Goal: Task Accomplishment & Management: Manage account settings

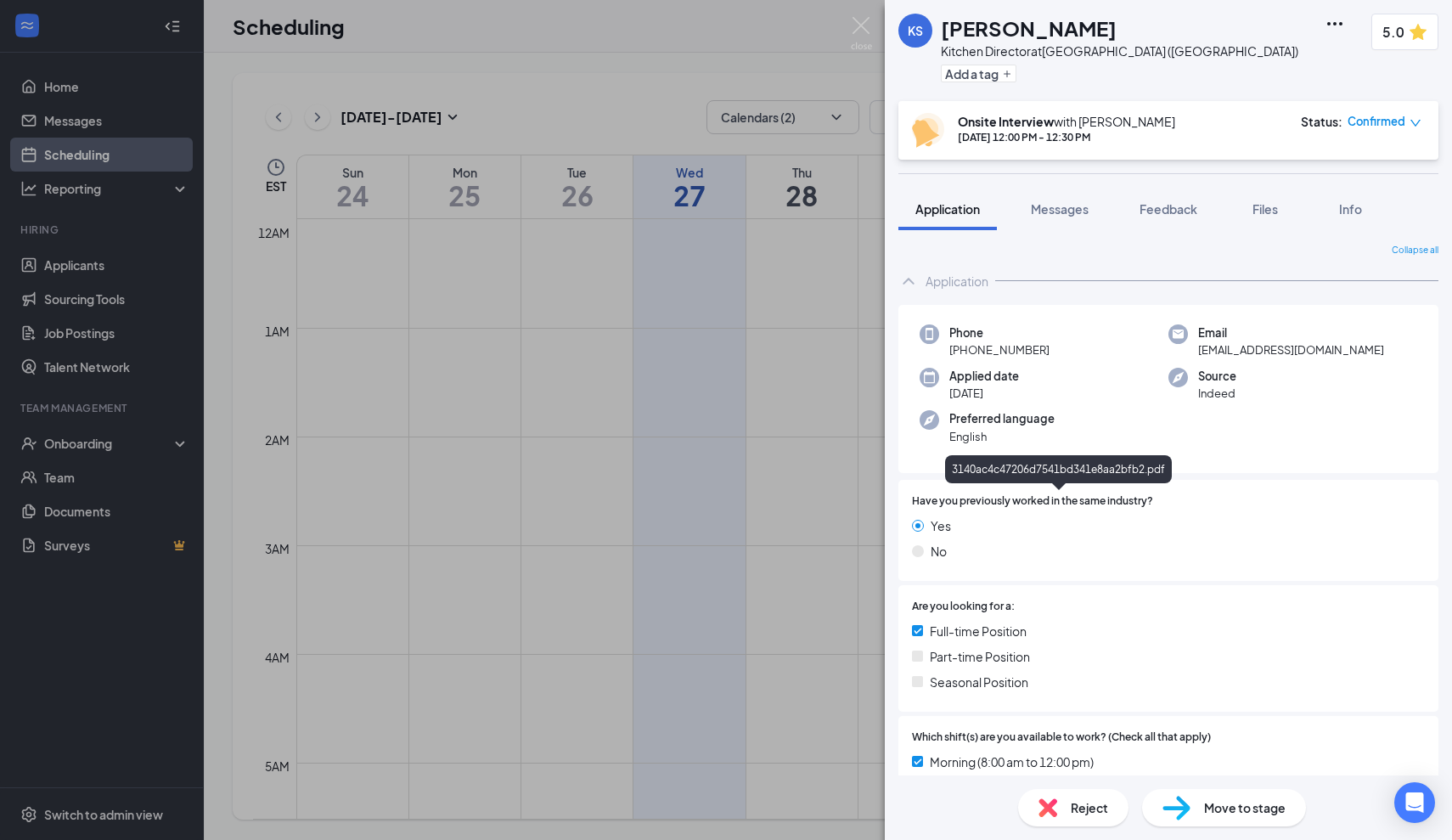
scroll to position [603, 0]
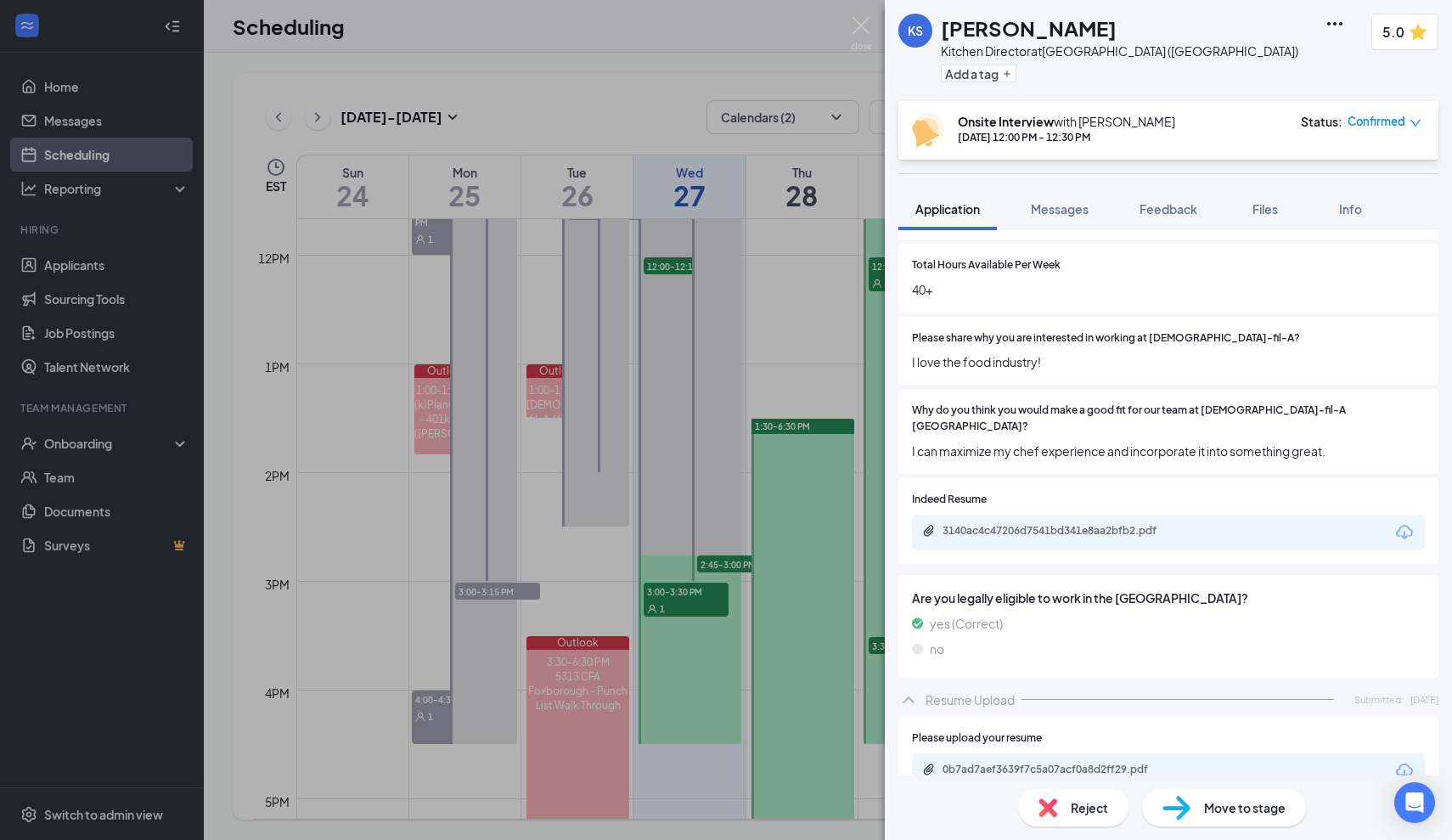
click at [807, 389] on div "KS [PERSON_NAME] Kitchen Director at [GEOGRAPHIC_DATA] ([GEOGRAPHIC_DATA]) Add …" at bounding box center [726, 420] width 1452 height 840
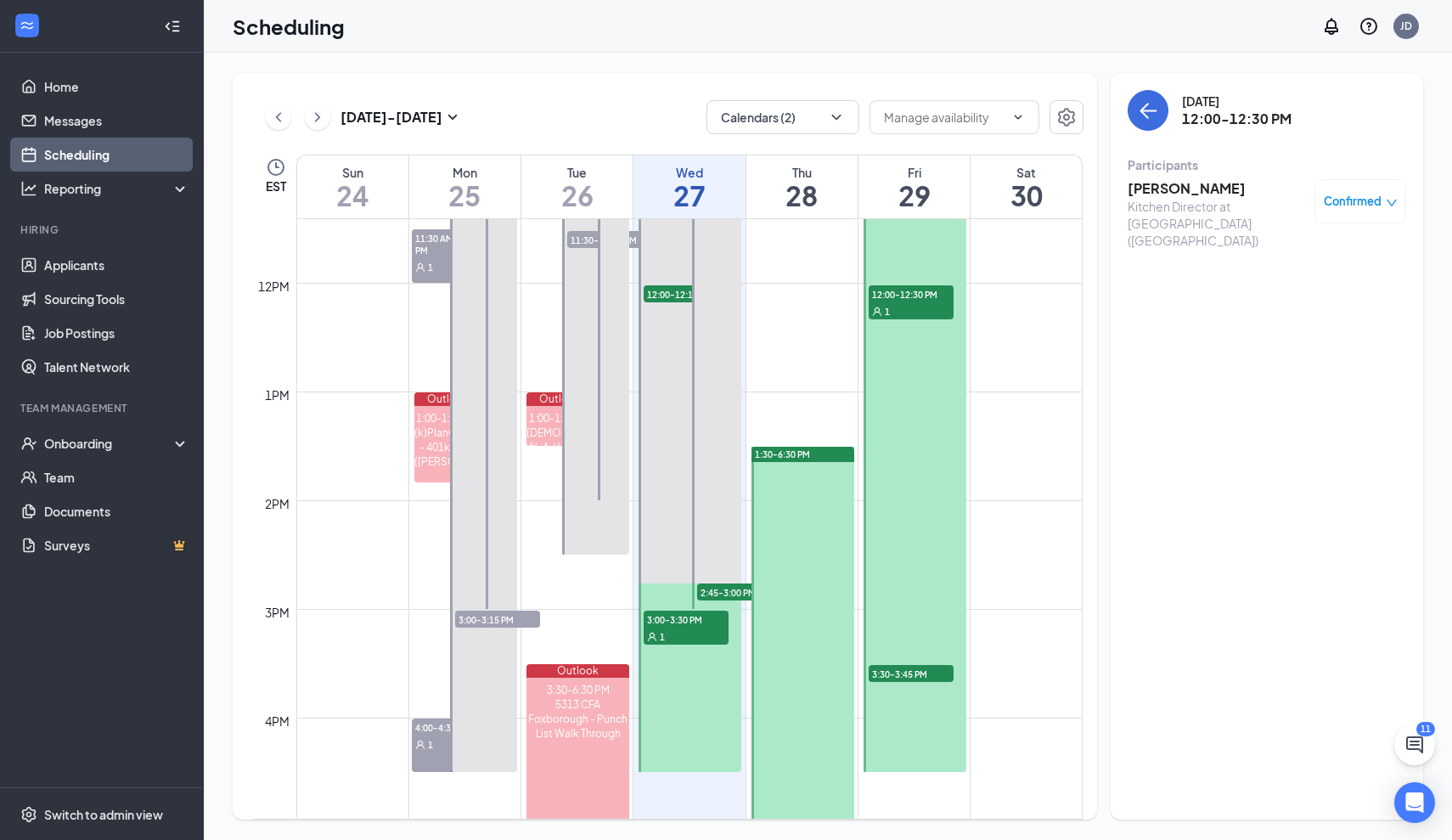
scroll to position [1312, 0]
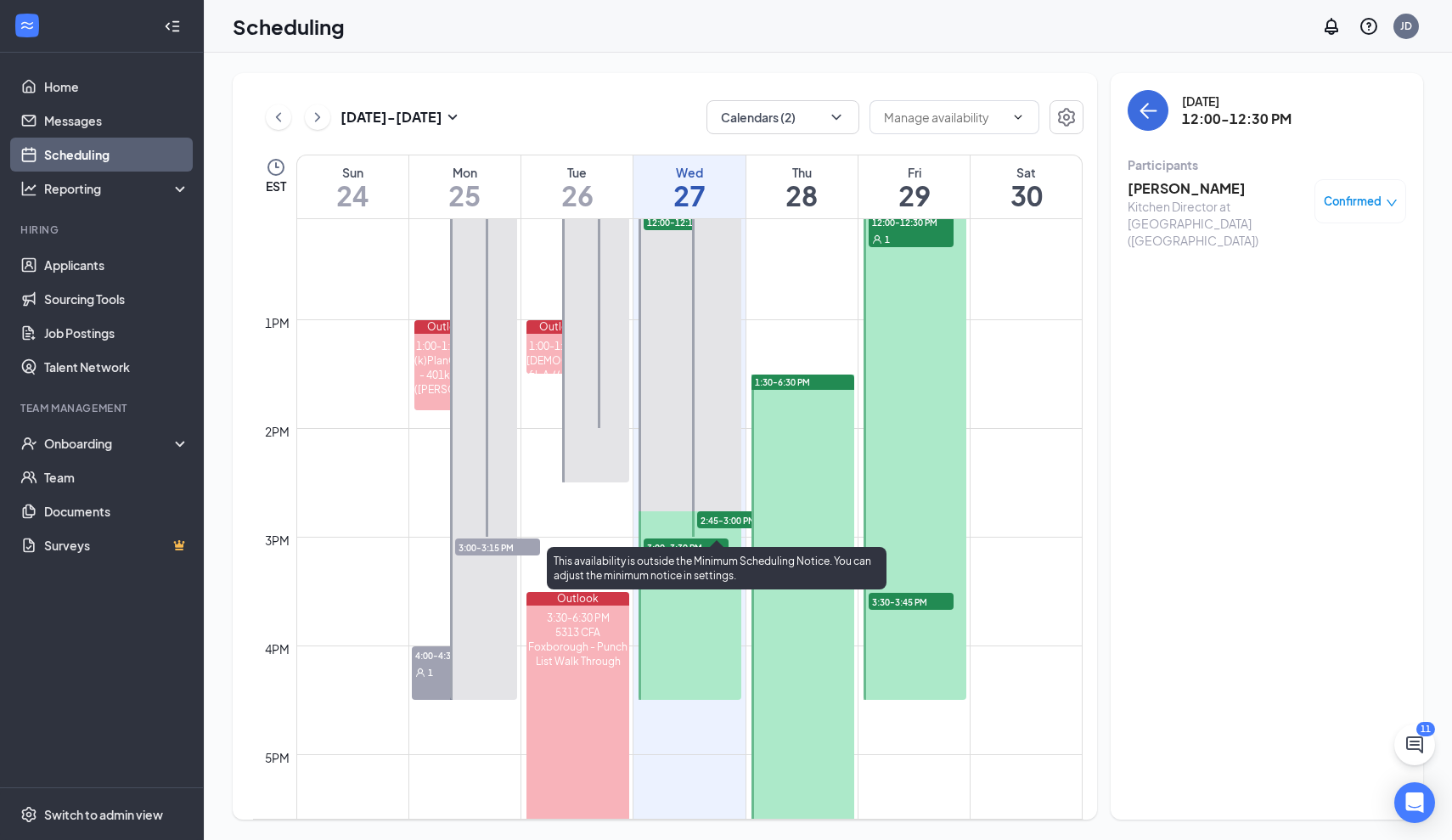
click at [728, 516] on span "2:45-3:00 PM" at bounding box center [740, 520] width 85 height 17
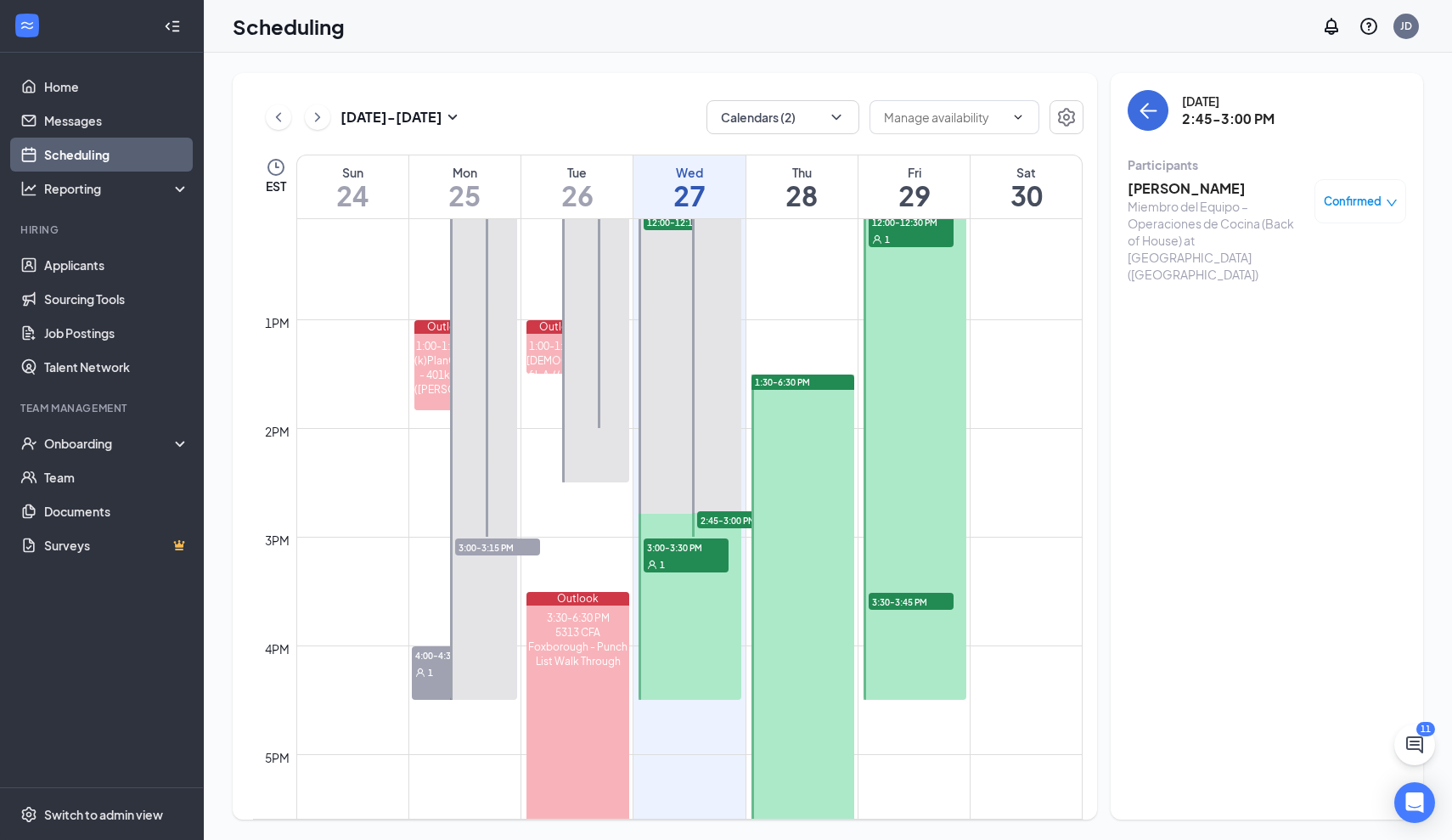
click at [804, 432] on div at bounding box center [803, 645] width 103 height 542
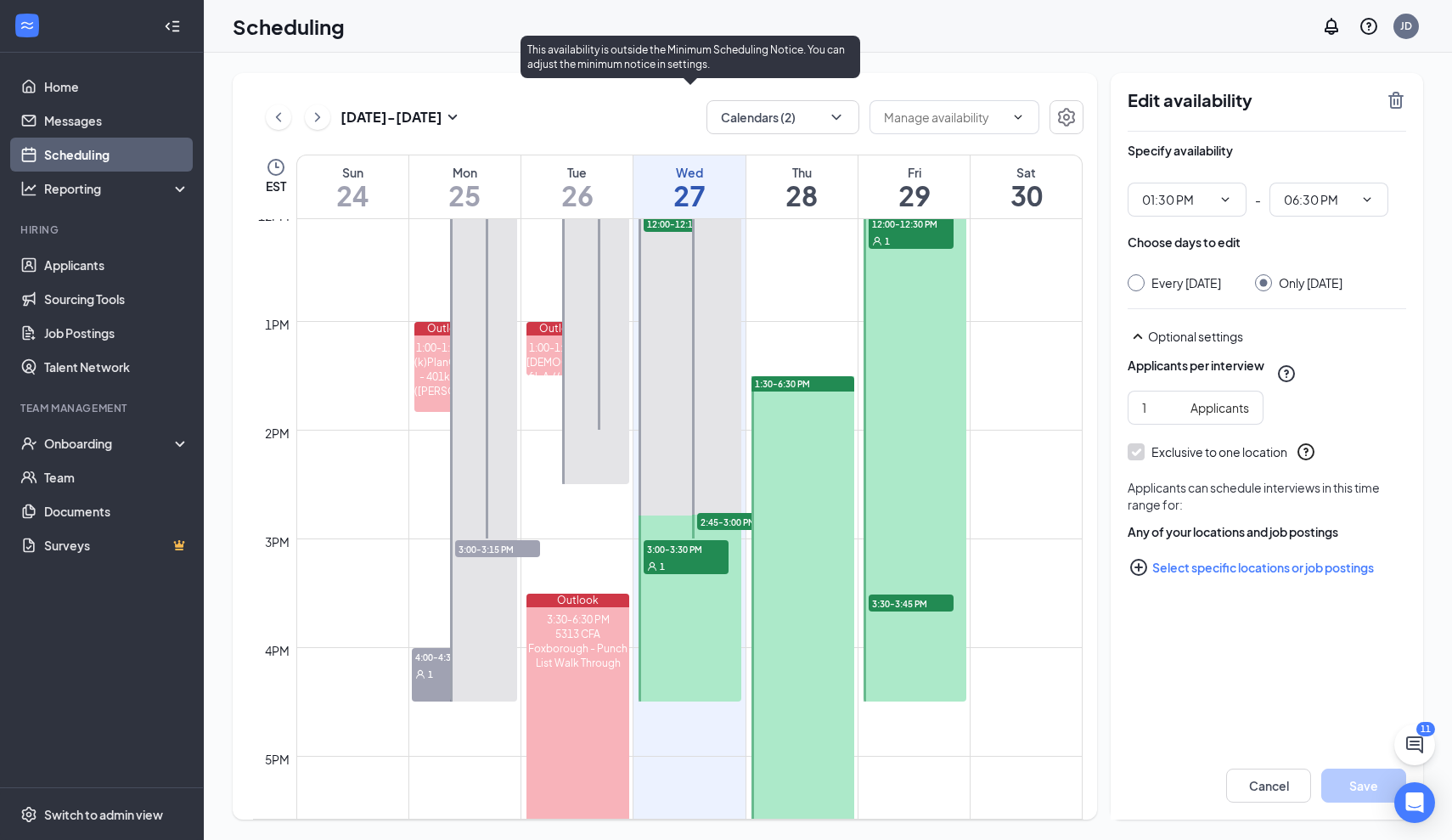
scroll to position [1174, 0]
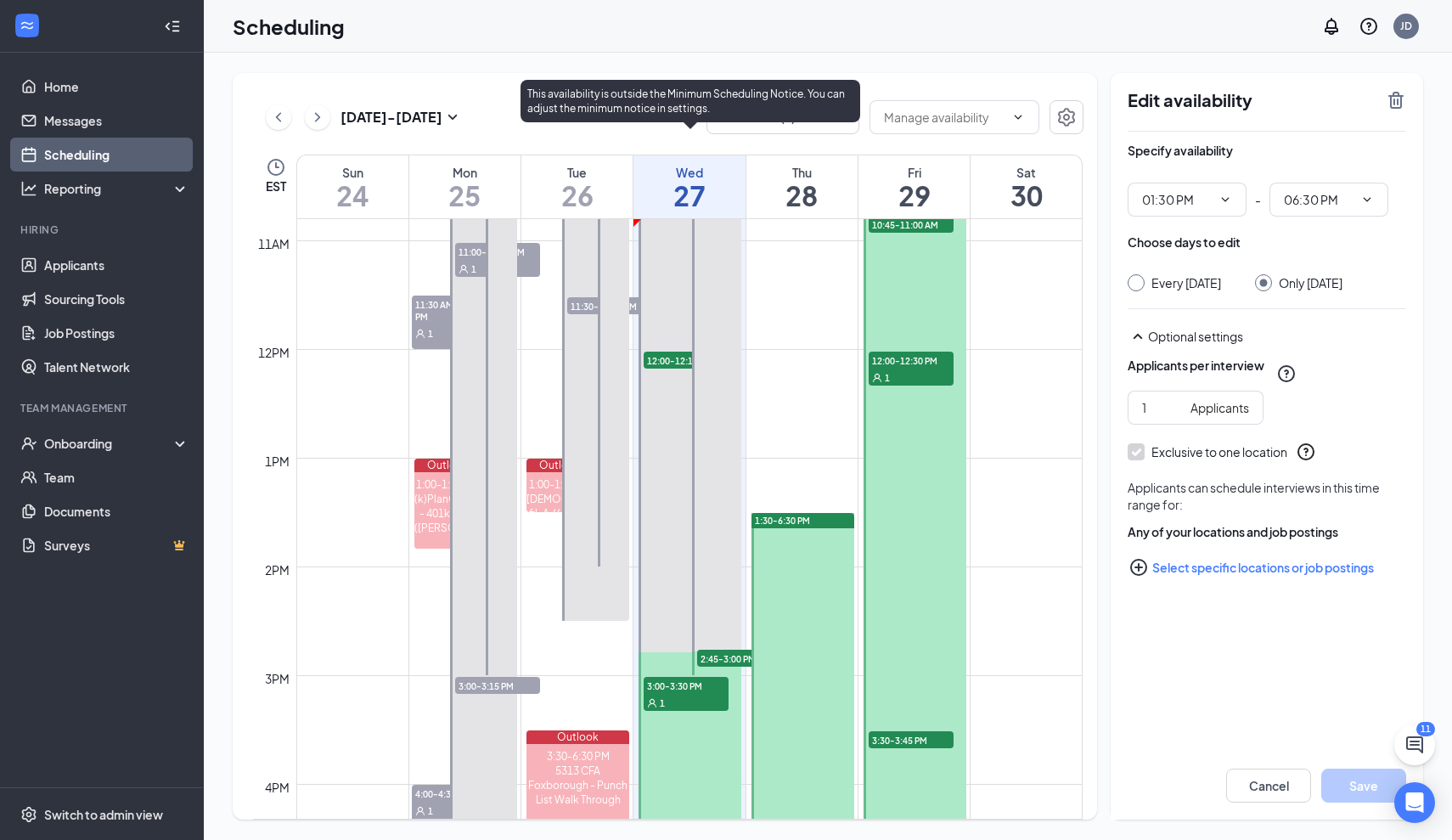
click at [673, 356] on span "12:00-12:15 PM" at bounding box center [686, 360] width 85 height 17
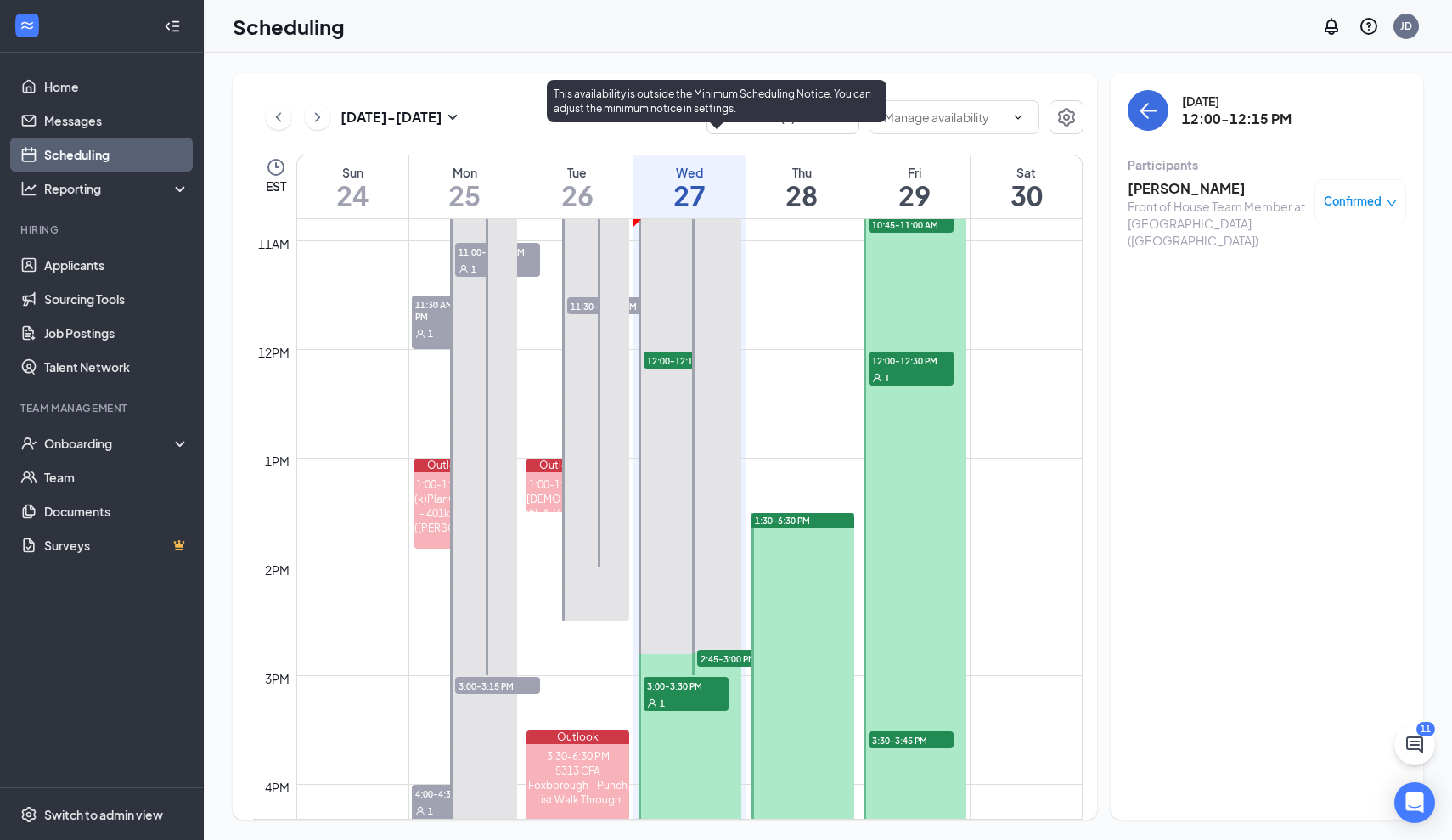
click at [710, 655] on span "2:45-3:00 PM" at bounding box center [740, 658] width 85 height 17
click at [687, 696] on div "1" at bounding box center [686, 702] width 85 height 17
click at [732, 660] on span "2:45-3:00 PM" at bounding box center [740, 659] width 85 height 17
click at [659, 360] on span "12:00-12:15 PM" at bounding box center [686, 361] width 85 height 17
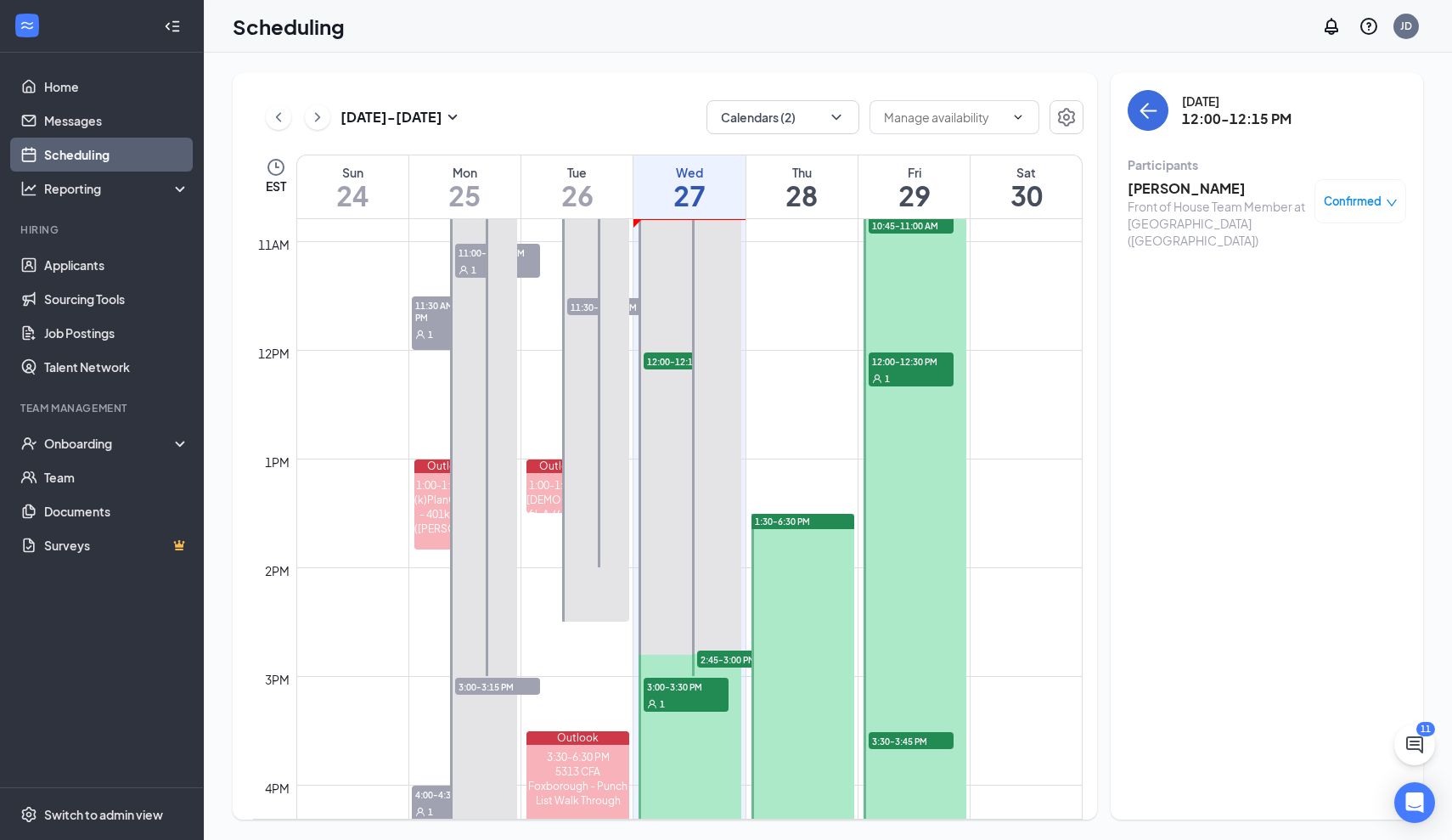
click at [807, 503] on td at bounding box center [690, 498] width 787 height 27
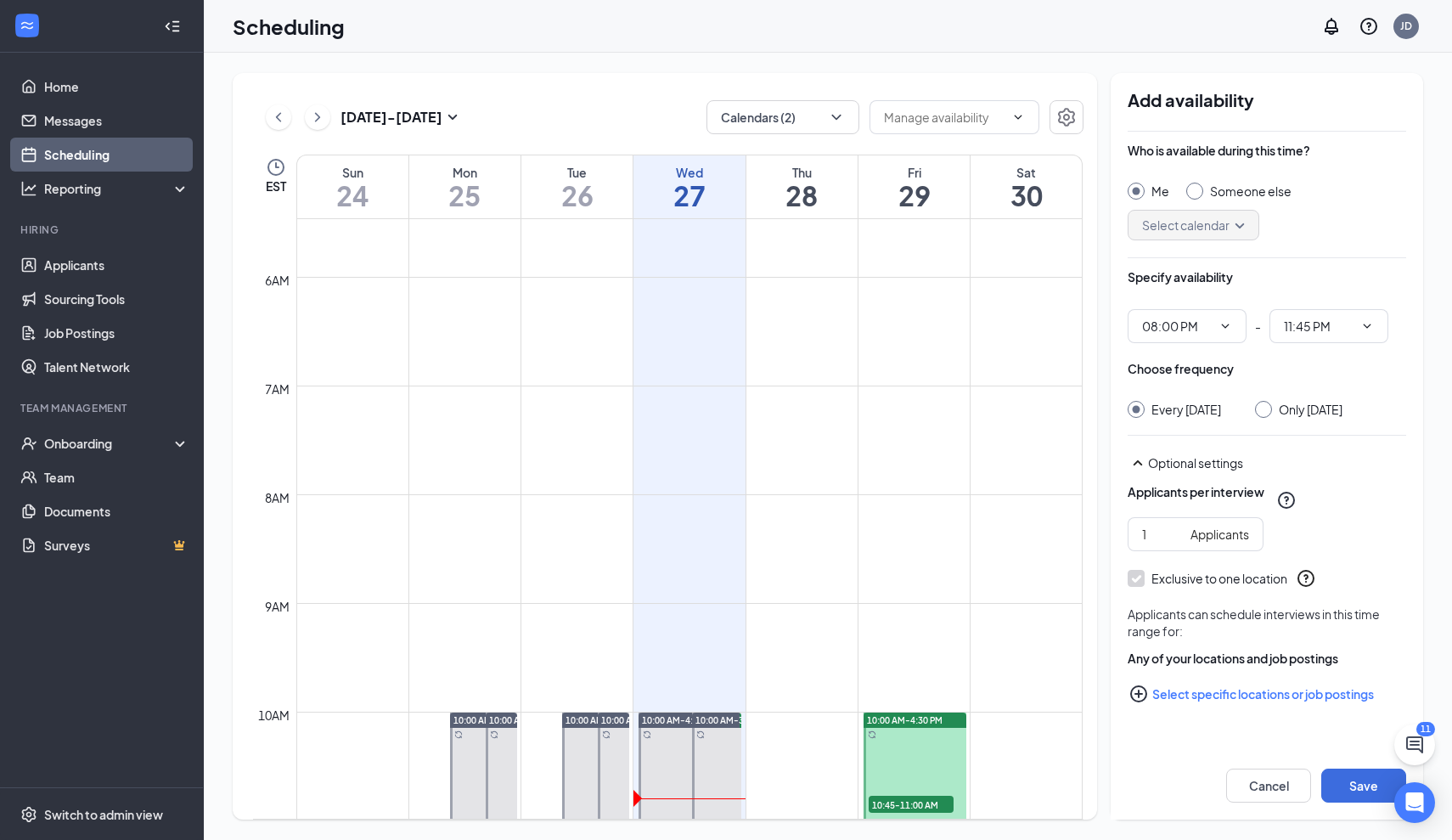
scroll to position [441, 0]
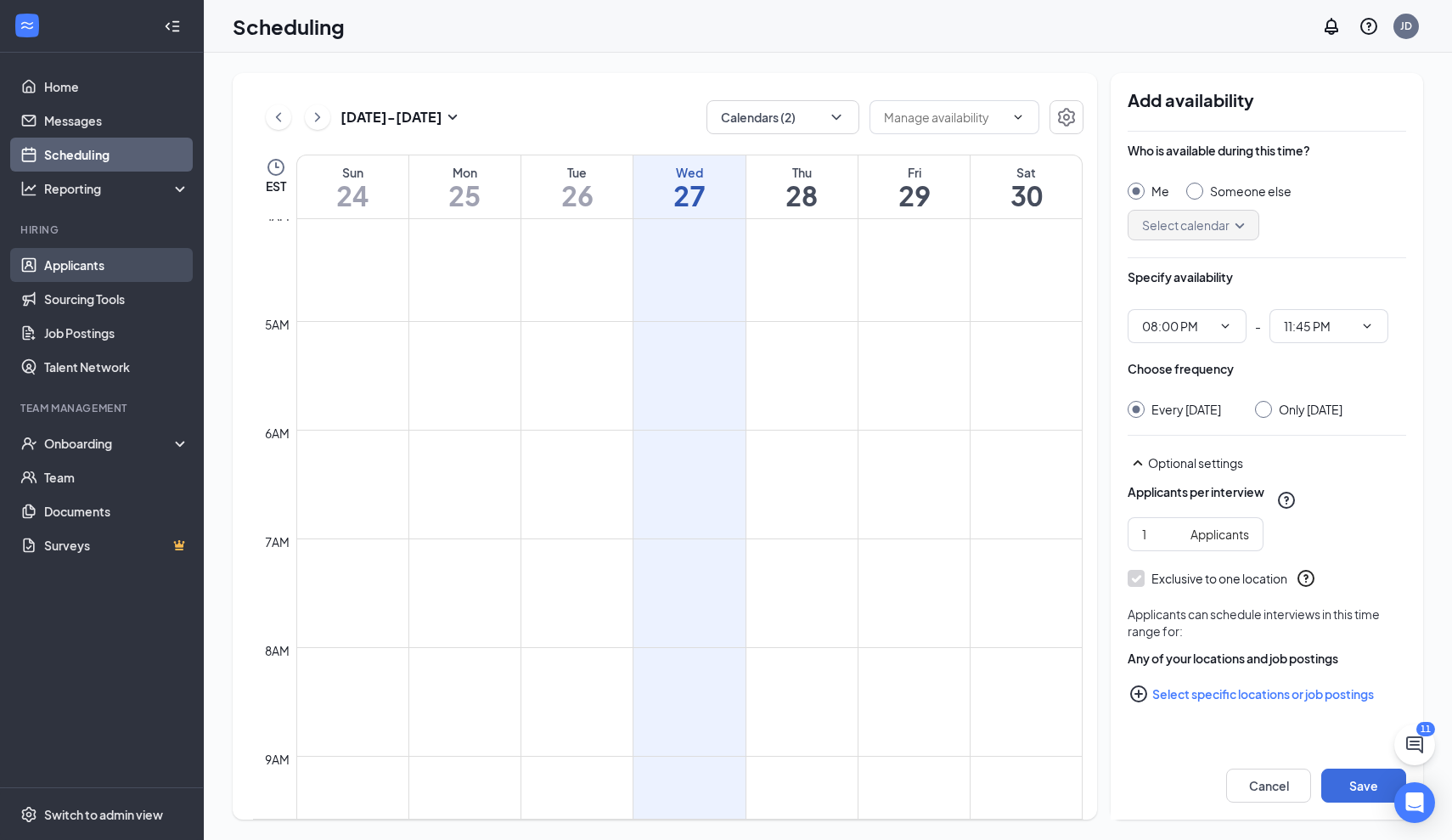
click at [84, 265] on link "Applicants" at bounding box center [117, 265] width 145 height 34
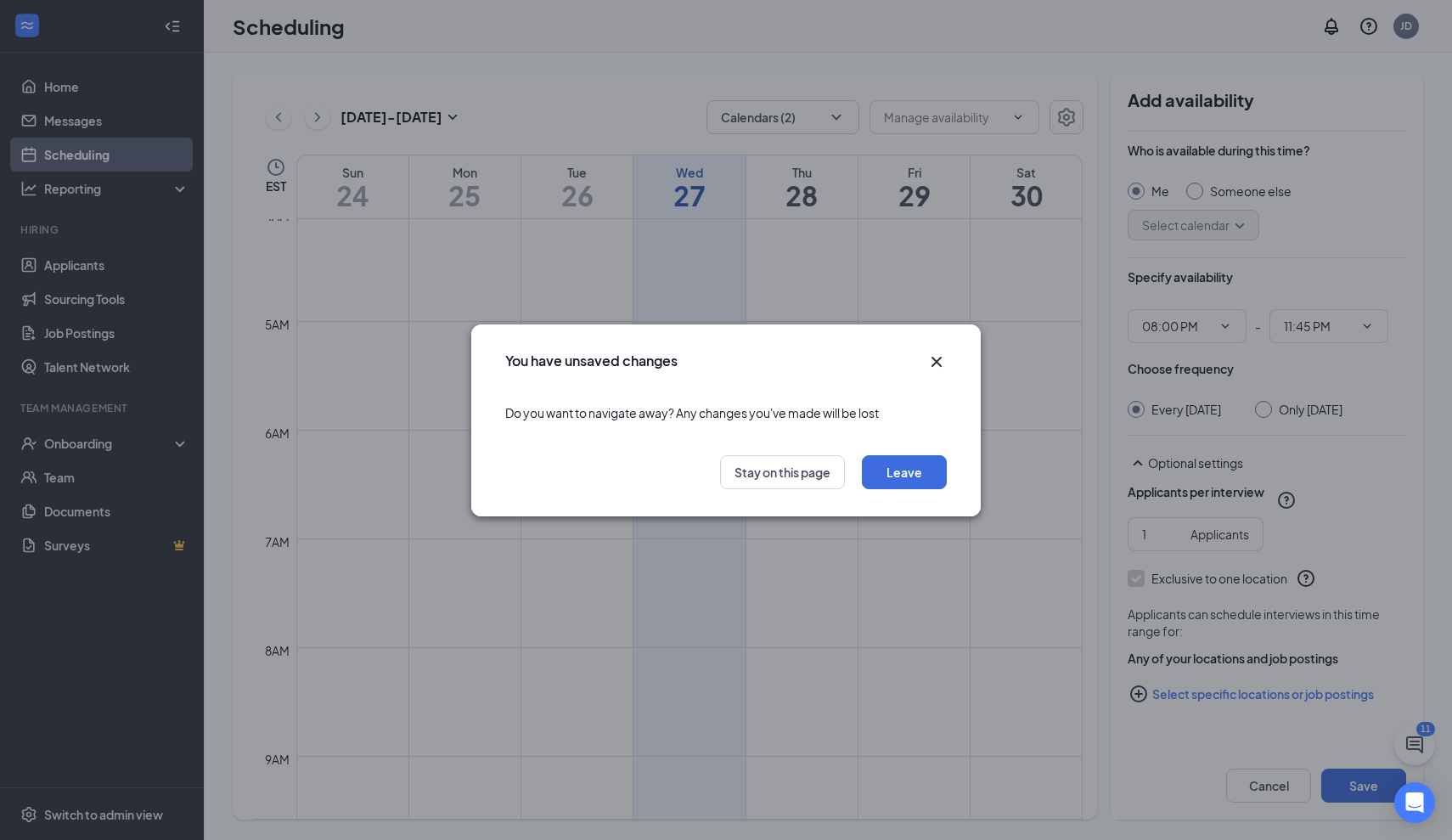
click at [927, 362] on icon "Cross" at bounding box center [937, 362] width 21 height 21
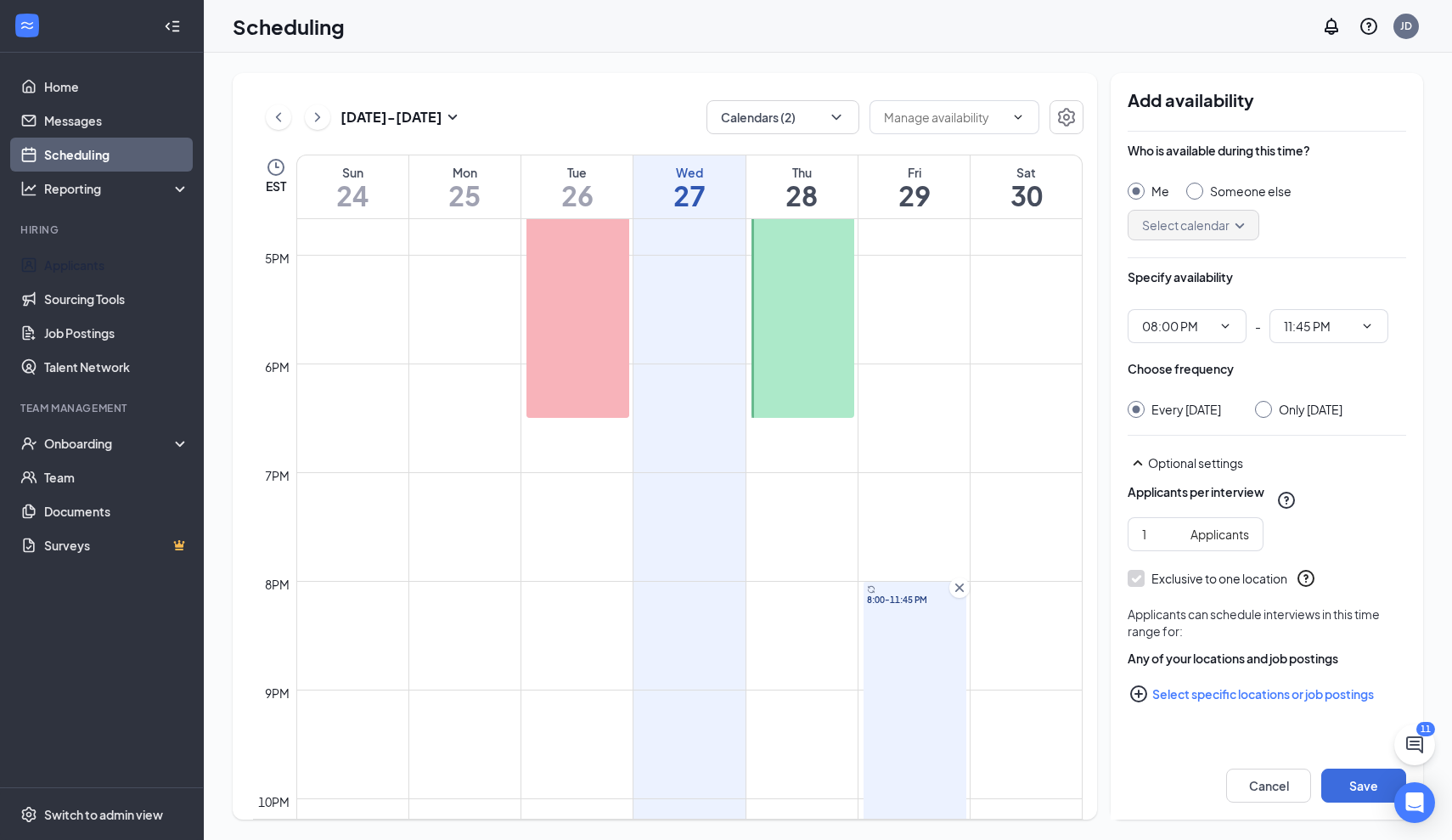
scroll to position [1779, 0]
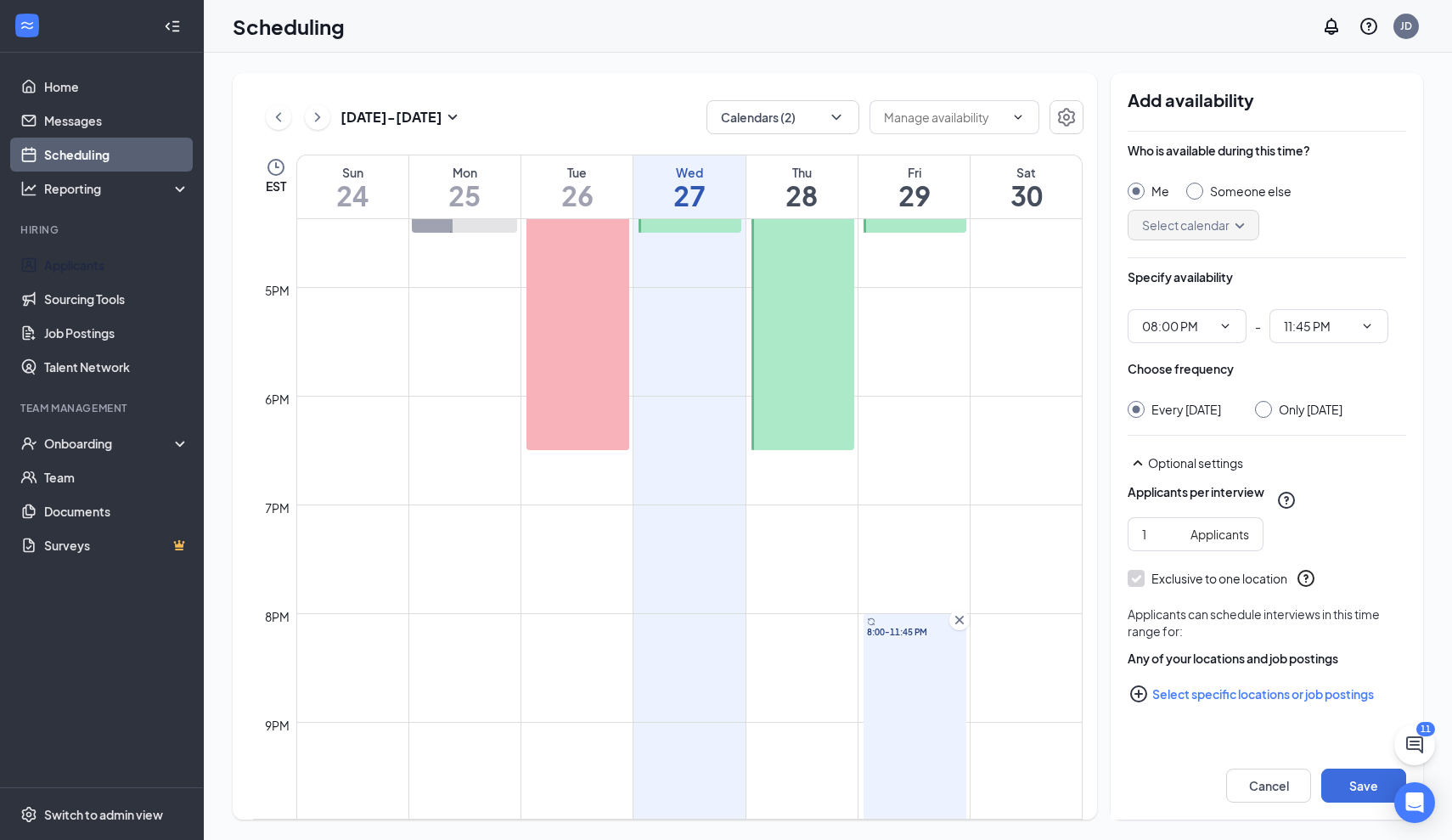
click at [935, 683] on div "8:00-11:45 PM" at bounding box center [915, 818] width 103 height 407
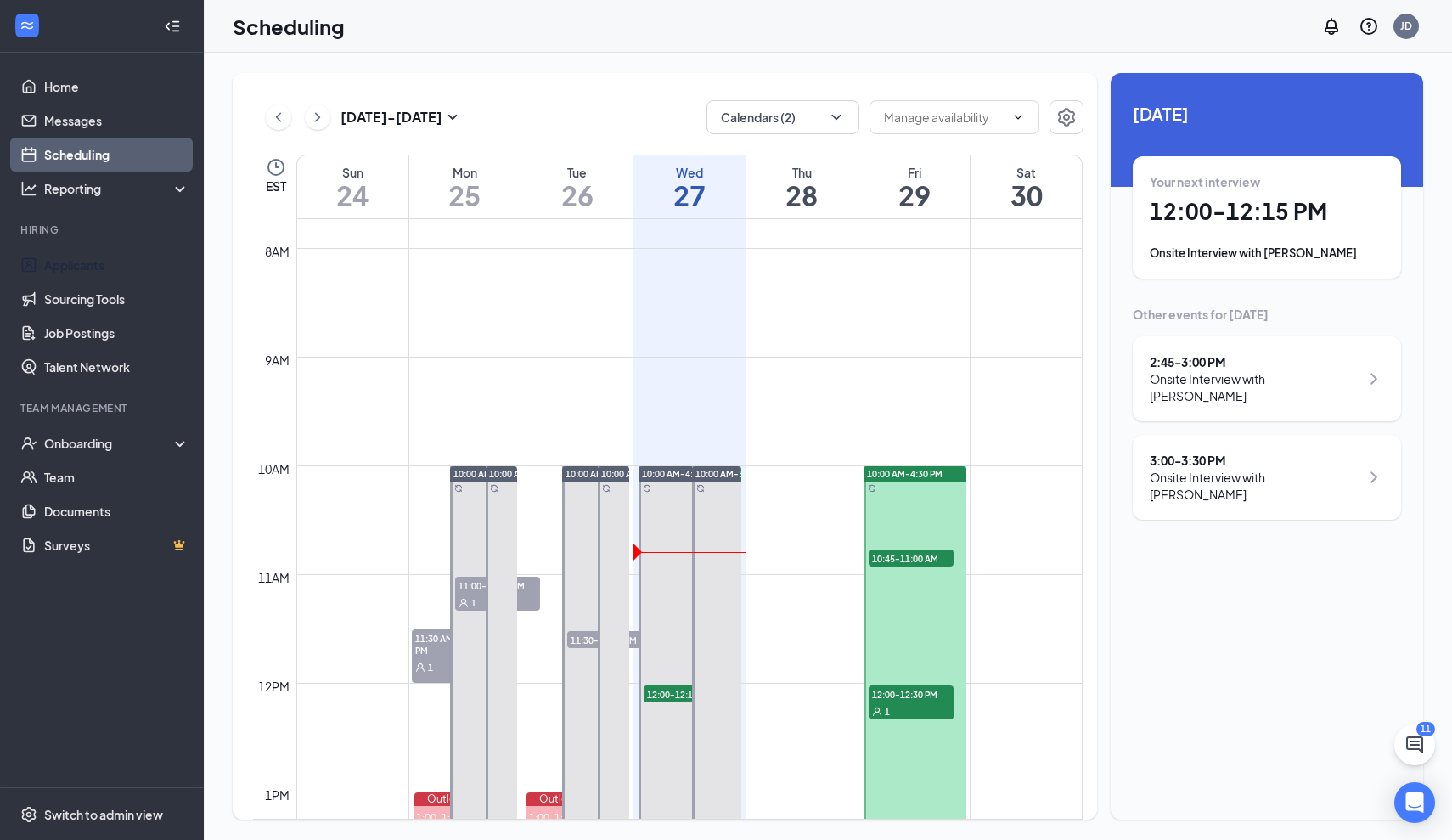
scroll to position [944, 0]
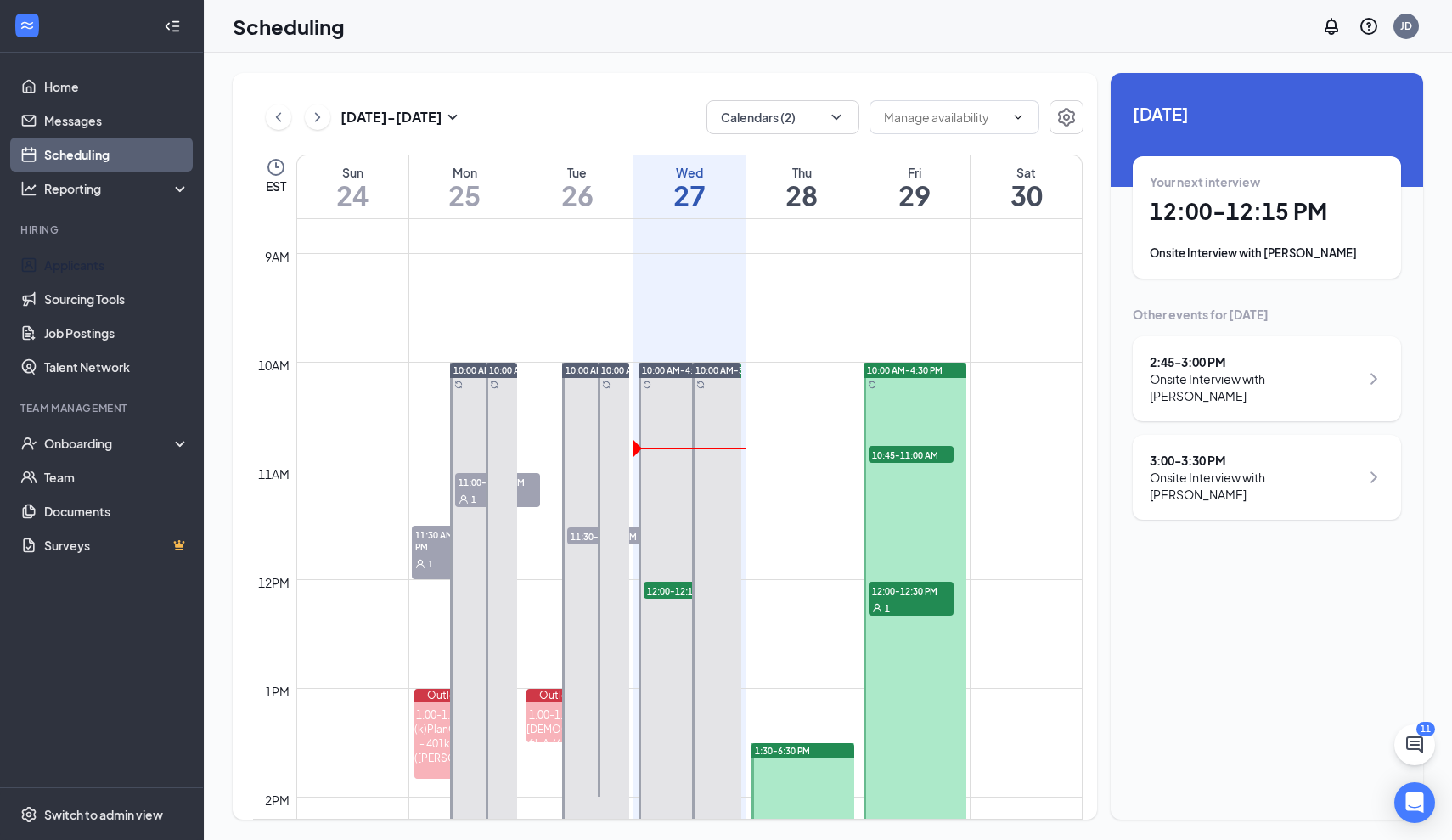
click at [982, 568] on td at bounding box center [690, 565] width 787 height 27
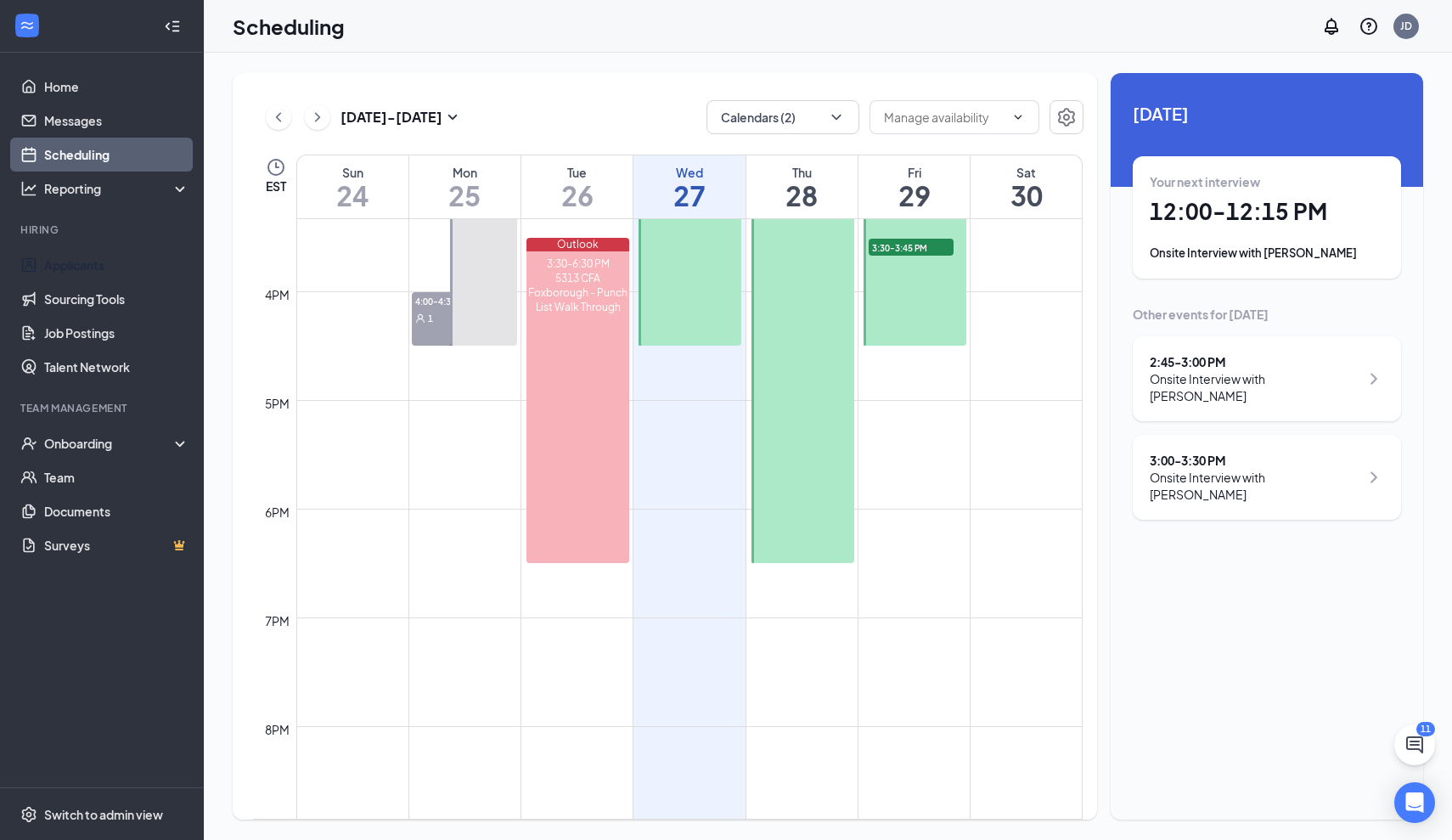
scroll to position [1029, 0]
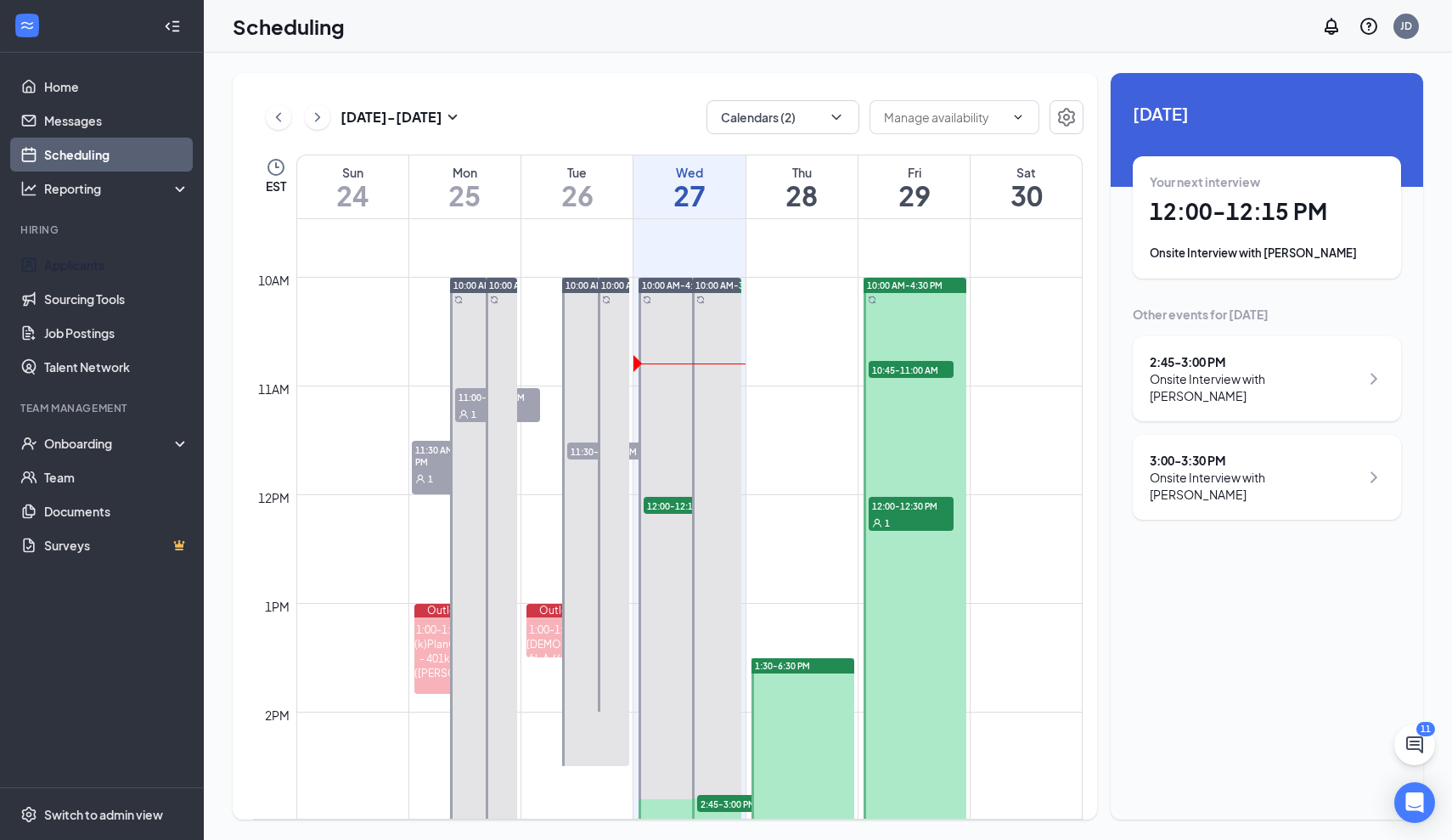
click at [803, 573] on td at bounding box center [690, 561] width 787 height 27
click at [798, 257] on td at bounding box center [690, 263] width 787 height 27
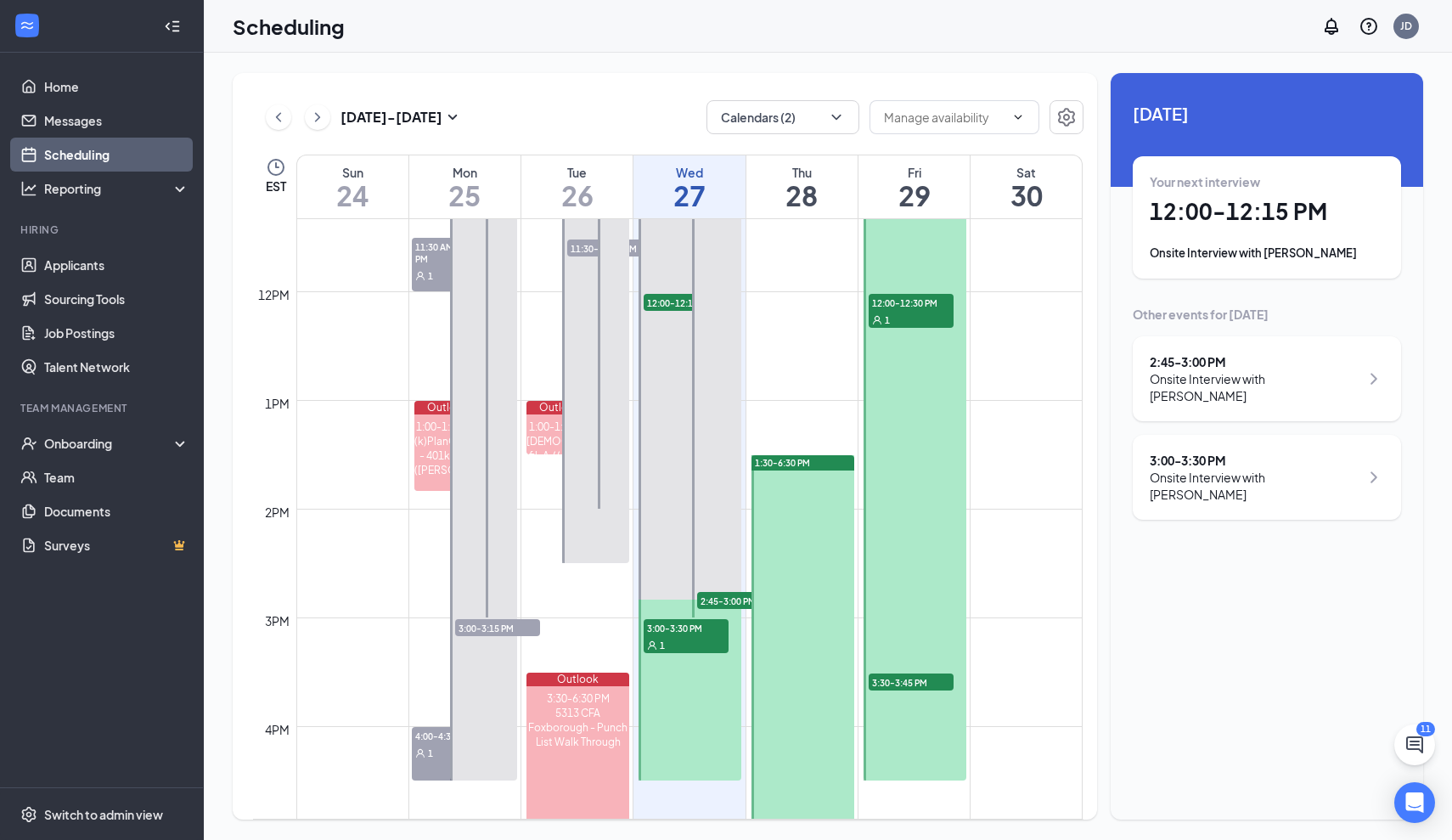
scroll to position [1249, 0]
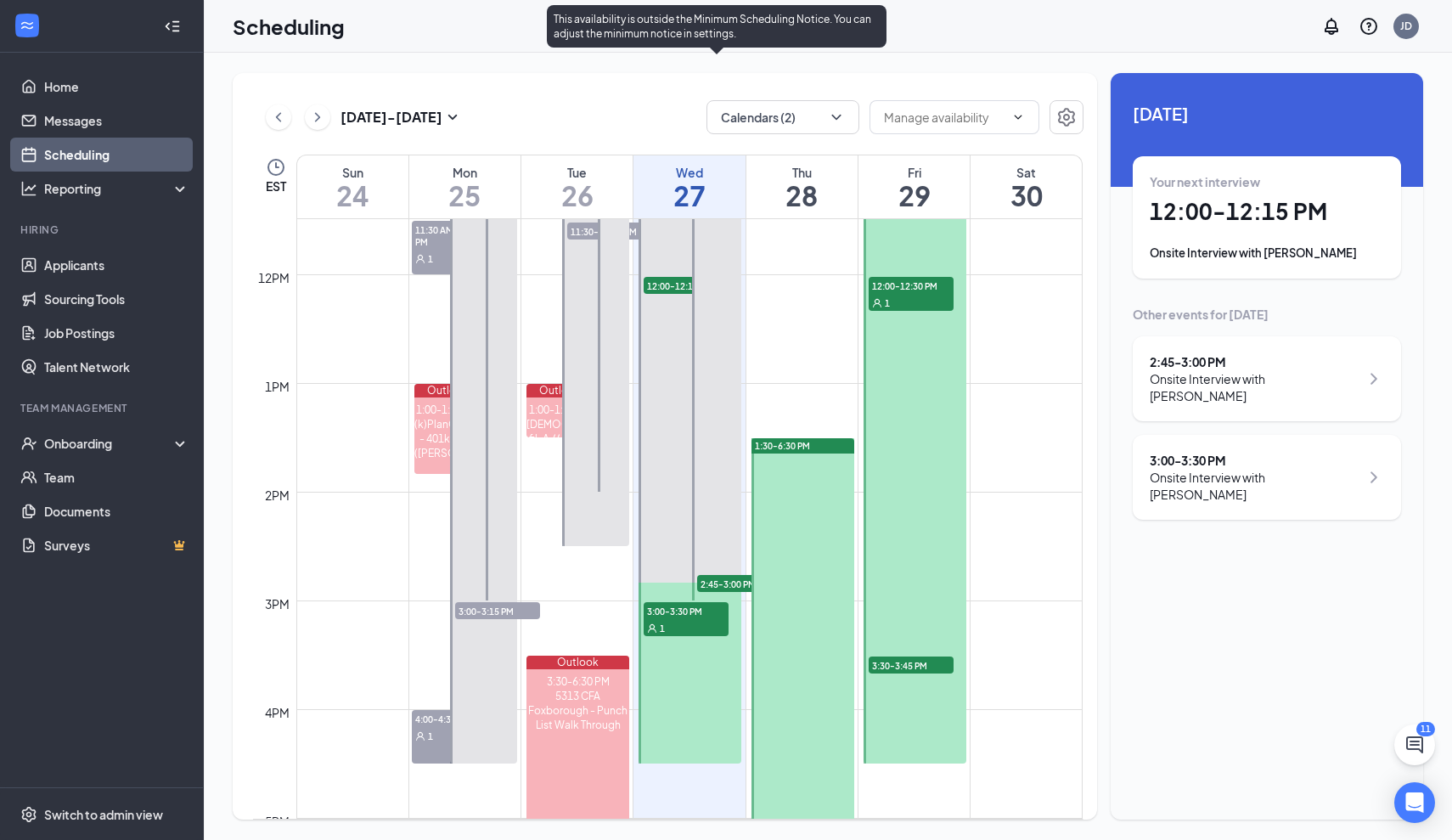
click at [726, 577] on span "2:45-3:00 PM" at bounding box center [740, 583] width 85 height 17
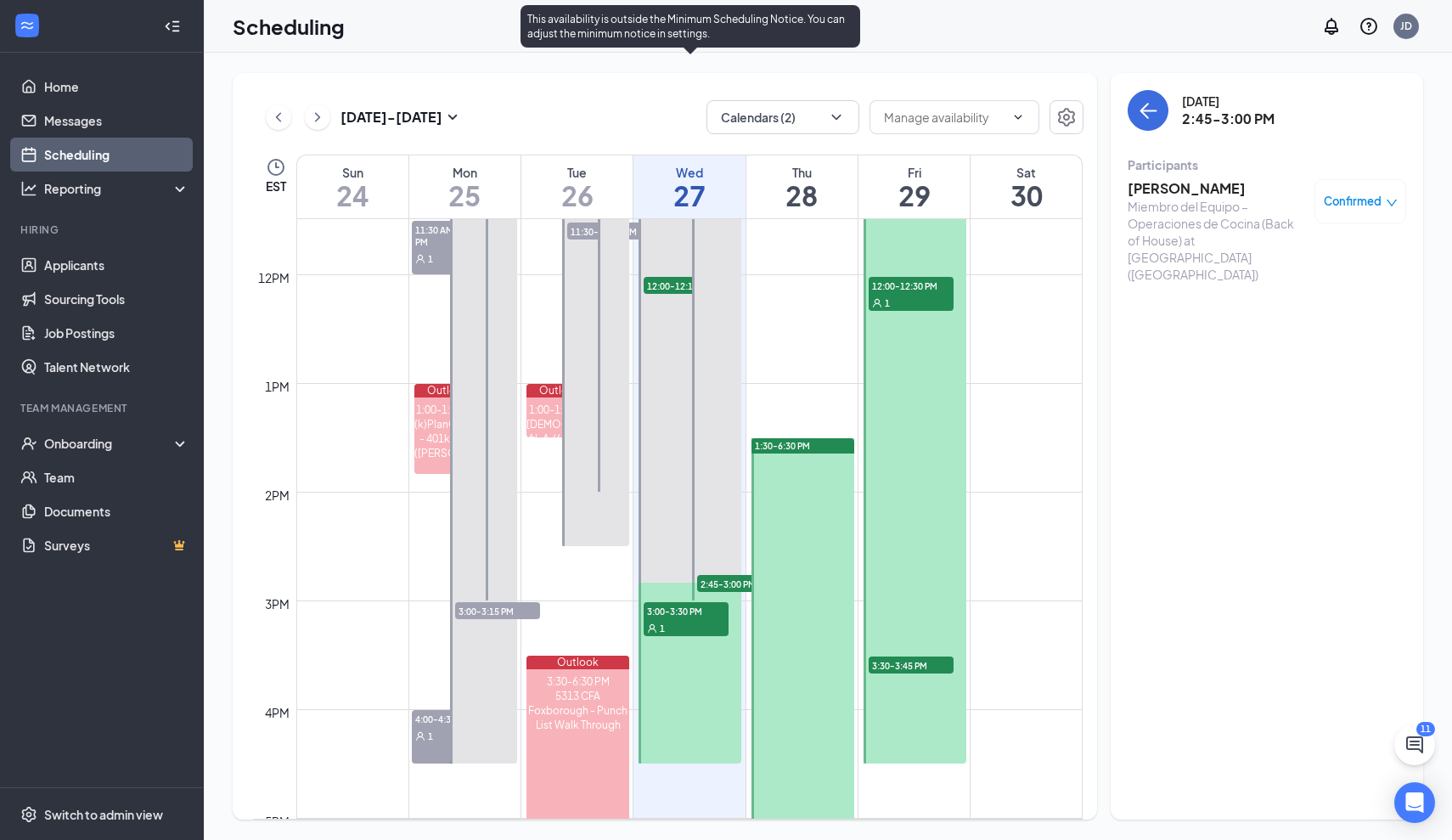
click at [673, 266] on div at bounding box center [690, 411] width 103 height 706
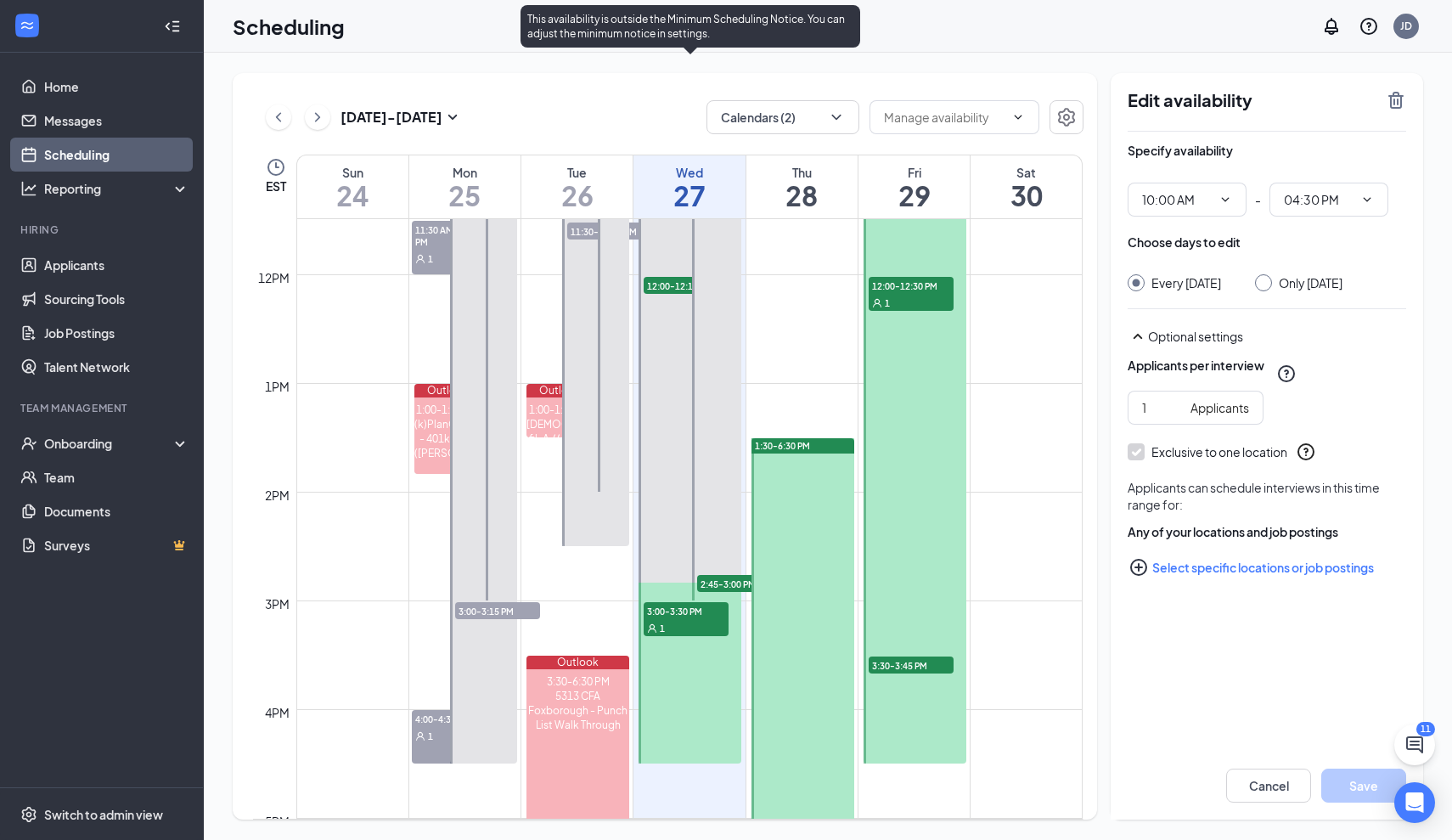
click at [672, 285] on span "12:00-12:15 PM" at bounding box center [686, 285] width 85 height 17
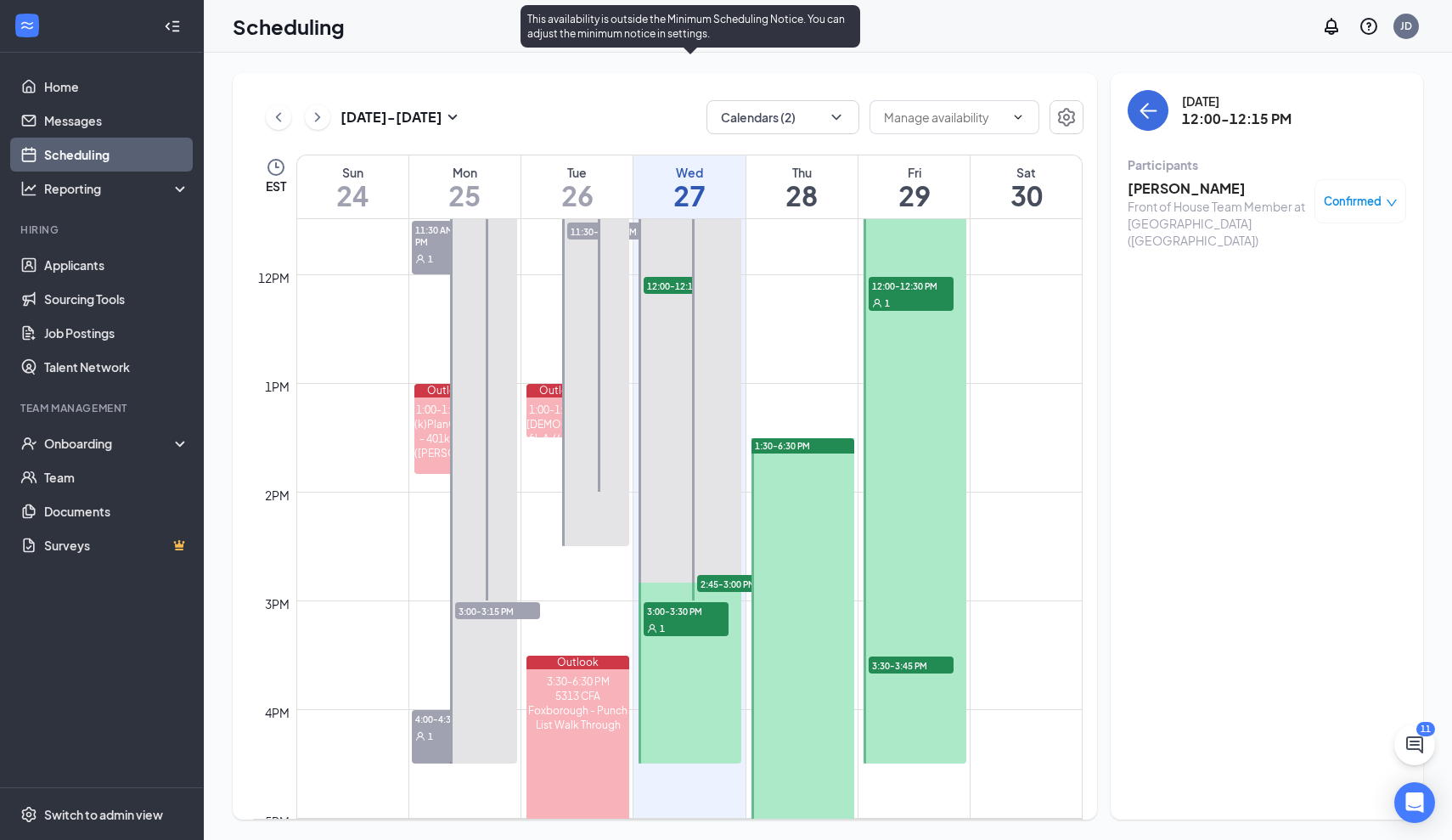
click at [691, 649] on div at bounding box center [690, 411] width 103 height 706
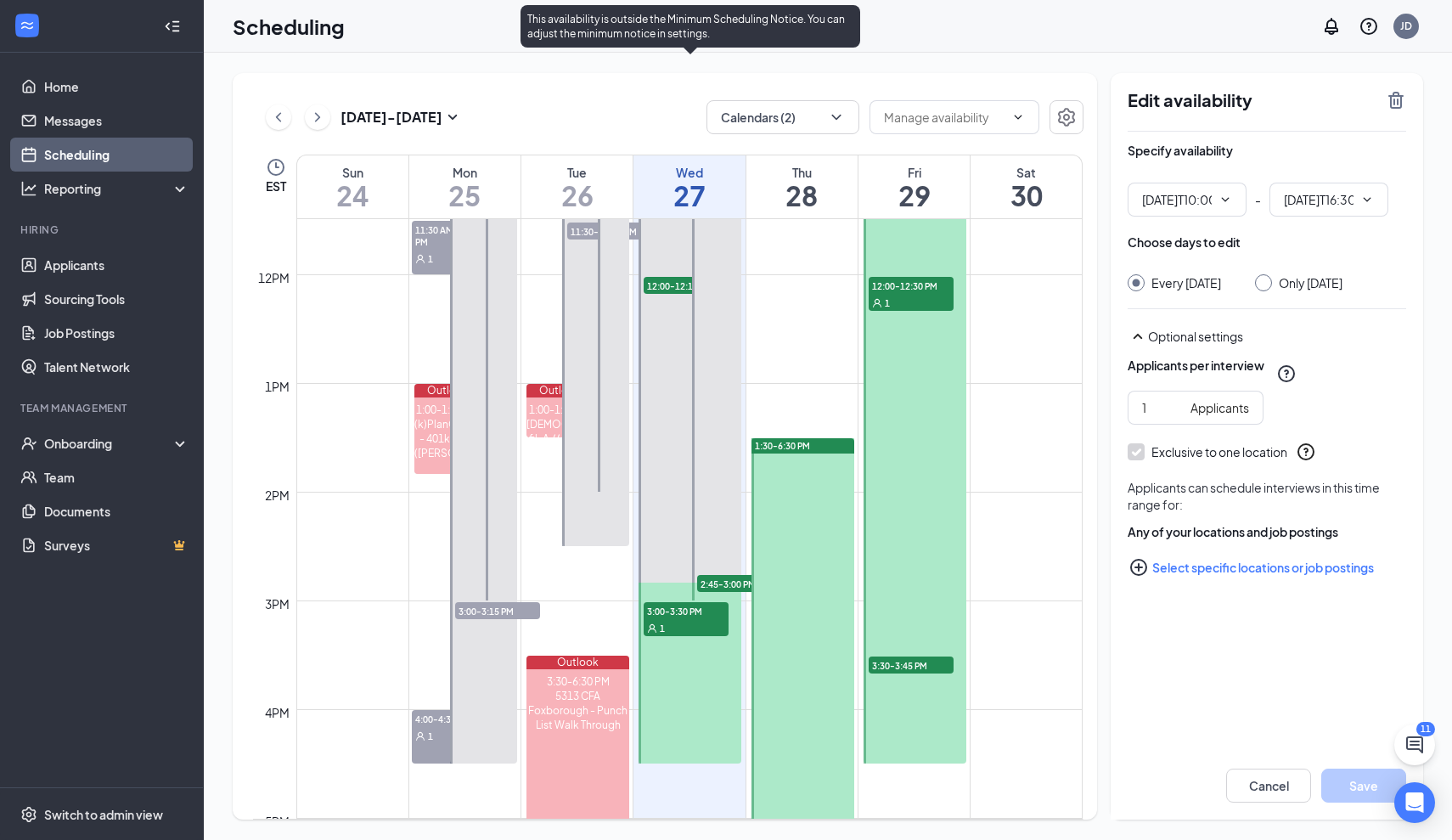
type input "10:00 AM"
type input "04:30 PM"
click at [698, 623] on div "1" at bounding box center [686, 627] width 85 height 17
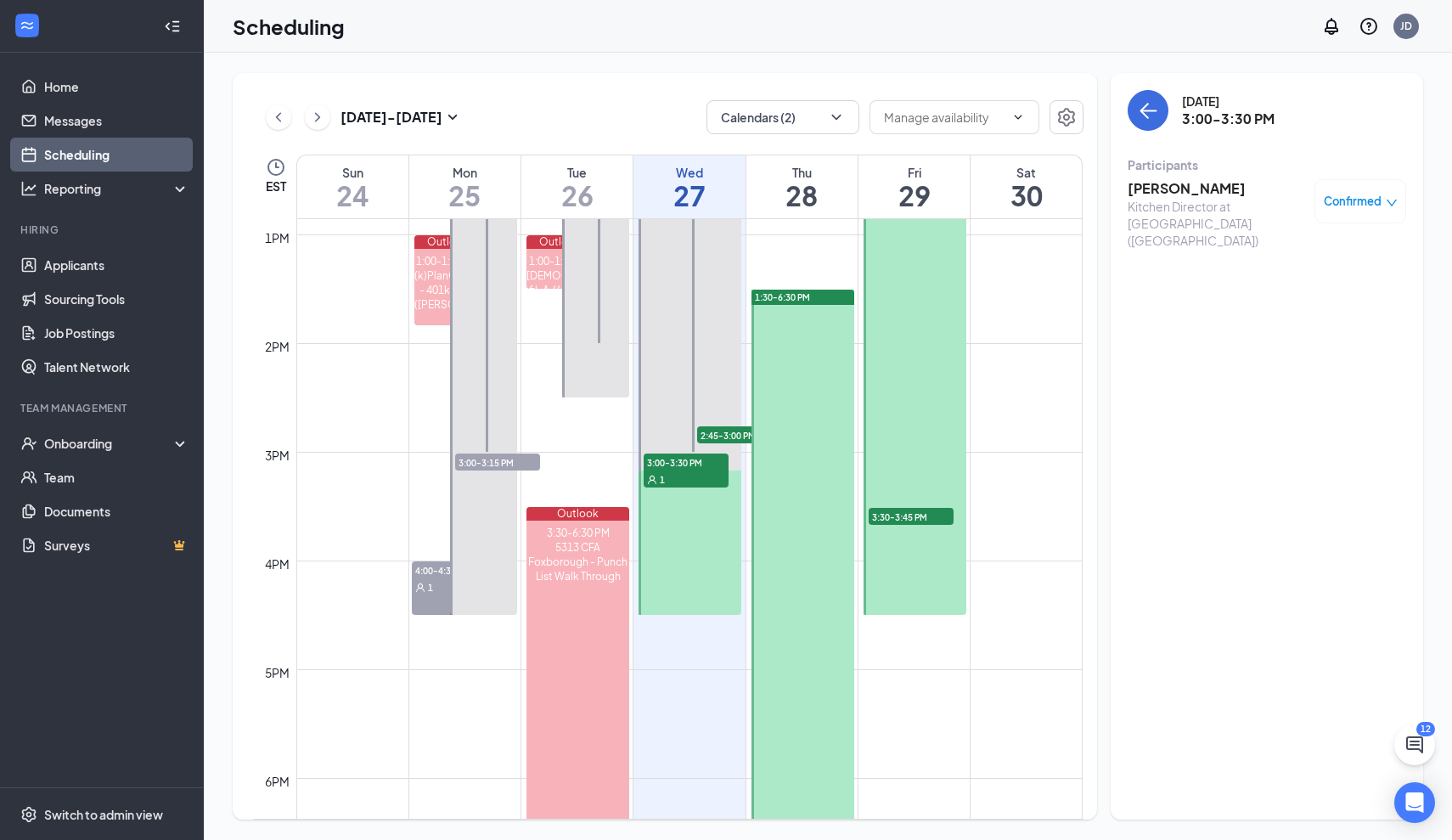
scroll to position [1410, 0]
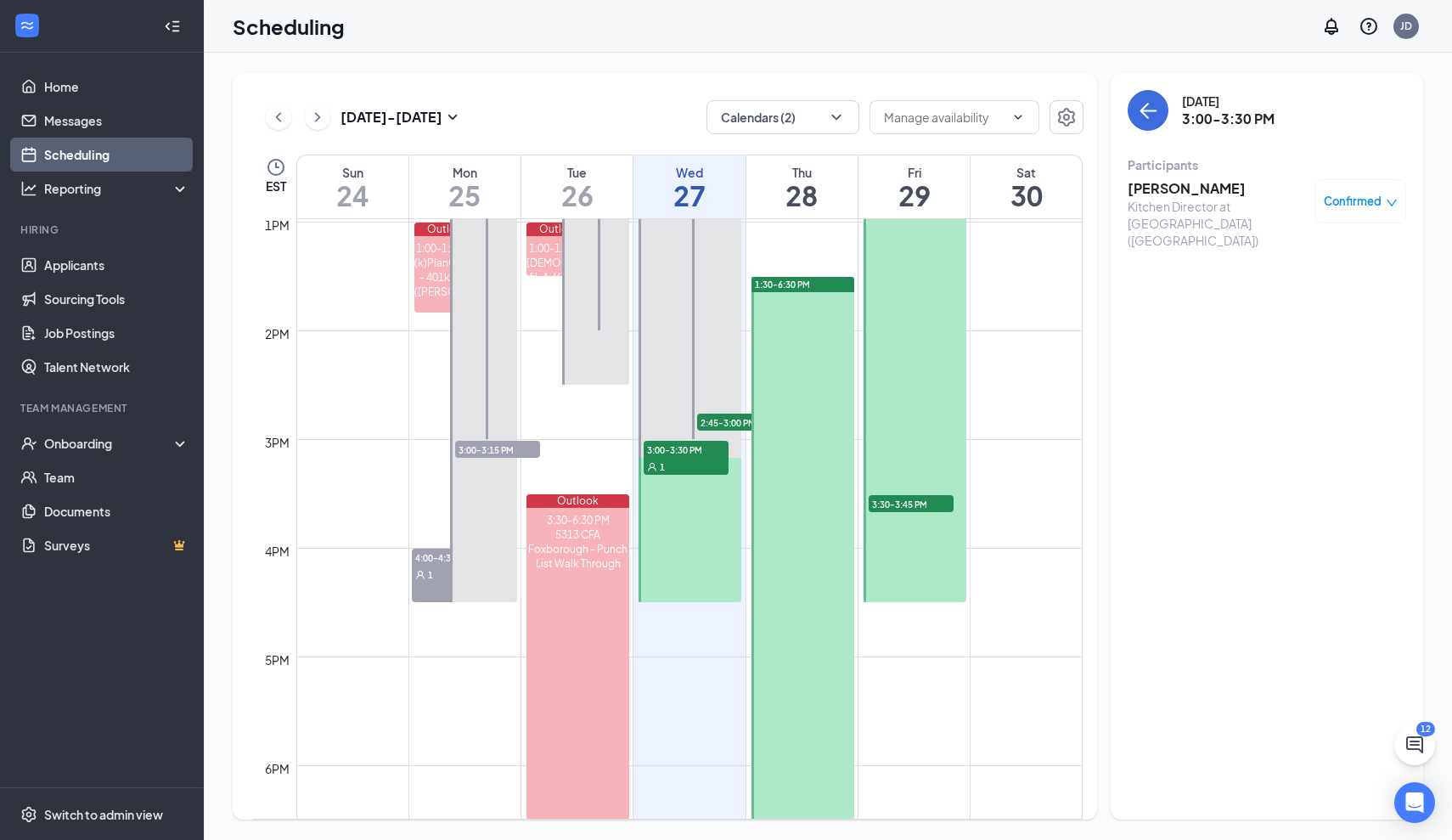
click at [819, 285] on div "1:30-6:30 PM" at bounding box center [803, 285] width 103 height 16
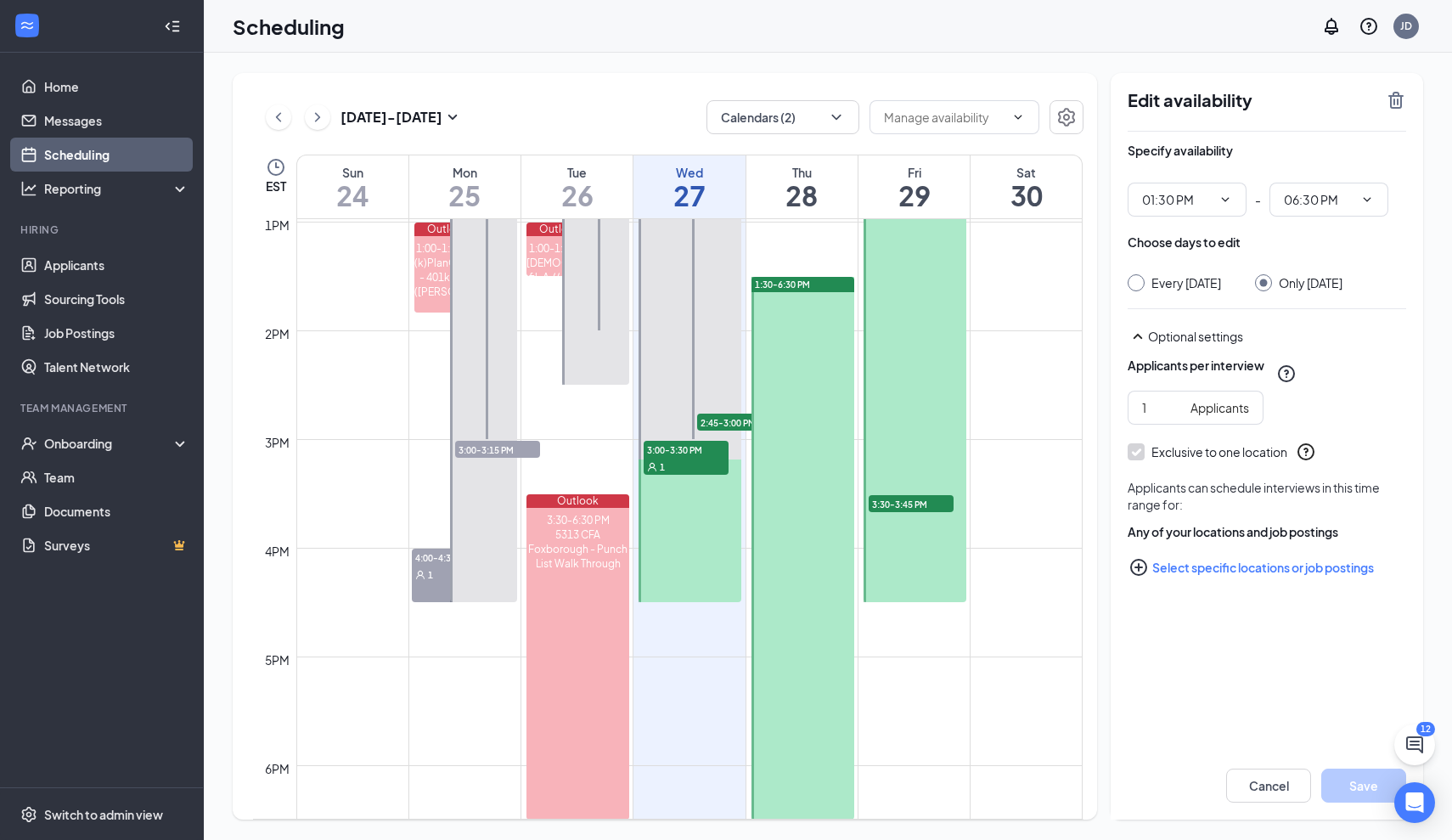
click at [1139, 459] on icon "Checkmark" at bounding box center [1136, 452] width 15 height 15
click at [313, 114] on icon "ChevronRight" at bounding box center [318, 118] width 17 height 21
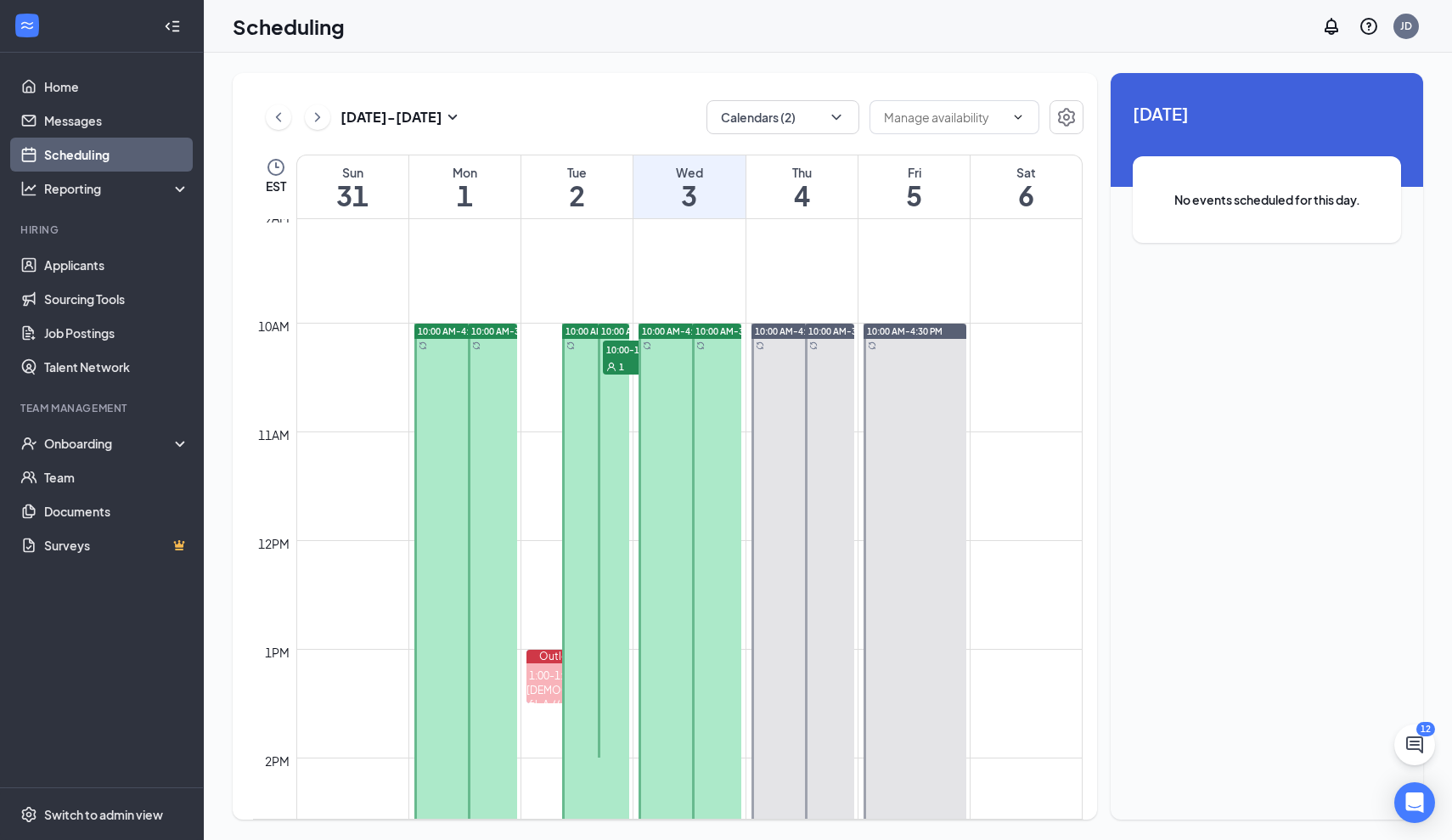
scroll to position [970, 0]
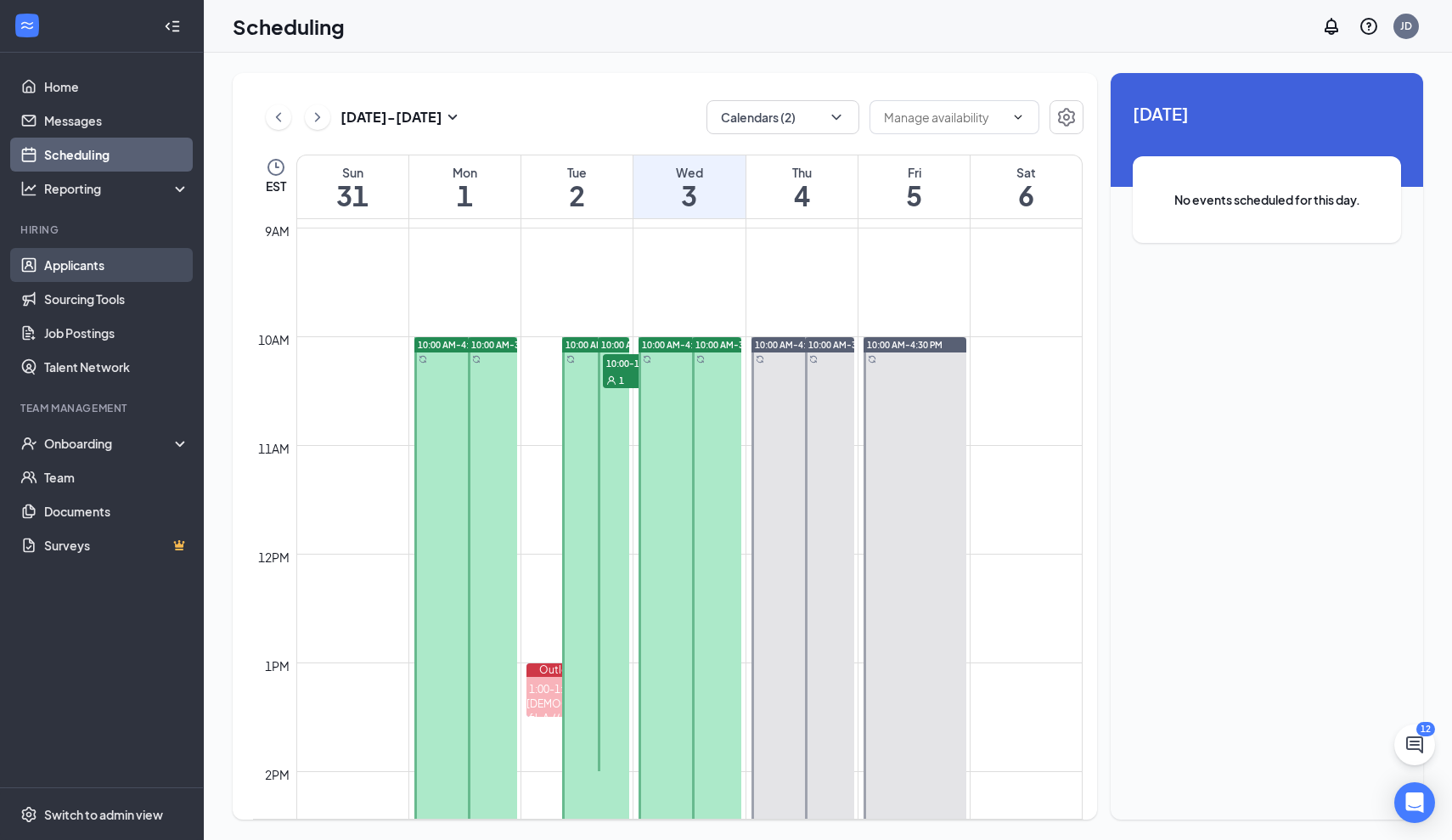
click at [69, 265] on link "Applicants" at bounding box center [117, 265] width 145 height 34
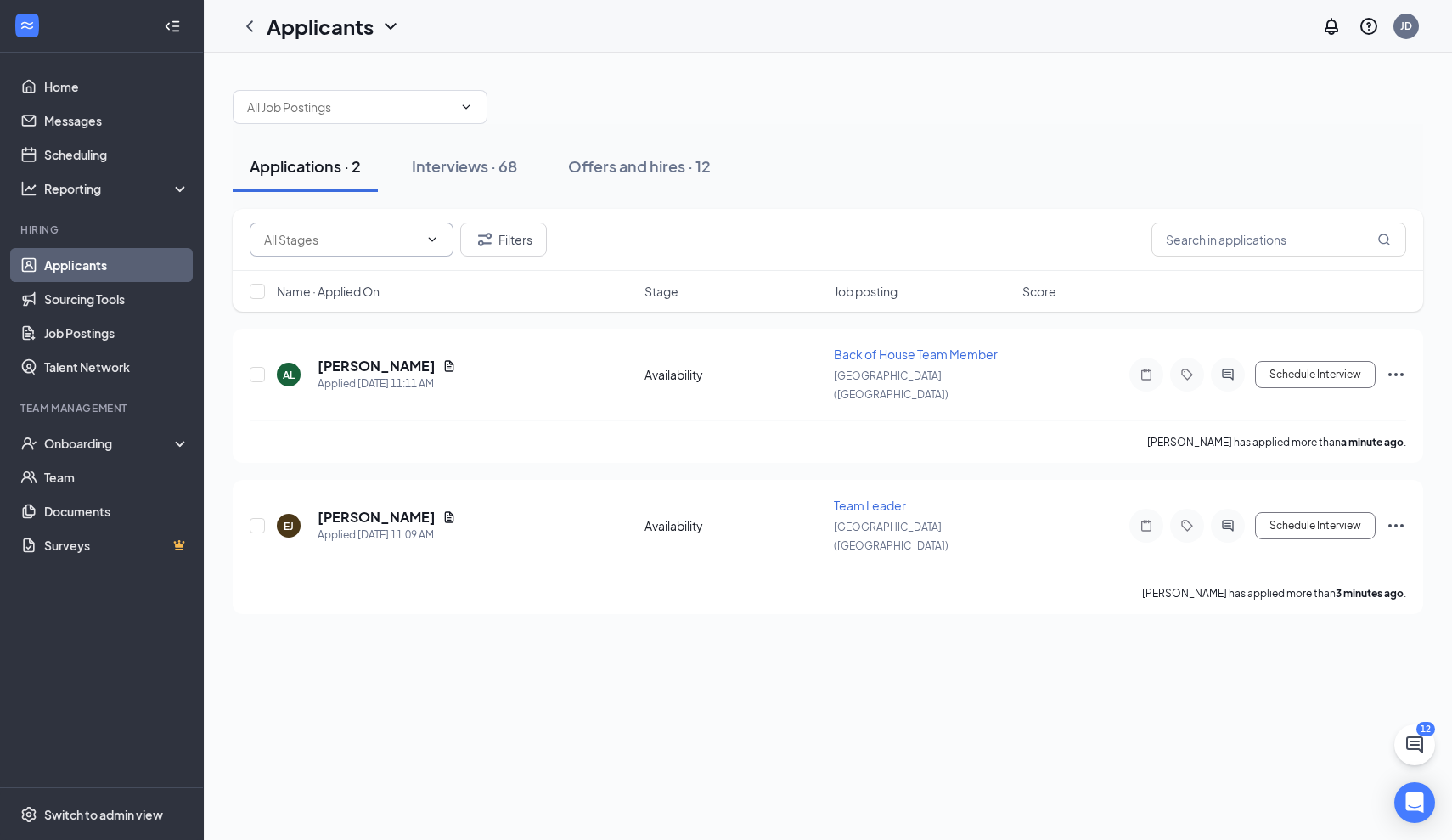
drag, startPoint x: 357, startPoint y: 344, endPoint x: 334, endPoint y: 240, distance: 106.5
click at [357, 344] on div "[PERSON_NAME] Applied [DATE] 11:11 AM Availability Back of House Team Member [G…" at bounding box center [828, 395] width 1191 height 134
click at [447, 167] on div "Interviews · 68" at bounding box center [465, 166] width 106 height 22
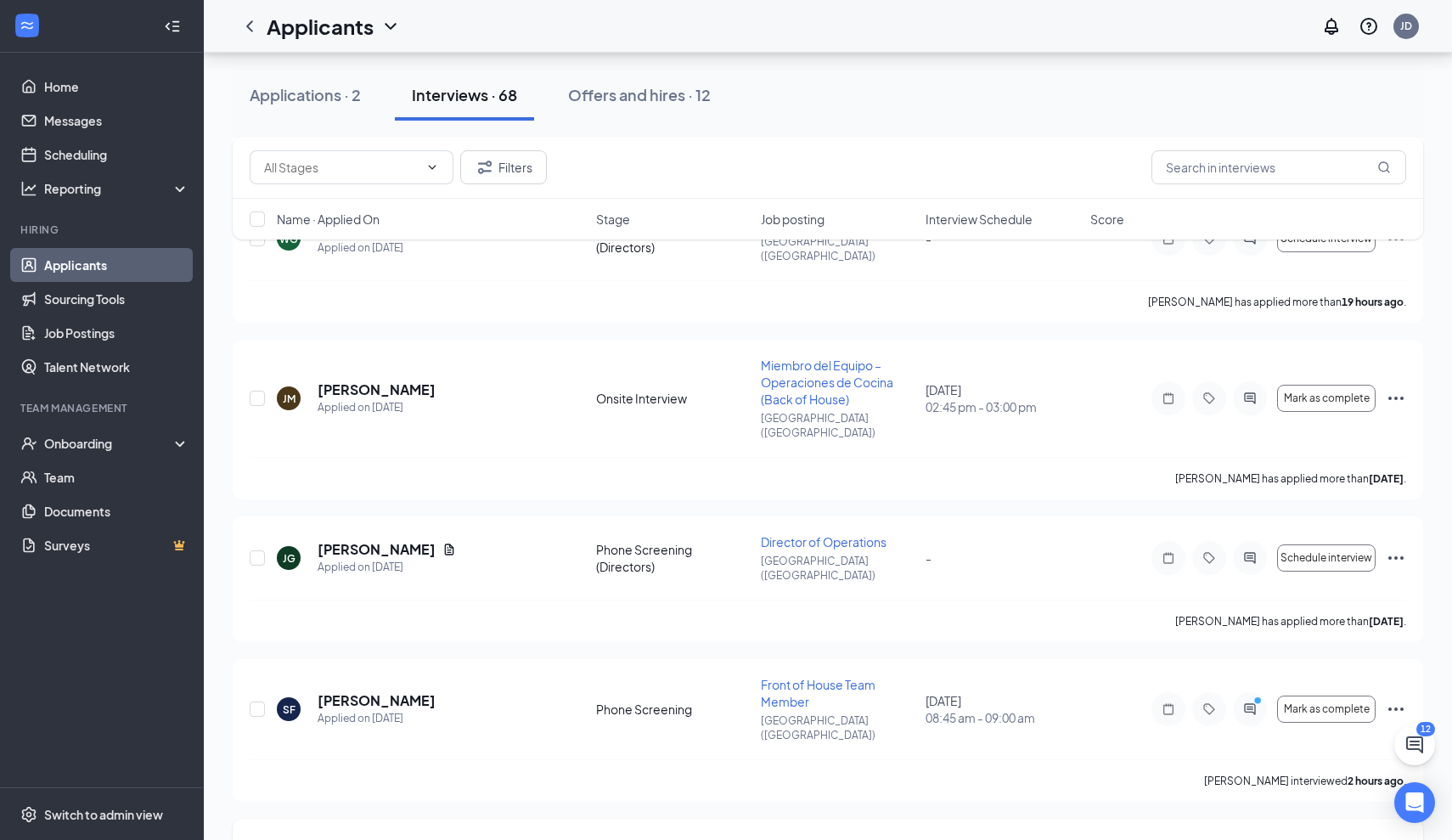
scroll to position [929, 0]
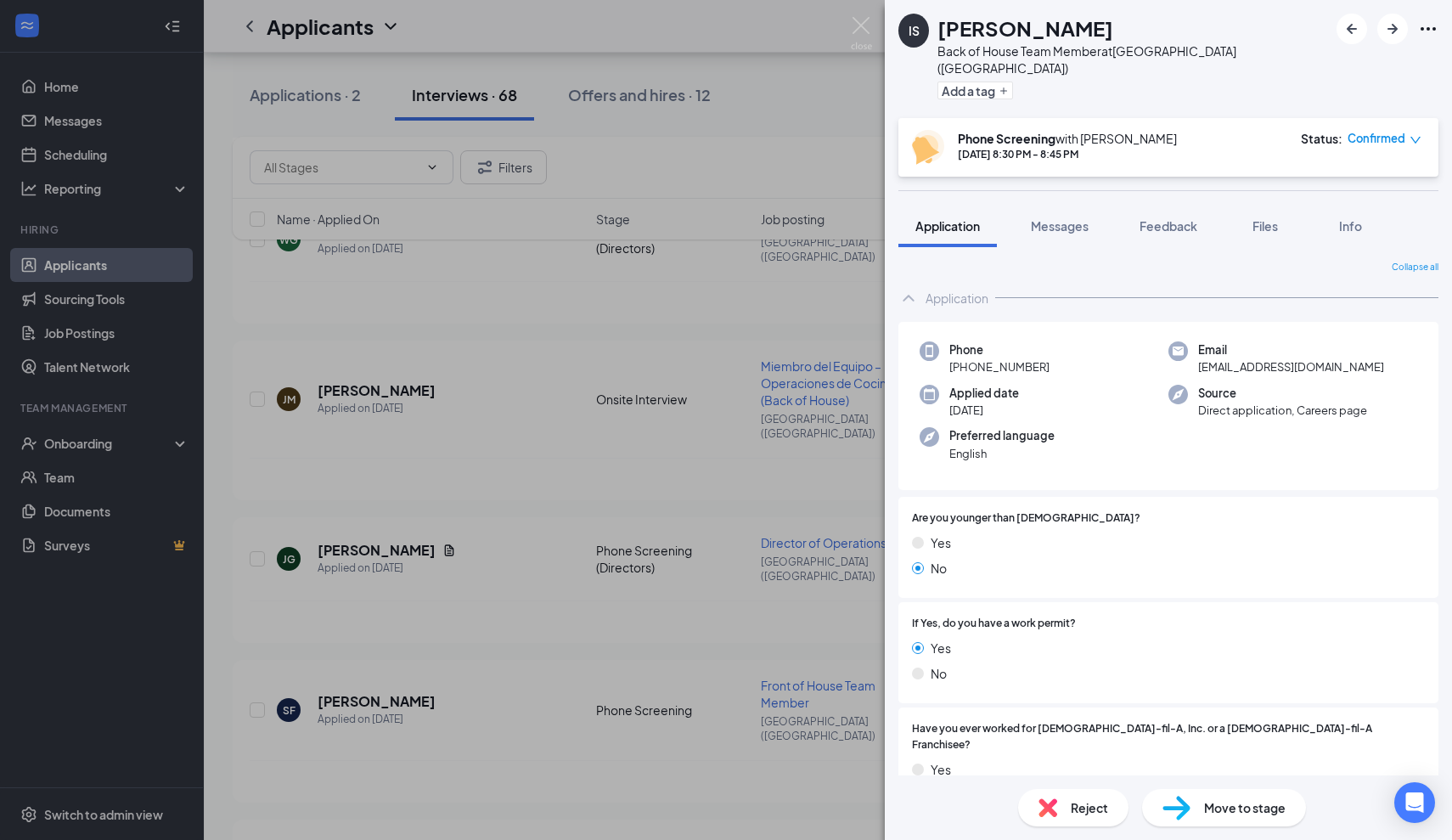
click at [1192, 78] on div "Add a tag" at bounding box center [1132, 90] width 390 height 28
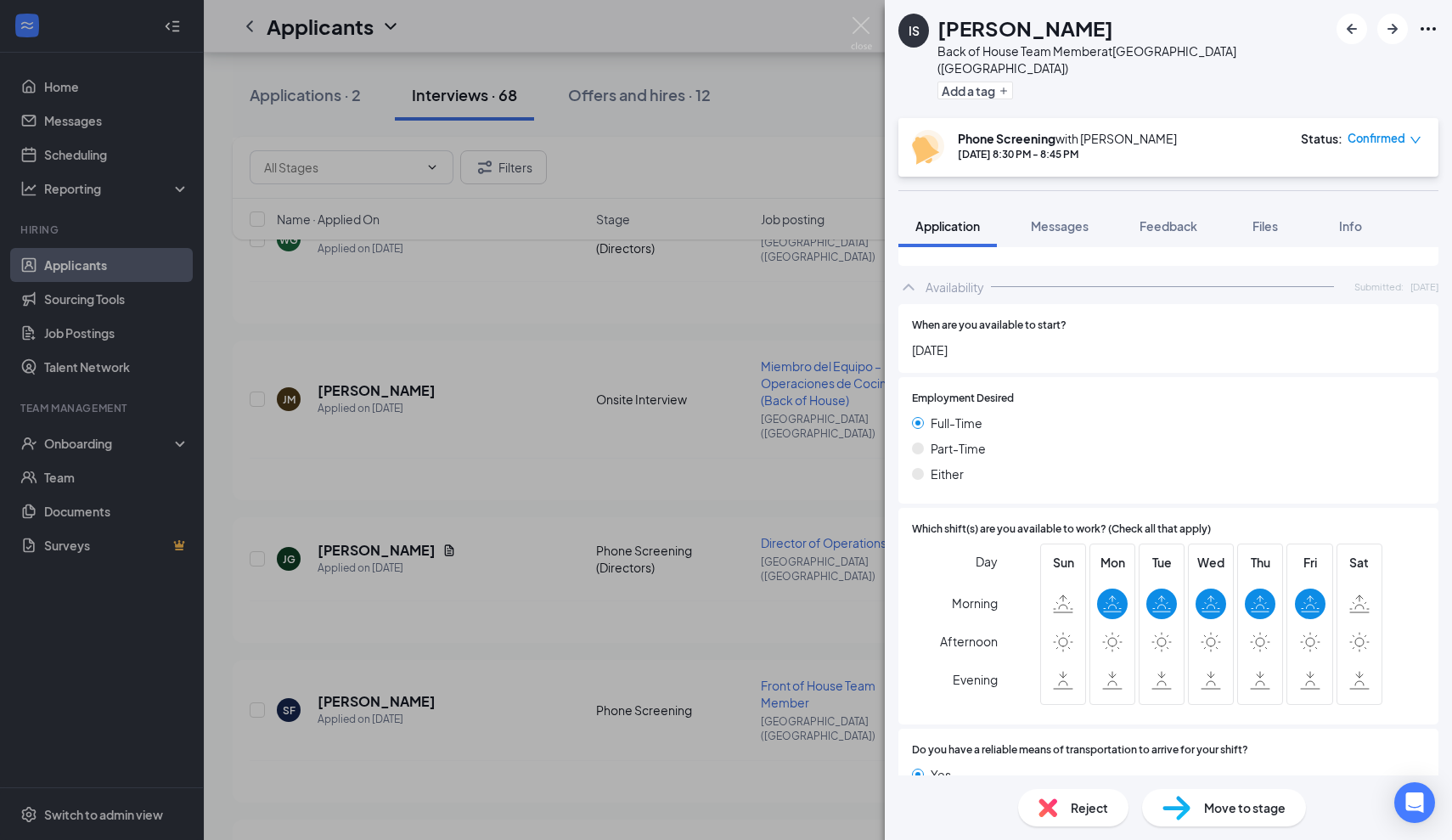
scroll to position [978, 0]
click at [791, 660] on div "IS [PERSON_NAME] Back of House Team Member at [GEOGRAPHIC_DATA] ([GEOGRAPHIC_DA…" at bounding box center [726, 420] width 1452 height 840
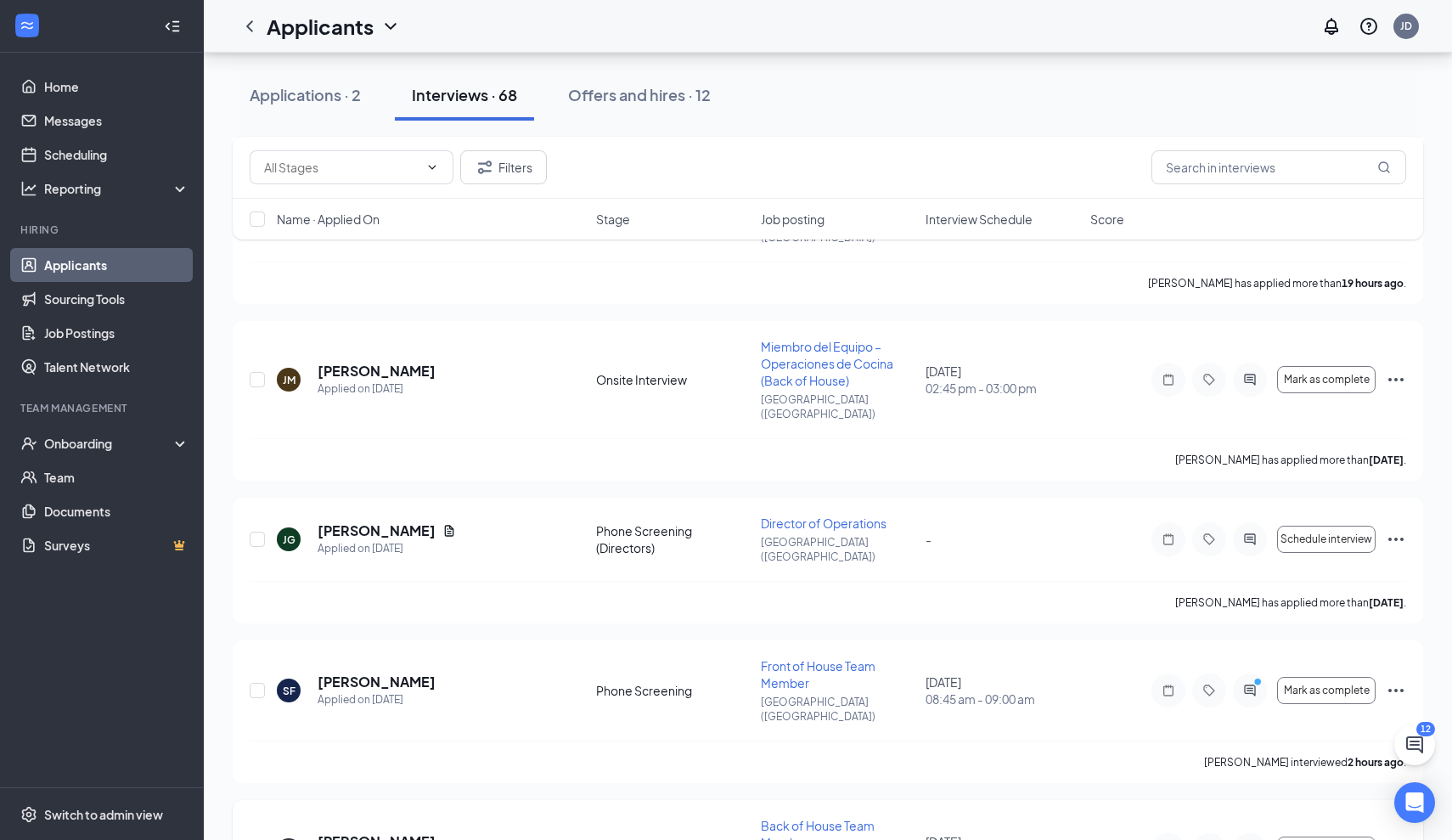
scroll to position [950, 0]
click at [385, 670] on h5 "[PERSON_NAME]" at bounding box center [376, 680] width 118 height 19
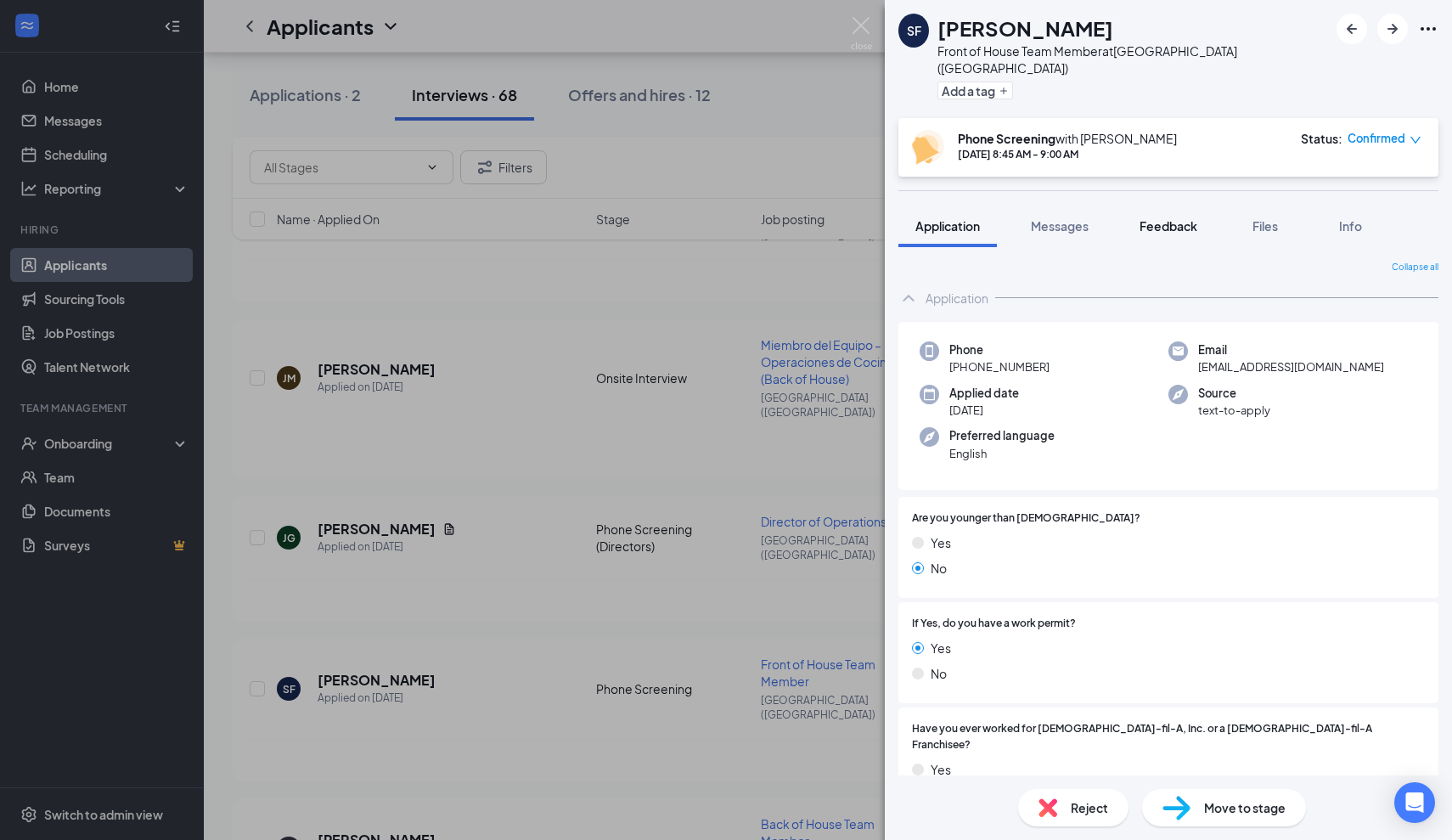
click at [1163, 205] on button "Feedback" at bounding box center [1168, 226] width 92 height 42
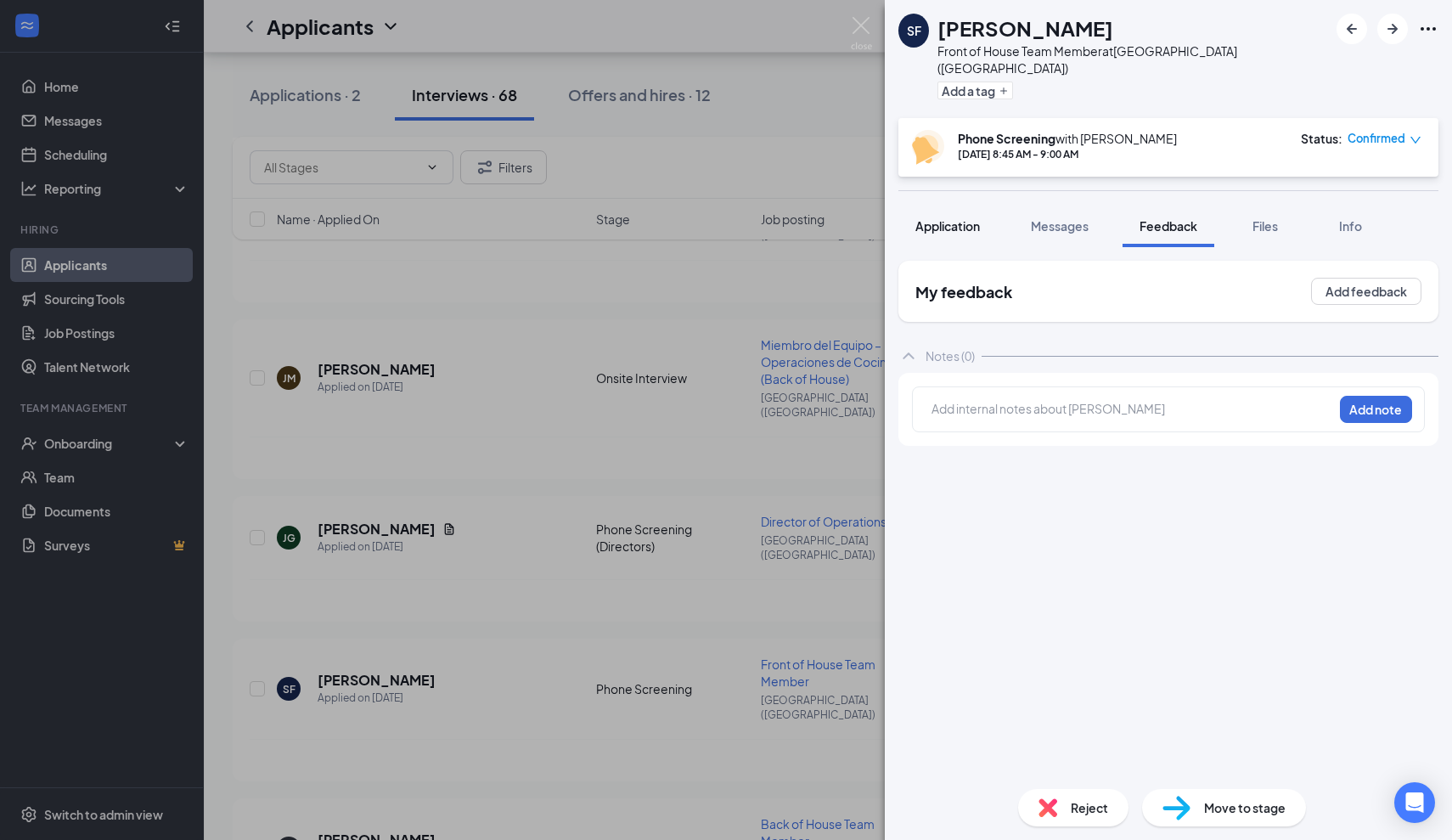
click at [967, 217] on div "Application" at bounding box center [948, 226] width 65 height 17
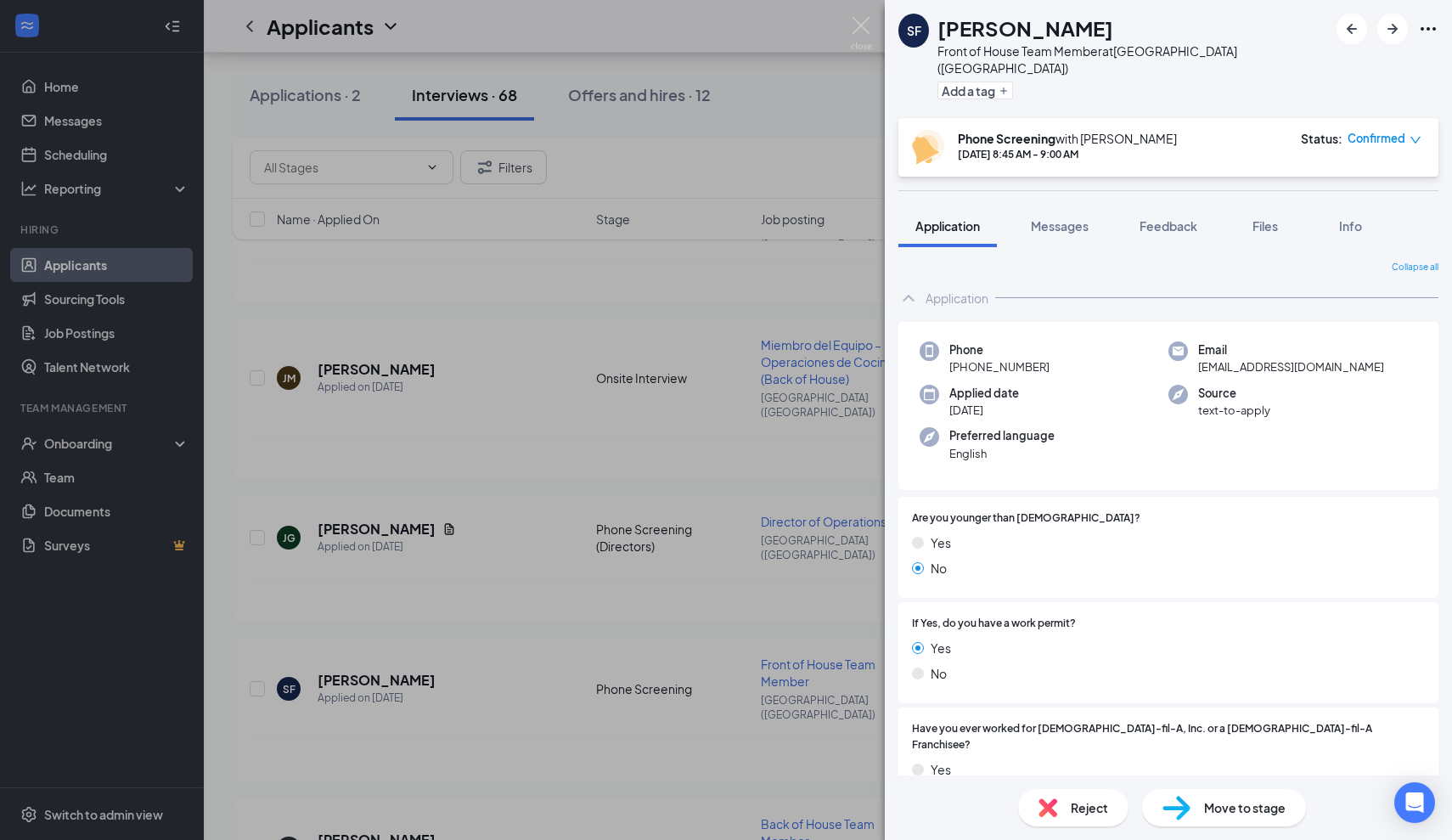
click at [439, 715] on div "SF [PERSON_NAME] Front of House Team Member at [GEOGRAPHIC_DATA] ([GEOGRAPHIC_D…" at bounding box center [726, 420] width 1452 height 840
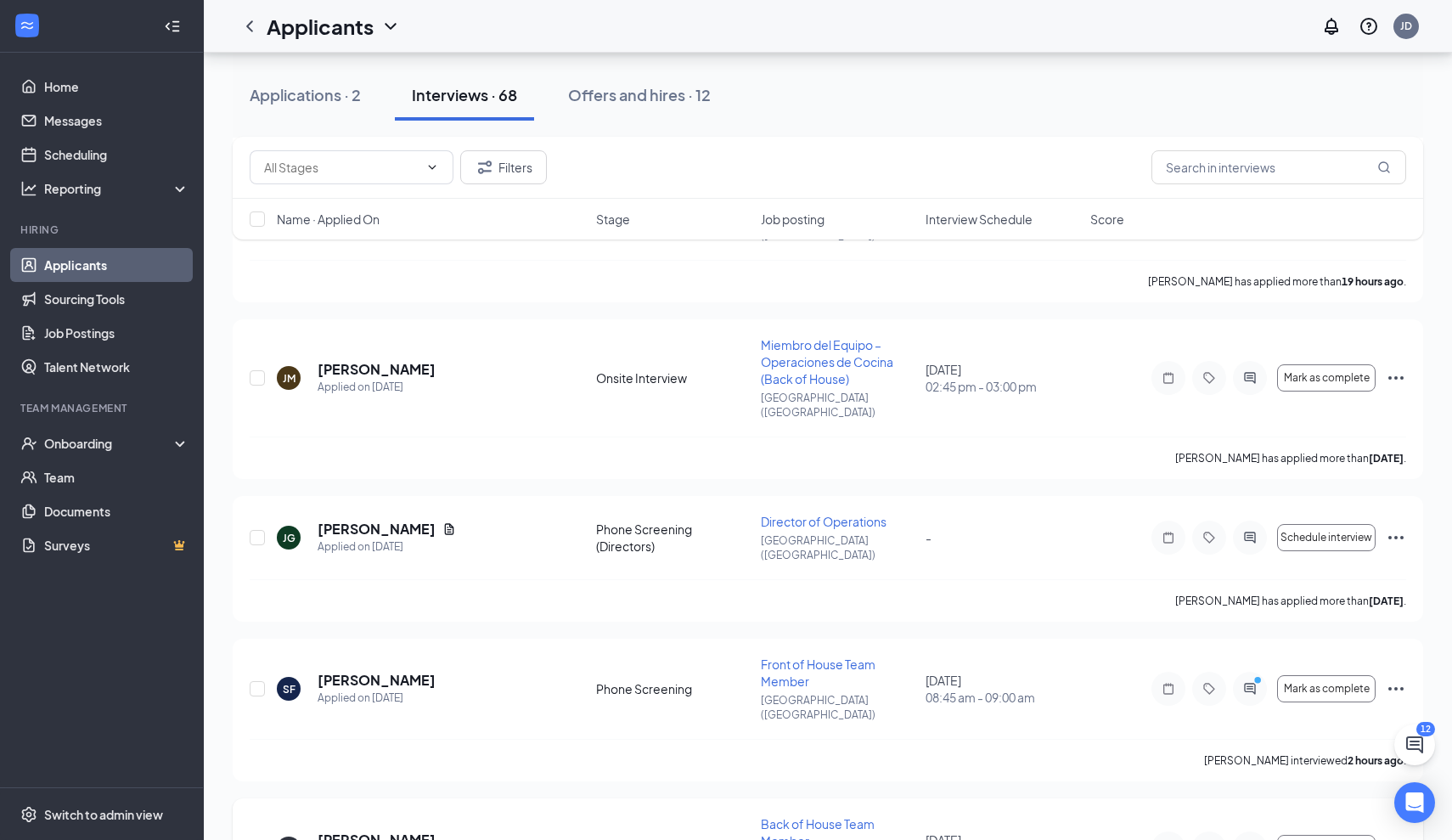
click at [437, 830] on div "IS [PERSON_NAME] Applied on [DATE]" at bounding box center [431, 848] width 309 height 35
click at [388, 830] on h5 "[PERSON_NAME]" at bounding box center [376, 840] width 118 height 19
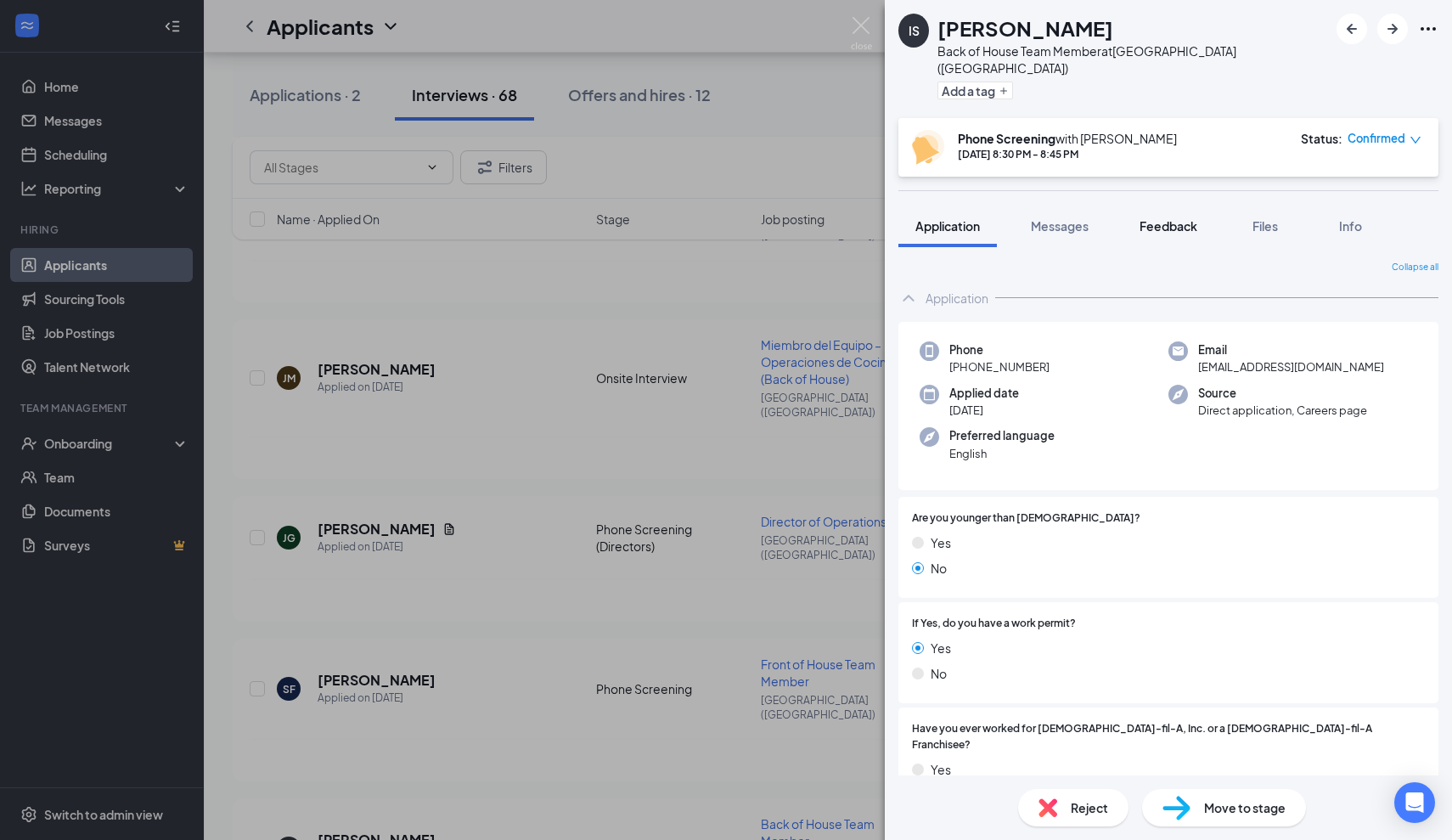
click at [1162, 218] on button "Feedback" at bounding box center [1168, 226] width 92 height 42
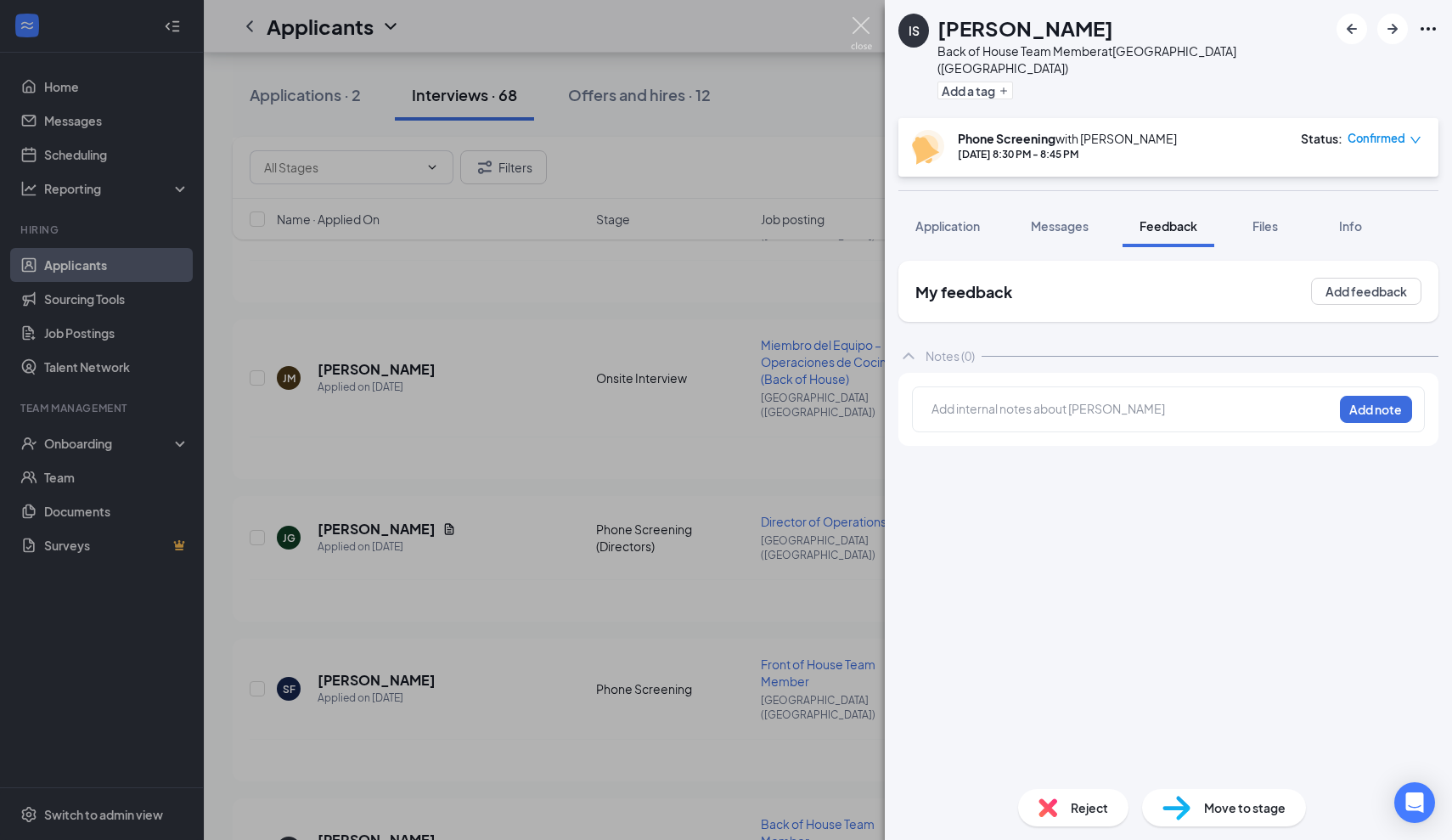
click at [859, 33] on img at bounding box center [861, 34] width 22 height 33
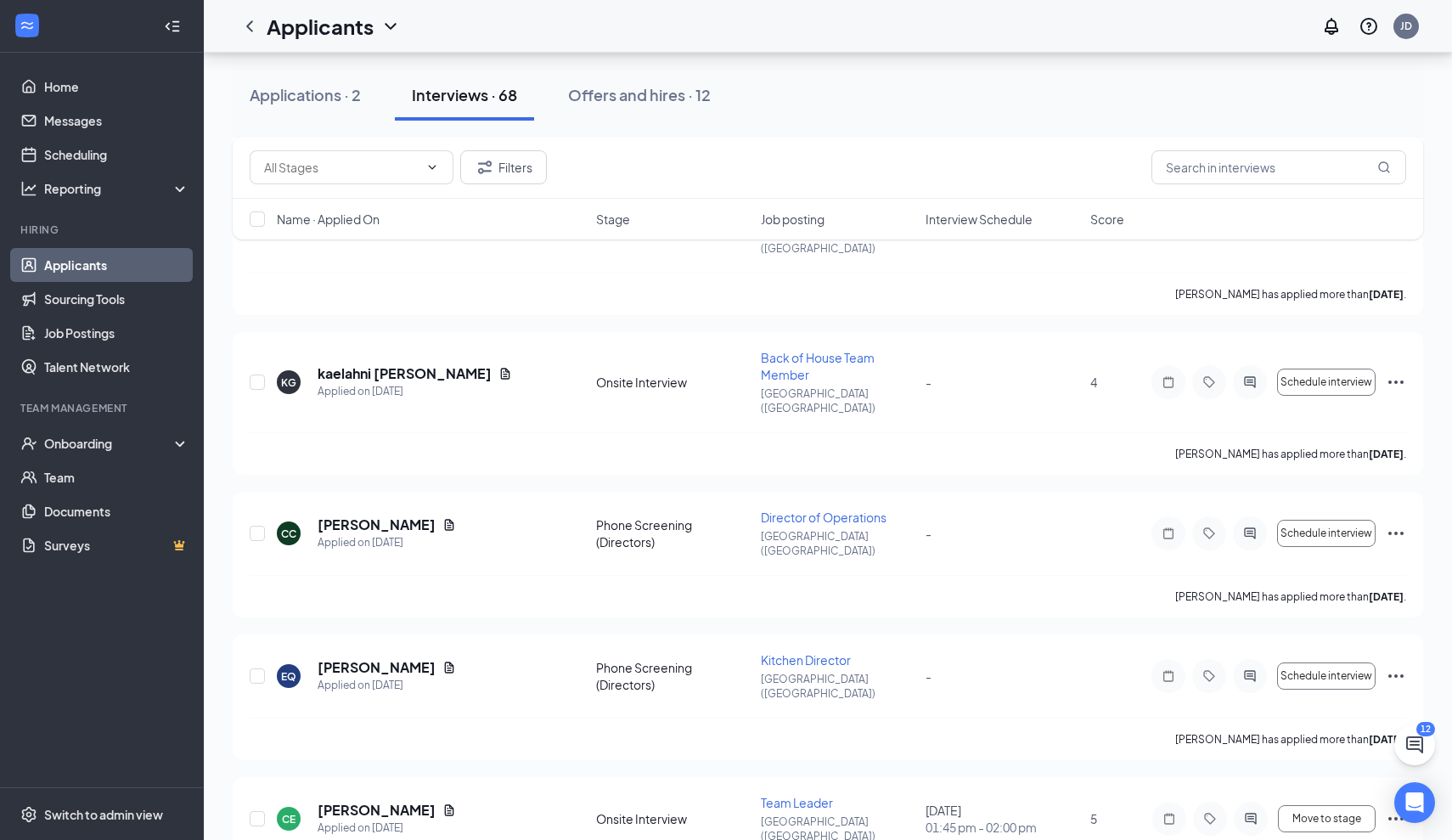
scroll to position [6461, 0]
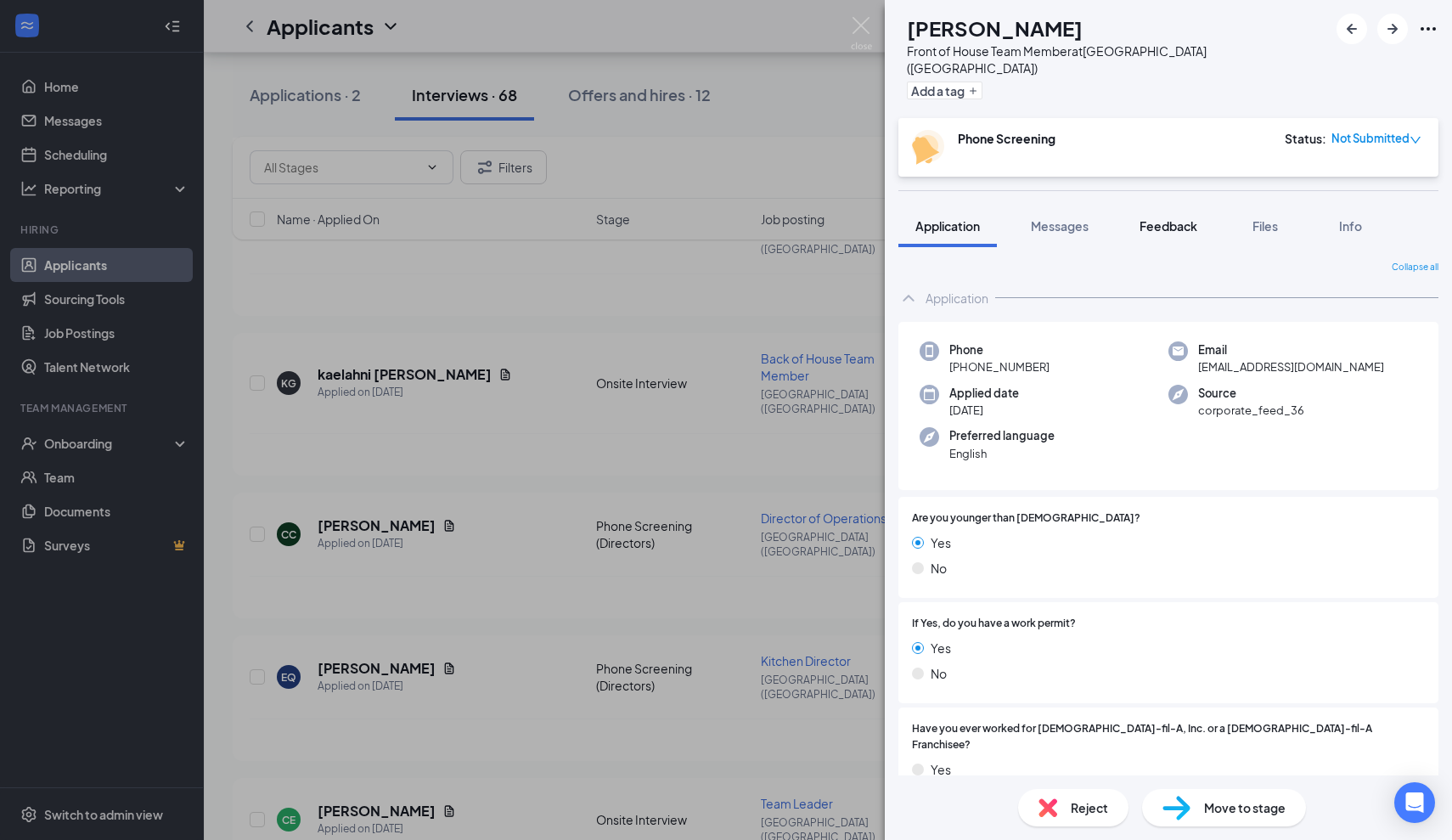
click at [1179, 217] on div "Feedback" at bounding box center [1168, 226] width 58 height 17
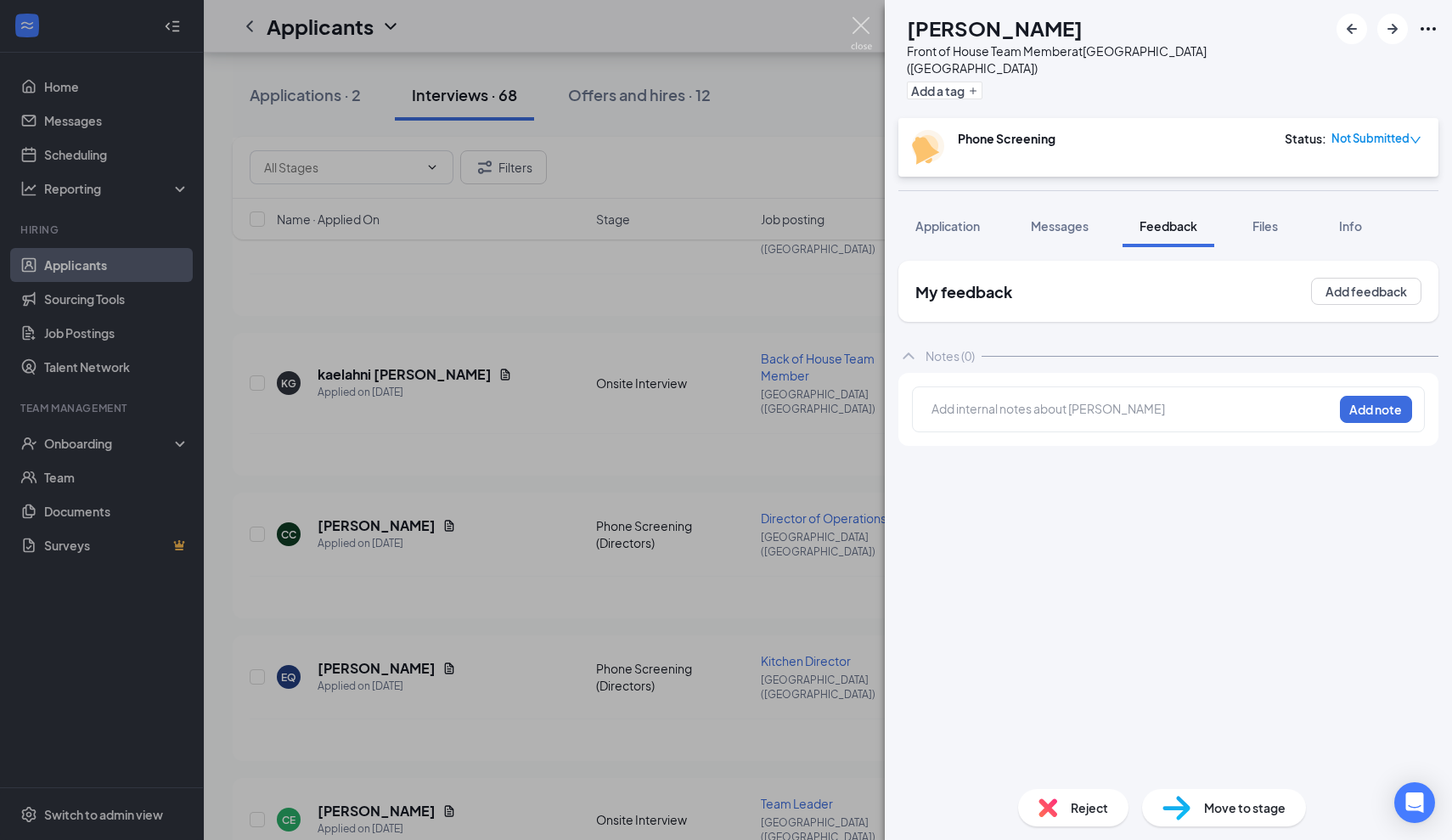
click at [862, 26] on img at bounding box center [861, 34] width 22 height 33
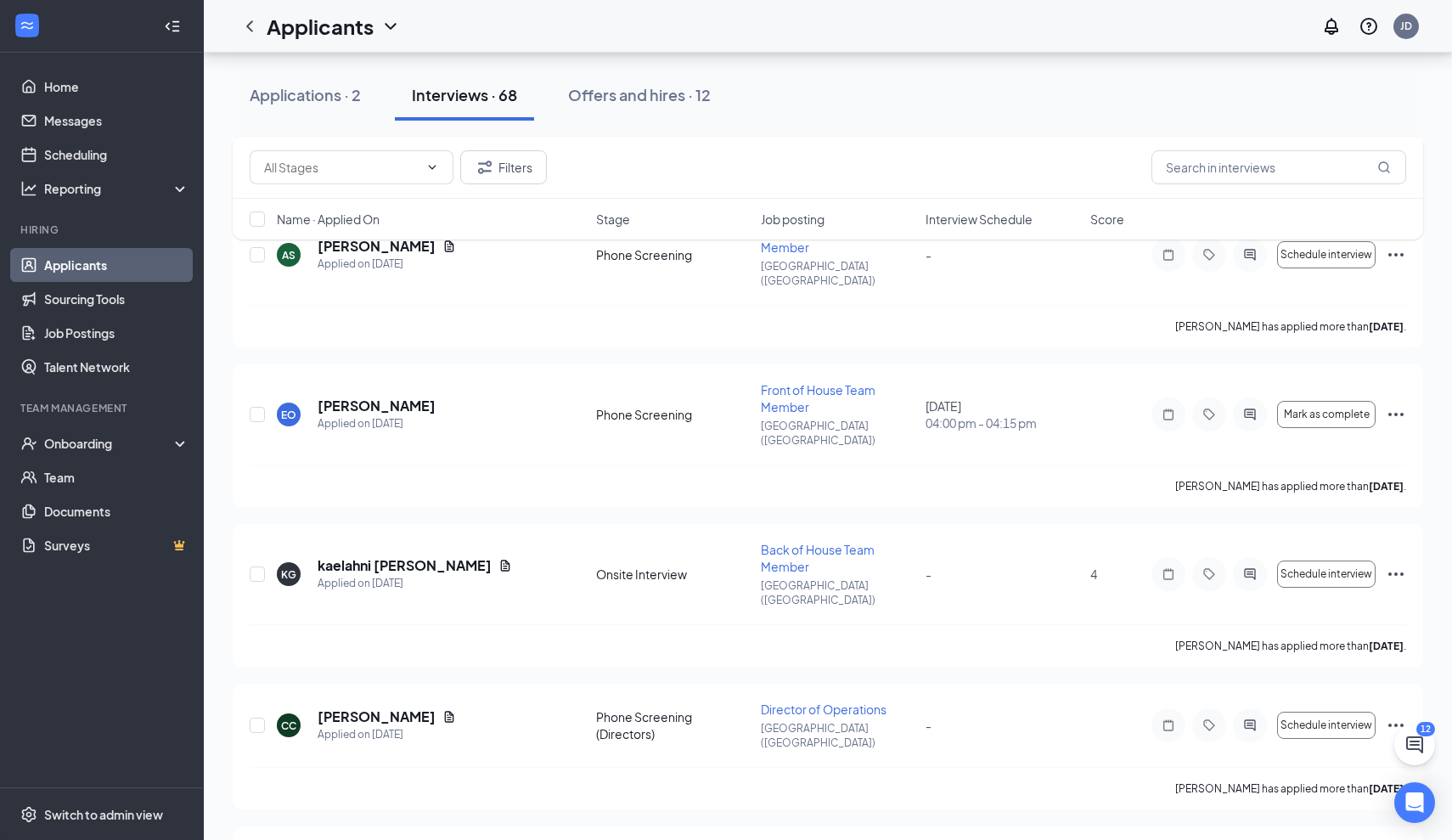
scroll to position [6248, 0]
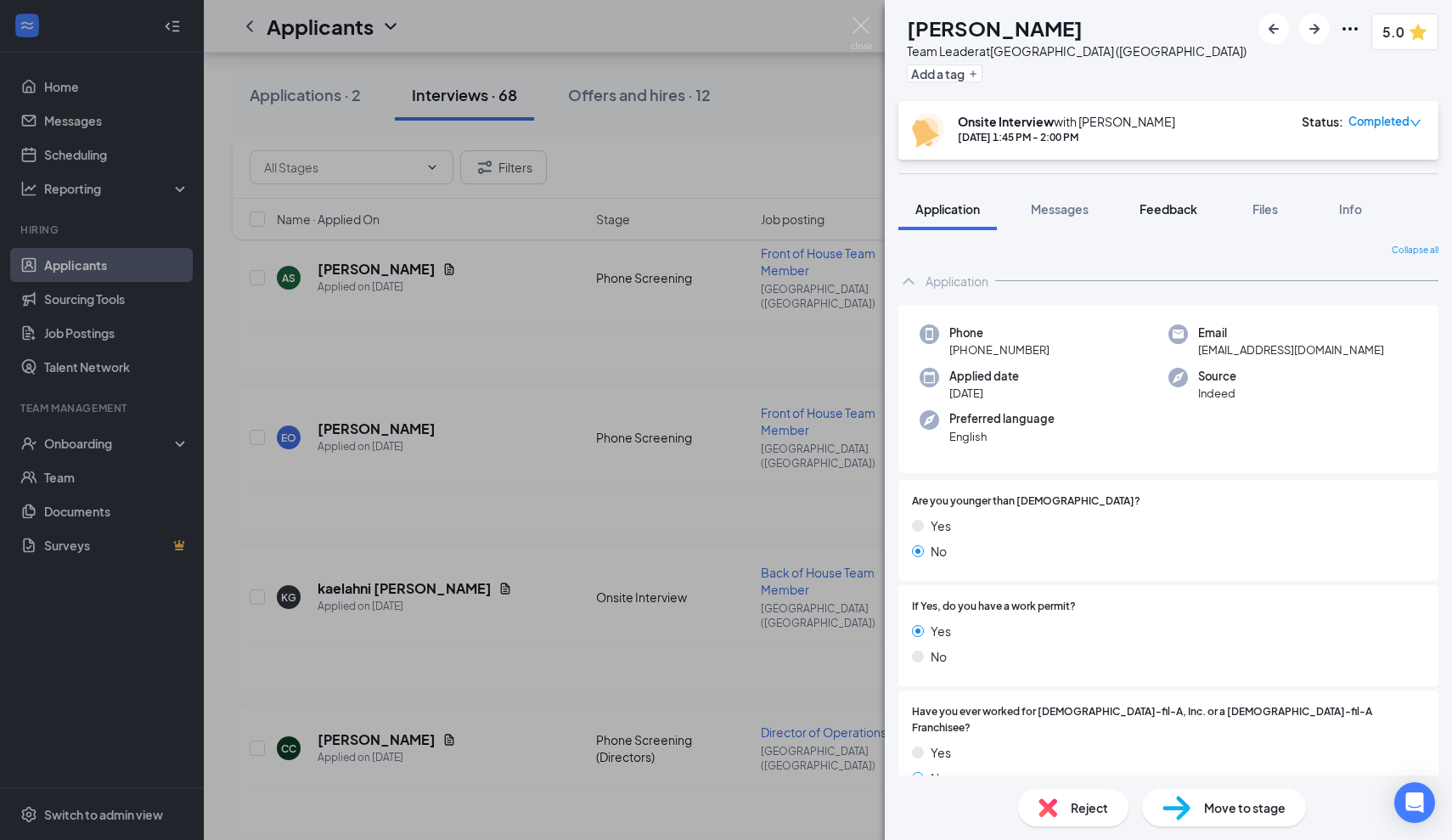
click at [1172, 219] on button "Feedback" at bounding box center [1168, 208] width 92 height 42
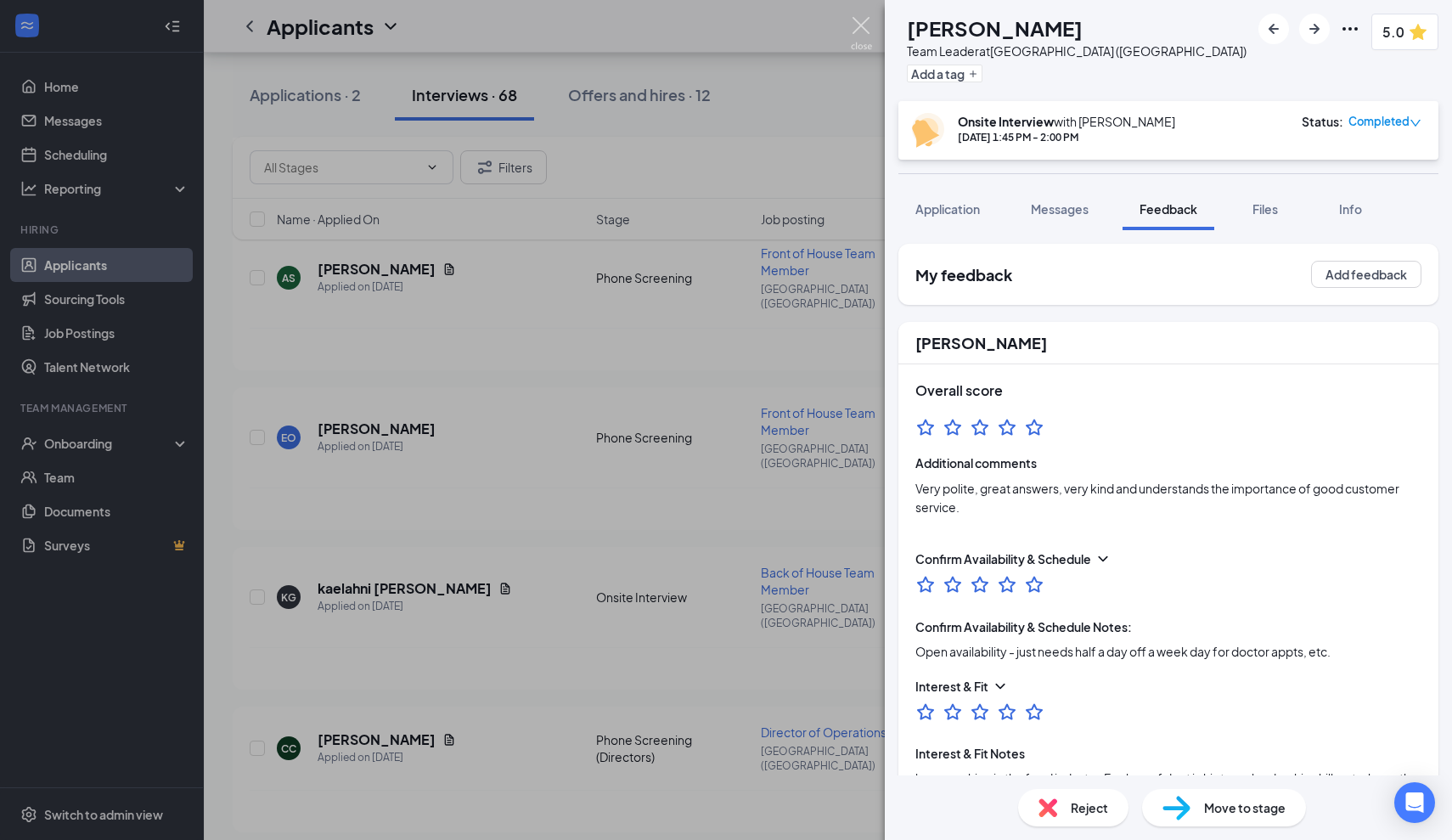
click at [871, 30] on img at bounding box center [861, 34] width 22 height 33
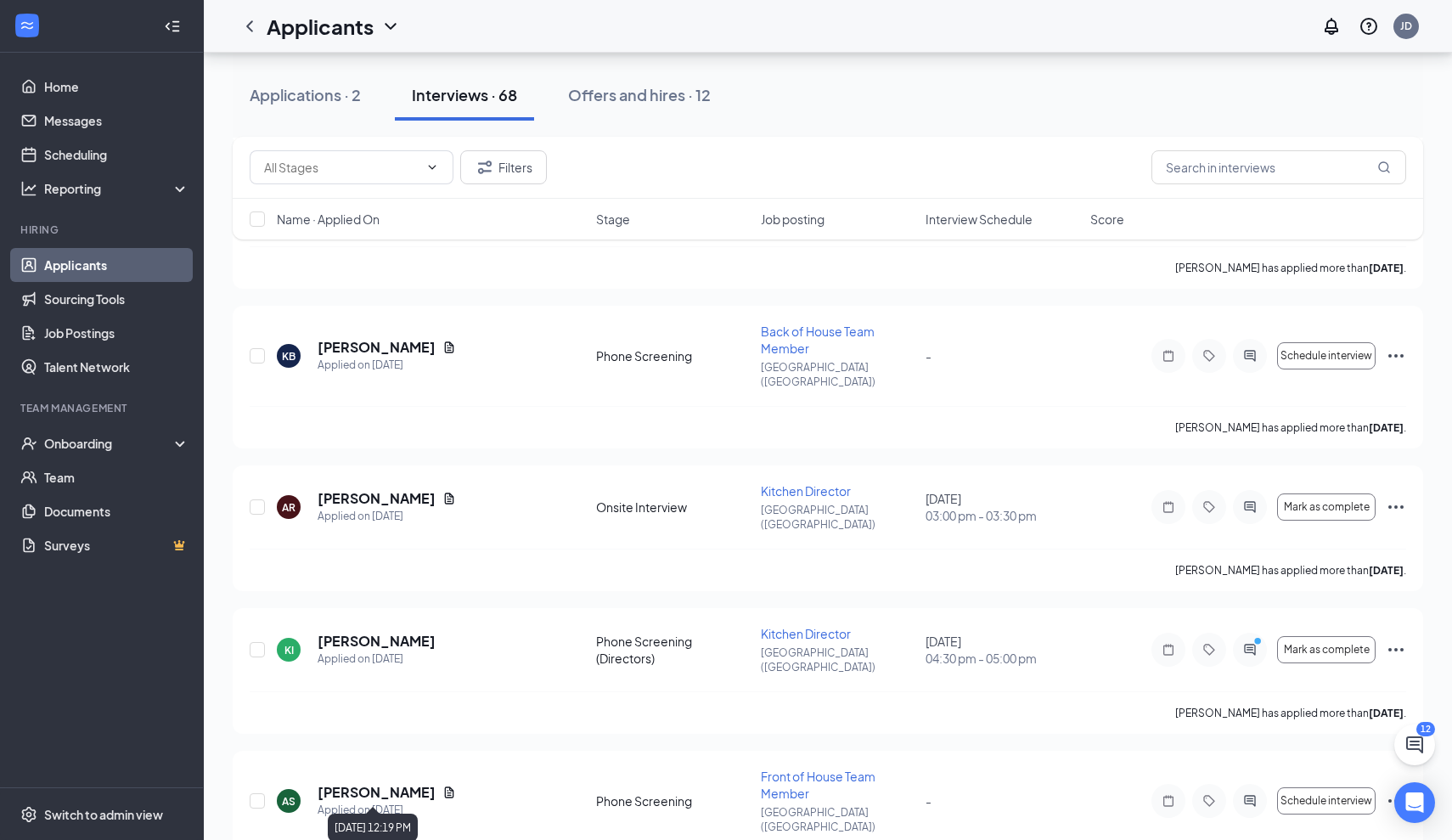
scroll to position [5707, 0]
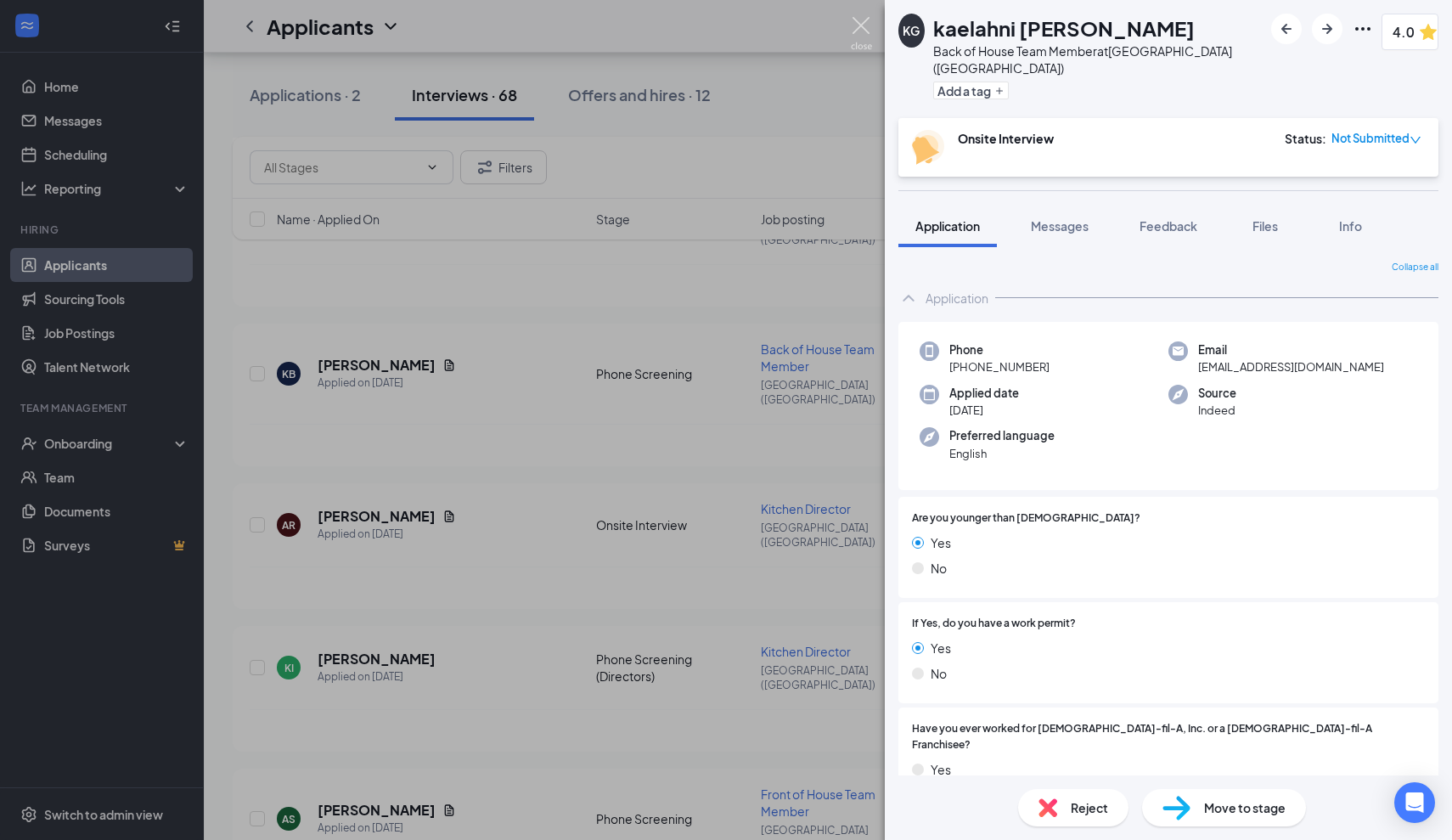
click at [864, 29] on img at bounding box center [861, 34] width 22 height 33
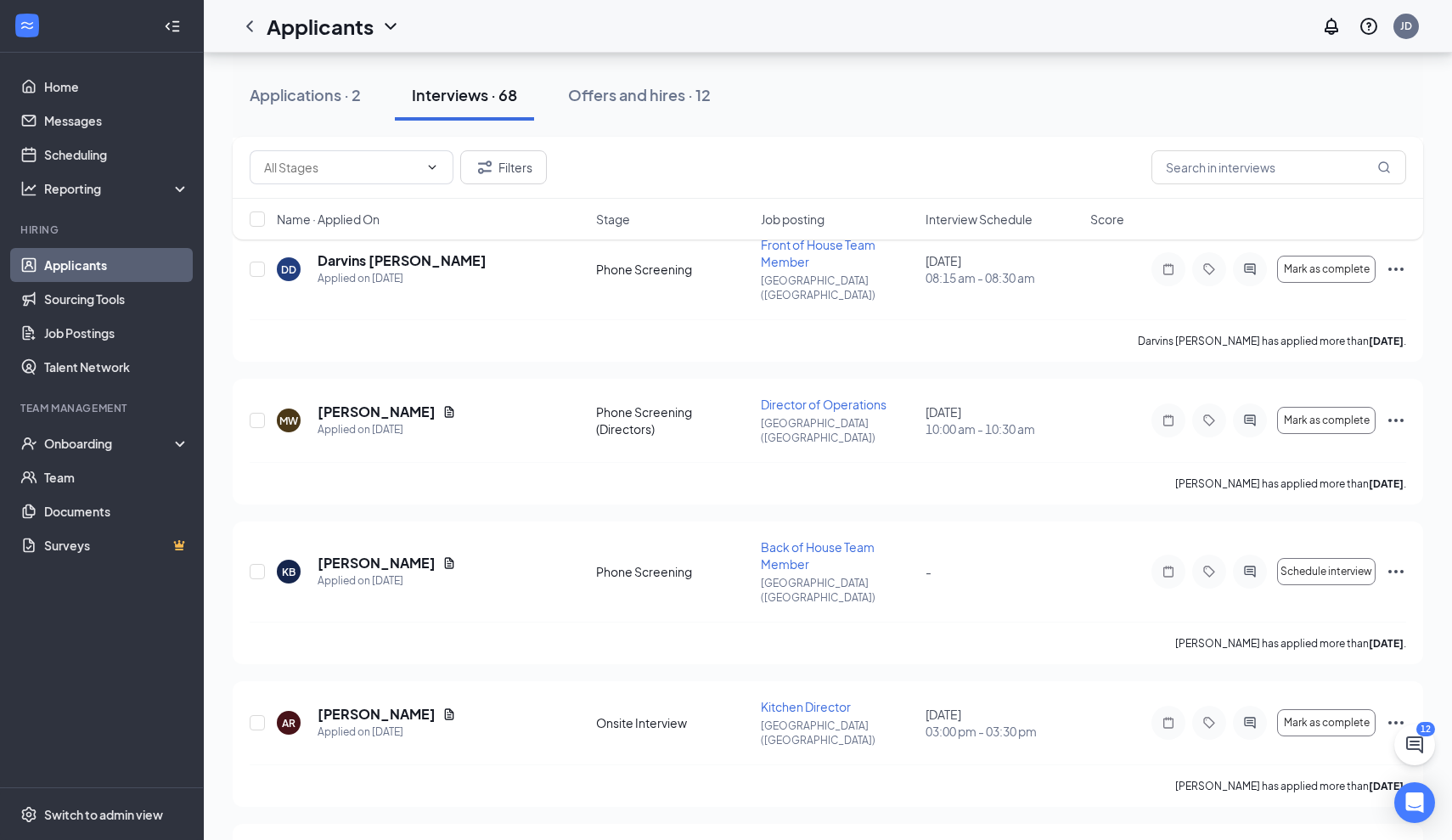
scroll to position [5497, 0]
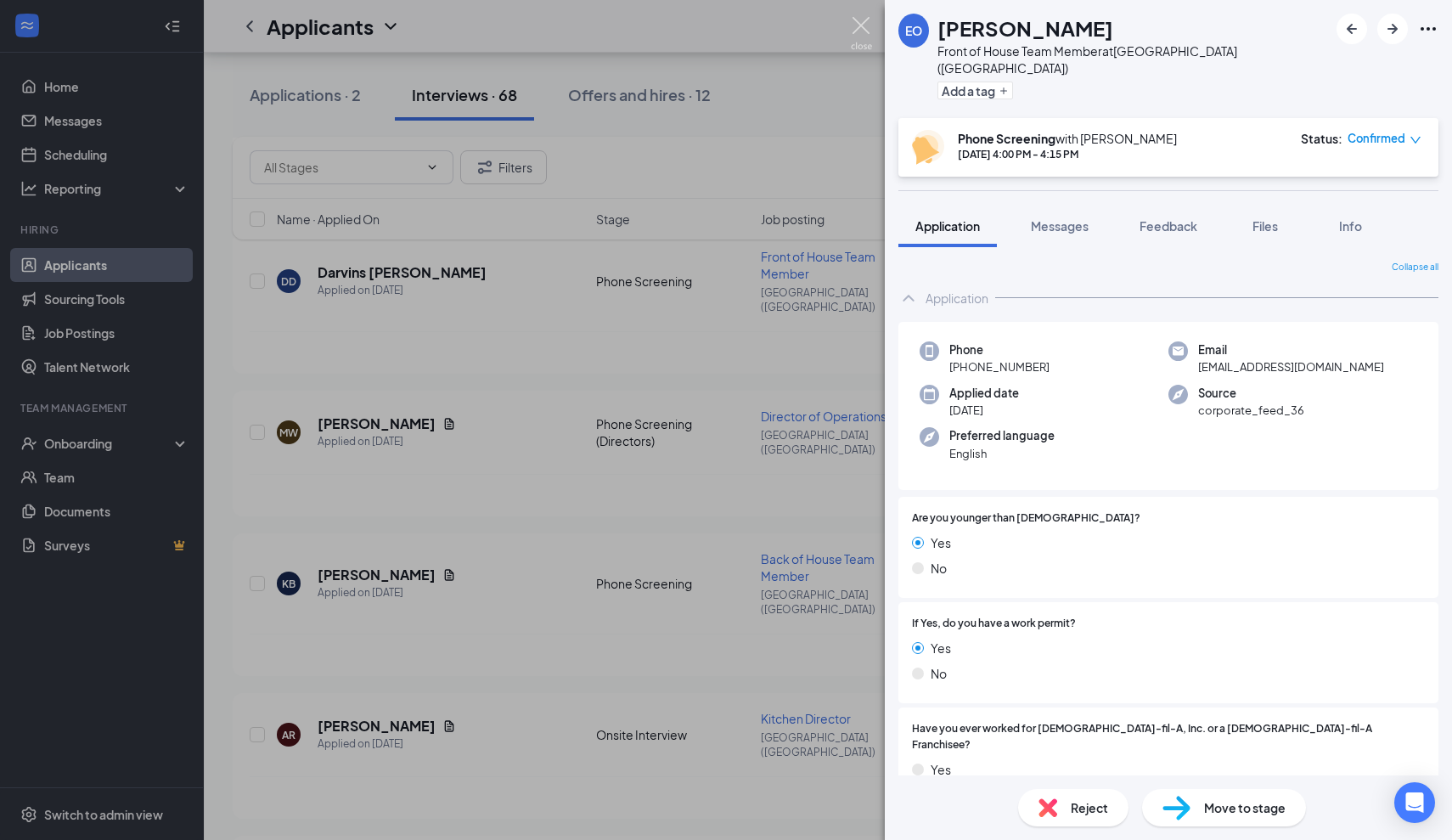
click at [856, 23] on img at bounding box center [861, 34] width 22 height 33
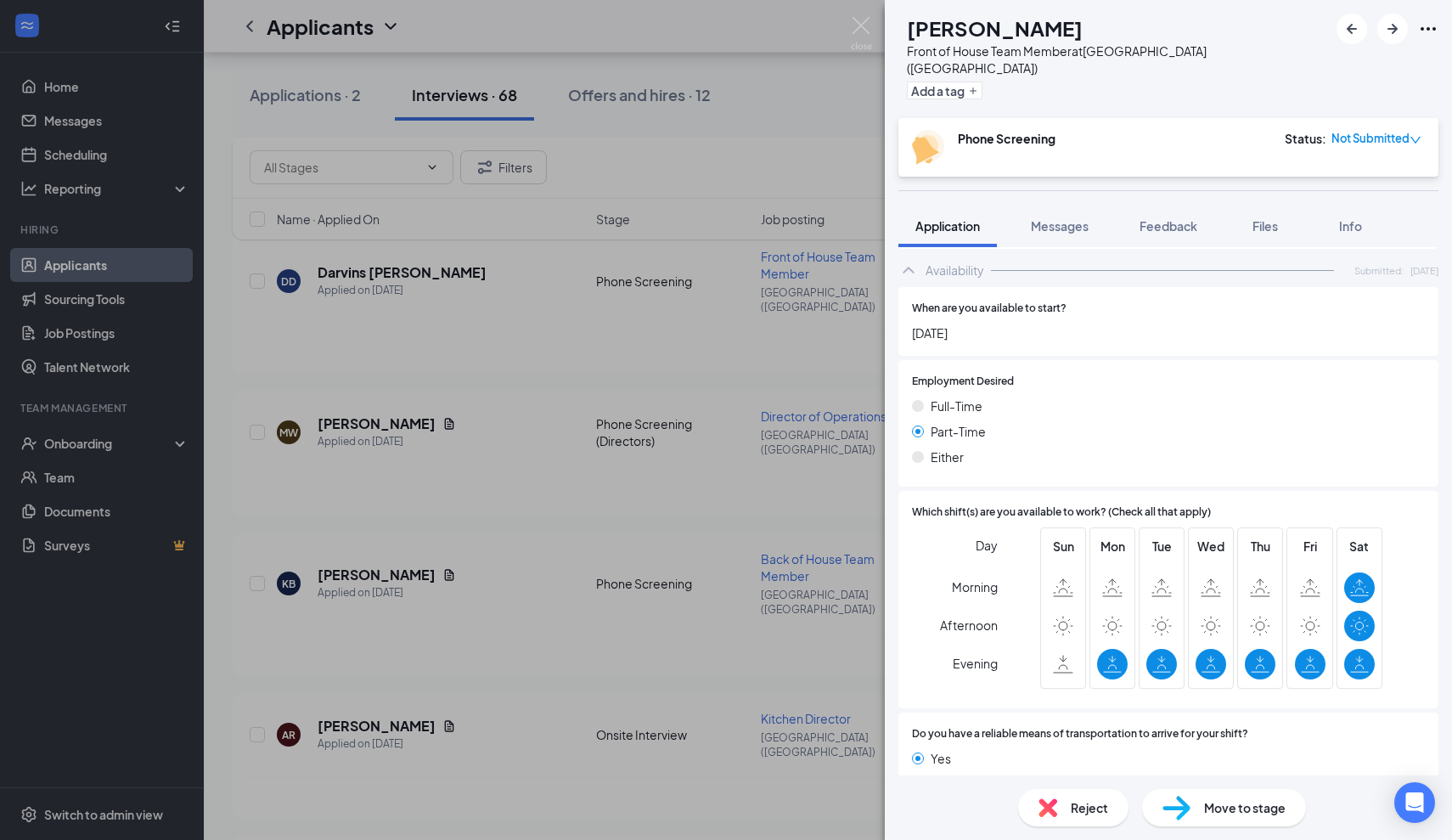
scroll to position [962, 0]
click at [872, 22] on div "AS [PERSON_NAME] Front of House Team Member at [GEOGRAPHIC_DATA] ([GEOGRAPHIC_D…" at bounding box center [726, 420] width 1452 height 840
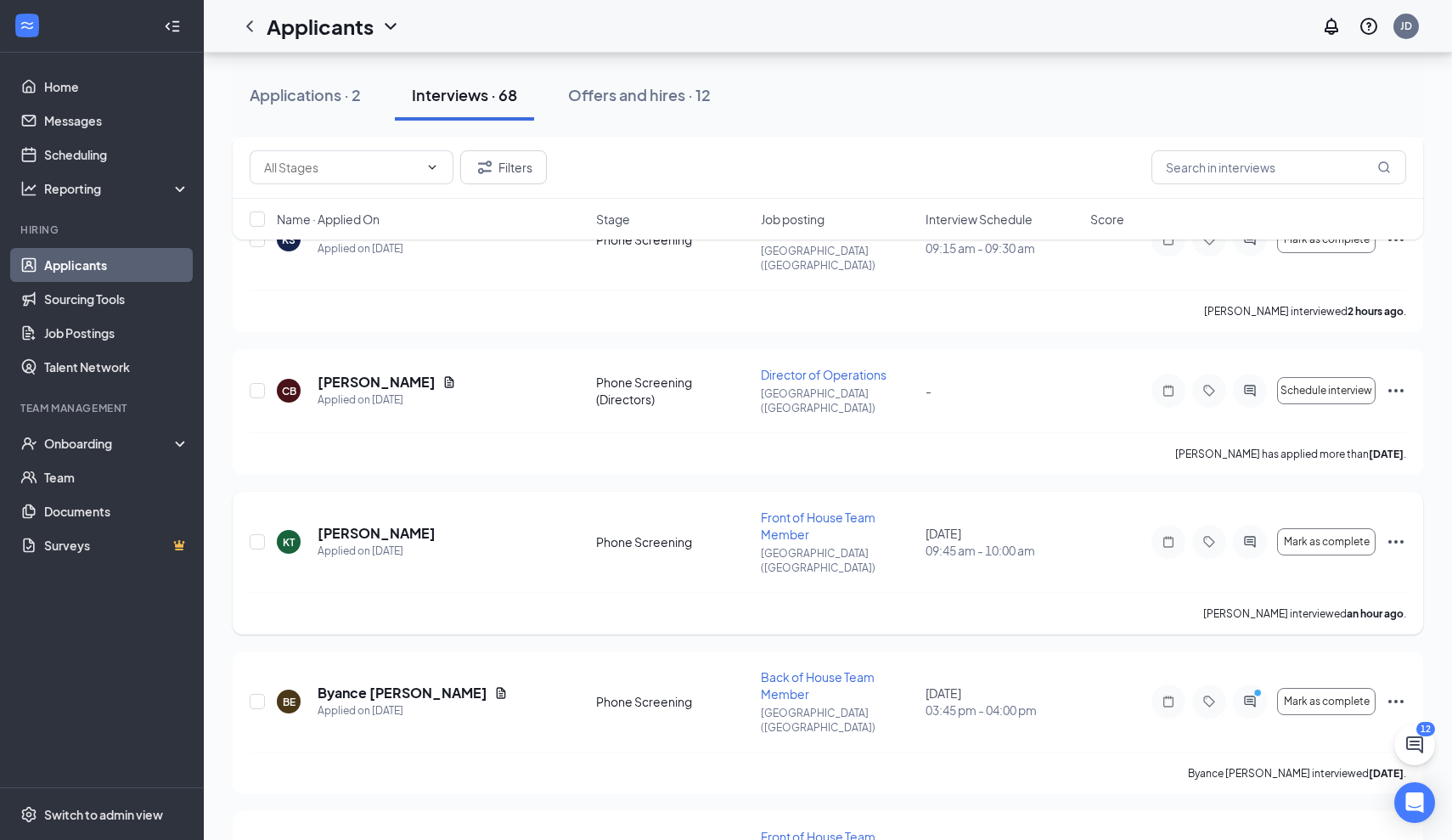
scroll to position [3691, 0]
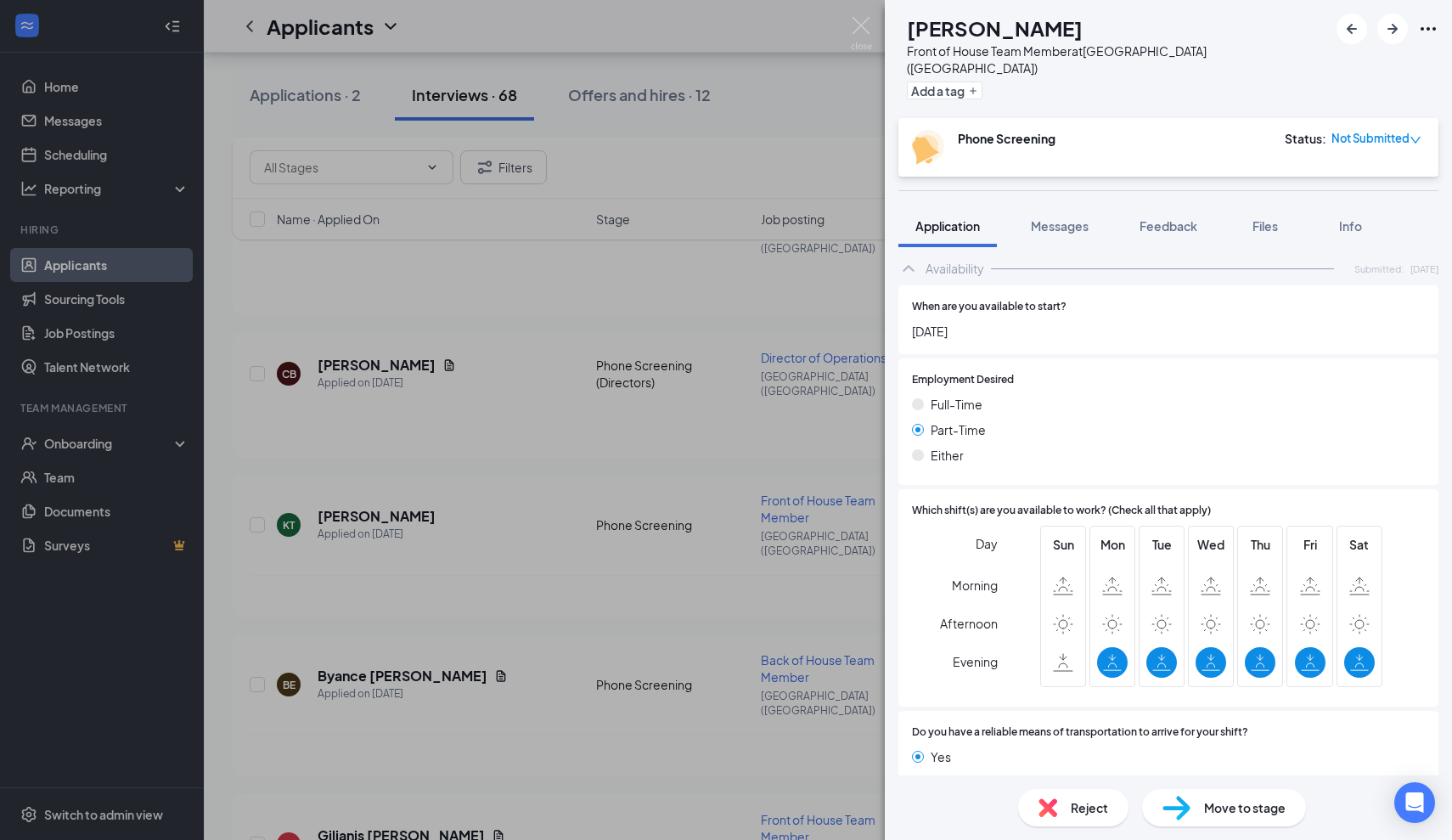
scroll to position [833, 0]
click at [858, 40] on img at bounding box center [861, 34] width 22 height 33
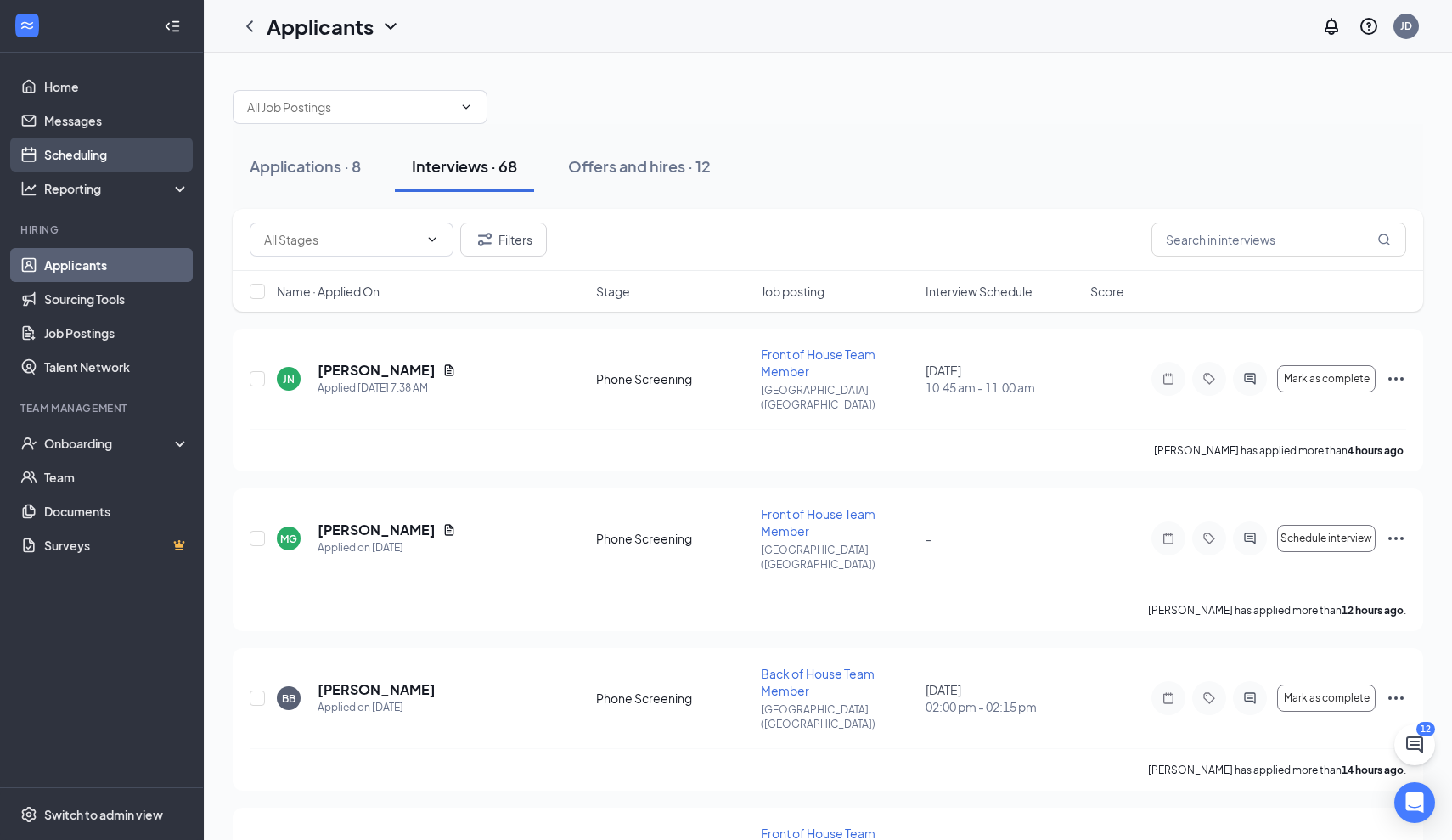
click at [87, 157] on link "Scheduling" at bounding box center [117, 154] width 145 height 34
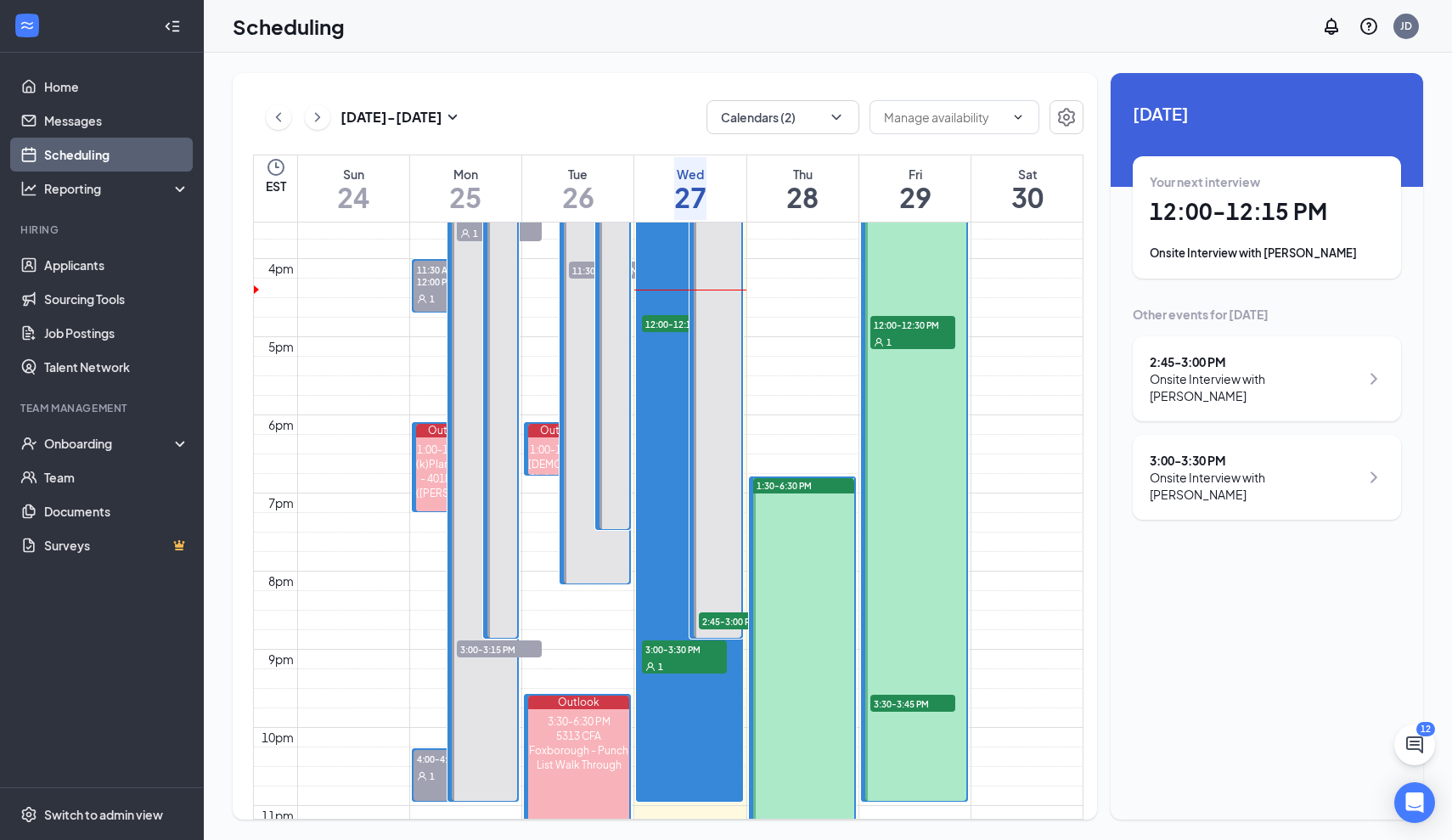
scroll to position [1211, 0]
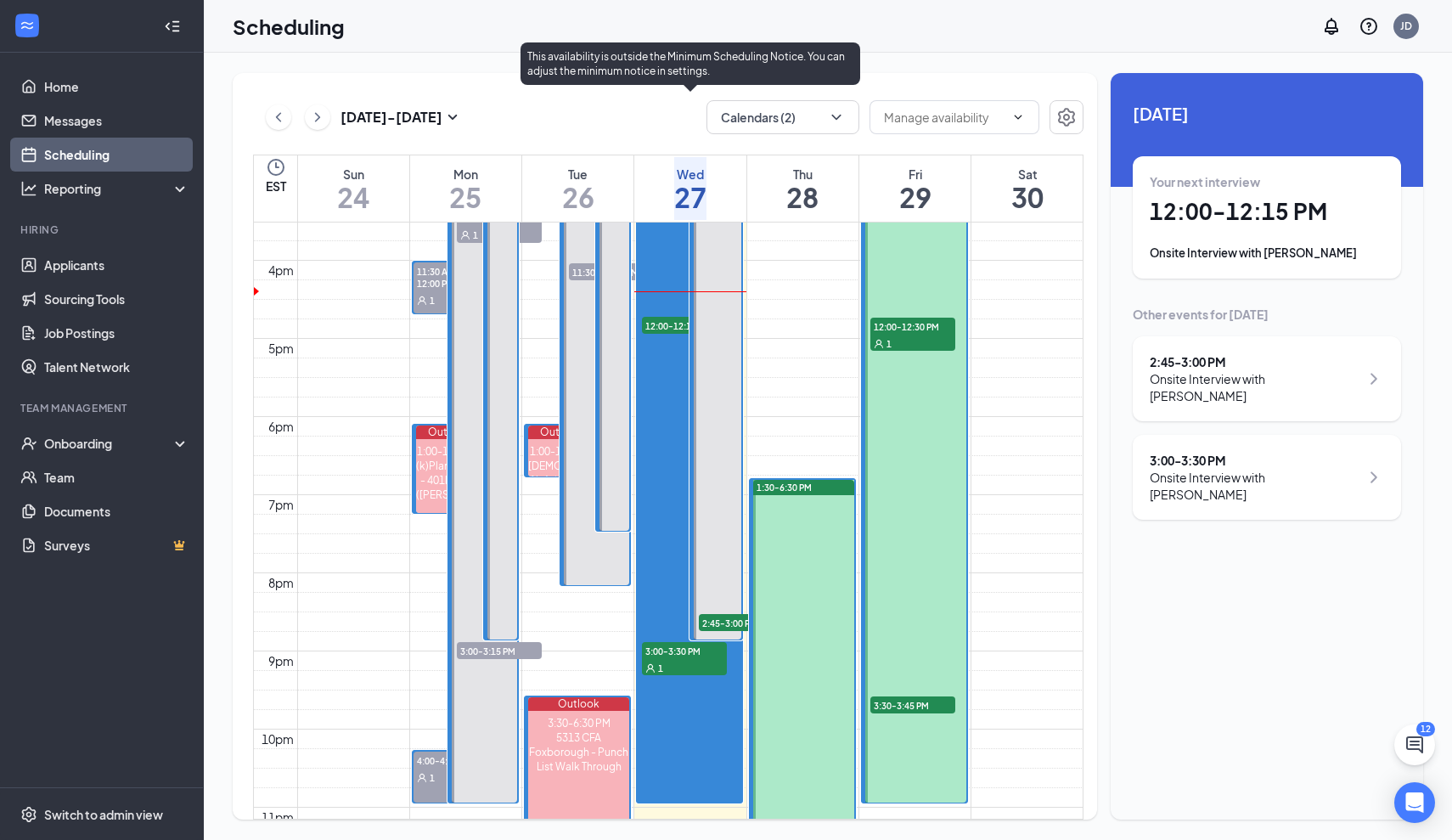
click at [678, 329] on span "12:00-12:15 PM" at bounding box center [684, 325] width 85 height 17
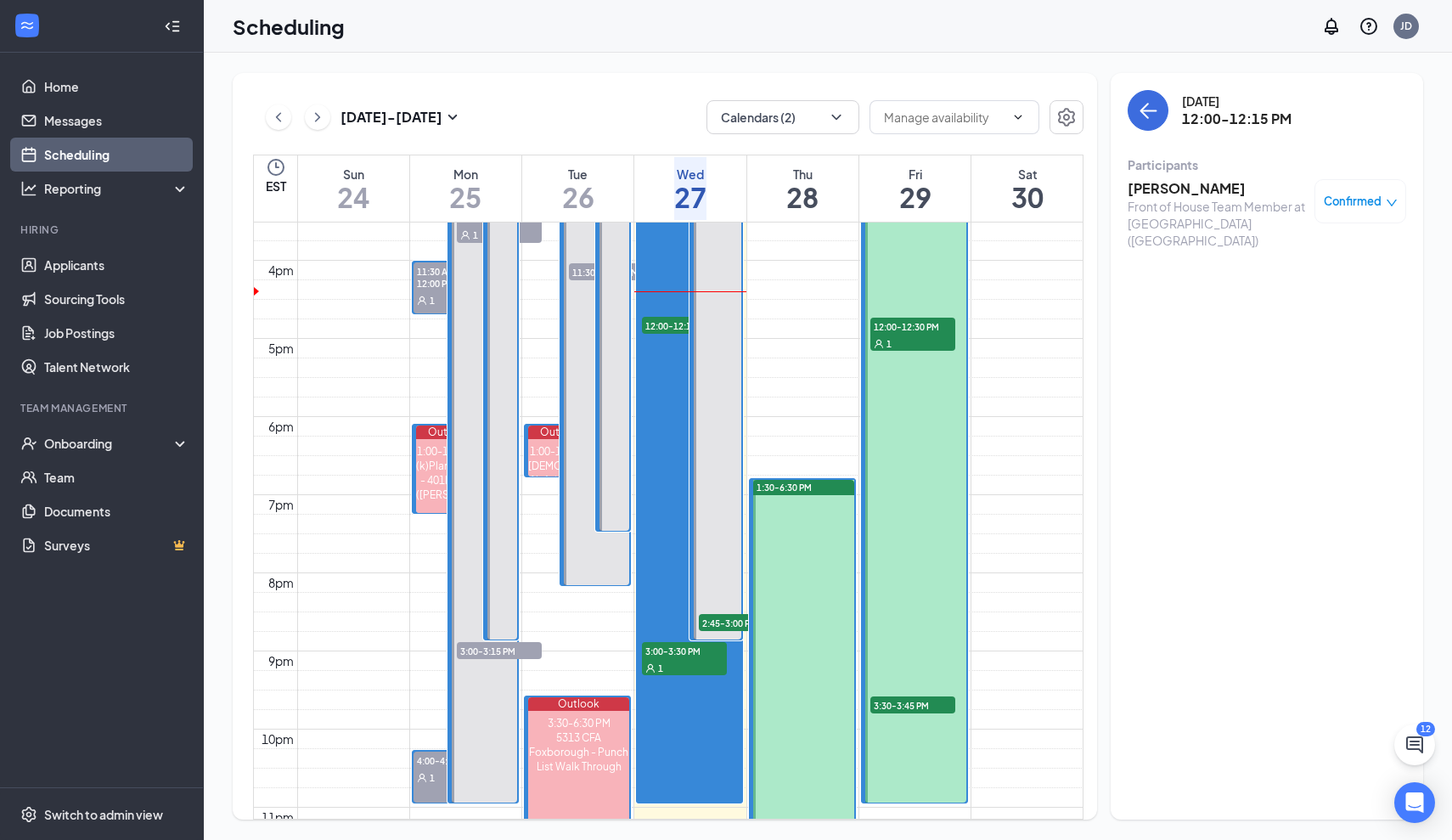
click at [1179, 221] on div "Front of House Team Member at [GEOGRAPHIC_DATA] ([GEOGRAPHIC_DATA])" at bounding box center [1217, 223] width 178 height 51
click at [1143, 187] on h3 "[PERSON_NAME]" at bounding box center [1217, 189] width 178 height 19
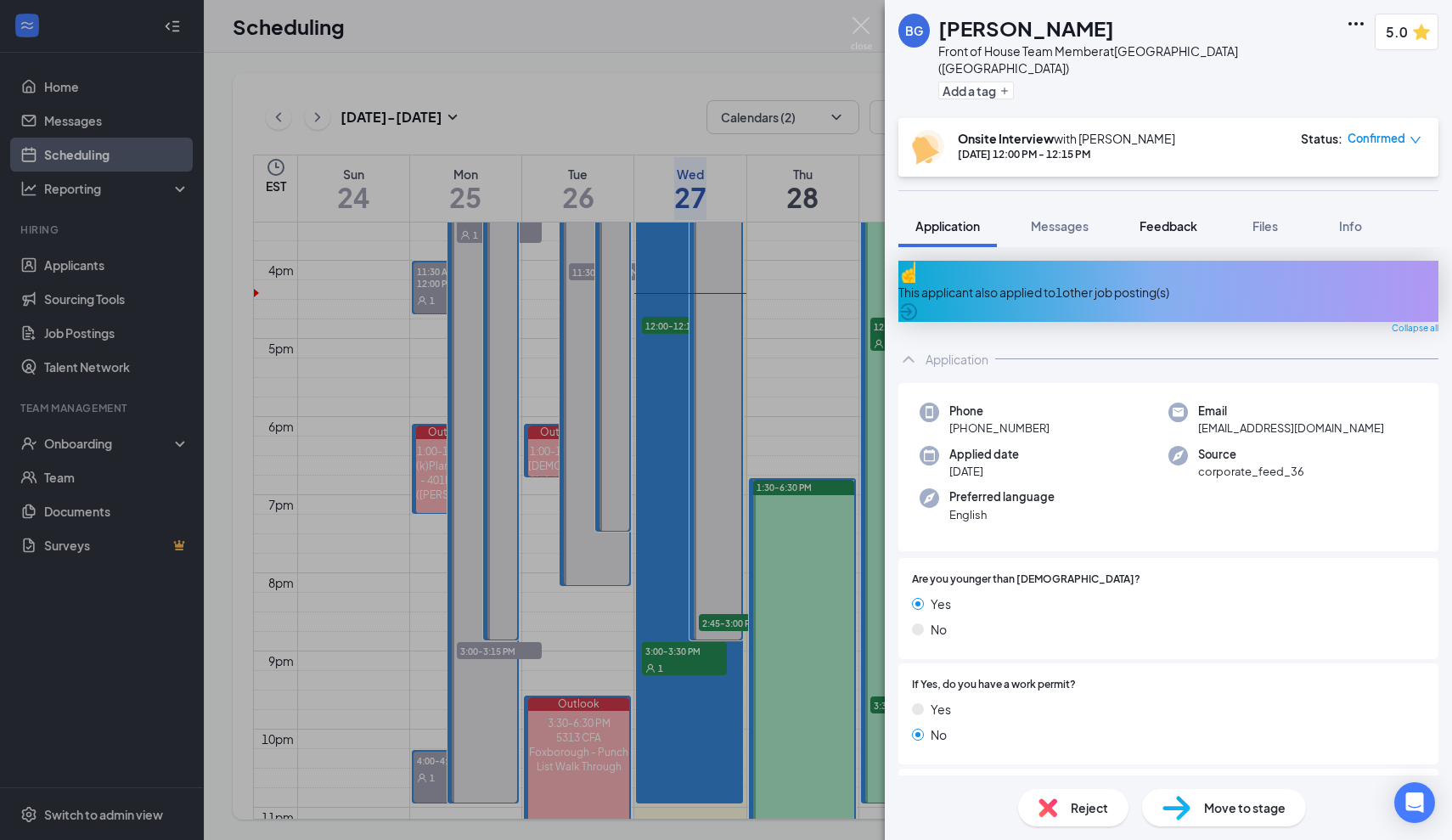
click at [1185, 218] on span "Feedback" at bounding box center [1168, 226] width 58 height 16
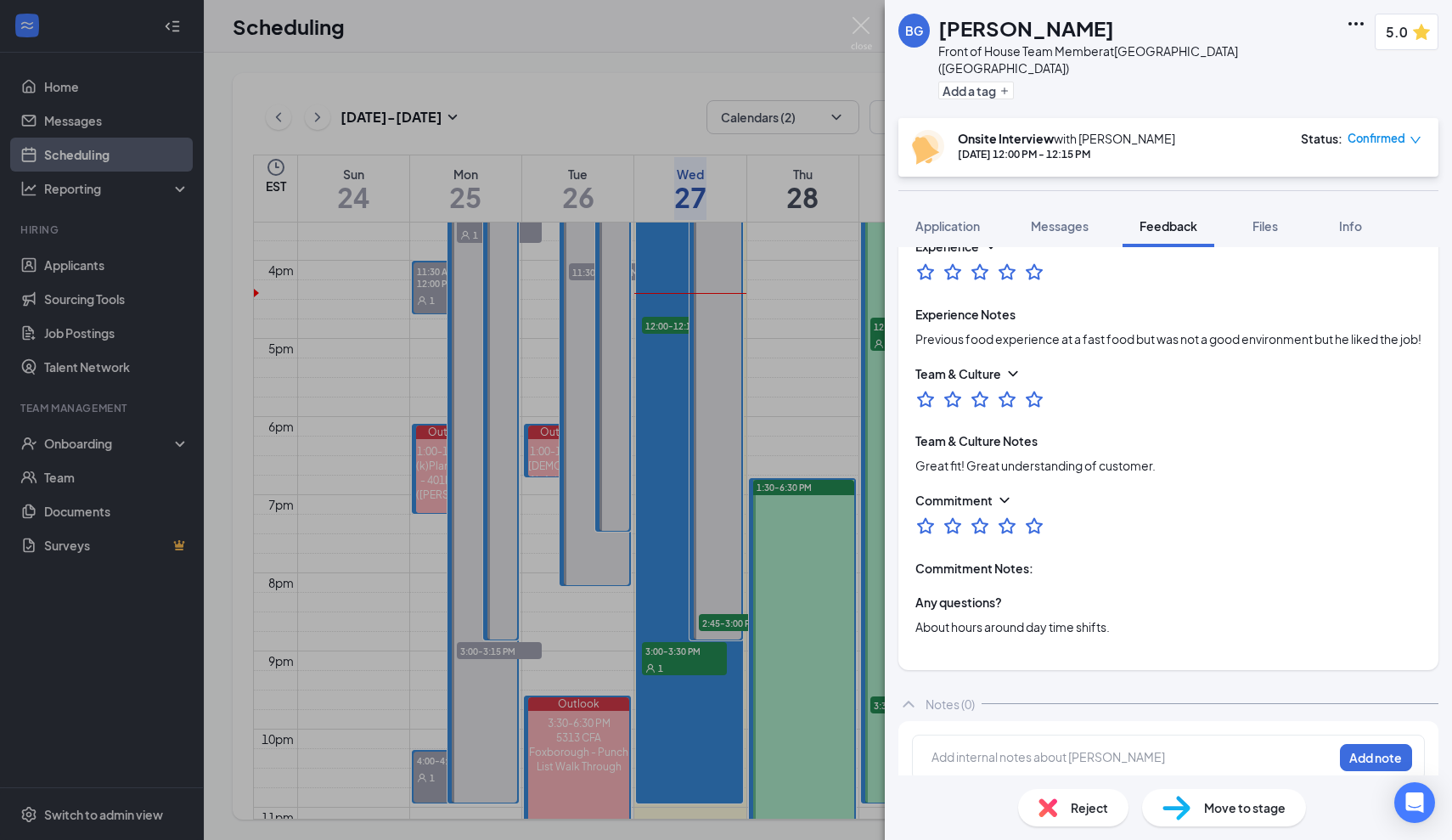
scroll to position [638, 0]
click at [959, 218] on span "Application" at bounding box center [948, 226] width 65 height 16
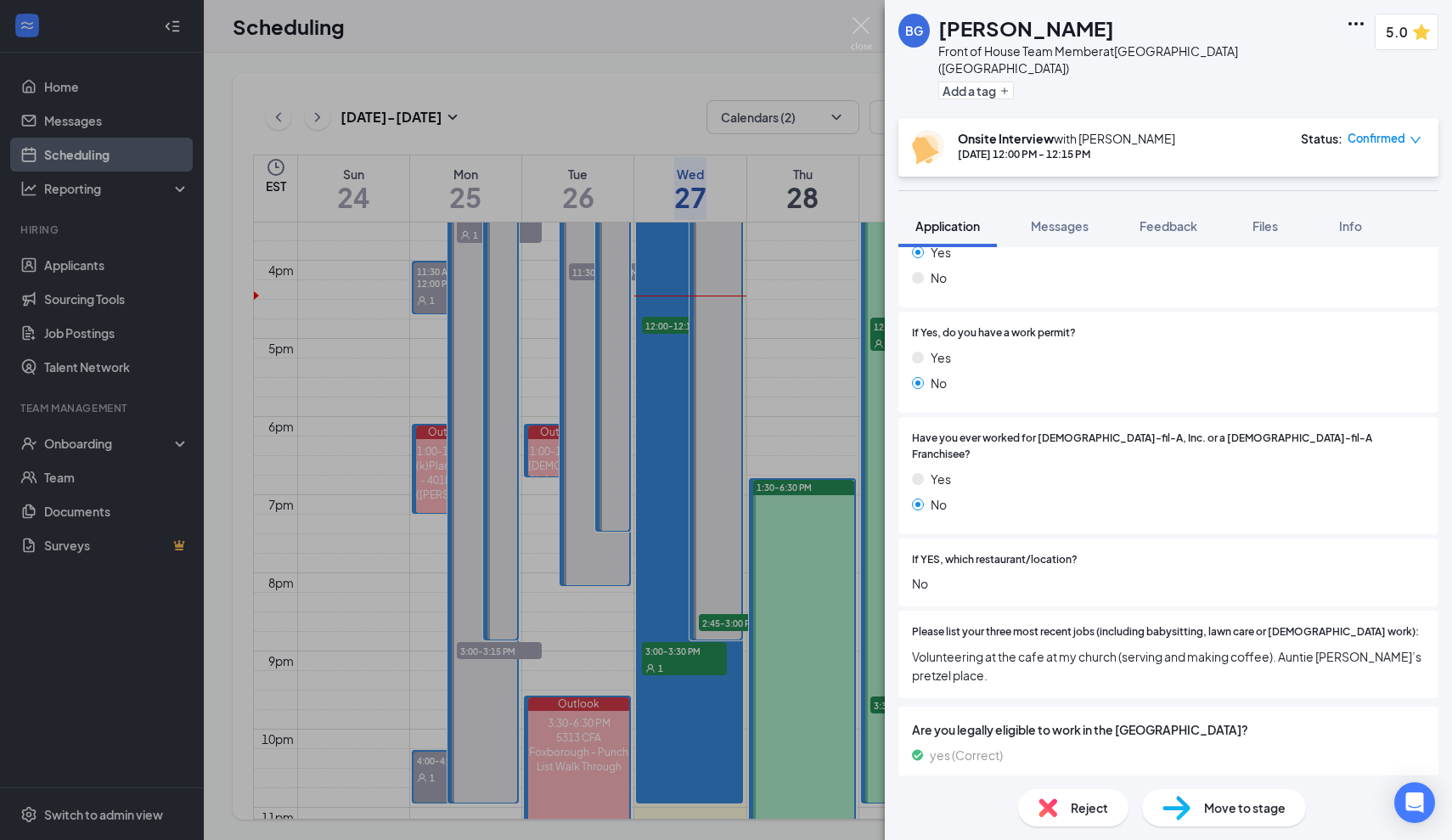
scroll to position [352, 0]
drag, startPoint x: 913, startPoint y: 603, endPoint x: 987, endPoint y: 600, distance: 74.1
click at [987, 646] on span "Volunteering at the cafe at my church (serving and making coffee). Auntie [PERS…" at bounding box center [1168, 664] width 513 height 37
click at [1005, 646] on span "Volunteering at the cafe at my church (serving and making coffee). Auntie [PERS…" at bounding box center [1168, 664] width 513 height 37
drag, startPoint x: 1281, startPoint y: 596, endPoint x: 916, endPoint y: 604, distance: 365.1
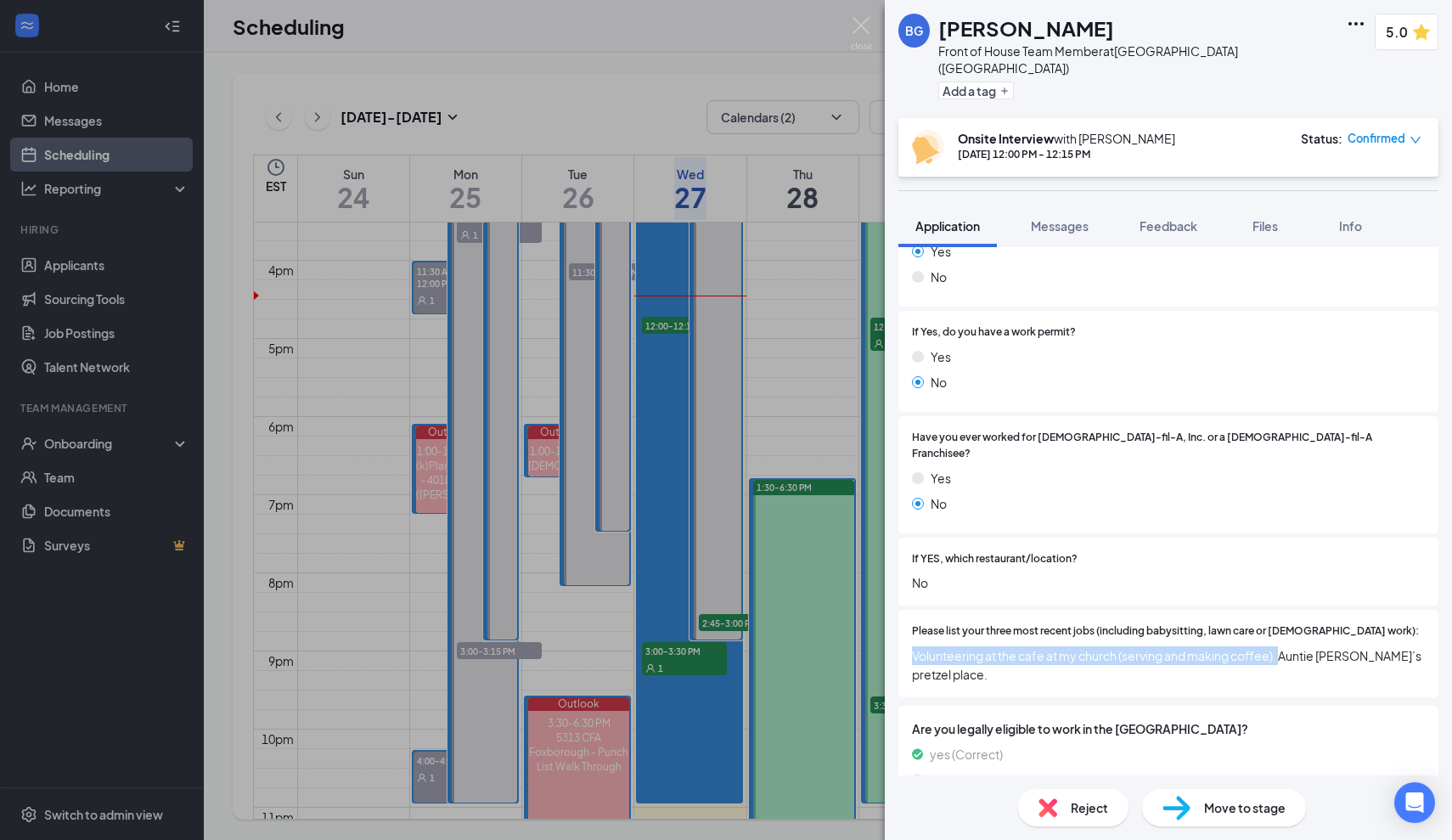
click at [916, 646] on span "Volunteering at the cafe at my church (serving and making coffee). Auntie [PERS…" at bounding box center [1168, 664] width 513 height 37
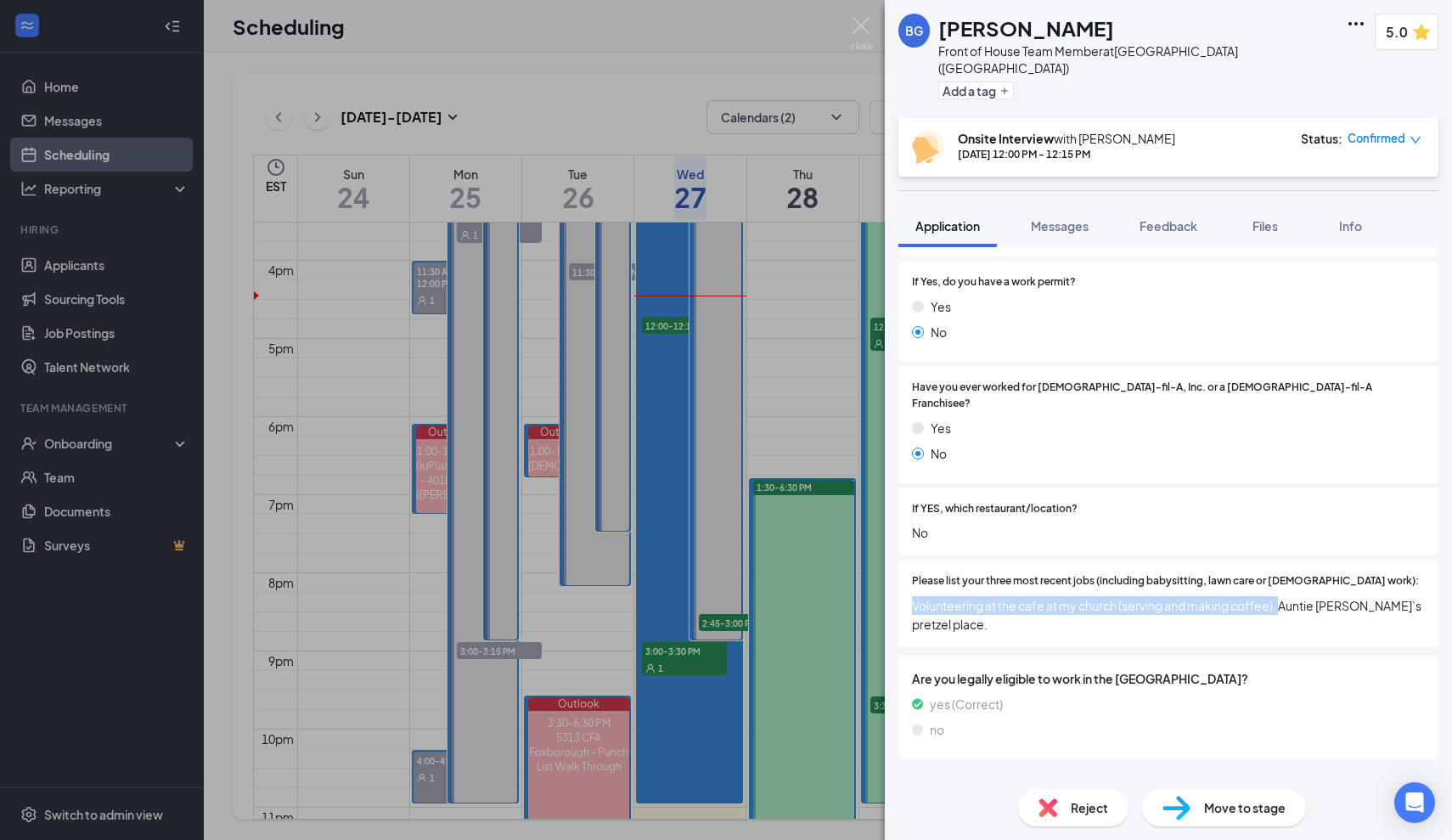
scroll to position [408, 0]
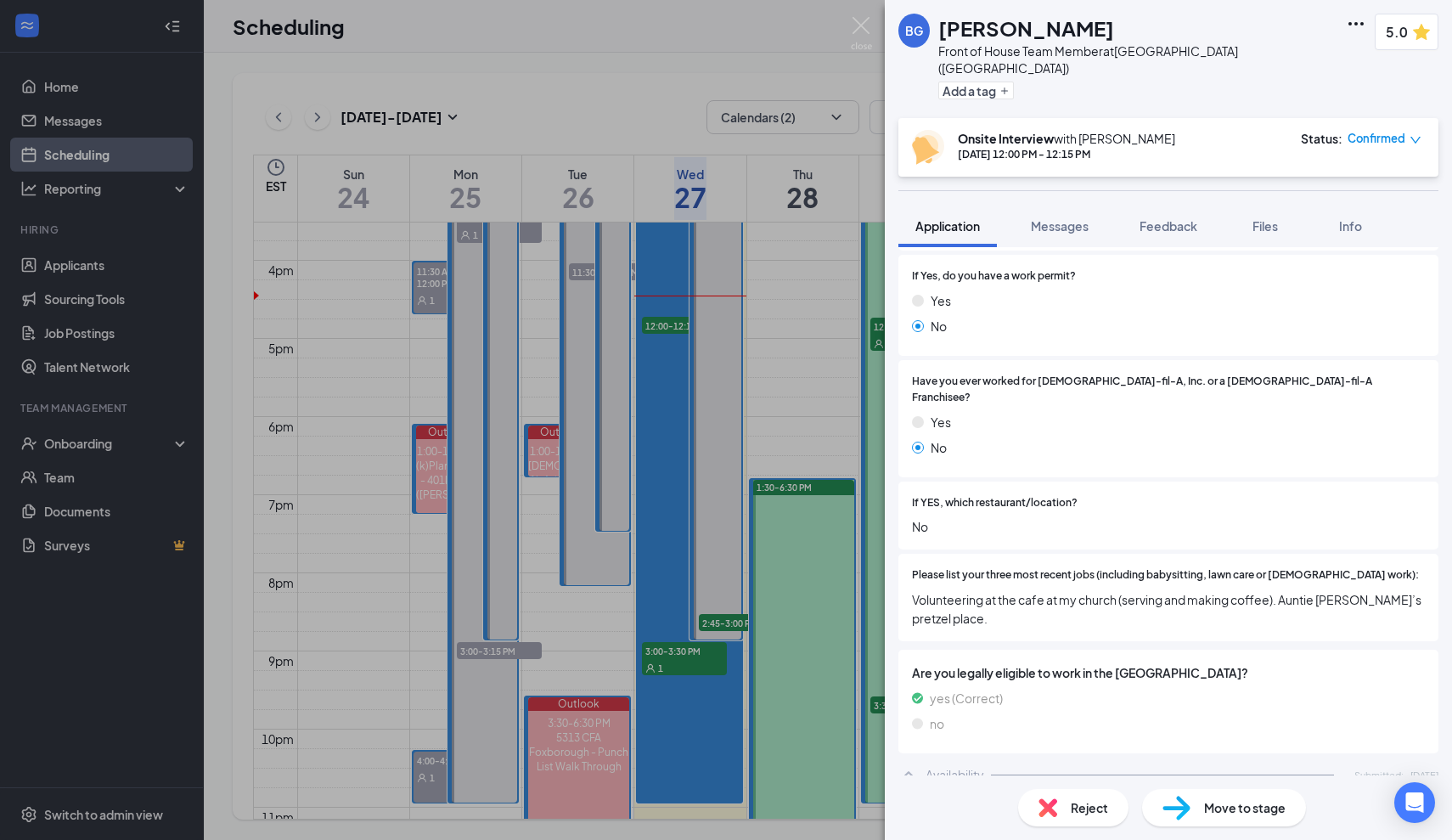
click at [1291, 590] on span "Volunteering at the cafe at my church (serving and making coffee). Auntie [PERS…" at bounding box center [1168, 608] width 513 height 37
click at [1275, 590] on span "Volunteering at the cafe at my church (serving and making coffee). Auntie [PERS…" at bounding box center [1168, 608] width 513 height 37
click at [1278, 590] on span "Volunteering at the cafe at my church (serving and making coffee). Auntie [PERS…" at bounding box center [1168, 608] width 513 height 37
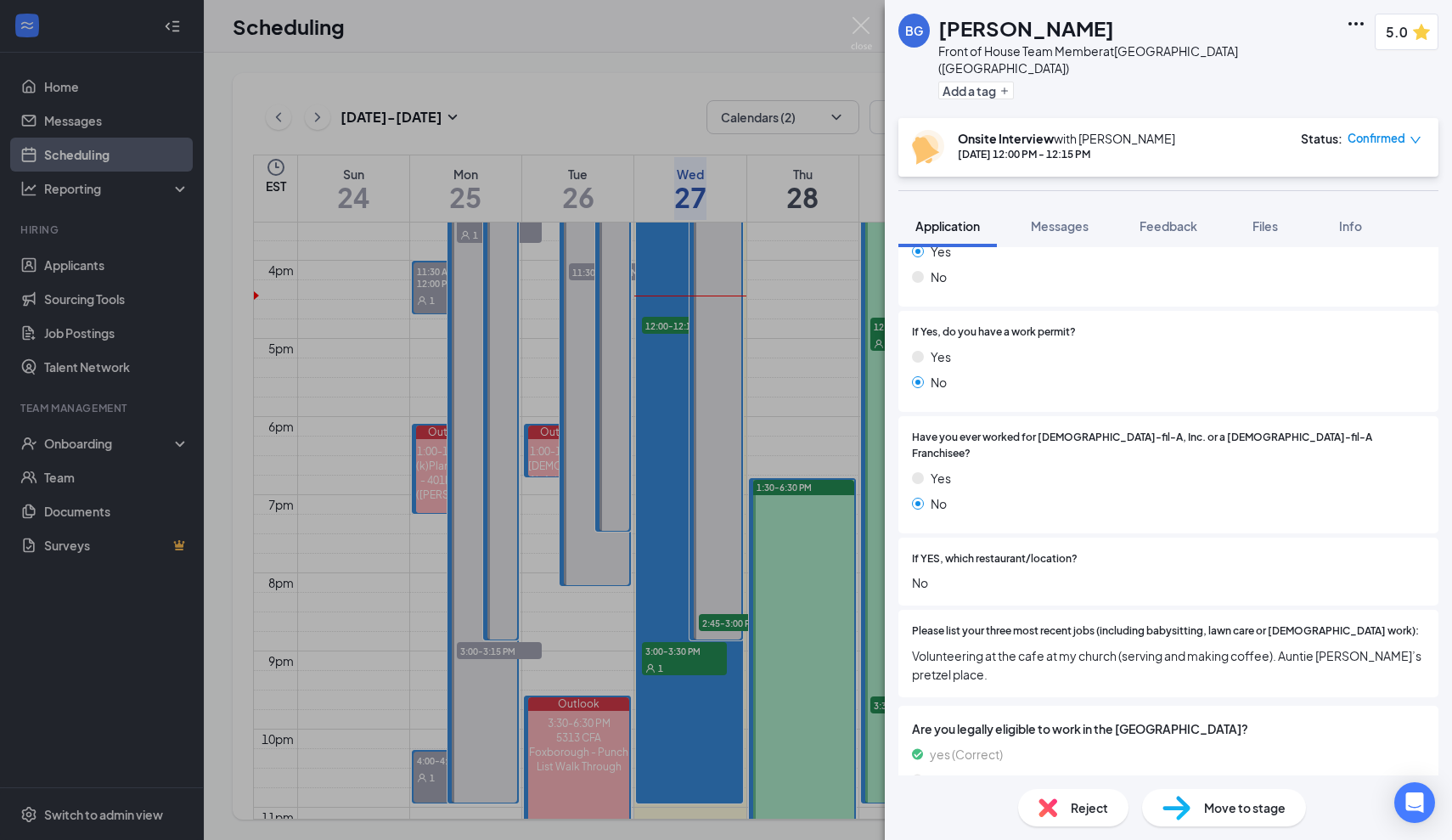
scroll to position [330, 0]
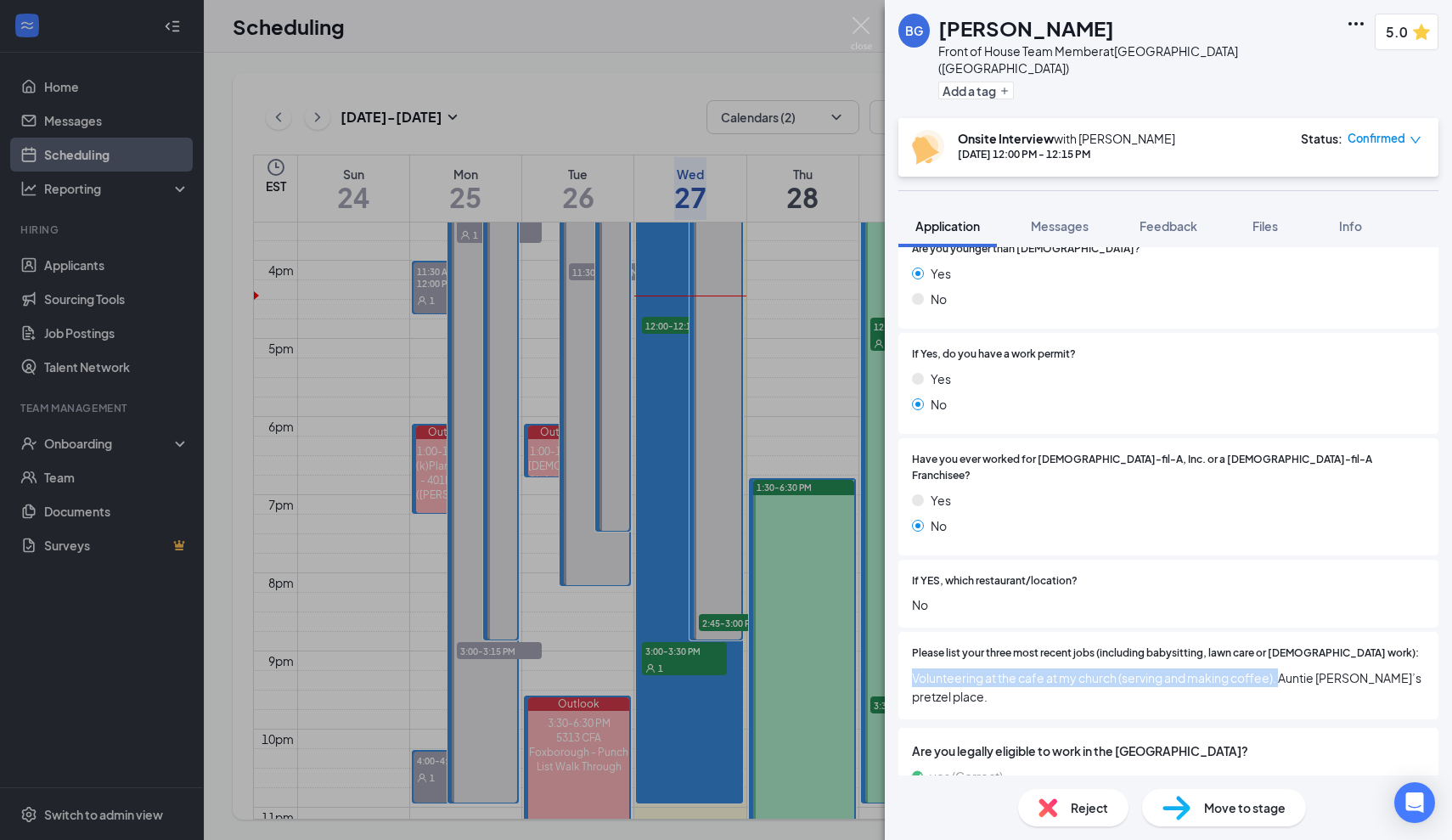
drag, startPoint x: 1281, startPoint y: 632, endPoint x: 911, endPoint y: 626, distance: 370.0
click at [911, 632] on div "Please list your three most recent jobs (including babysitting, lawn care or [D…" at bounding box center [1168, 675] width 540 height 87
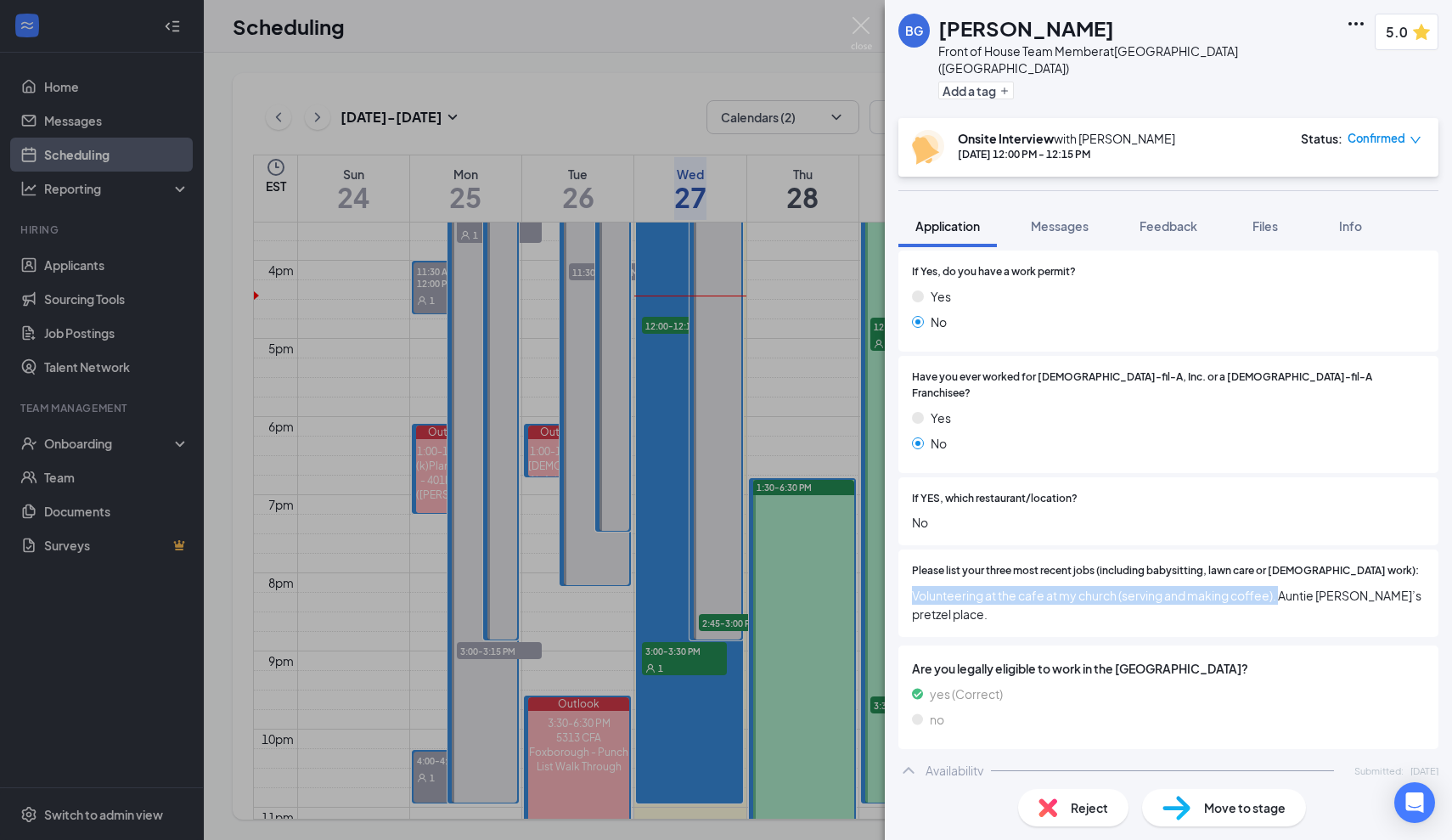
scroll to position [414, 0]
click at [1166, 570] on div "Please list your three most recent jobs (including babysitting, lawn care or [D…" at bounding box center [1168, 591] width 540 height 87
drag, startPoint x: 1281, startPoint y: 545, endPoint x: 1244, endPoint y: 544, distance: 37.0
click at [1244, 584] on span "Volunteering at the cafe at my church (serving and making coffee). Auntie [PERS…" at bounding box center [1168, 602] width 513 height 37
click at [1212, 584] on span "Volunteering at the cafe at my church (serving and making coffee). Auntie [PERS…" at bounding box center [1168, 602] width 513 height 37
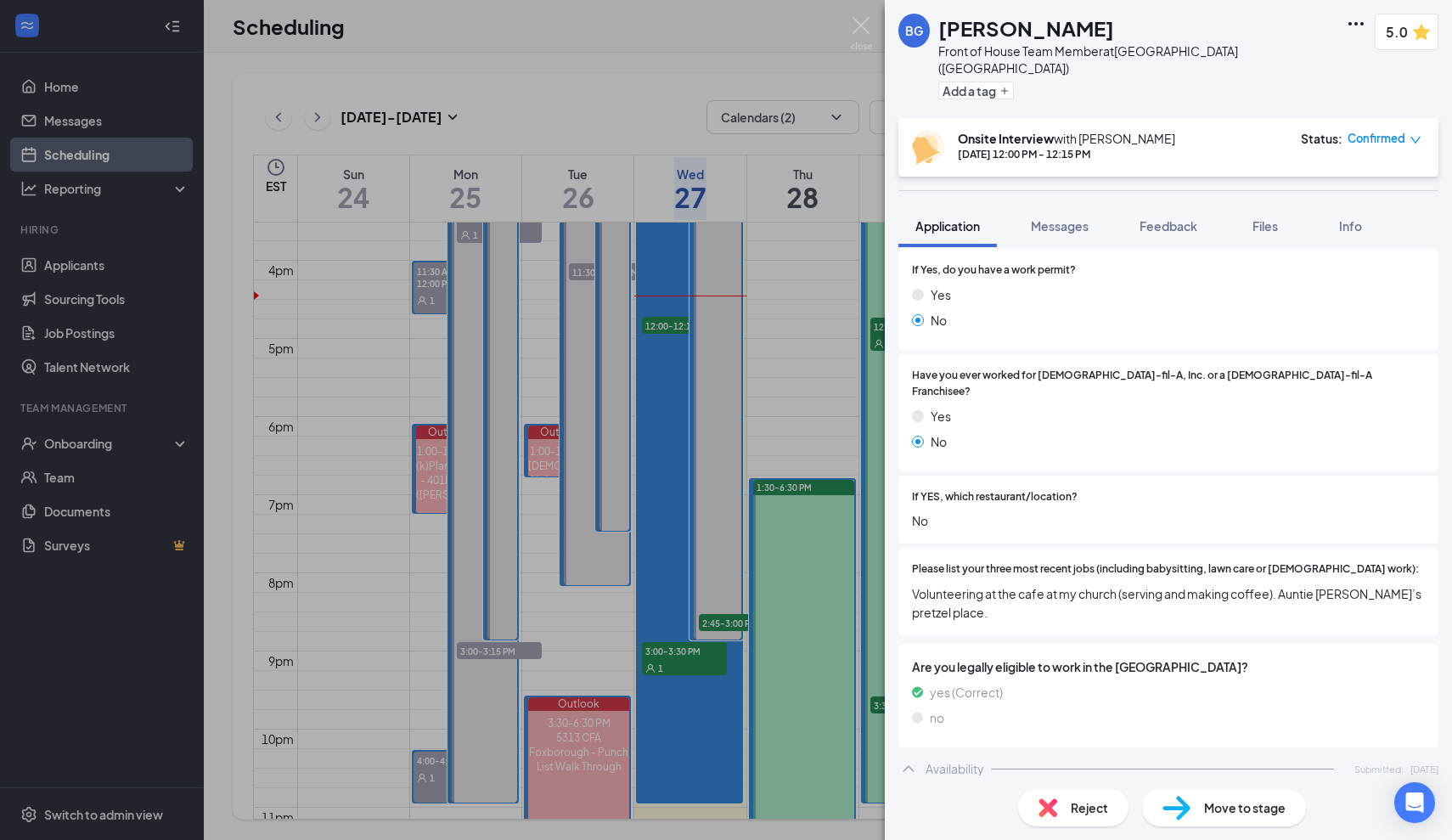
click at [1232, 584] on span "Volunteering at the cafe at my church (serving and making coffee). Auntie [PERS…" at bounding box center [1168, 602] width 513 height 37
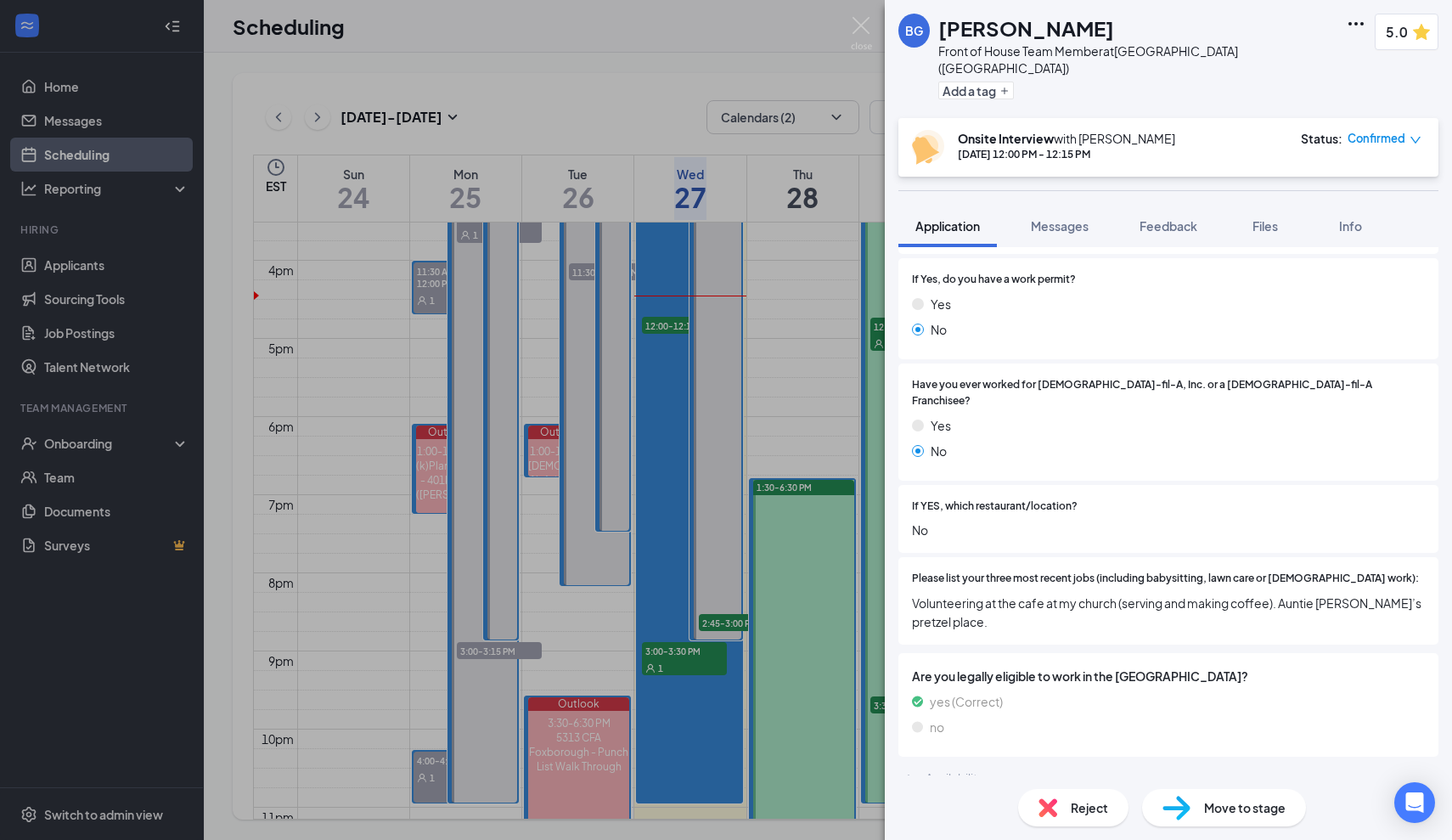
scroll to position [394, 0]
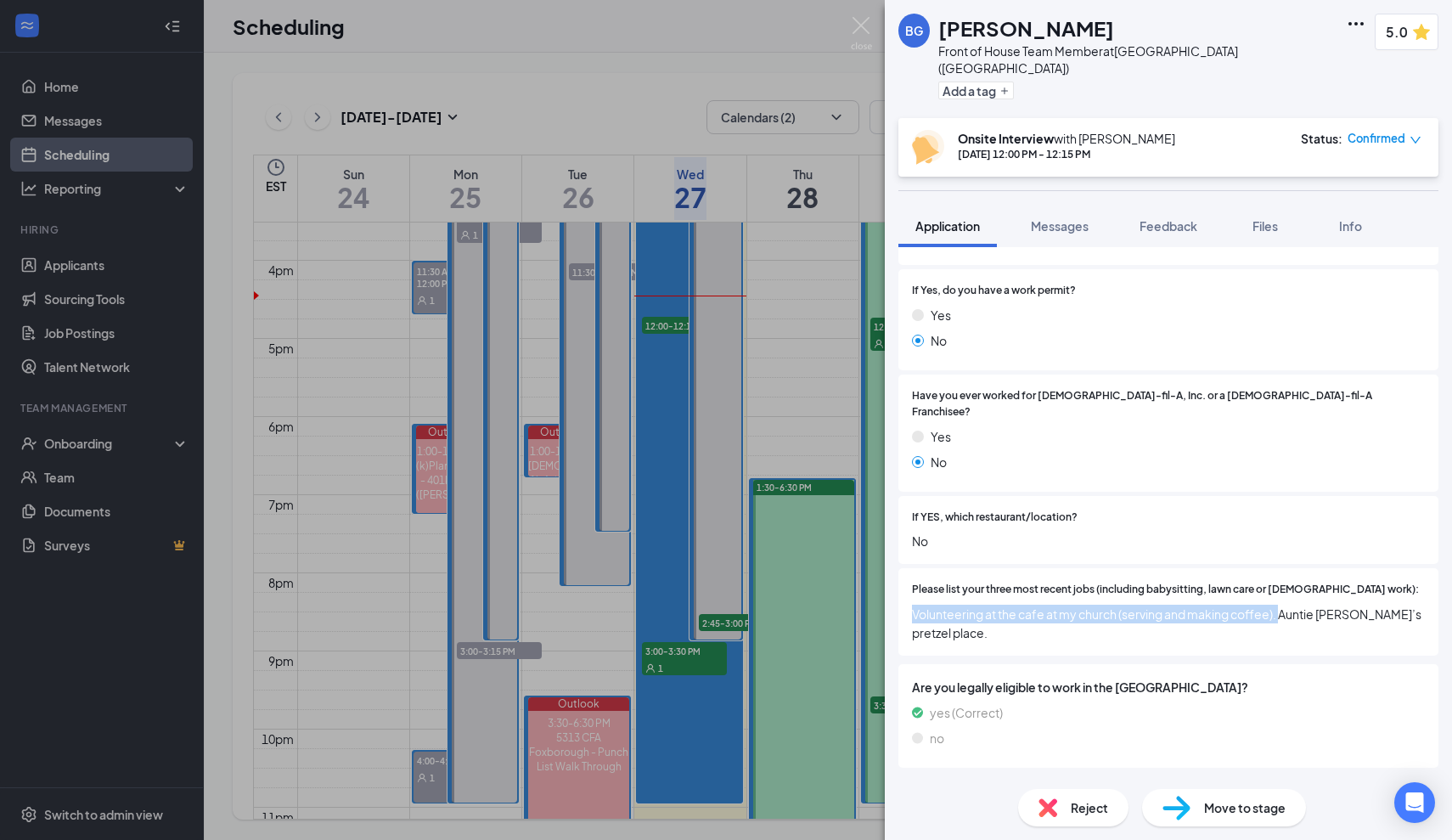
drag, startPoint x: 915, startPoint y: 563, endPoint x: 1282, endPoint y: 564, distance: 367.0
click at [1282, 605] on span "Volunteering at the cafe at my church (serving and making coffee). Auntie [PERS…" at bounding box center [1168, 623] width 513 height 37
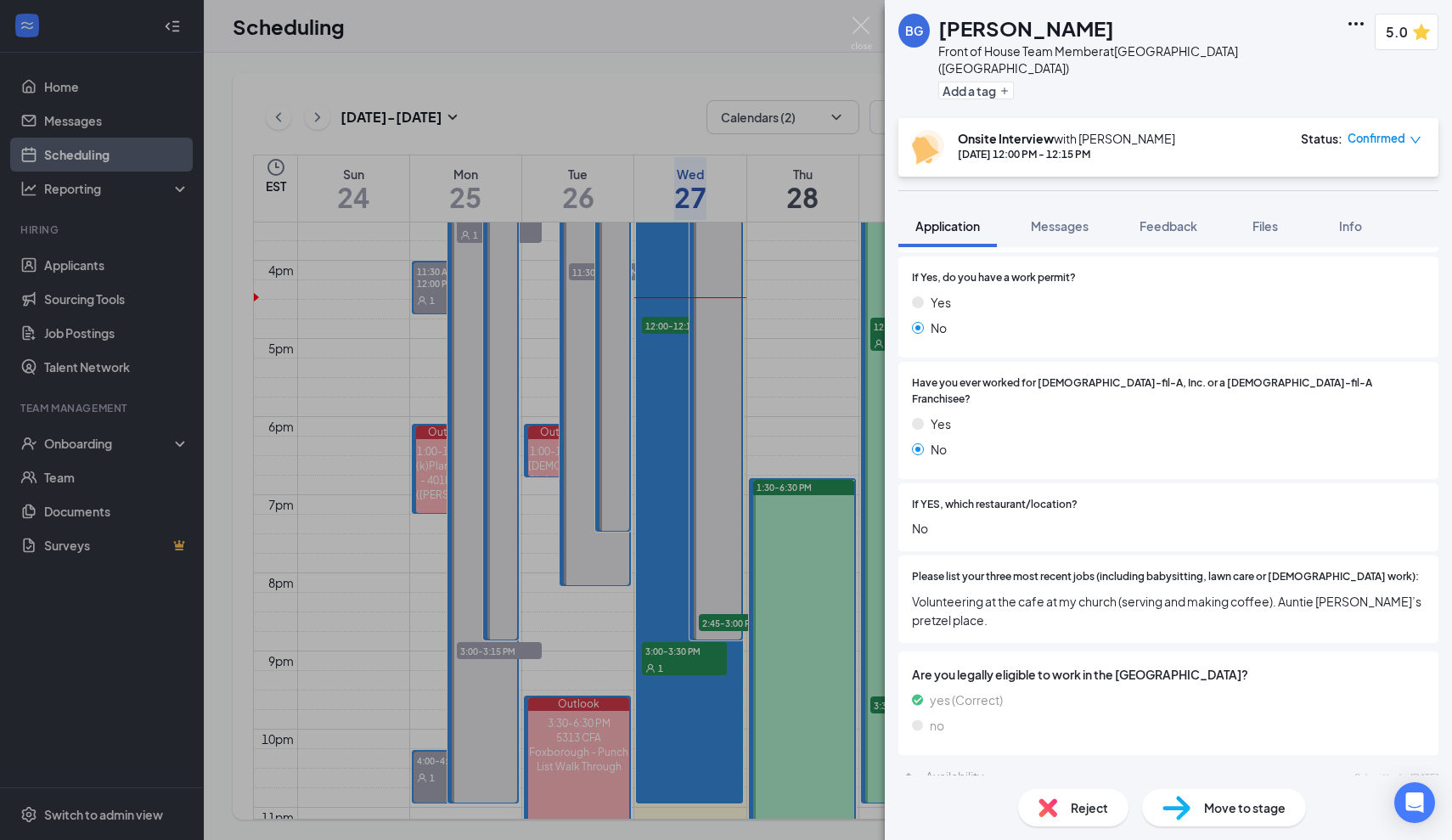
click at [1116, 592] on span "Volunteering at the cafe at my church (serving and making coffee). Auntie [PERS…" at bounding box center [1168, 610] width 513 height 37
drag, startPoint x: 1283, startPoint y: 550, endPoint x: 1013, endPoint y: 550, distance: 270.0
click at [1013, 592] on span "Volunteering at the cafe at my church (serving and making coffee). Auntie [PERS…" at bounding box center [1168, 610] width 513 height 37
click at [907, 555] on div "Please list your three most recent jobs (including babysitting, lawn care or [D…" at bounding box center [1168, 599] width 540 height 87
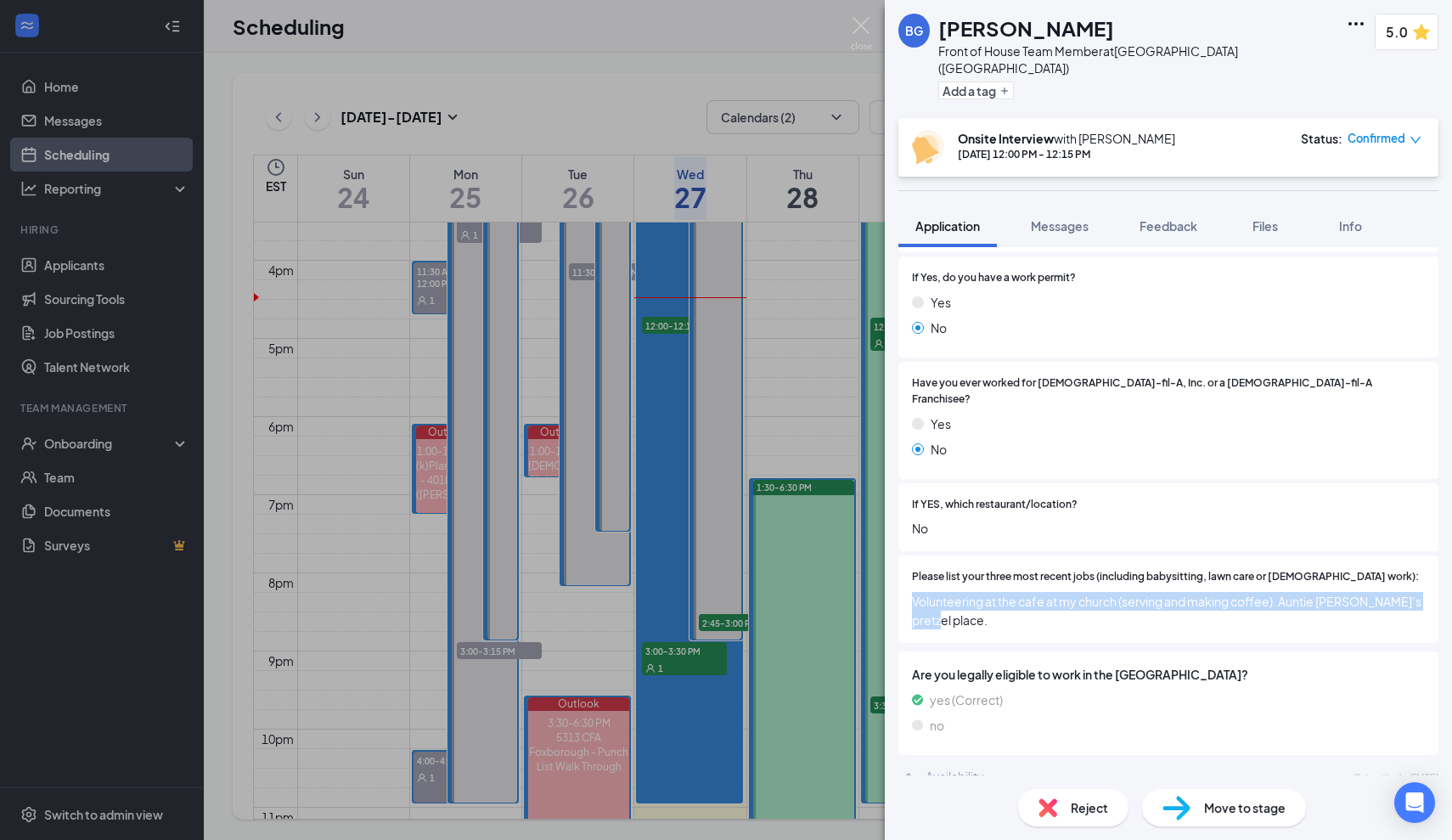
drag, startPoint x: 911, startPoint y: 549, endPoint x: 1109, endPoint y: 564, distance: 198.6
click at [1109, 564] on div "Please list your three most recent jobs (including babysitting, lawn care or [D…" at bounding box center [1168, 599] width 540 height 87
click at [1284, 592] on span "Volunteering at the cafe at my church (serving and making coffee). Auntie [PERS…" at bounding box center [1168, 610] width 513 height 37
drag, startPoint x: 1279, startPoint y: 552, endPoint x: 1113, endPoint y: 542, distance: 166.3
click at [1113, 592] on span "Volunteering at the cafe at my church (serving and making coffee). Auntie [PERS…" at bounding box center [1168, 610] width 513 height 37
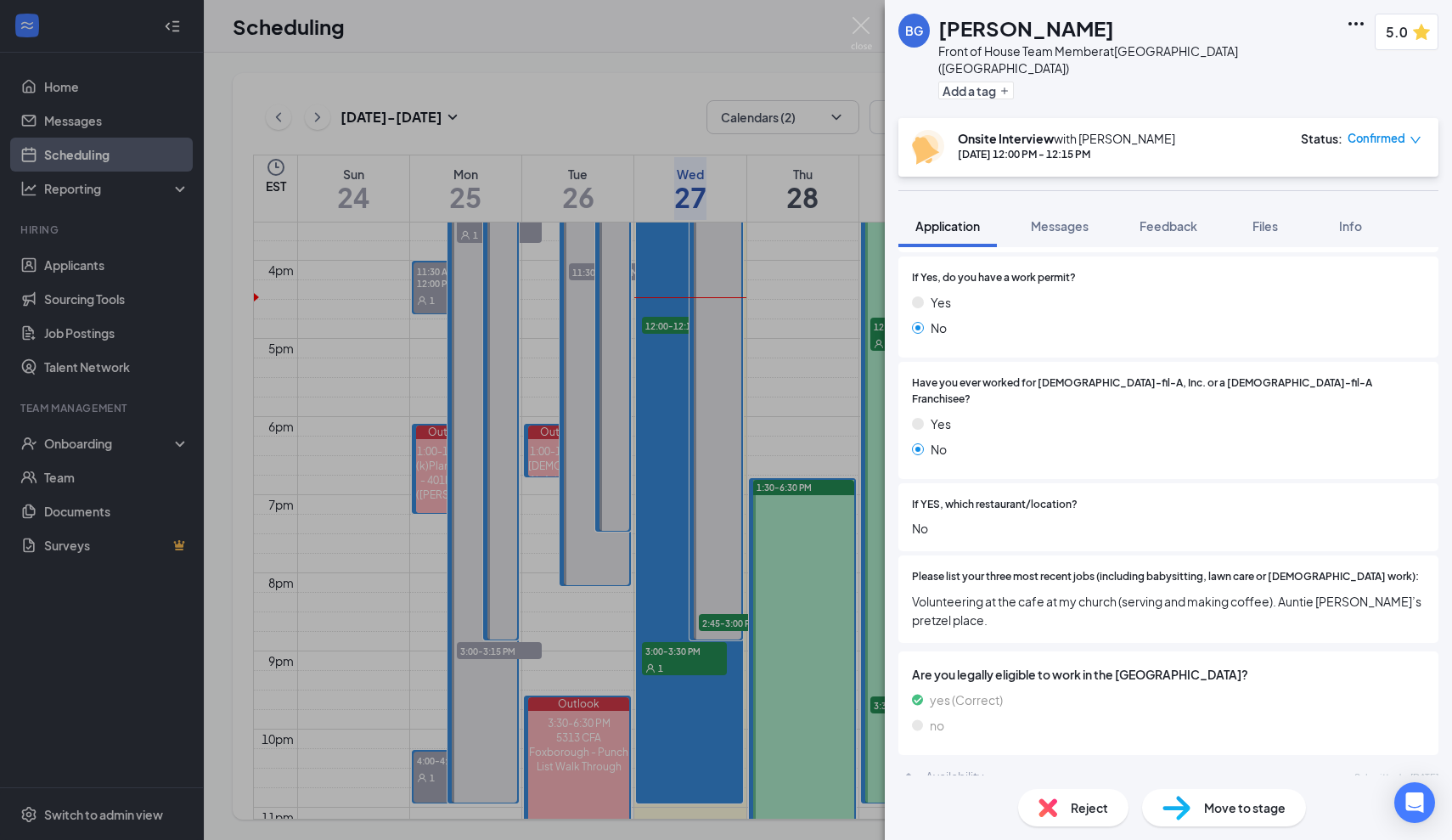
click at [1077, 592] on span "Volunteering at the cafe at my church (serving and making coffee). Auntie [PERS…" at bounding box center [1168, 610] width 513 height 37
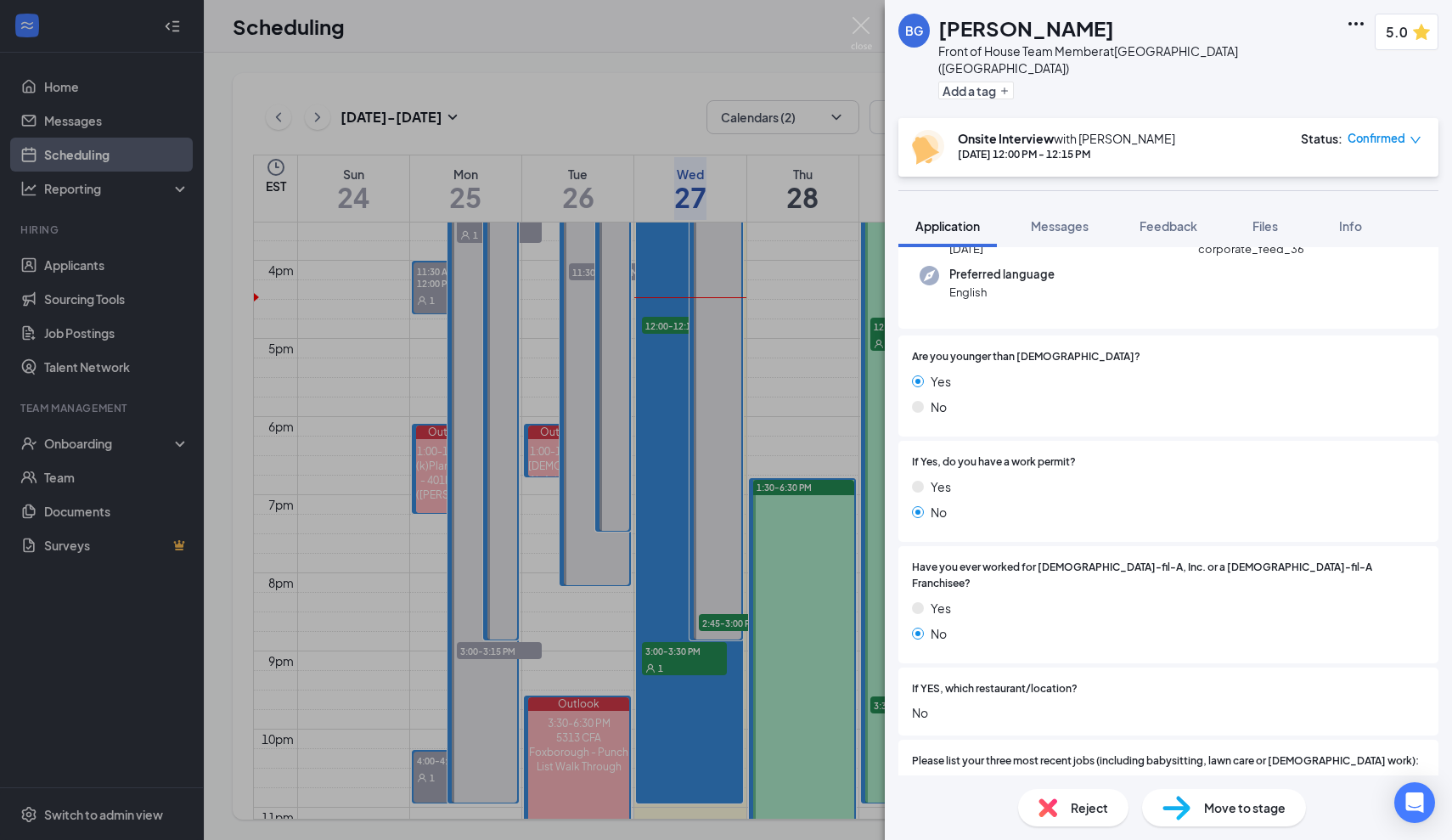
scroll to position [224, 0]
click at [922, 665] on div "If YES, which restaurant/location? No" at bounding box center [1168, 699] width 540 height 68
drag, startPoint x: 911, startPoint y: 635, endPoint x: 1114, endPoint y: 638, distance: 203.0
click at [1114, 665] on div "If YES, which restaurant/location? No" at bounding box center [1168, 699] width 540 height 68
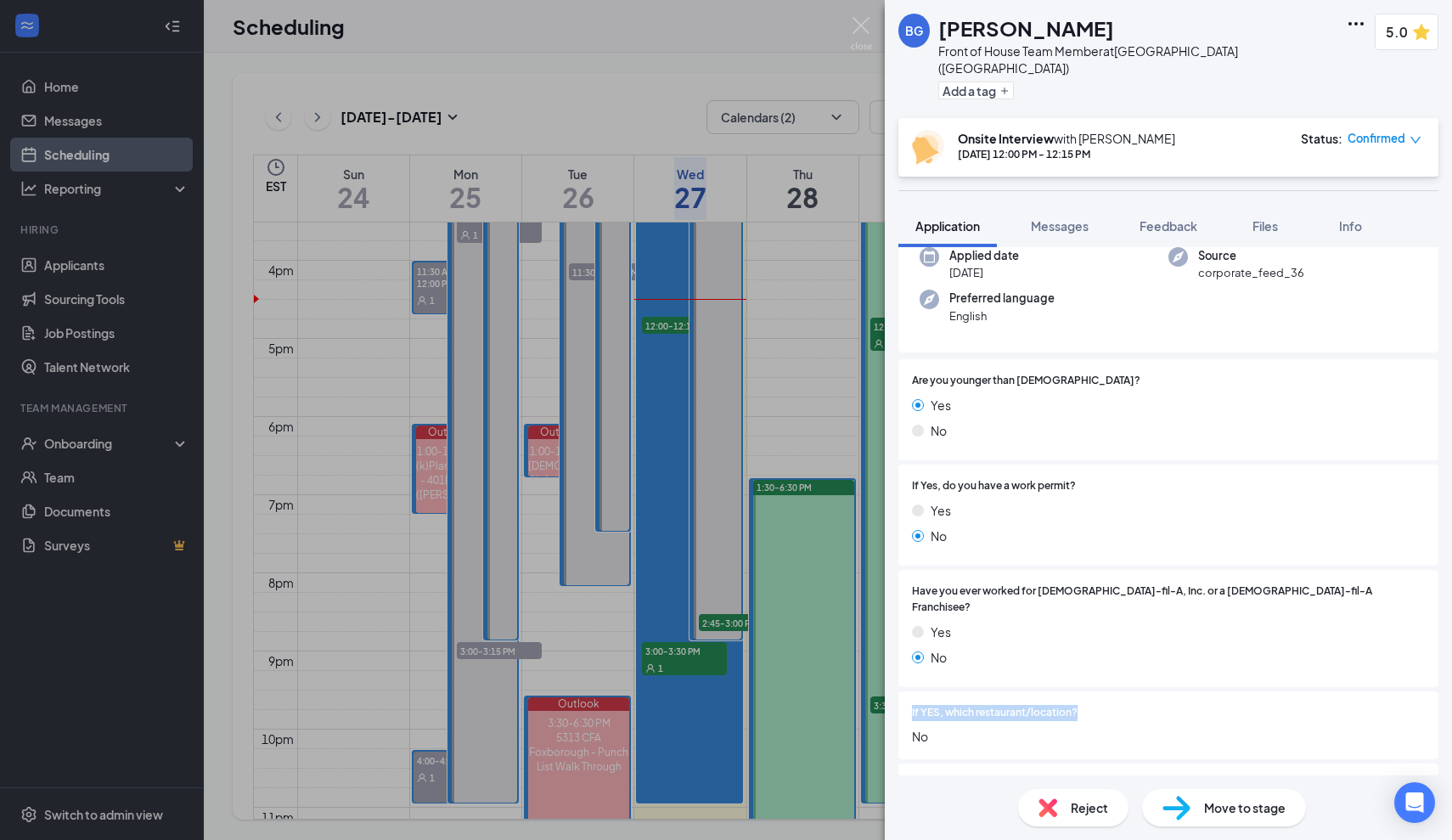
scroll to position [213, 0]
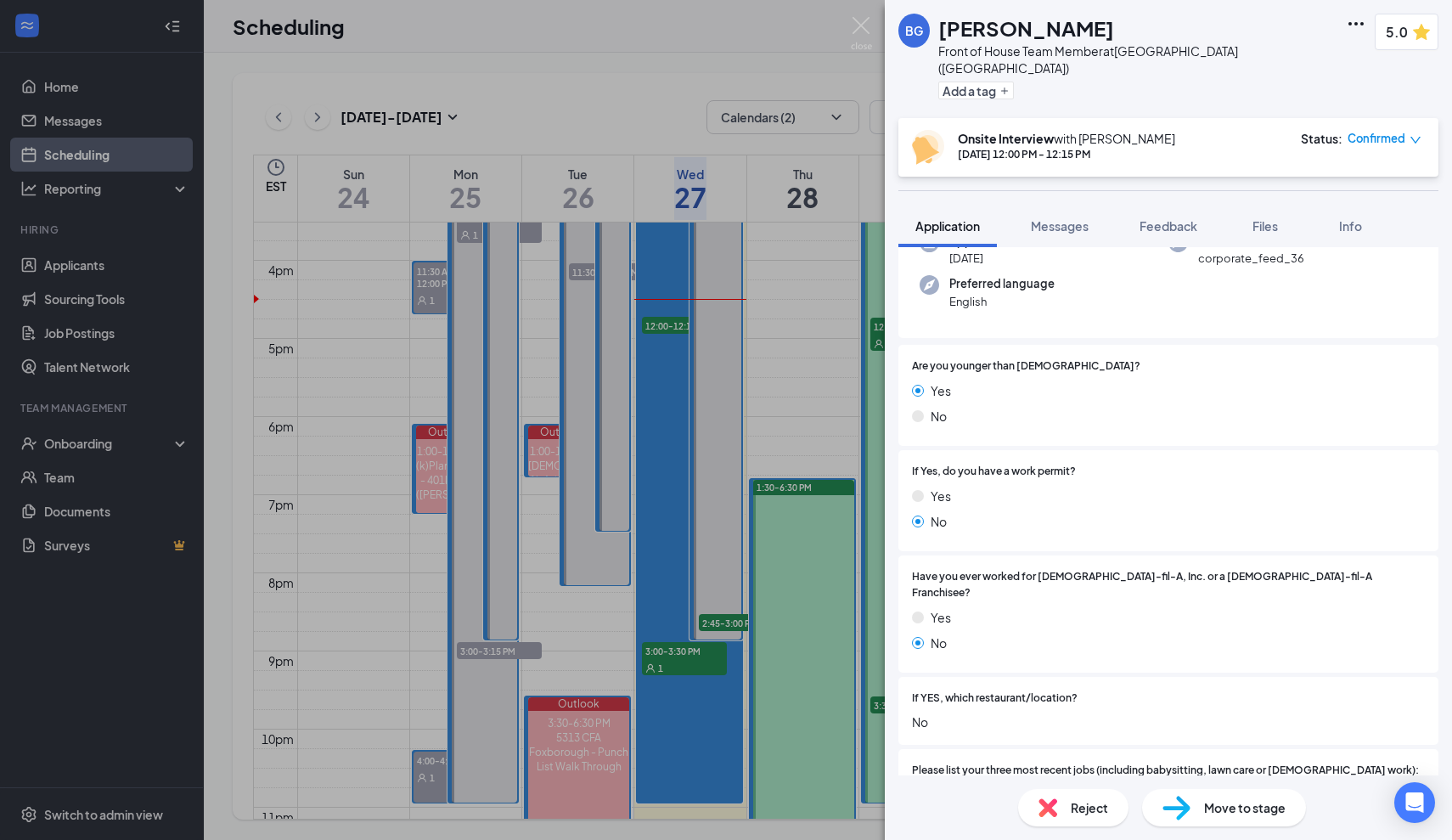
click at [1124, 712] on span "No" at bounding box center [1168, 721] width 513 height 19
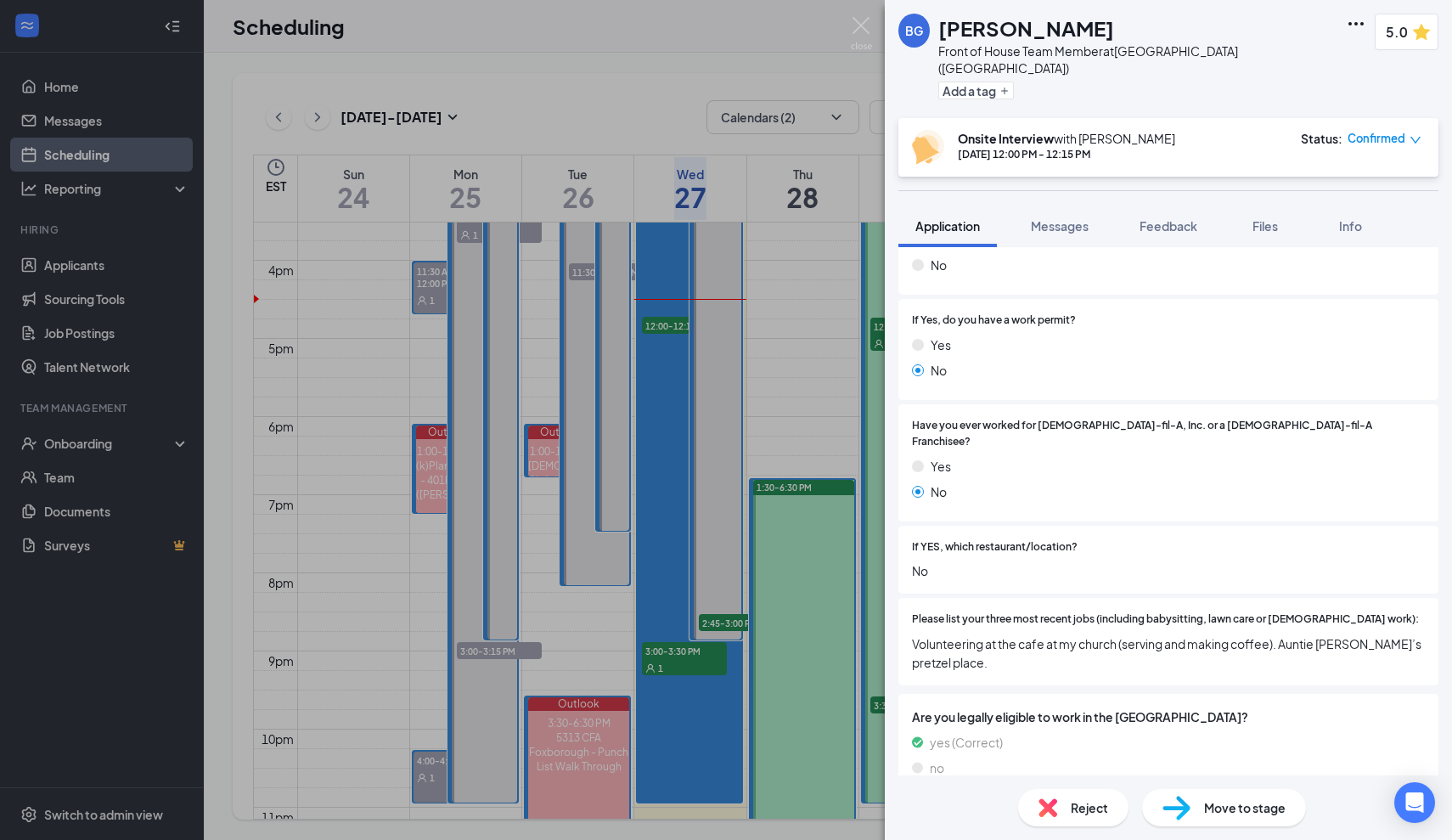
scroll to position [368, 0]
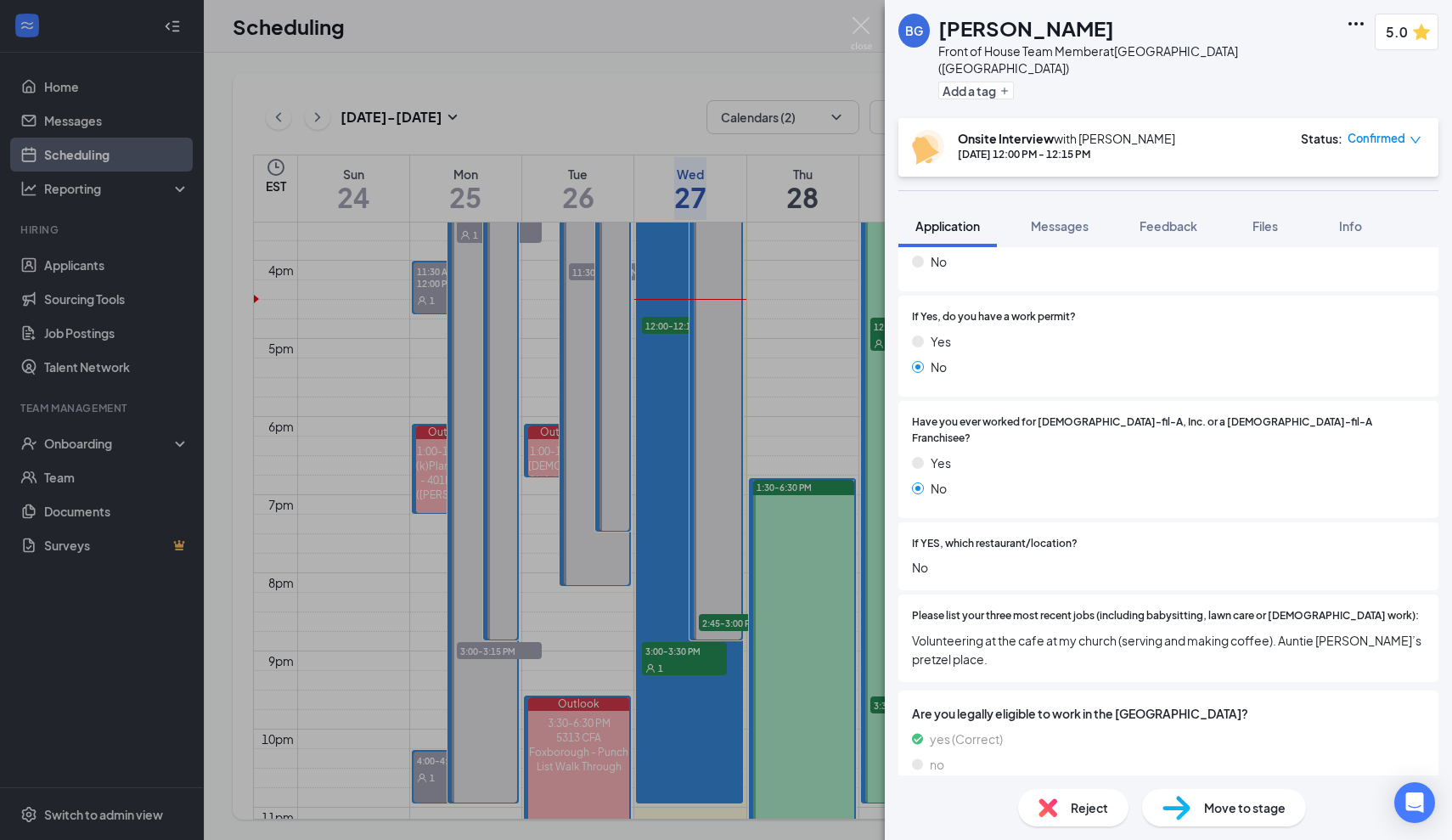
click at [994, 631] on span "Volunteering at the cafe at my church (serving and making coffee). Auntie [PERS…" at bounding box center [1168, 649] width 513 height 37
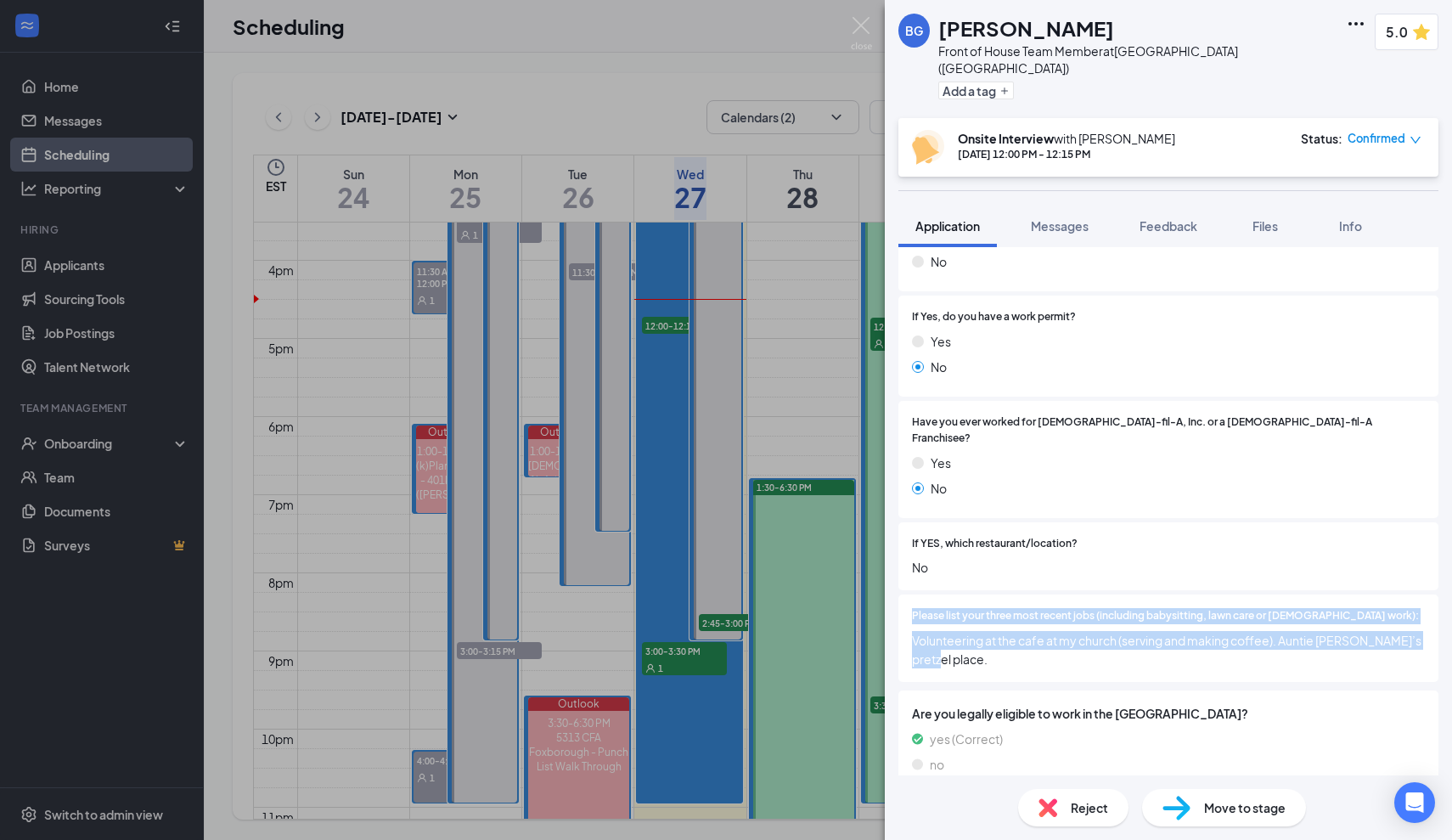
drag, startPoint x: 994, startPoint y: 611, endPoint x: 903, endPoint y: 555, distance: 106.9
click at [903, 594] on div "Please list your three most recent jobs (including babysitting, lawn care or [D…" at bounding box center [1168, 638] width 540 height 87
click at [1015, 631] on span "Volunteering at the cafe at my church (serving and making coffee). Auntie [PERS…" at bounding box center [1168, 649] width 513 height 37
drag, startPoint x: 1046, startPoint y: 619, endPoint x: 929, endPoint y: 570, distance: 126.8
click at [929, 594] on div "Please list your three most recent jobs (including babysitting, lawn care or [D…" at bounding box center [1168, 638] width 540 height 87
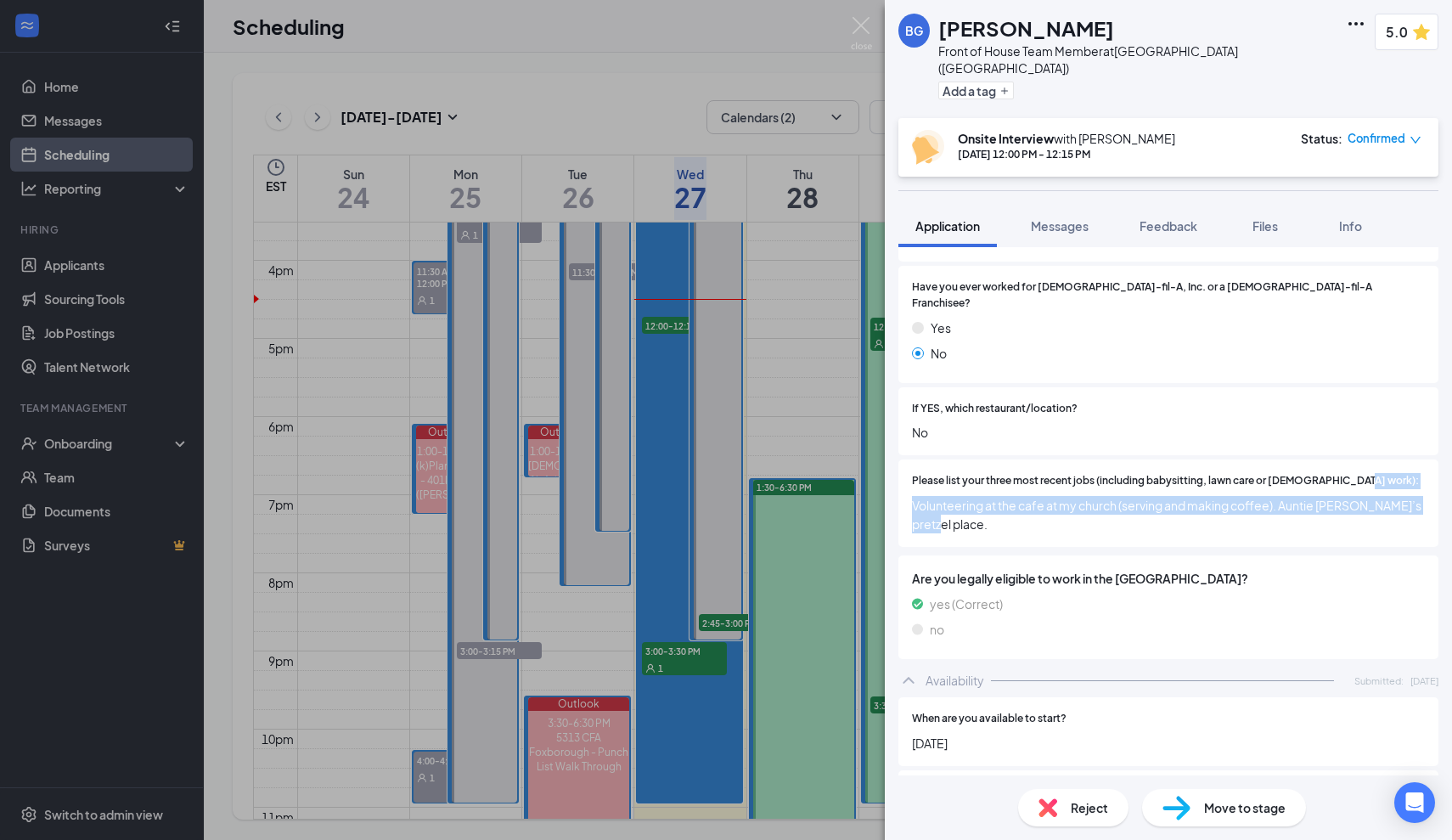
scroll to position [382, 0]
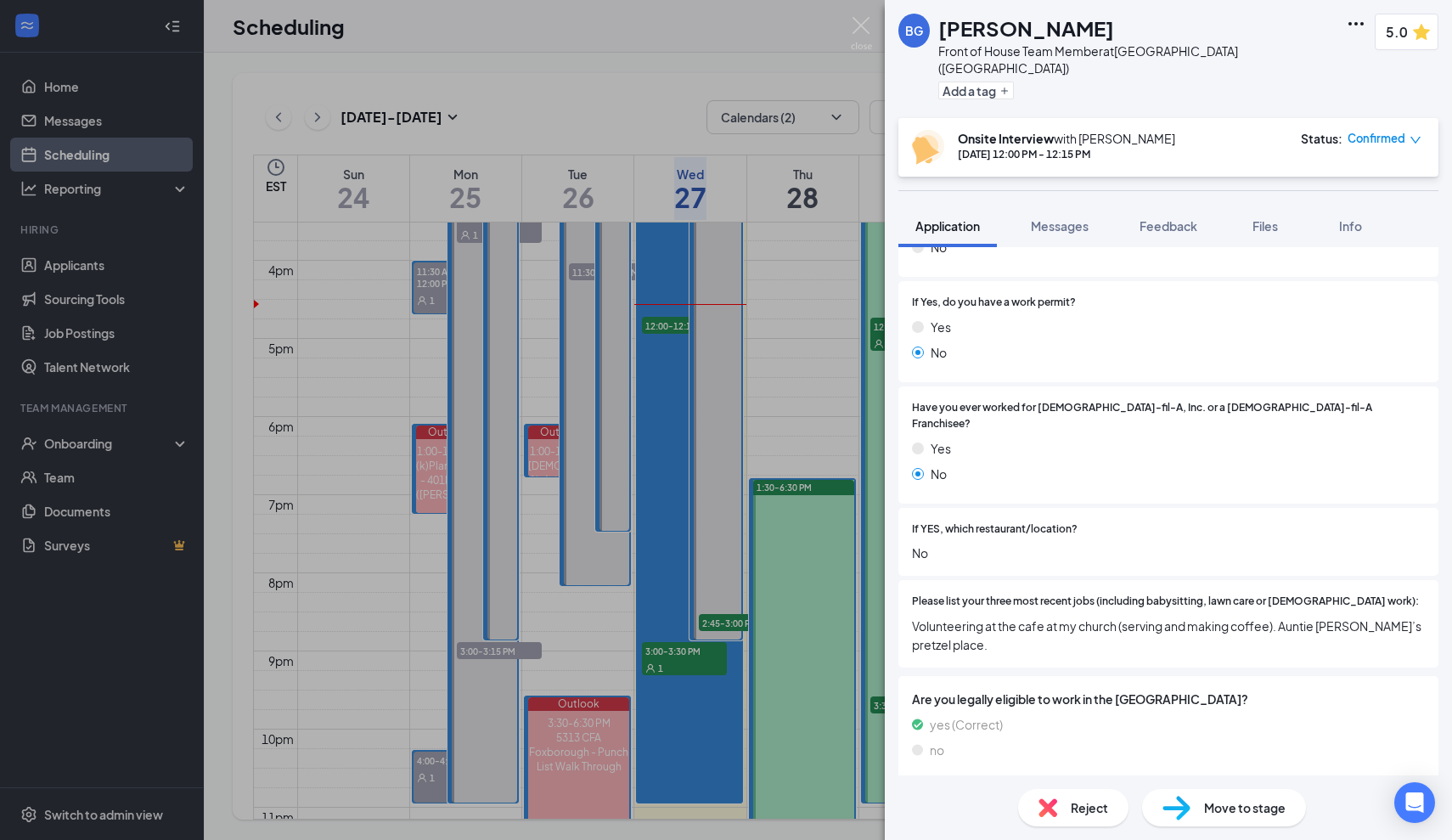
click at [666, 102] on div "BG [PERSON_NAME] Front of House Team Member at [GEOGRAPHIC_DATA] ([GEOGRAPHIC_D…" at bounding box center [726, 420] width 1452 height 840
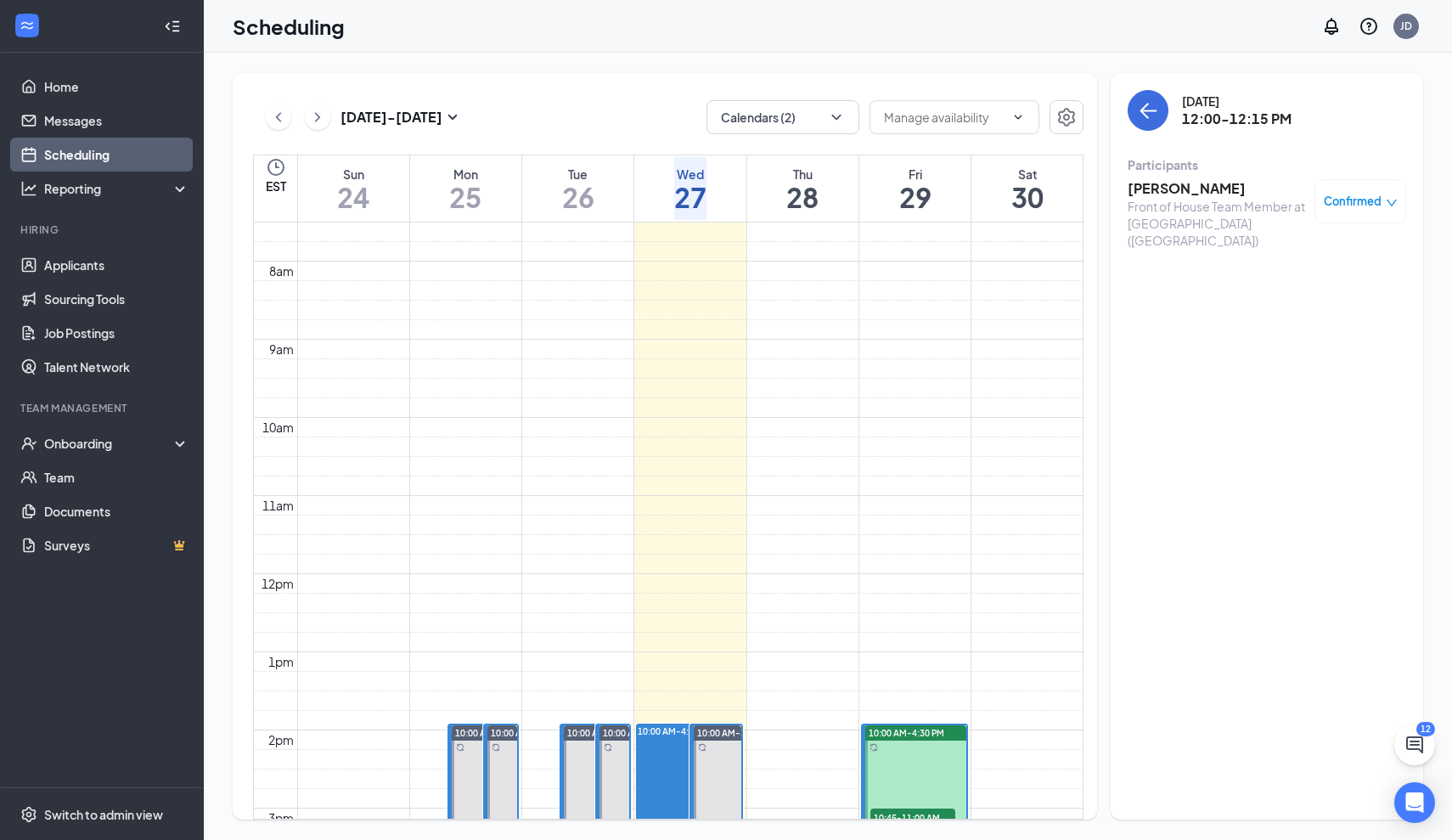
scroll to position [587, 0]
click at [1173, 196] on h3 "[PERSON_NAME]" at bounding box center [1217, 189] width 178 height 19
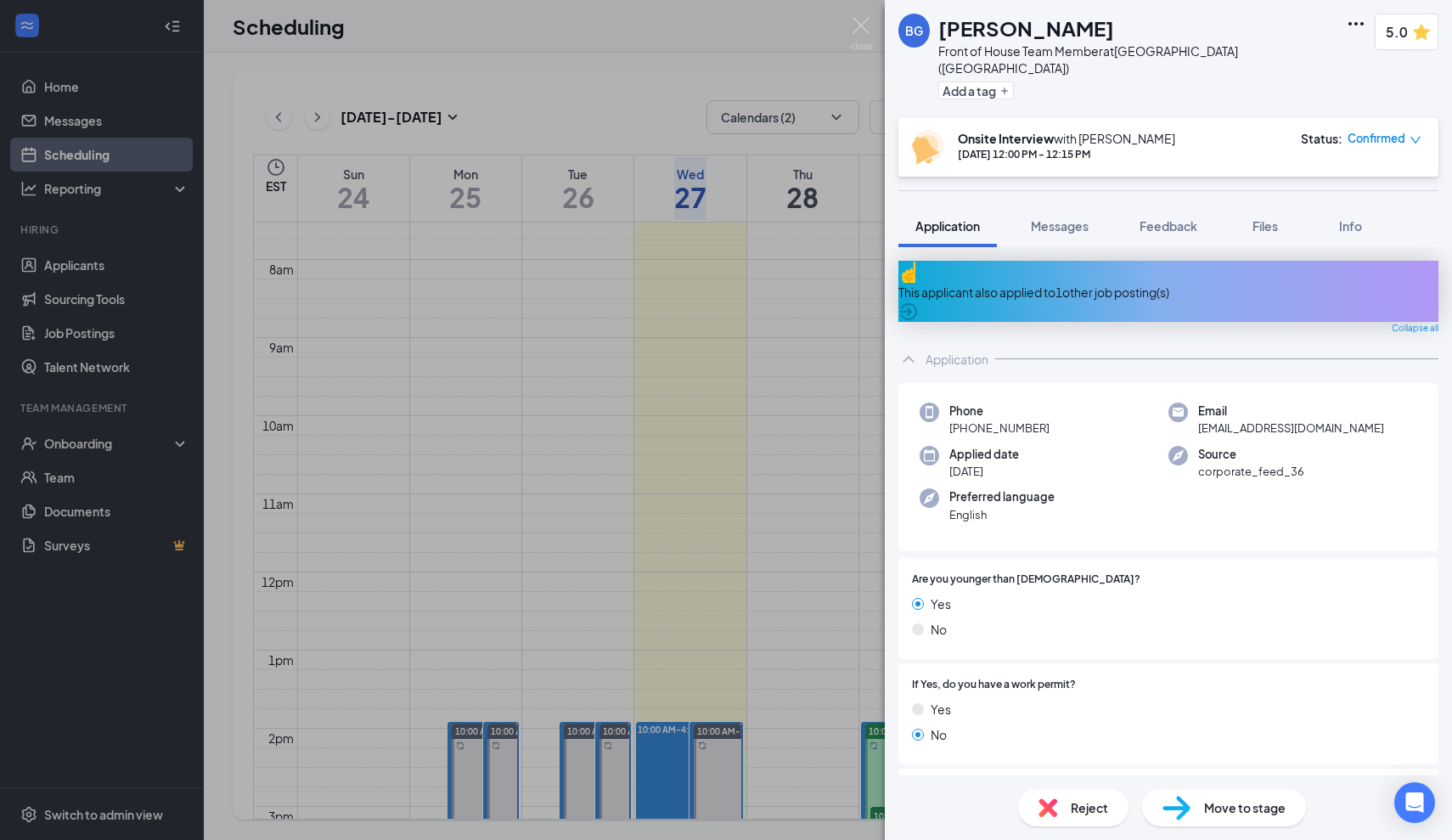
click at [1076, 59] on div "Front of House Team Member at [GEOGRAPHIC_DATA] ([GEOGRAPHIC_DATA])" at bounding box center [1137, 59] width 399 height 34
click at [1038, 55] on div "Front of House Team Member at [GEOGRAPHIC_DATA] ([GEOGRAPHIC_DATA])" at bounding box center [1137, 59] width 399 height 34
click at [1167, 226] on button "Feedback" at bounding box center [1168, 226] width 92 height 42
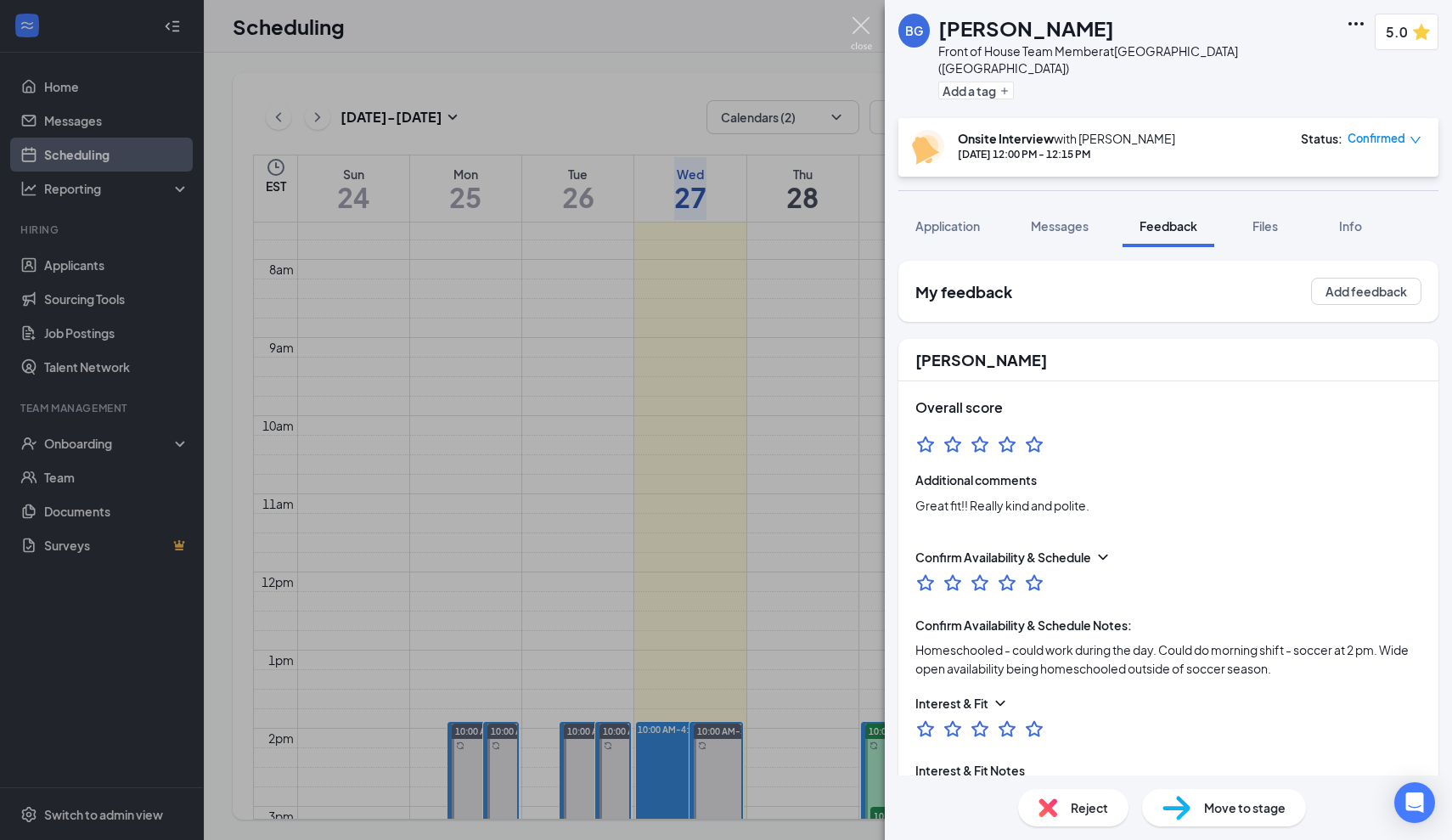
click at [866, 29] on img at bounding box center [861, 34] width 22 height 33
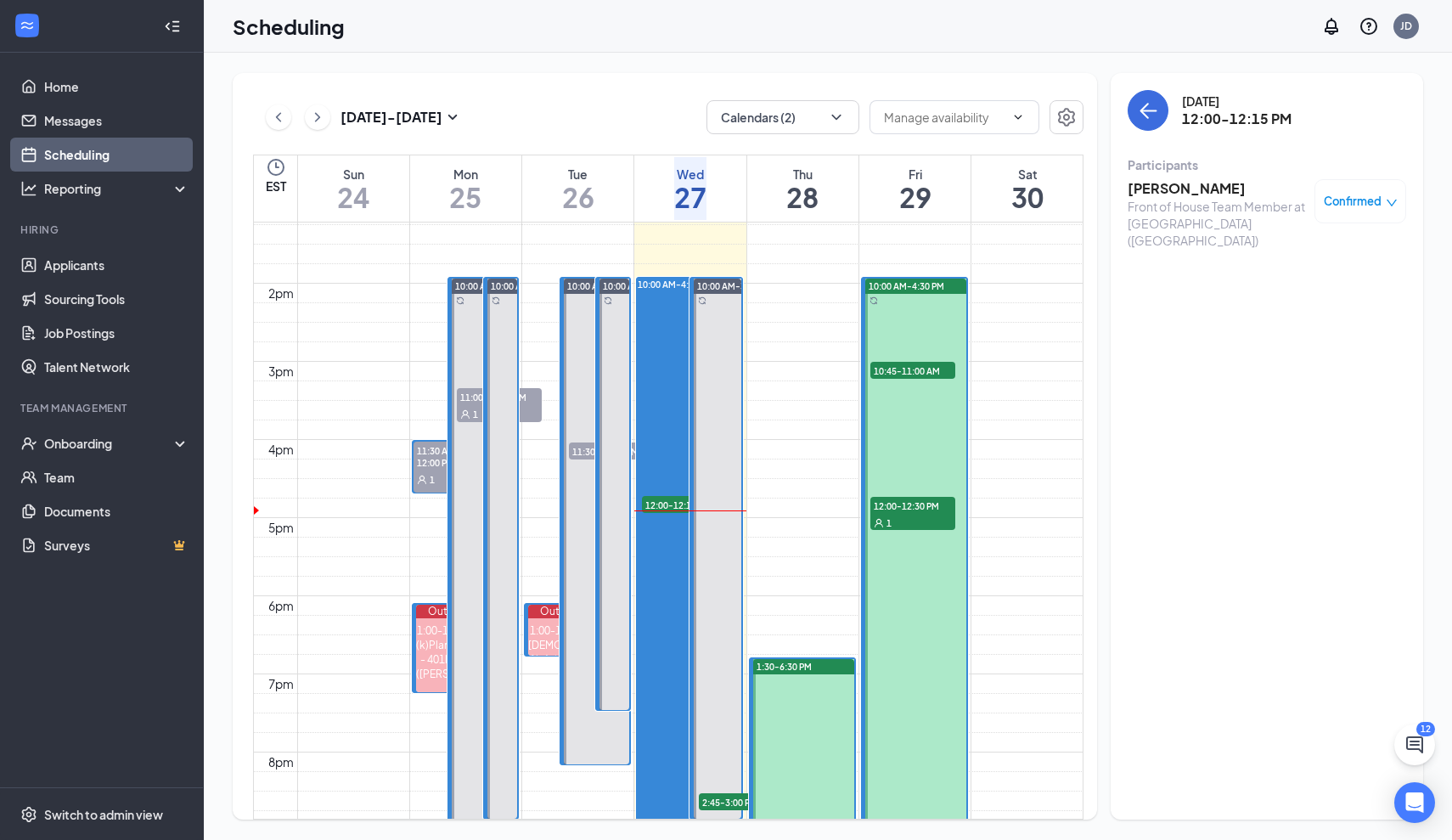
scroll to position [1090, 0]
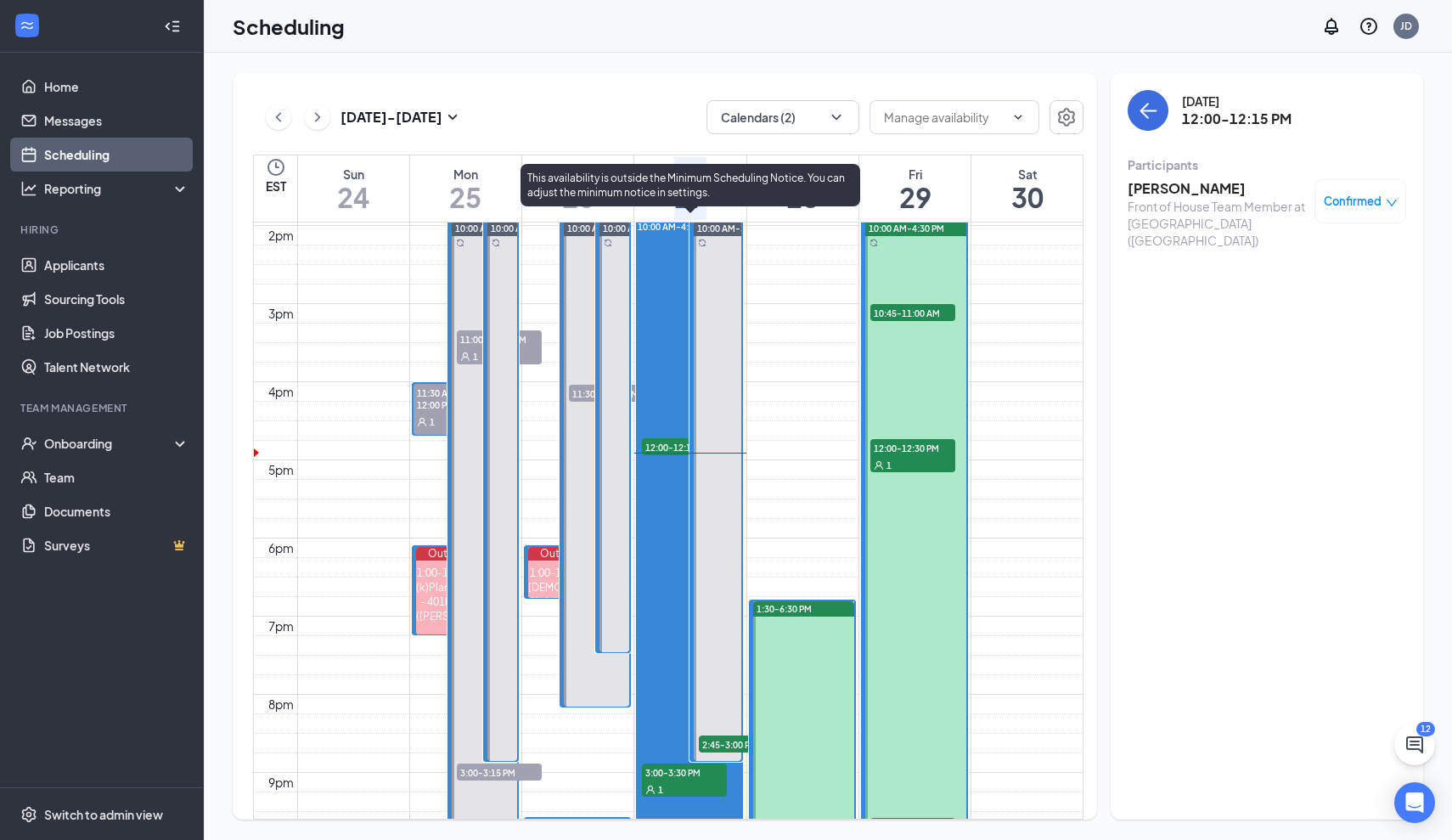
click at [661, 439] on span "12:00-12:15 PM" at bounding box center [684, 446] width 85 height 17
click at [672, 438] on span "12:00-12:15 PM" at bounding box center [684, 446] width 85 height 17
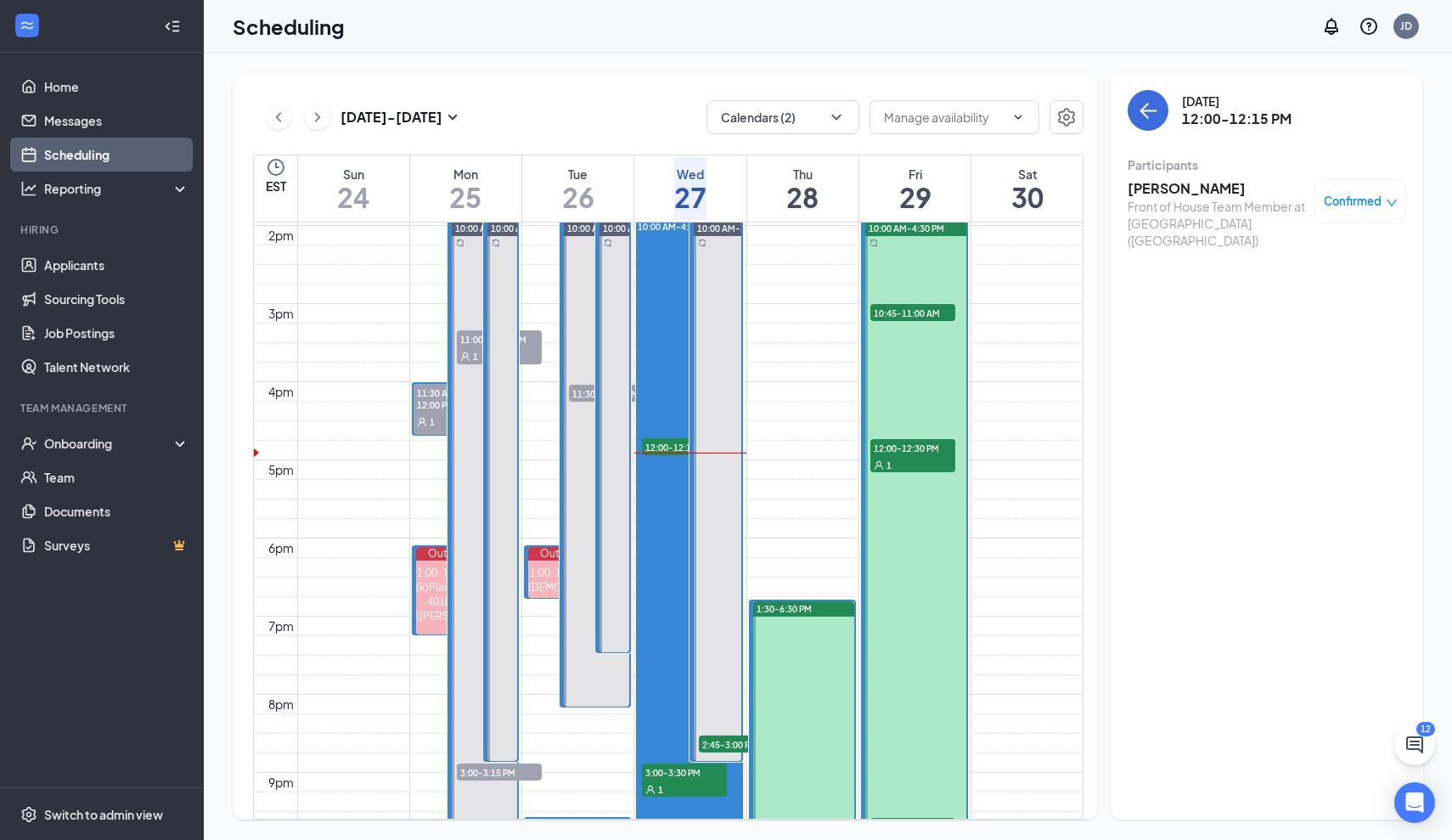
click at [1234, 211] on div "Front of House Team Member at [GEOGRAPHIC_DATA] ([GEOGRAPHIC_DATA])" at bounding box center [1217, 223] width 178 height 51
click at [1191, 196] on h3 "[PERSON_NAME]" at bounding box center [1217, 189] width 178 height 19
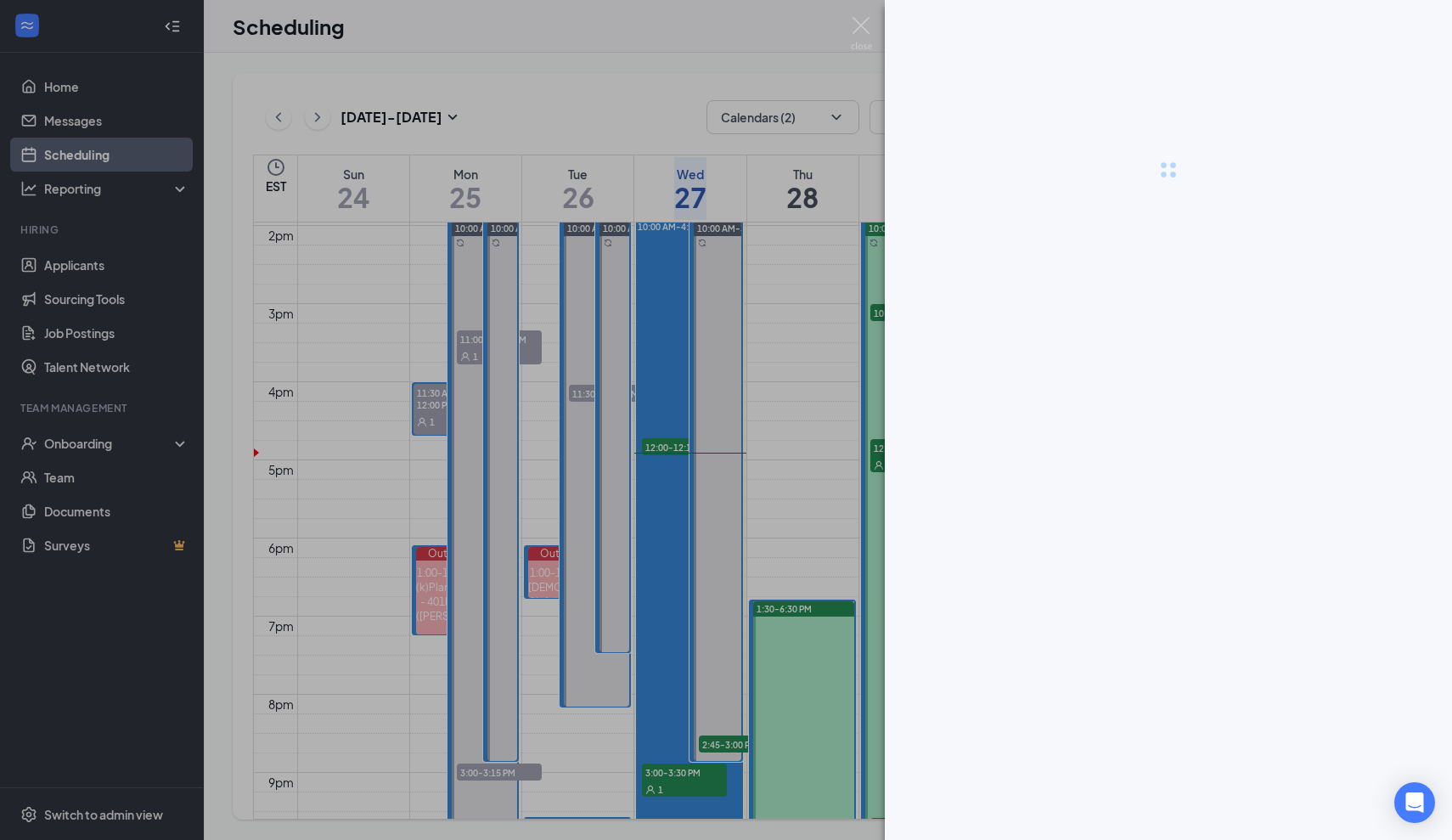
click at [1191, 196] on div at bounding box center [726, 420] width 1452 height 840
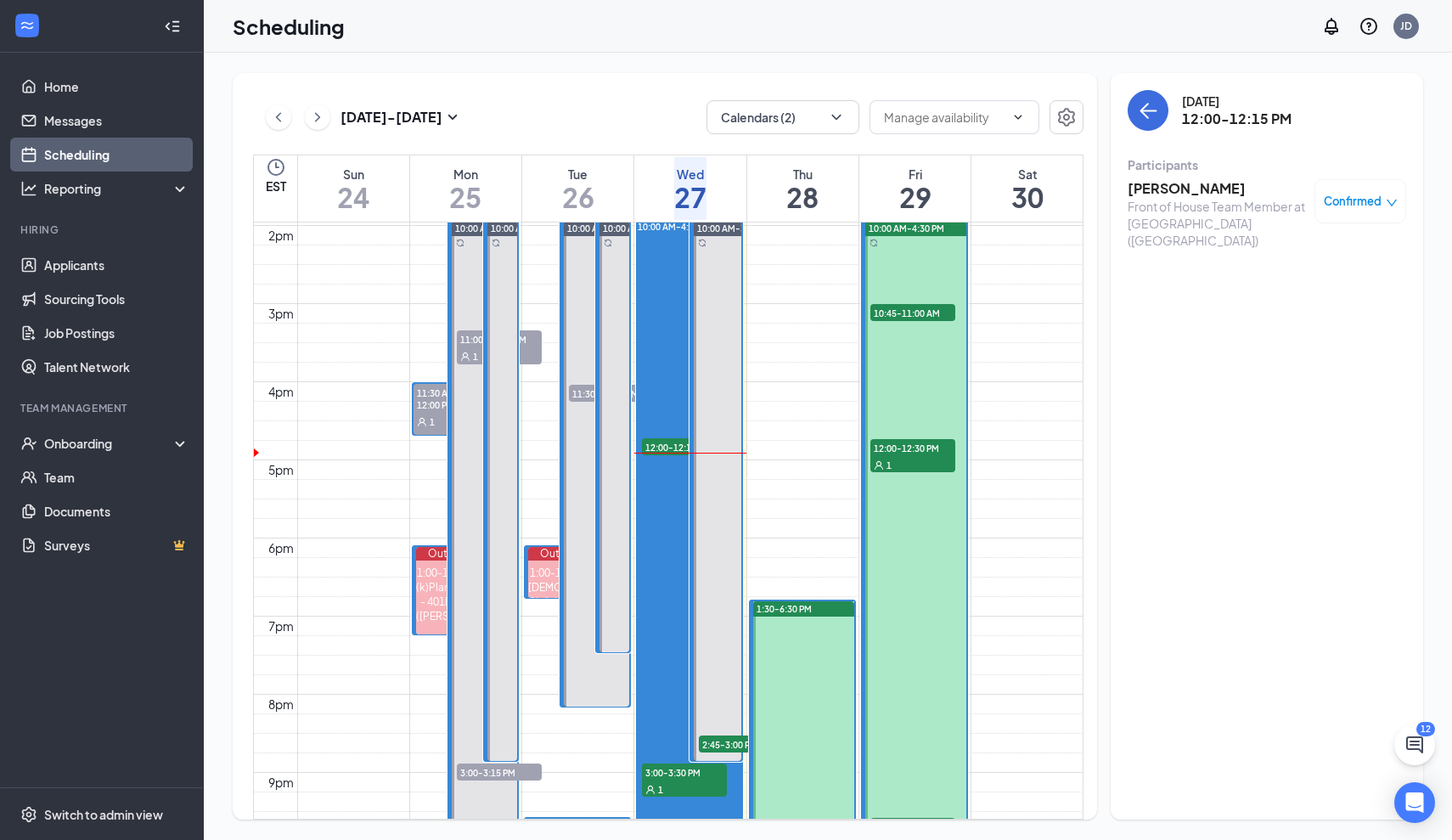
click at [1191, 196] on h3 "[PERSON_NAME]" at bounding box center [1217, 189] width 178 height 19
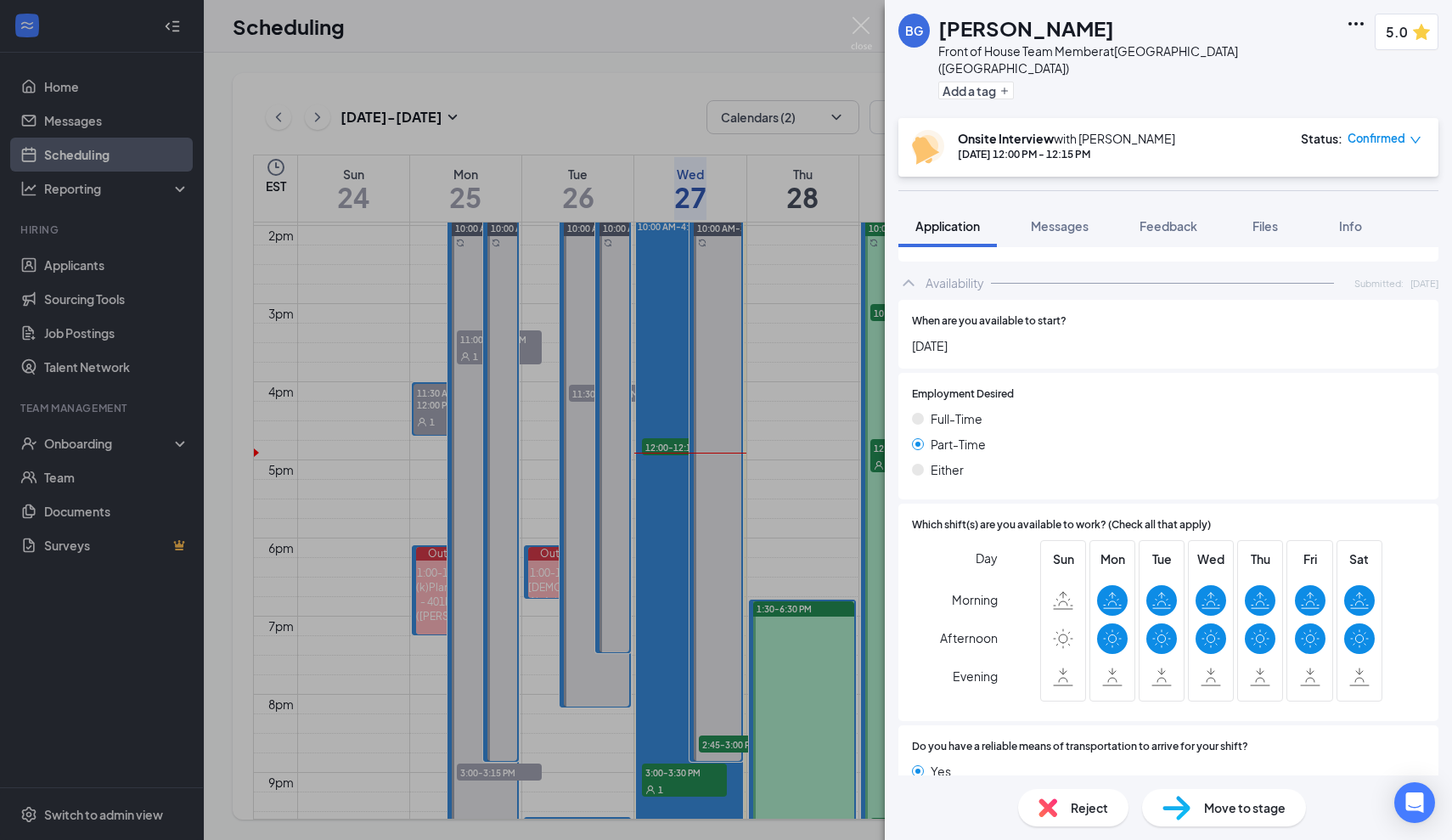
scroll to position [899, 0]
click at [1220, 818] on div "Move to stage" at bounding box center [1224, 807] width 164 height 37
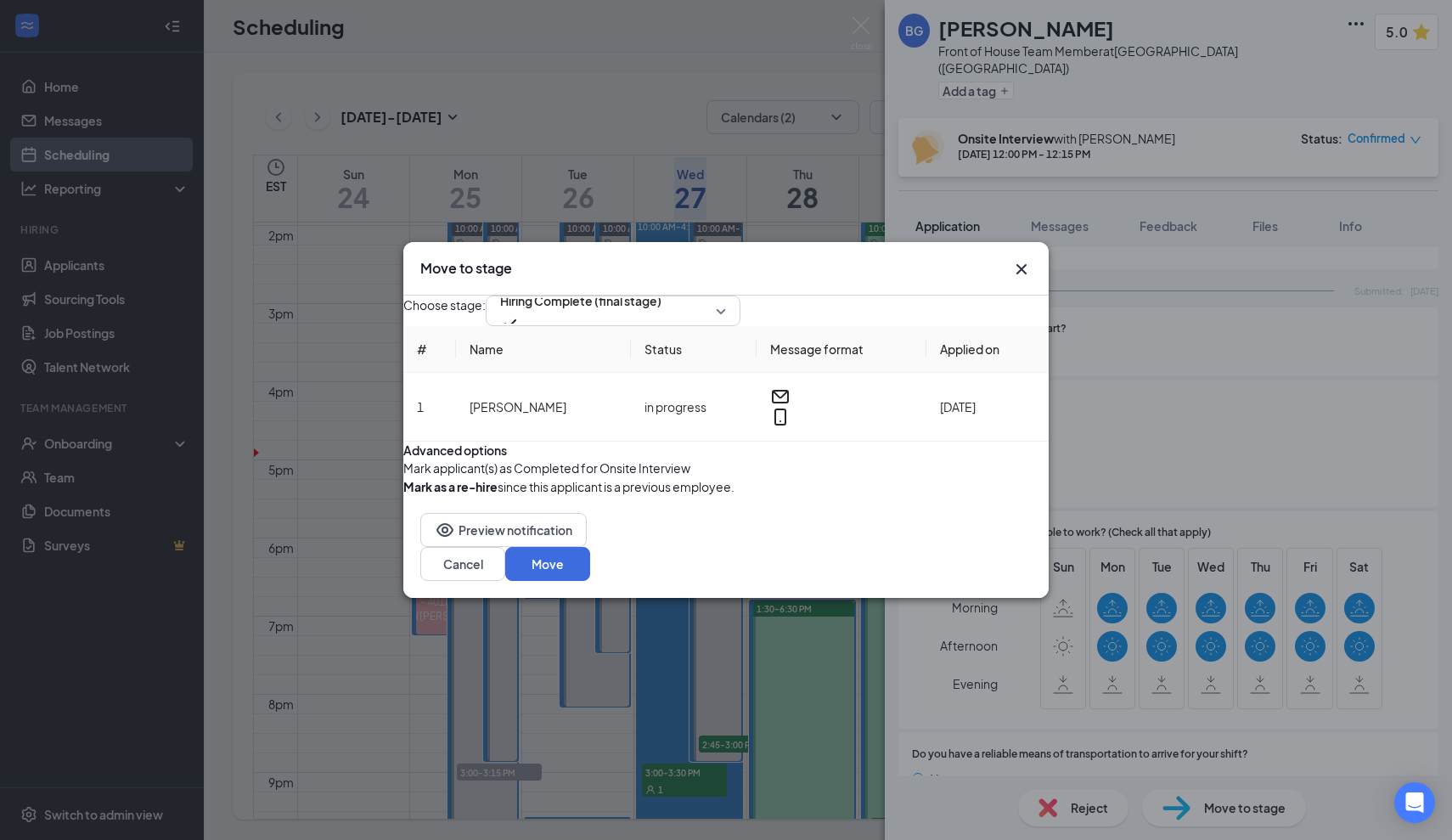
click at [403, 478] on button "button" at bounding box center [403, 468] width 0 height 19
click at [590, 580] on button "Move" at bounding box center [548, 563] width 85 height 34
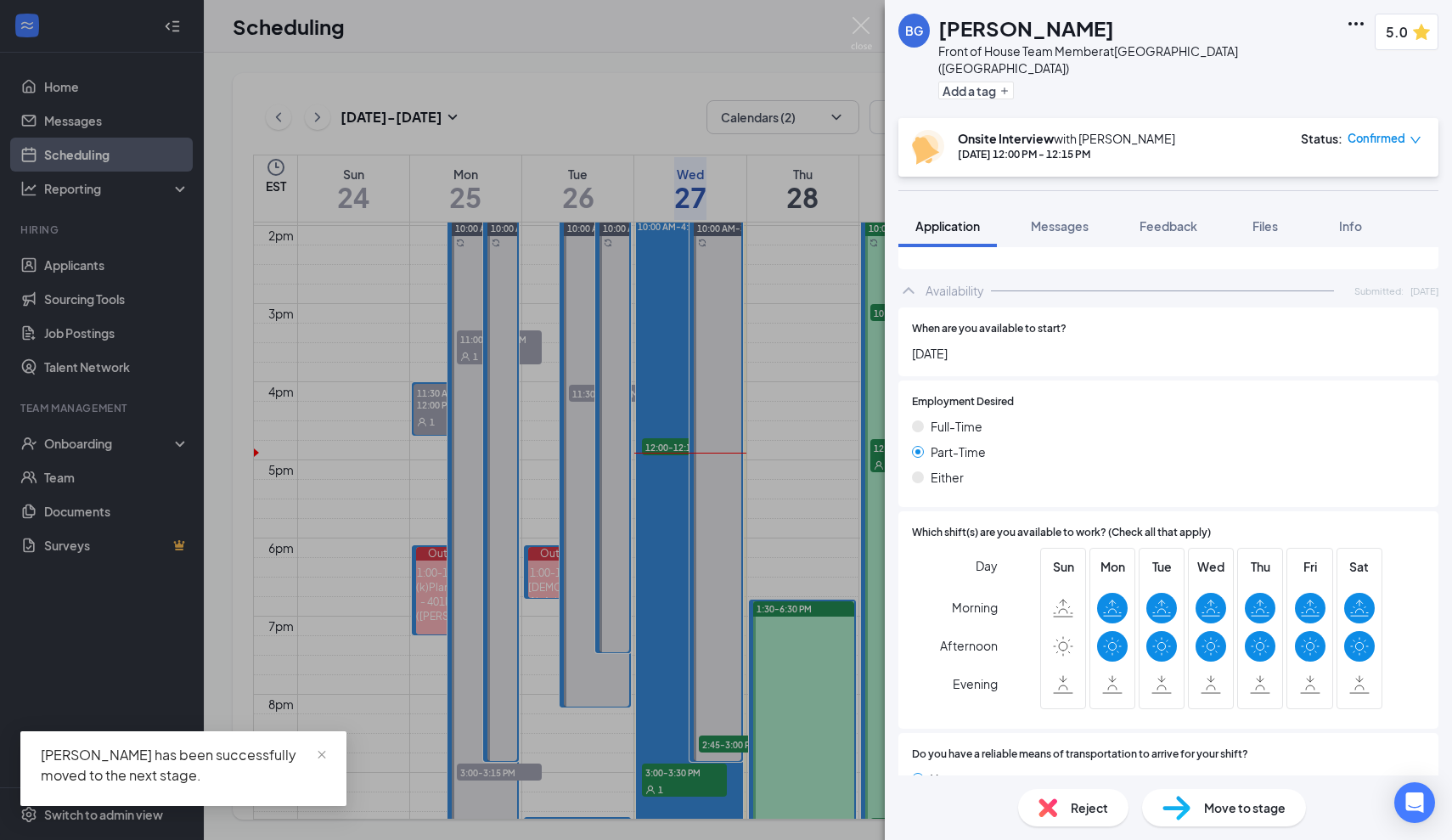
click at [844, 34] on div "BG [PERSON_NAME] Front of House Team Member at [GEOGRAPHIC_DATA] ([GEOGRAPHIC_D…" at bounding box center [726, 420] width 1452 height 840
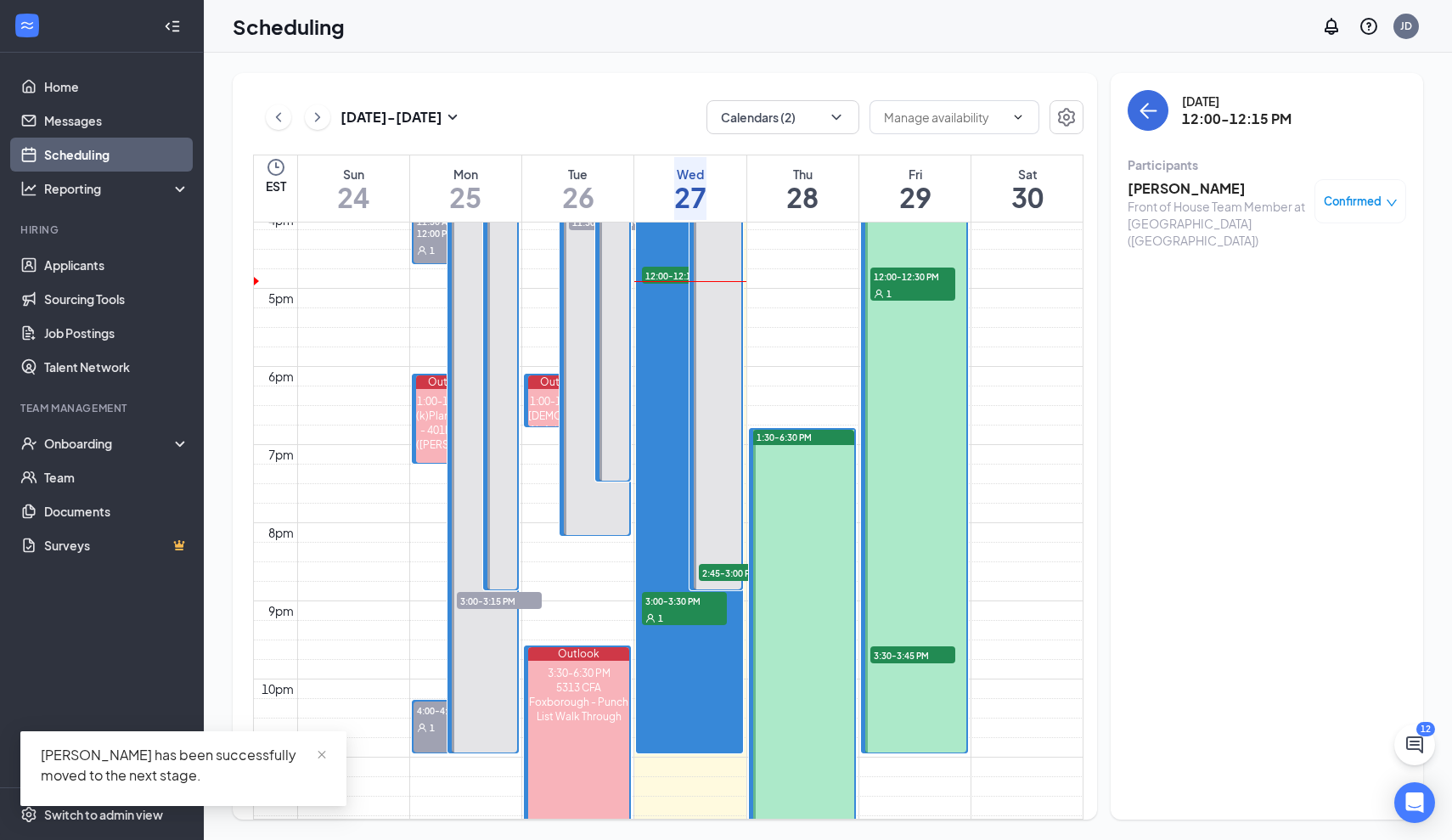
scroll to position [1262, 0]
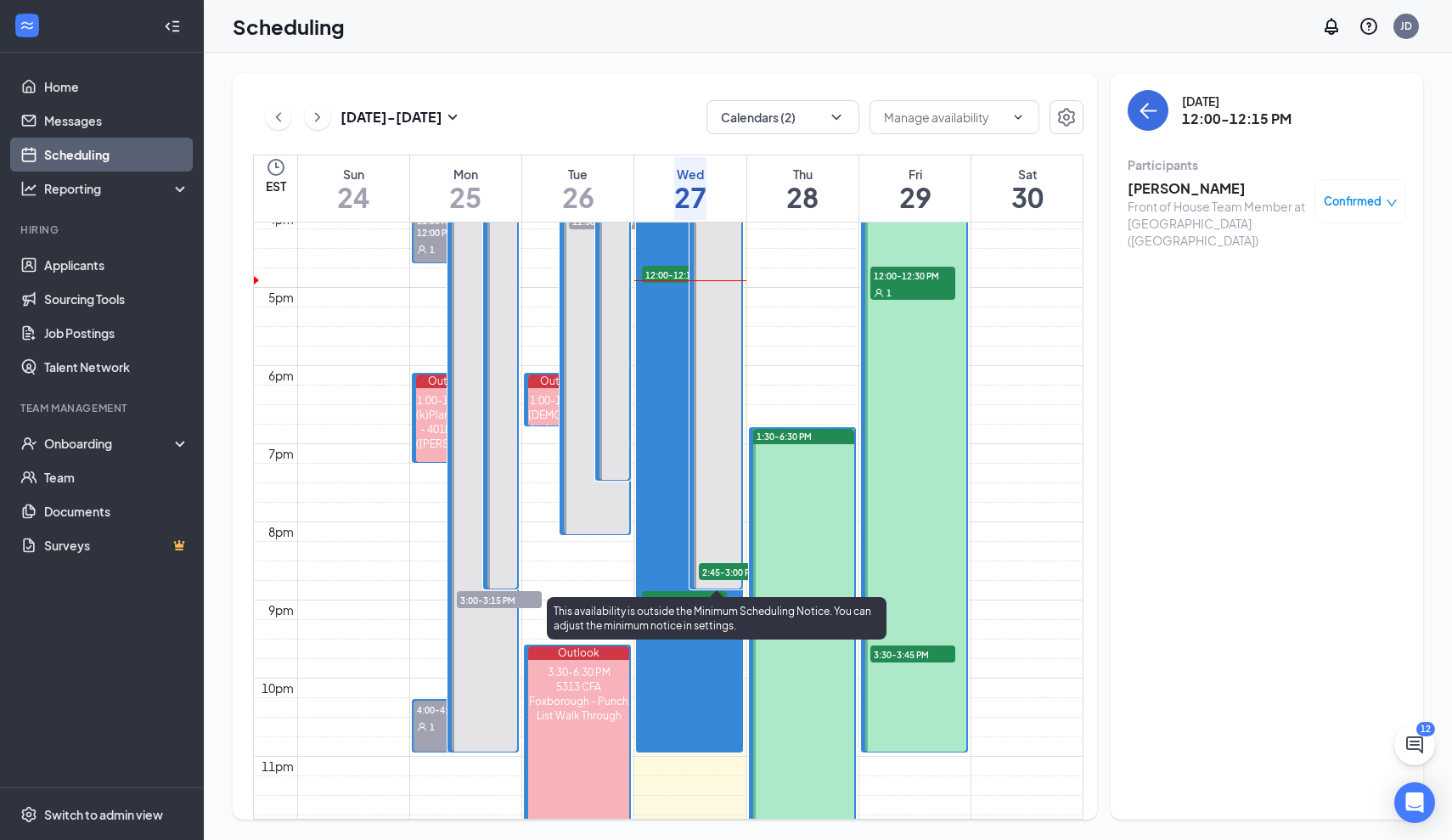
click at [724, 569] on span "2:45-3:00 PM" at bounding box center [742, 572] width 85 height 17
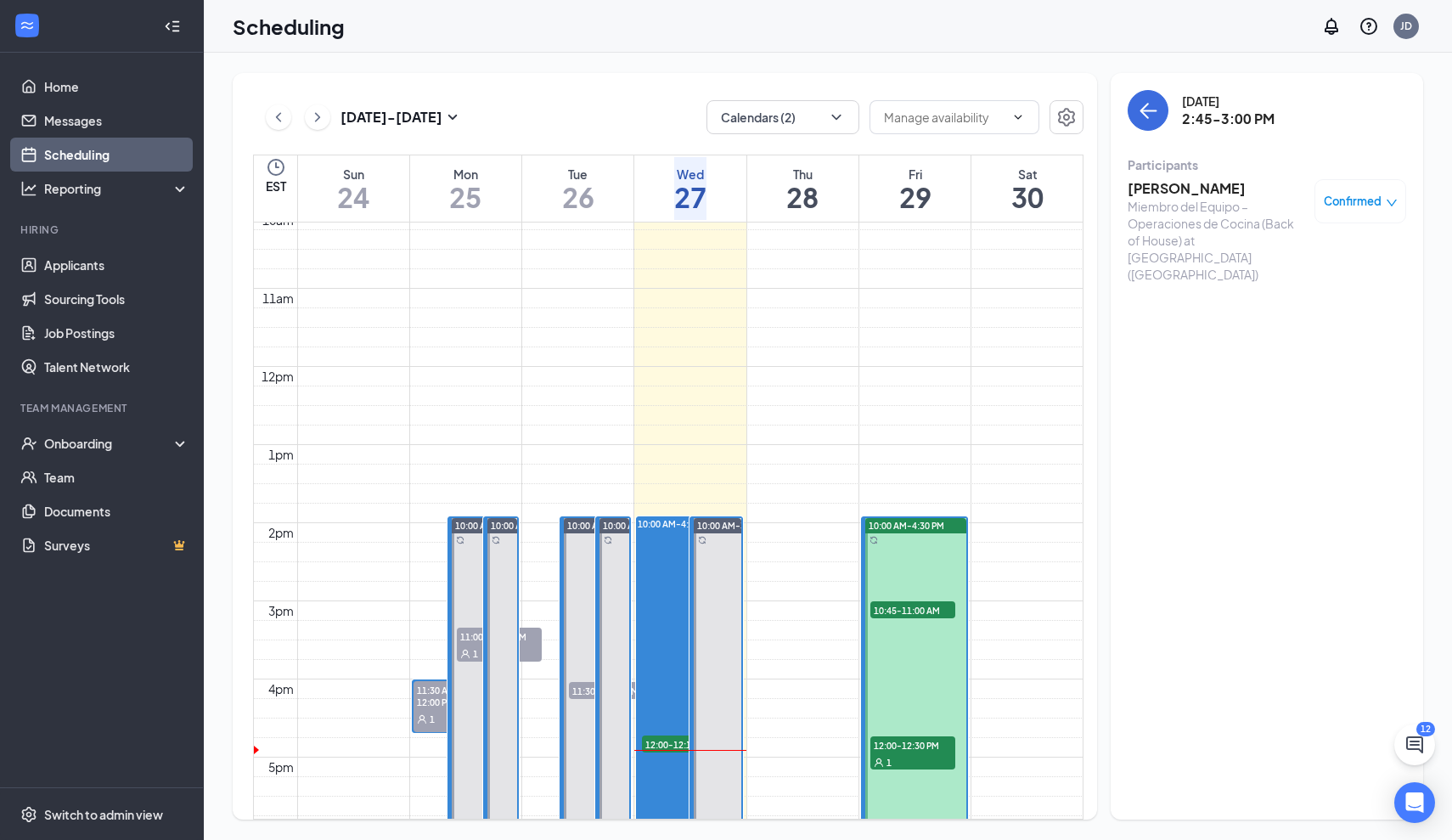
scroll to position [1298, 0]
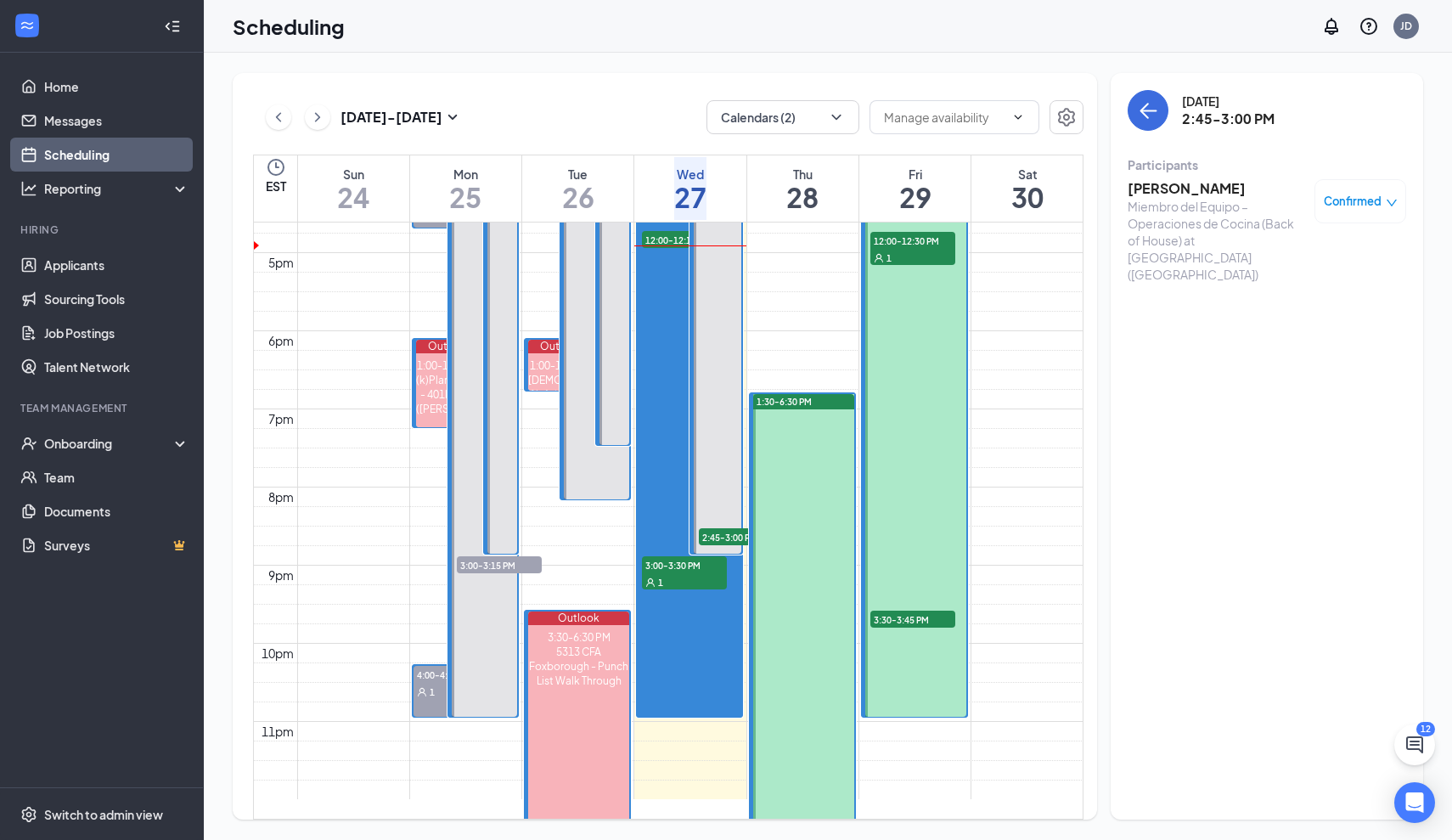
click at [819, 420] on div at bounding box center [803, 664] width 101 height 540
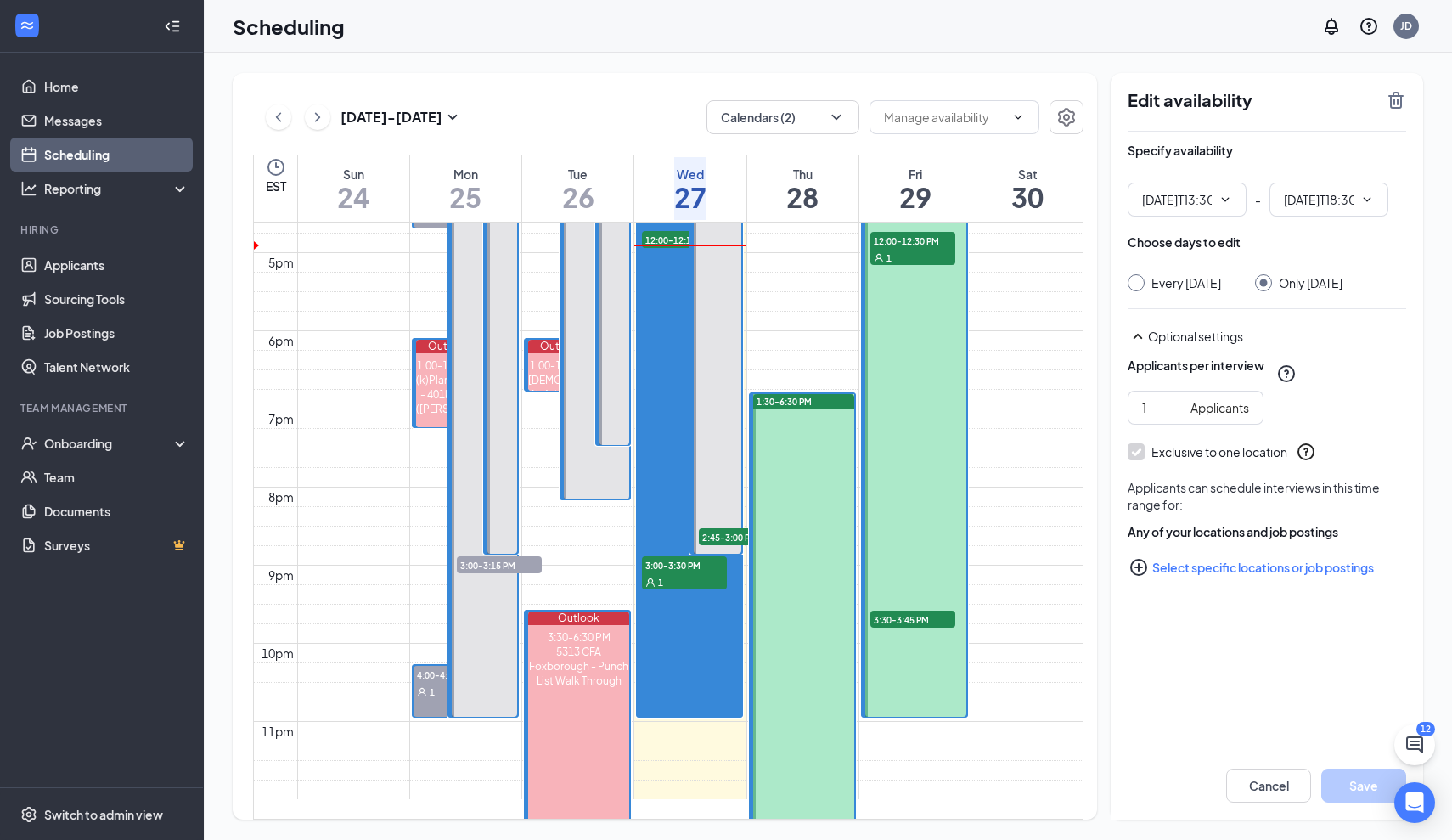
type input "01:30 PM"
type input "06:30 PM"
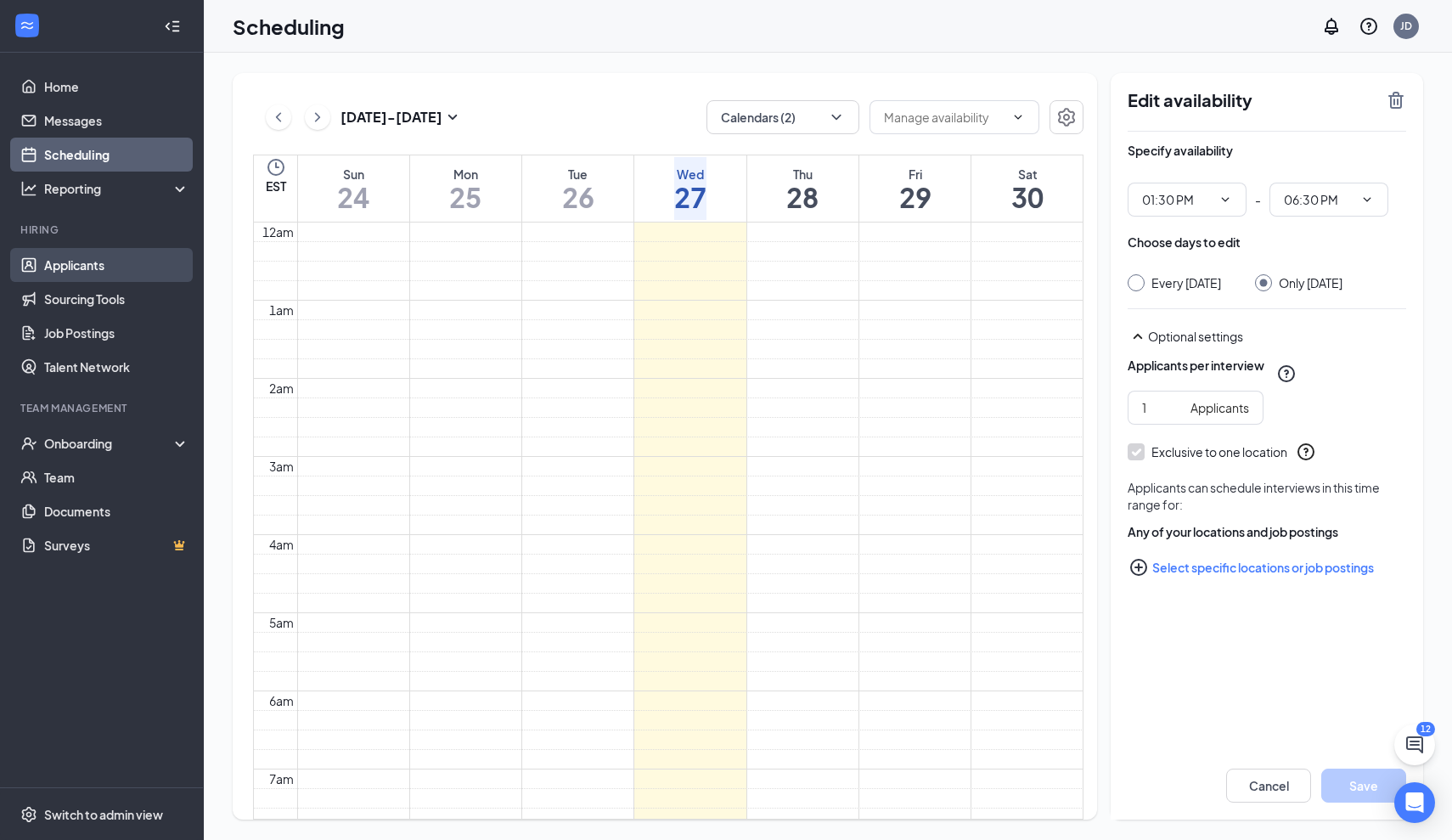
click at [72, 273] on link "Applicants" at bounding box center [117, 265] width 145 height 34
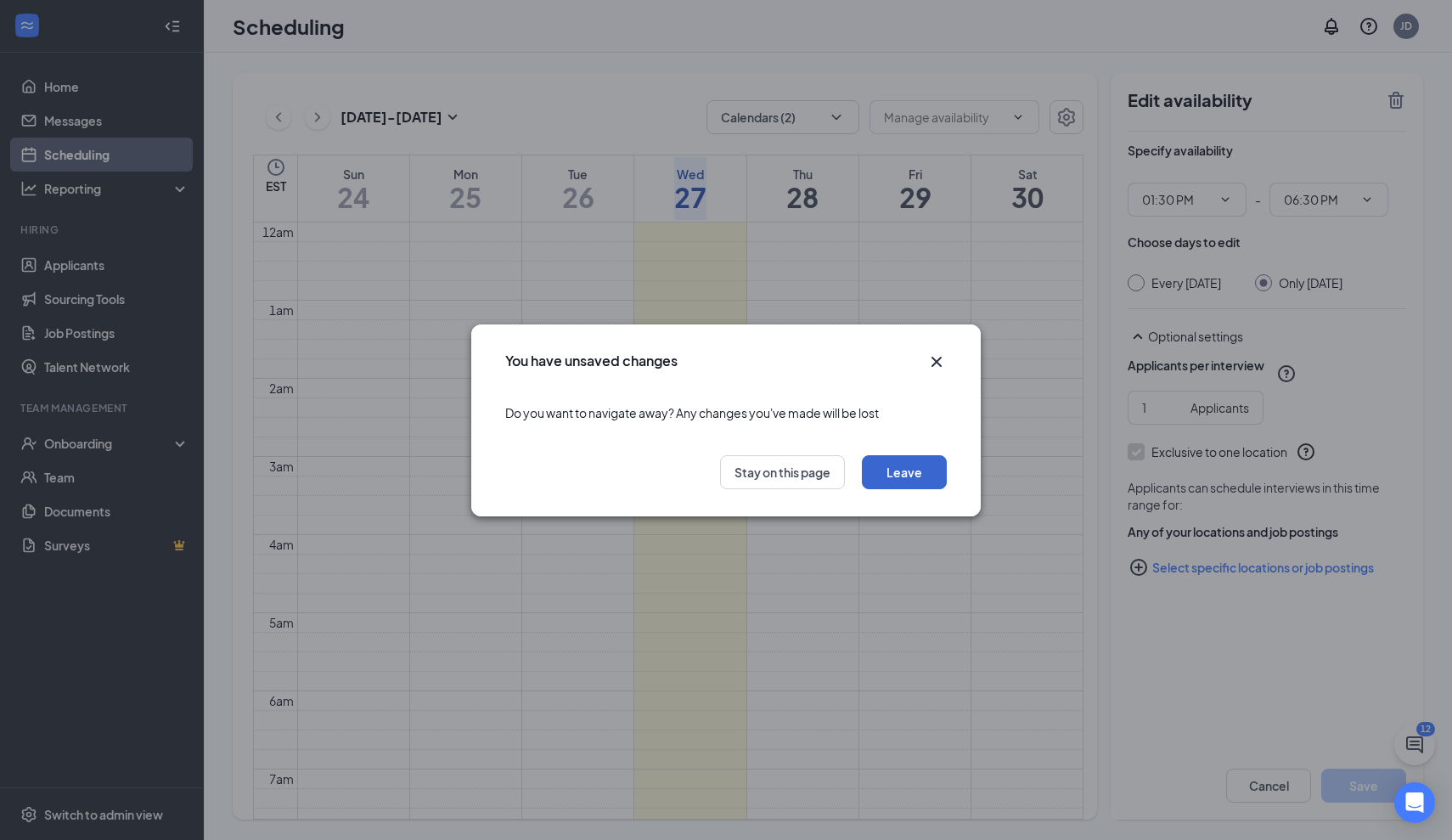
click at [894, 468] on button "Leave" at bounding box center [904, 471] width 85 height 34
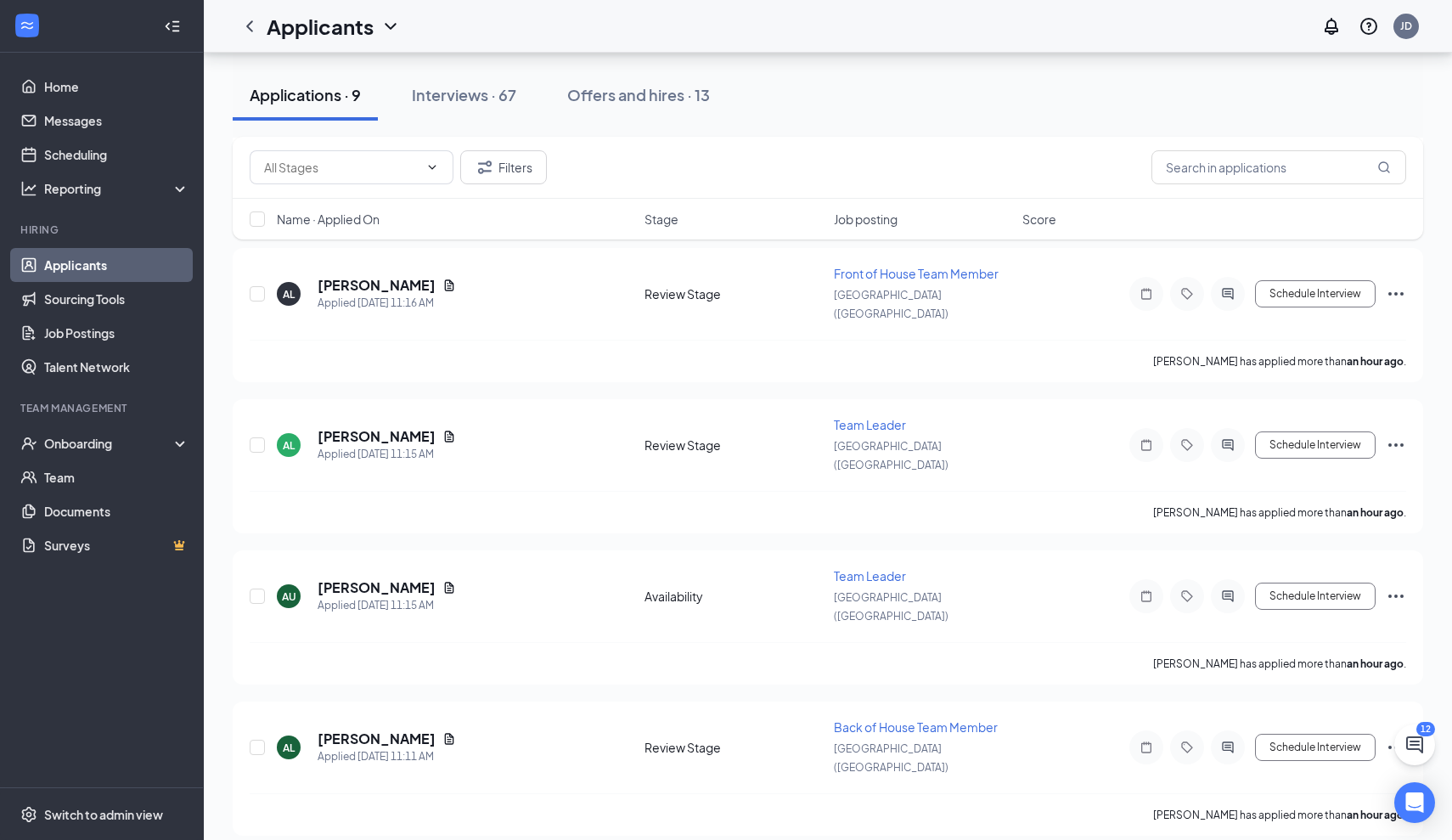
scroll to position [684, 0]
click at [74, 263] on link "Applicants" at bounding box center [117, 265] width 145 height 34
click at [521, 102] on button "Interviews · 67" at bounding box center [464, 94] width 138 height 51
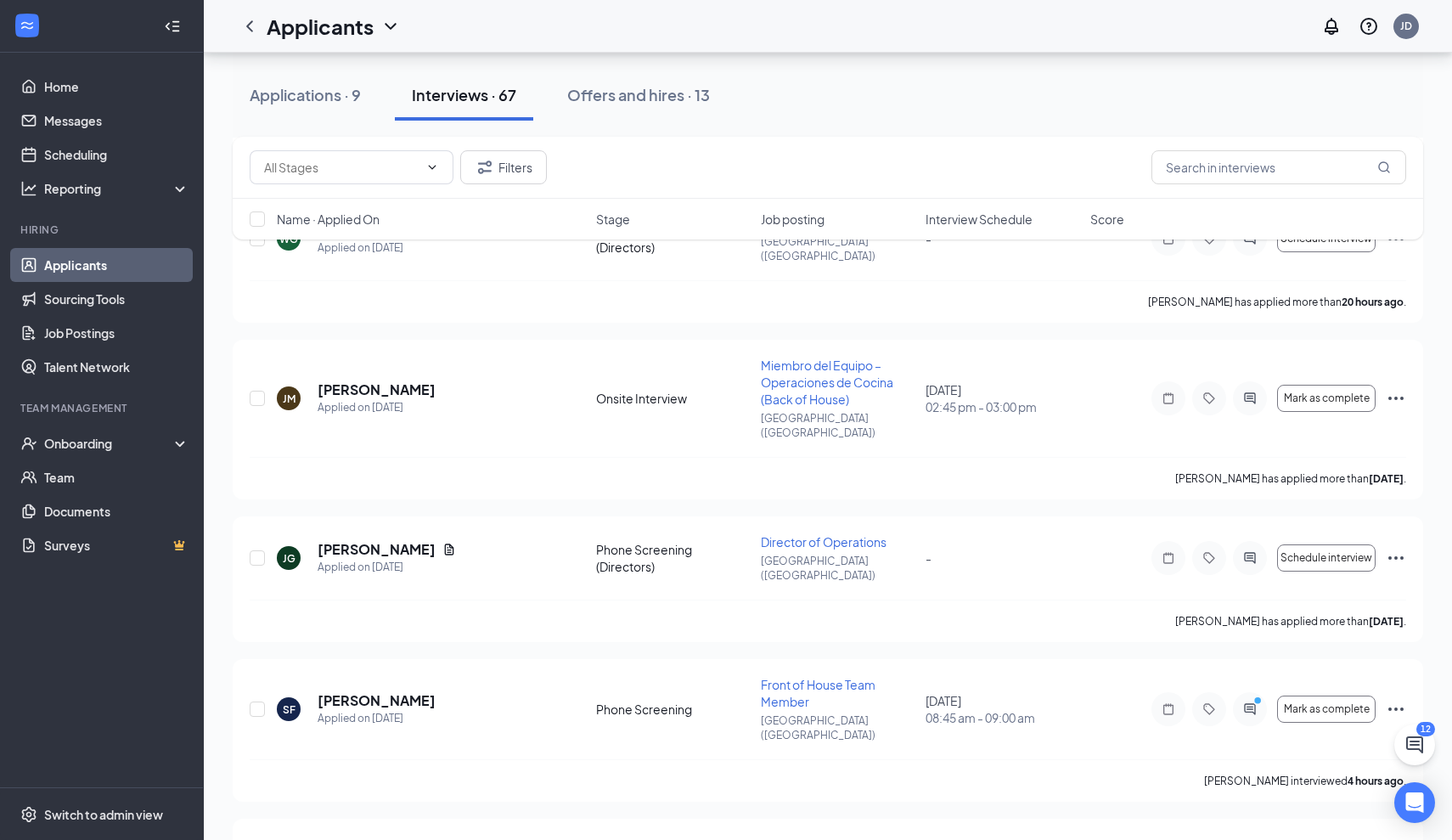
scroll to position [929, 0]
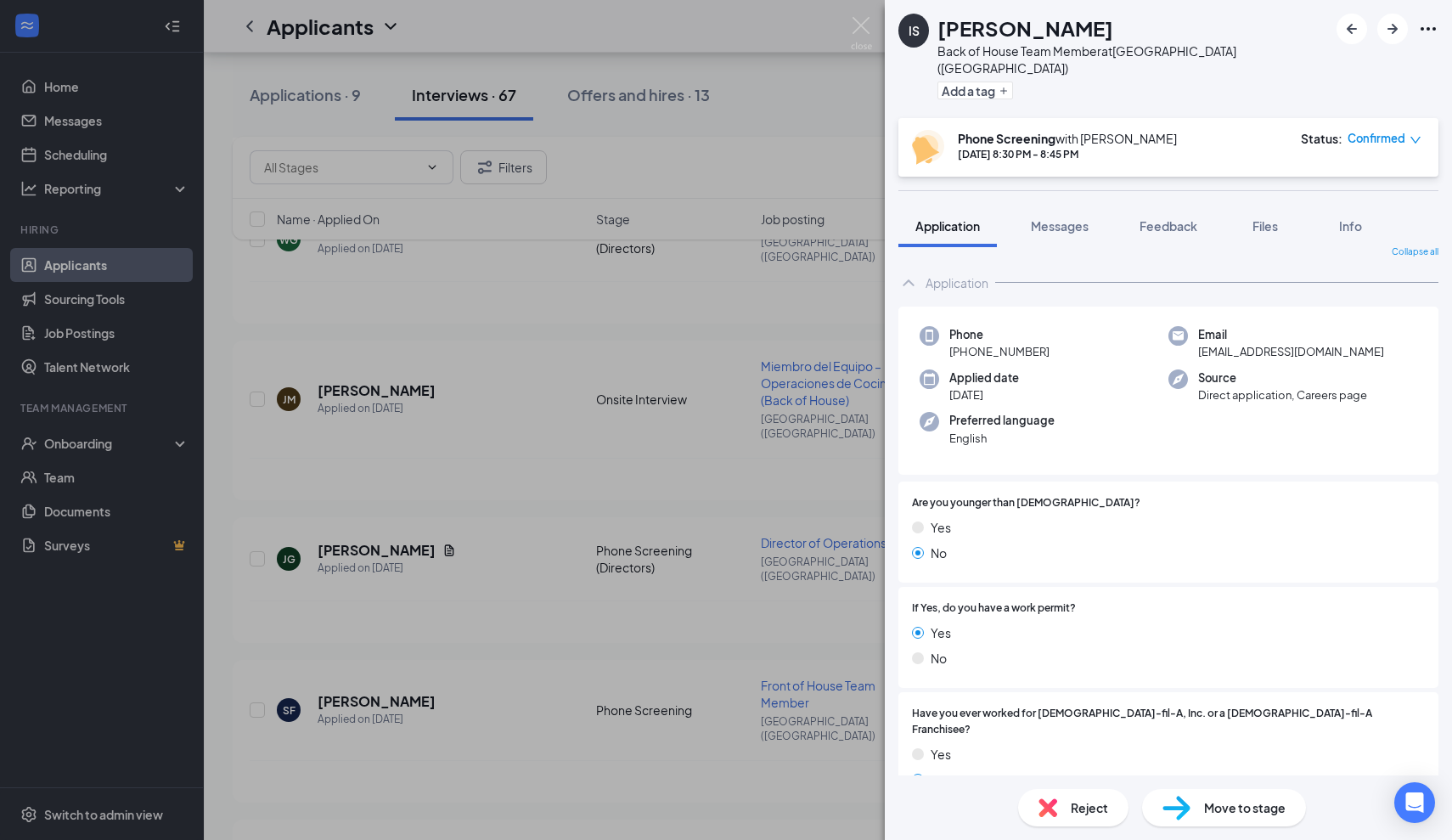
scroll to position [22, 0]
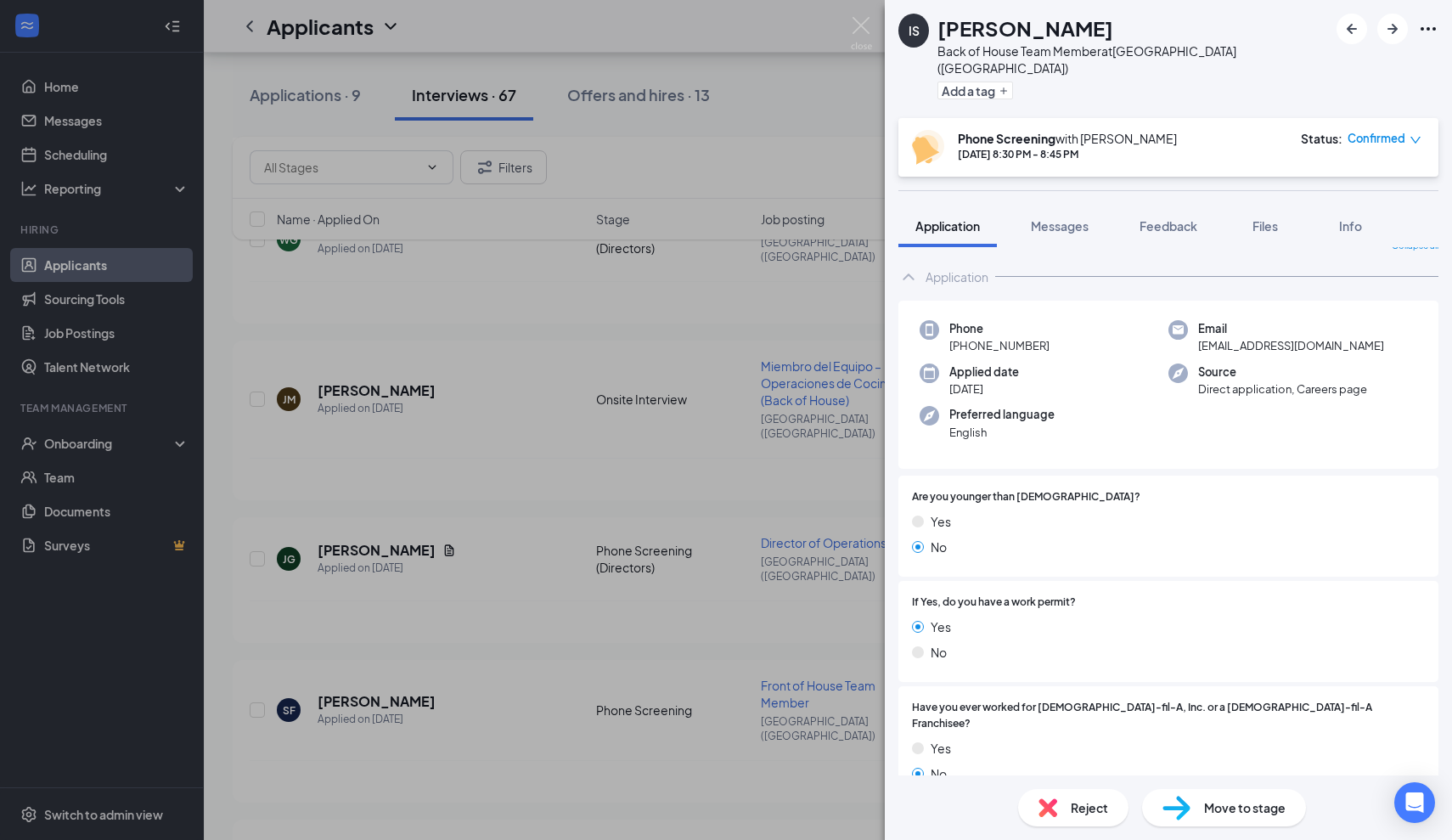
click at [1397, 130] on span "Confirmed" at bounding box center [1376, 138] width 58 height 17
click at [1422, 125] on div "Phone Screening with [PERSON_NAME] [DATE] 8:30 PM - 8:45 PM Status : Confirmed" at bounding box center [1168, 147] width 540 height 59
click at [1416, 137] on icon "down" at bounding box center [1416, 140] width 10 height 7
click at [1344, 213] on span "Mark complete" at bounding box center [1323, 222] width 116 height 19
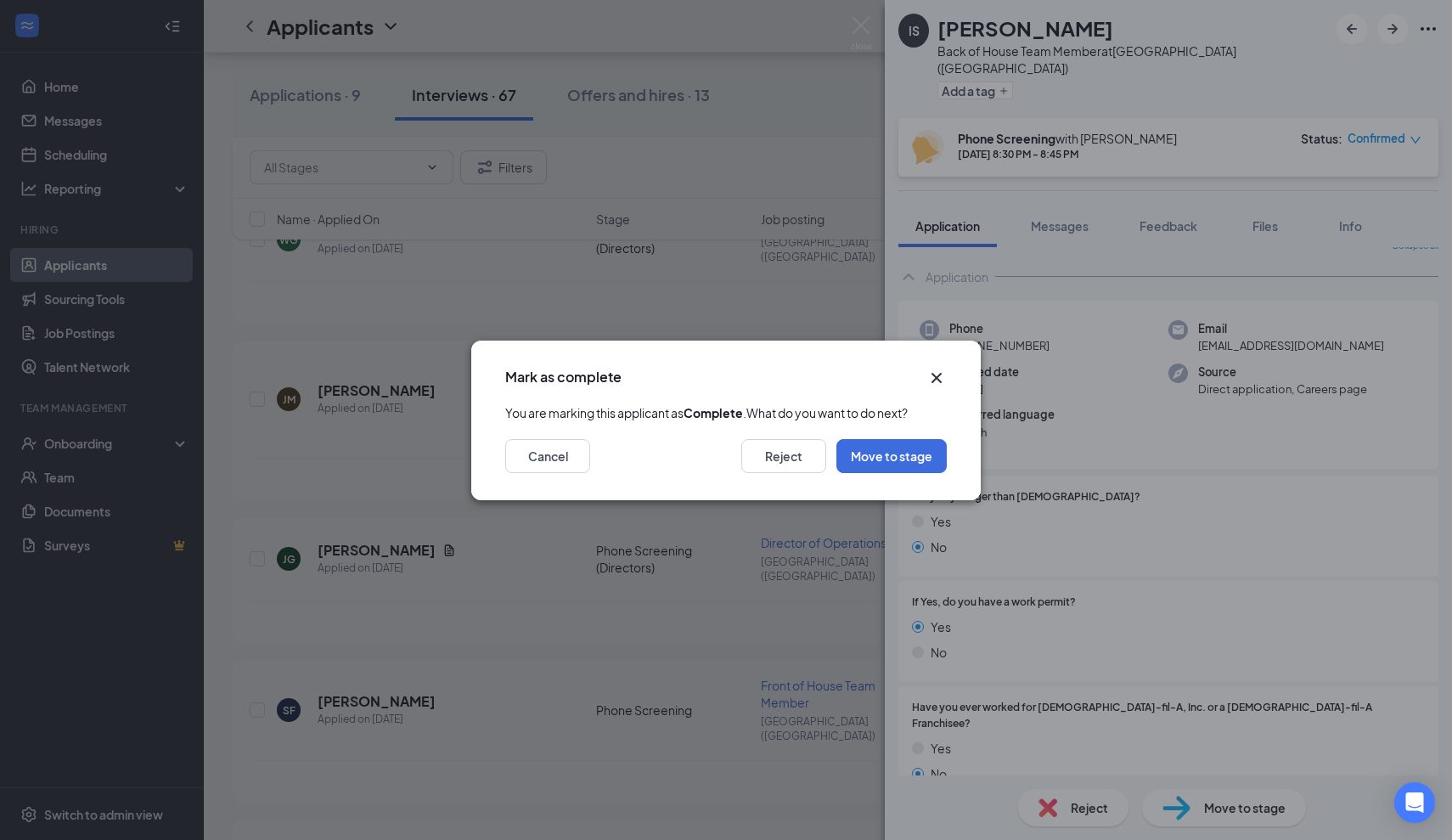
click at [874, 500] on div "Cancel Reject Move to stage" at bounding box center [726, 461] width 510 height 78
click at [881, 473] on button "Move to stage" at bounding box center [892, 455] width 111 height 34
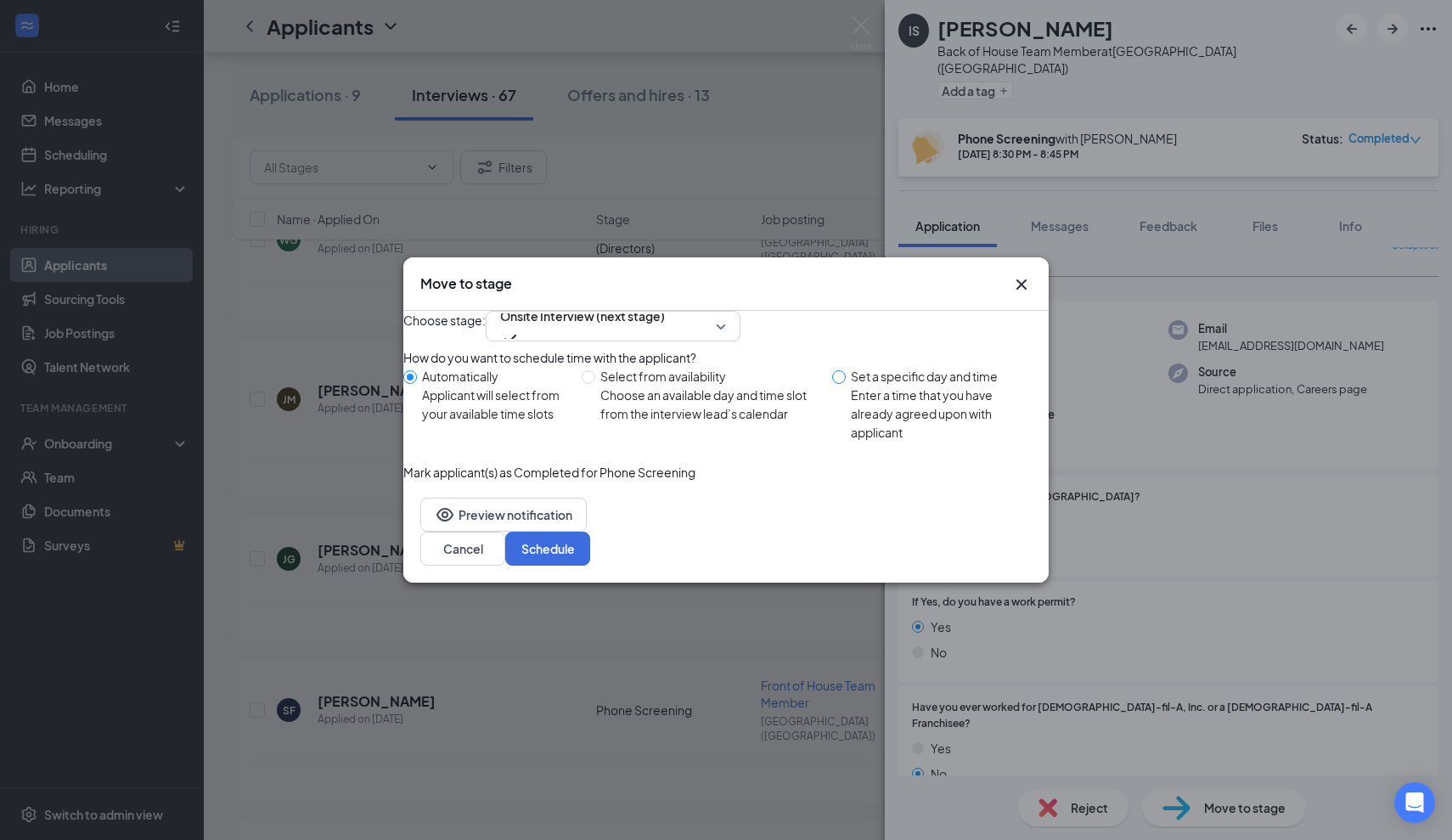
click at [841, 384] on span at bounding box center [839, 377] width 14 height 14
click at [841, 384] on input "Set a specific day and time Enter a time that you have already agreed upon with…" at bounding box center [839, 377] width 14 height 14
radio input "true"
radio input "false"
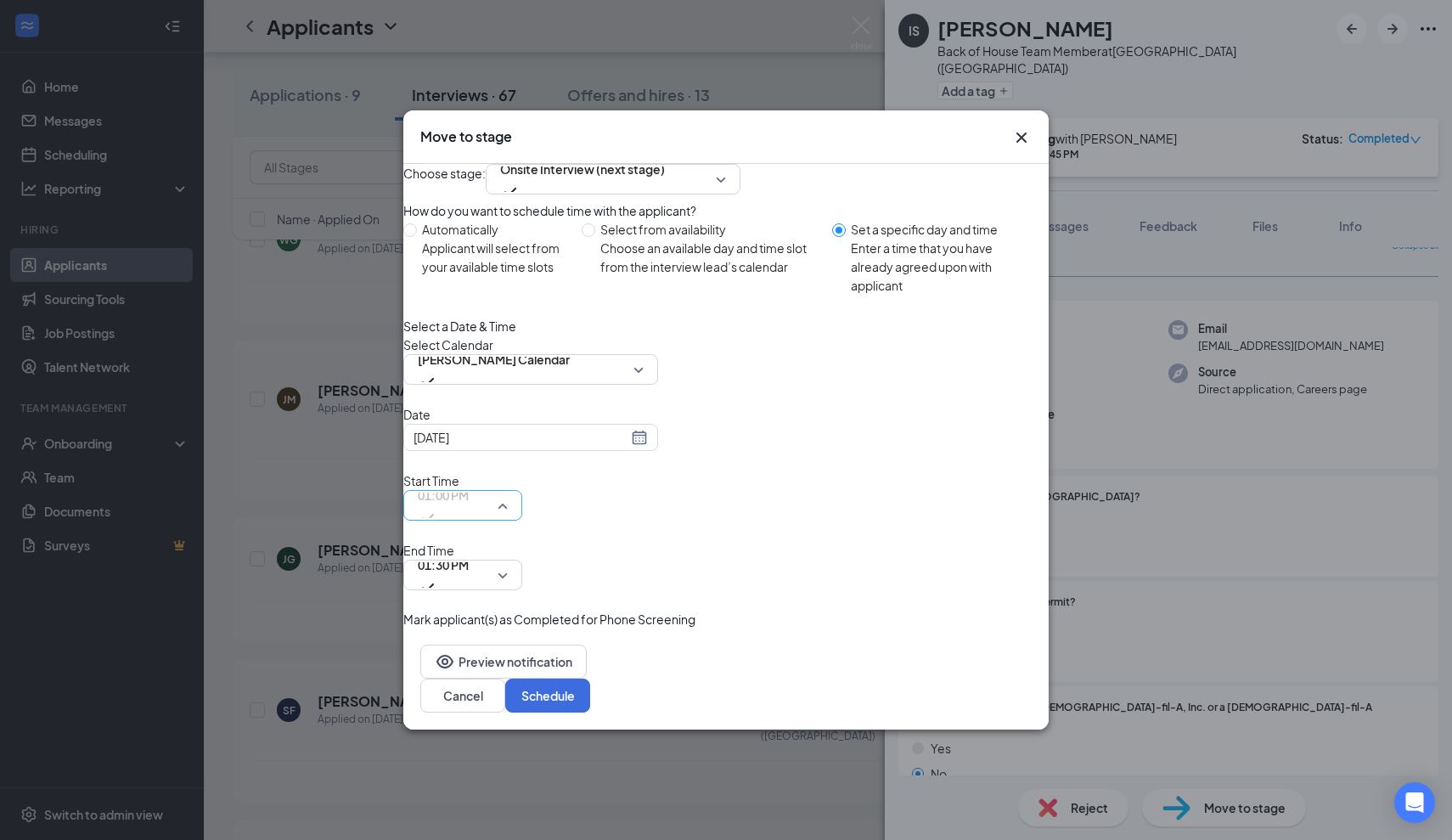
click at [523, 521] on div "01:00 PM" at bounding box center [462, 504] width 119 height 30
click at [469, 552] on span "01:30 PM" at bounding box center [443, 574] width 51 height 46
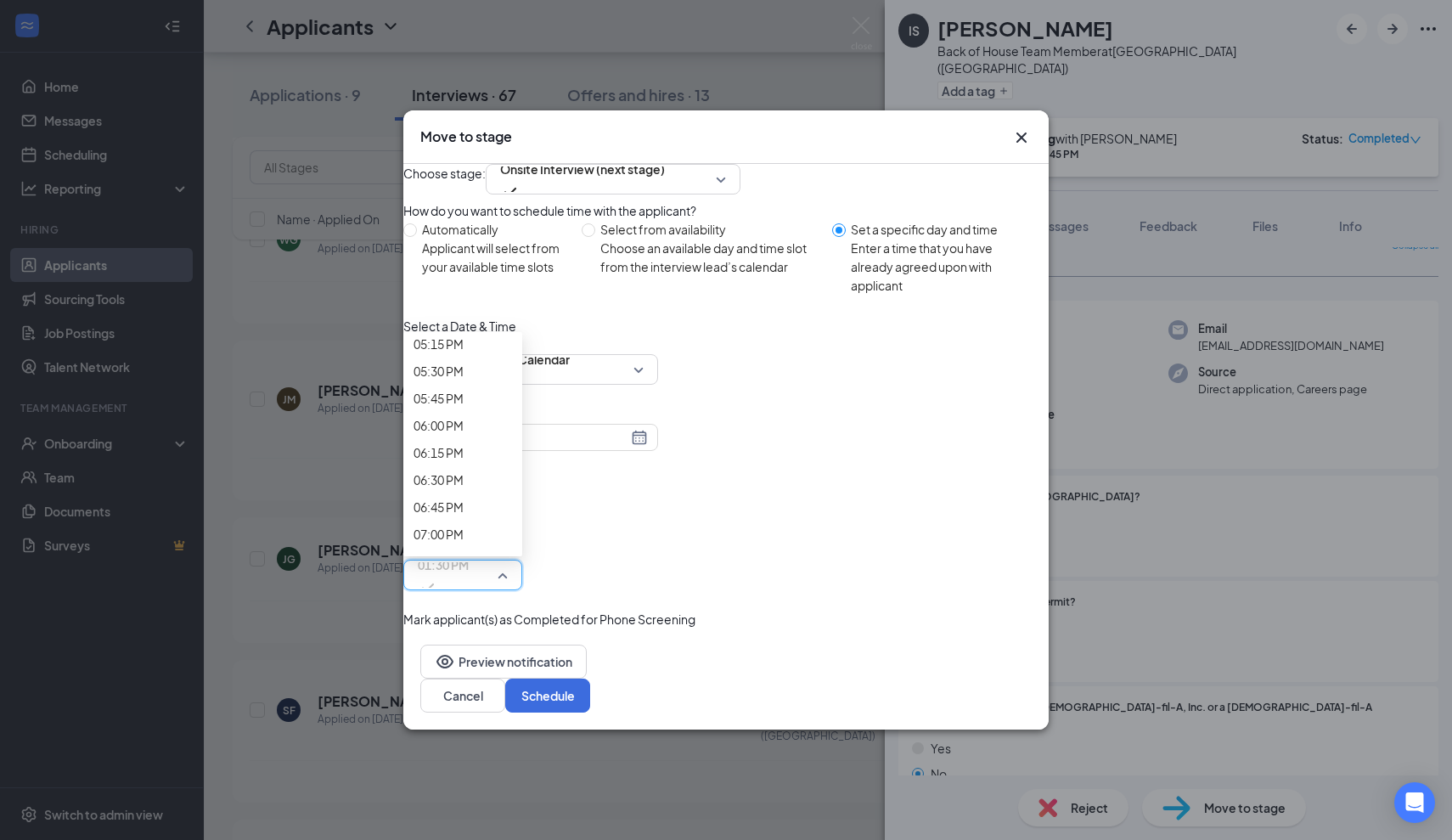
click at [590, 678] on button "Schedule" at bounding box center [548, 695] width 85 height 34
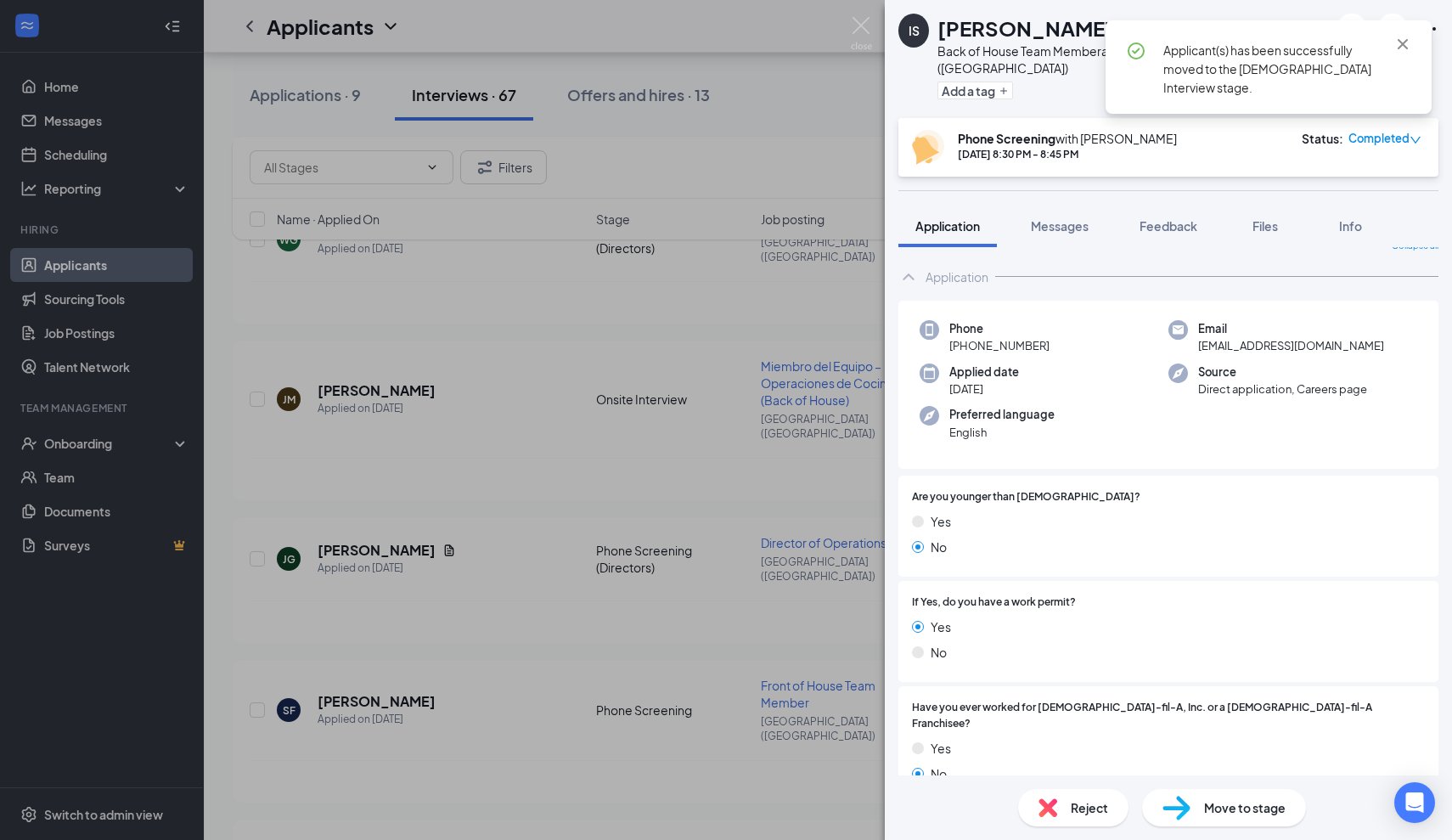
click at [844, 614] on div "IS [PERSON_NAME] Back of House Team Member at [GEOGRAPHIC_DATA] ([GEOGRAPHIC_DA…" at bounding box center [726, 420] width 1452 height 840
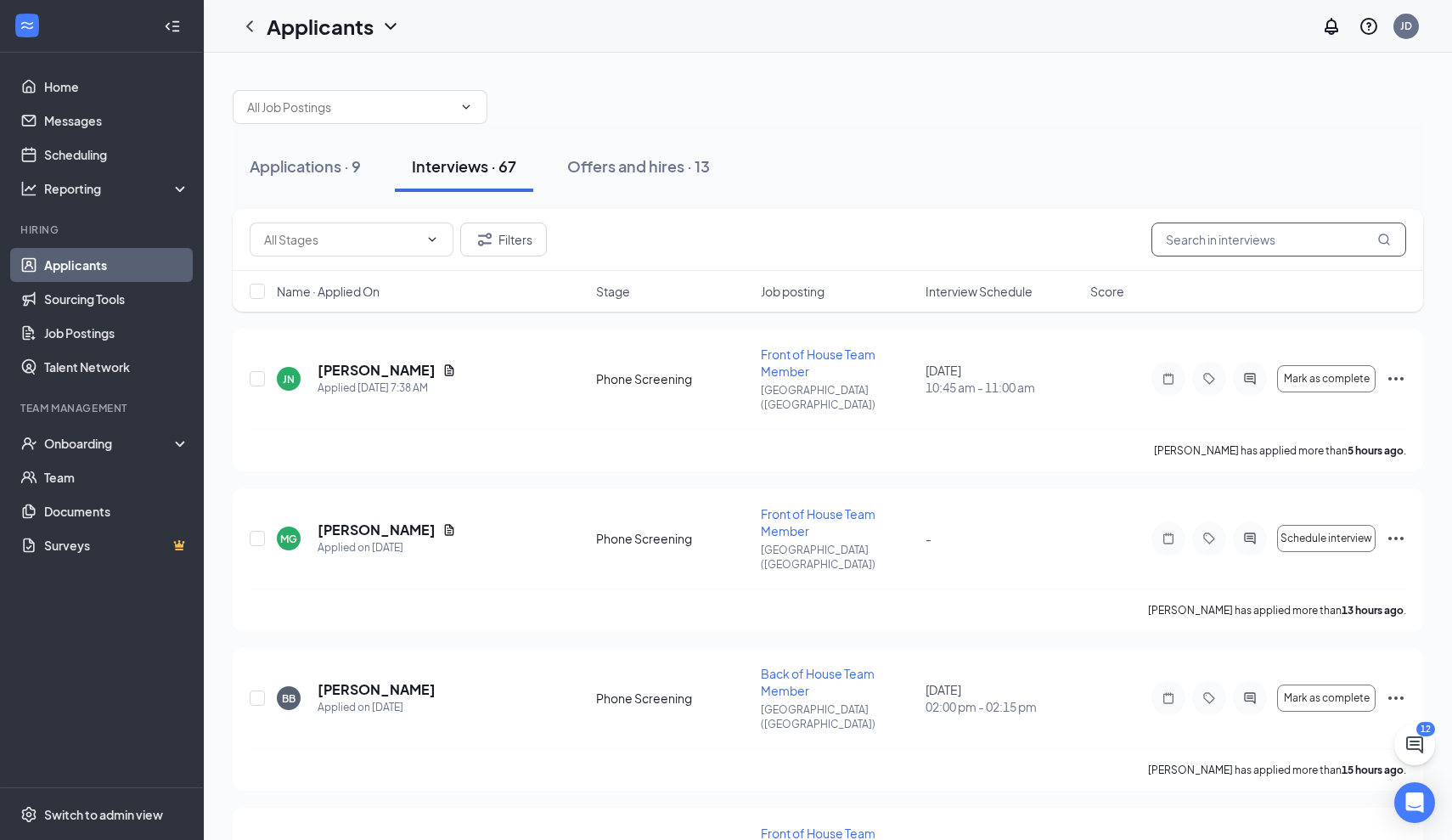
click at [1229, 235] on input "text" at bounding box center [1279, 239] width 254 height 34
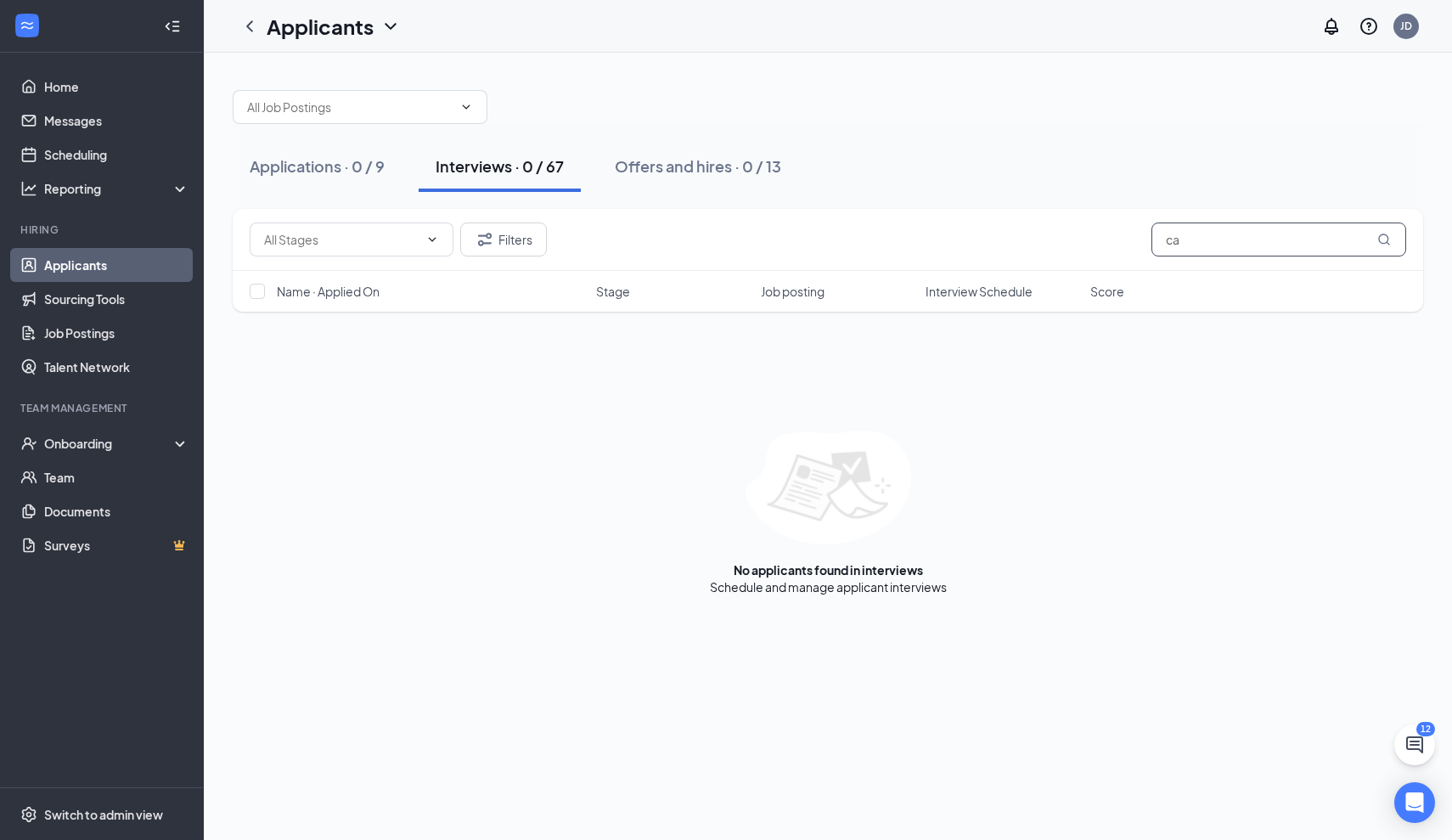
type input "c"
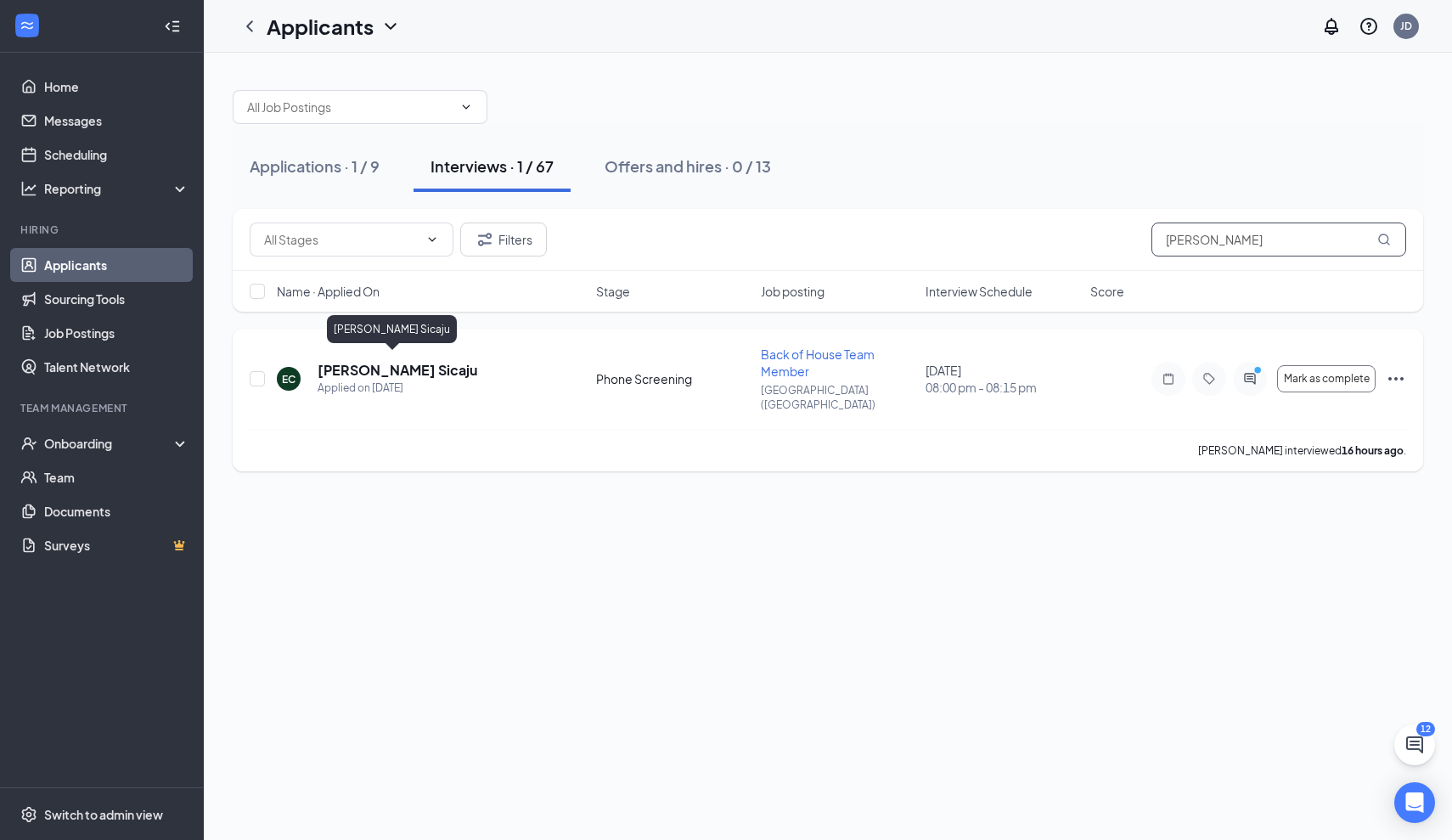
type input "[PERSON_NAME]"
click at [357, 364] on h5 "[PERSON_NAME] Sicaju" at bounding box center [397, 370] width 160 height 19
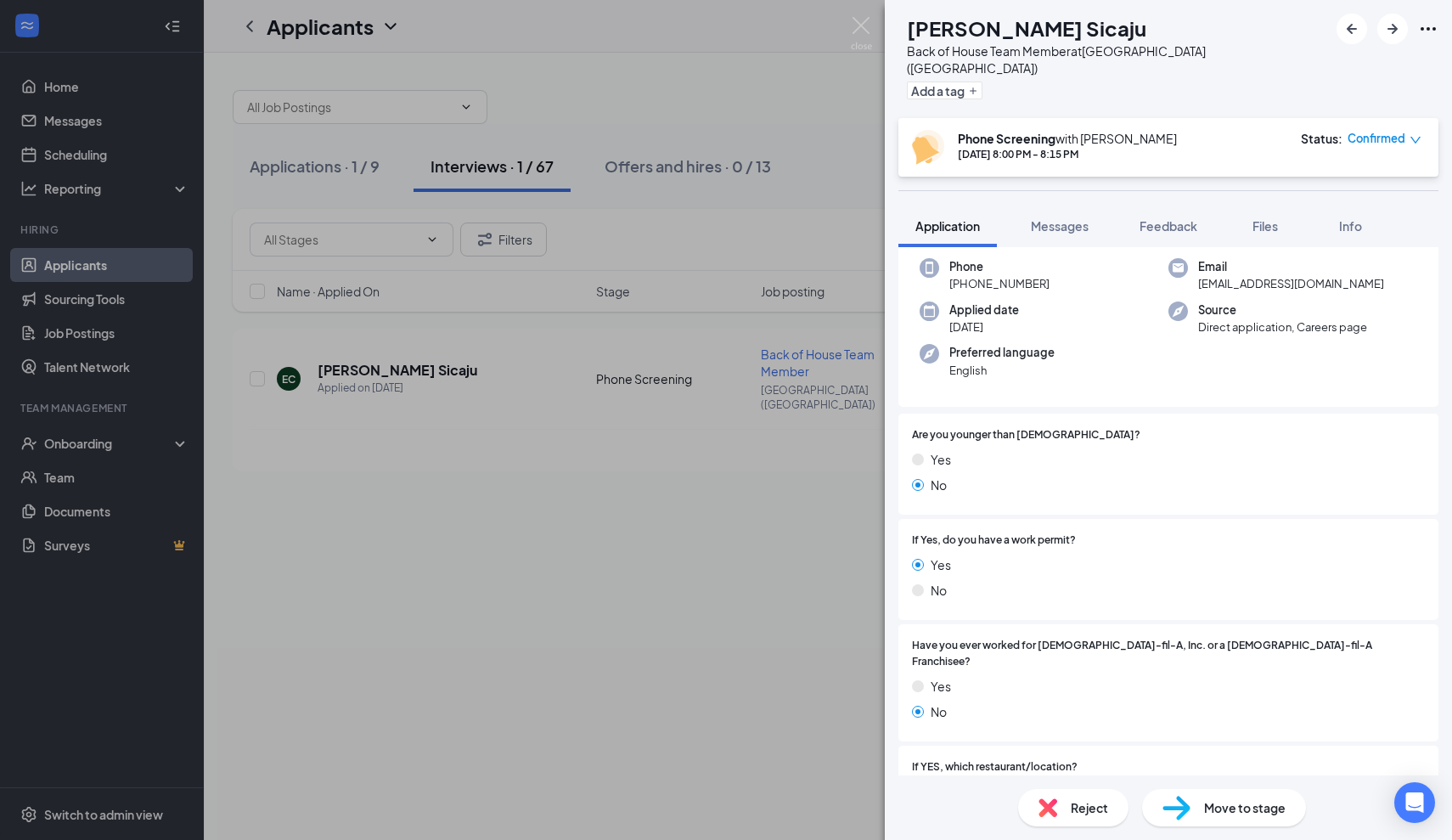
scroll to position [95, 0]
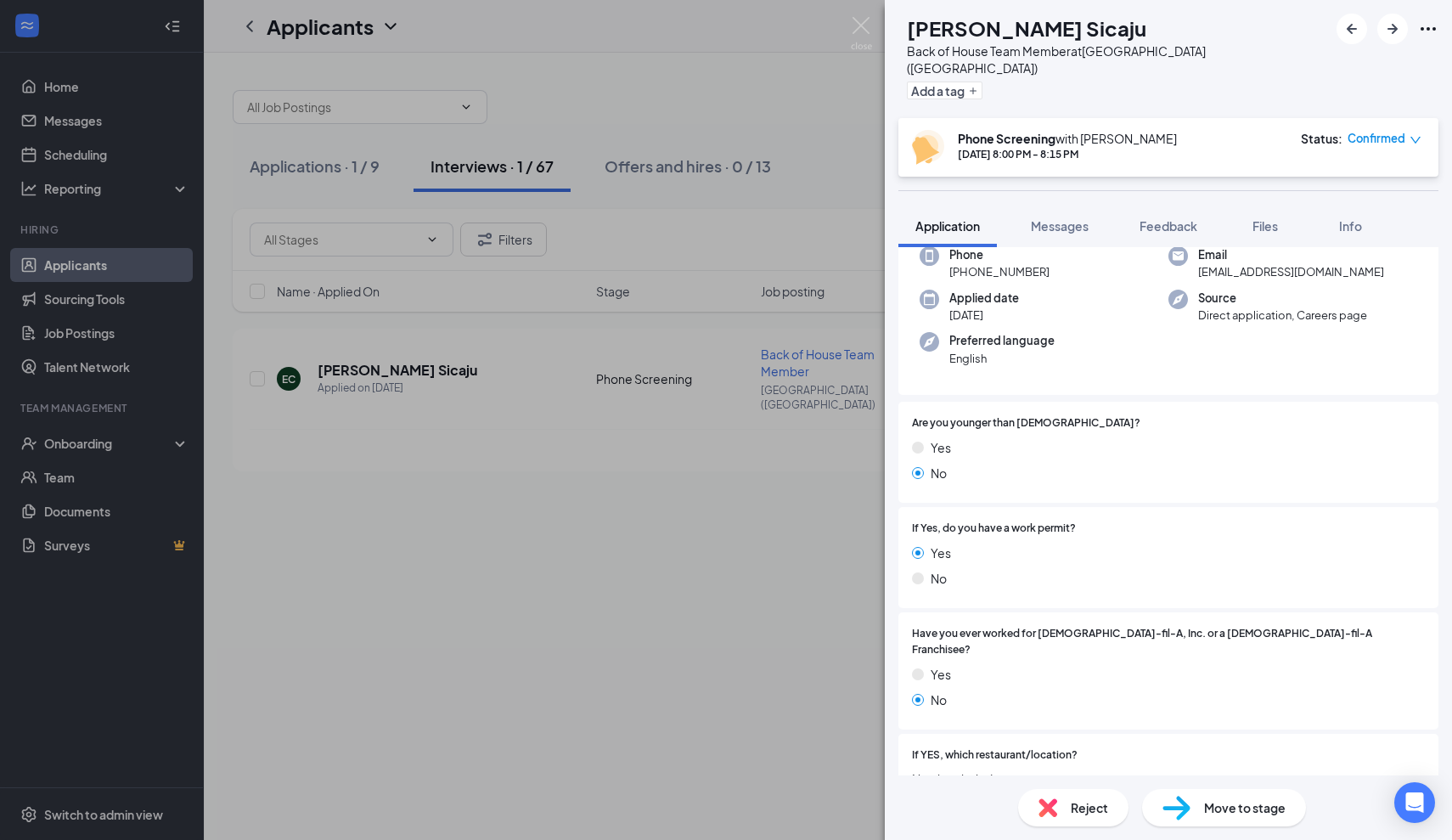
click at [598, 482] on div "EC [PERSON_NAME] Sicaju Back of House Team Member at [GEOGRAPHIC_DATA] ([GEOGRA…" at bounding box center [726, 420] width 1452 height 840
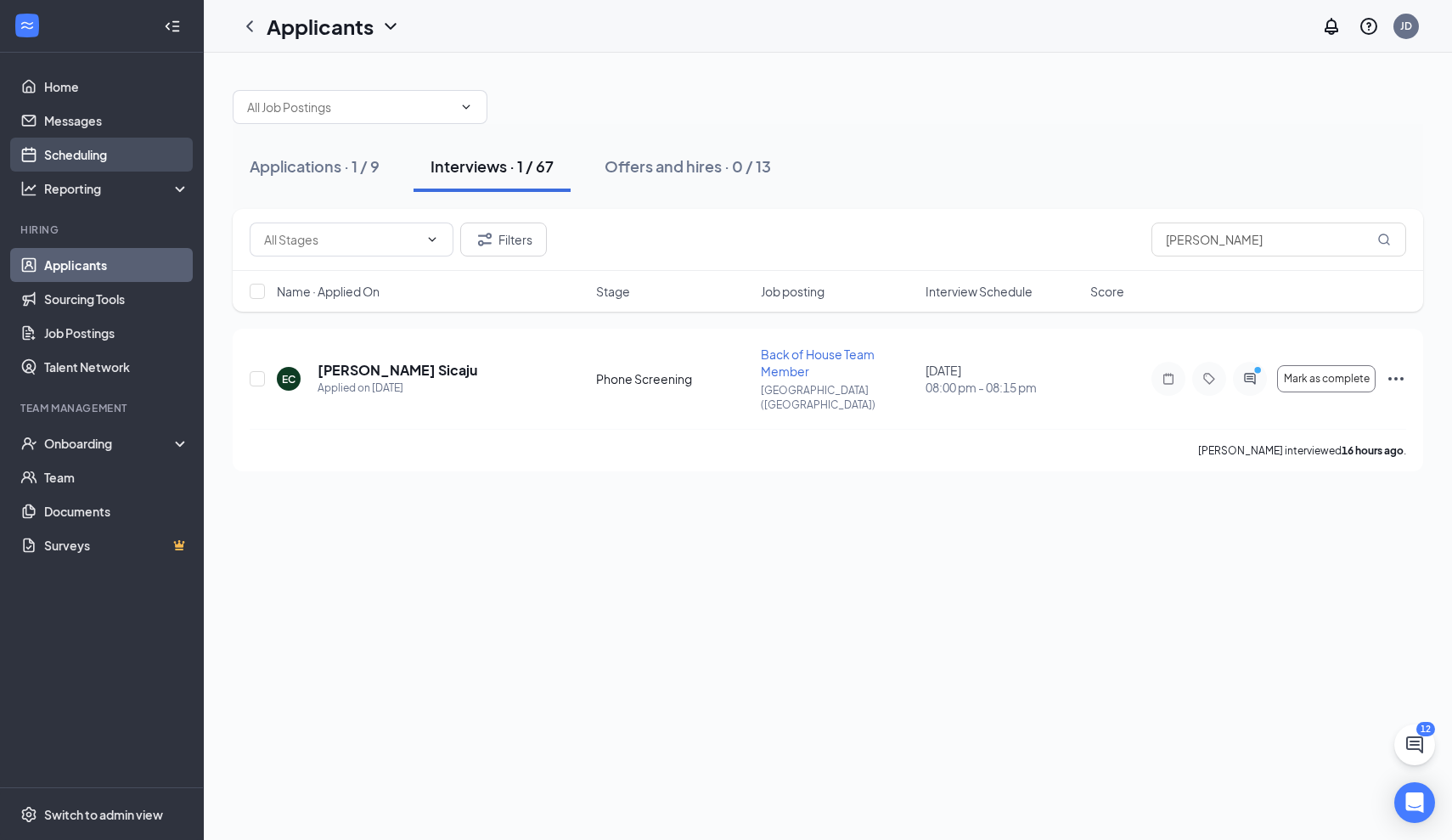
click at [87, 164] on link "Scheduling" at bounding box center [117, 154] width 145 height 34
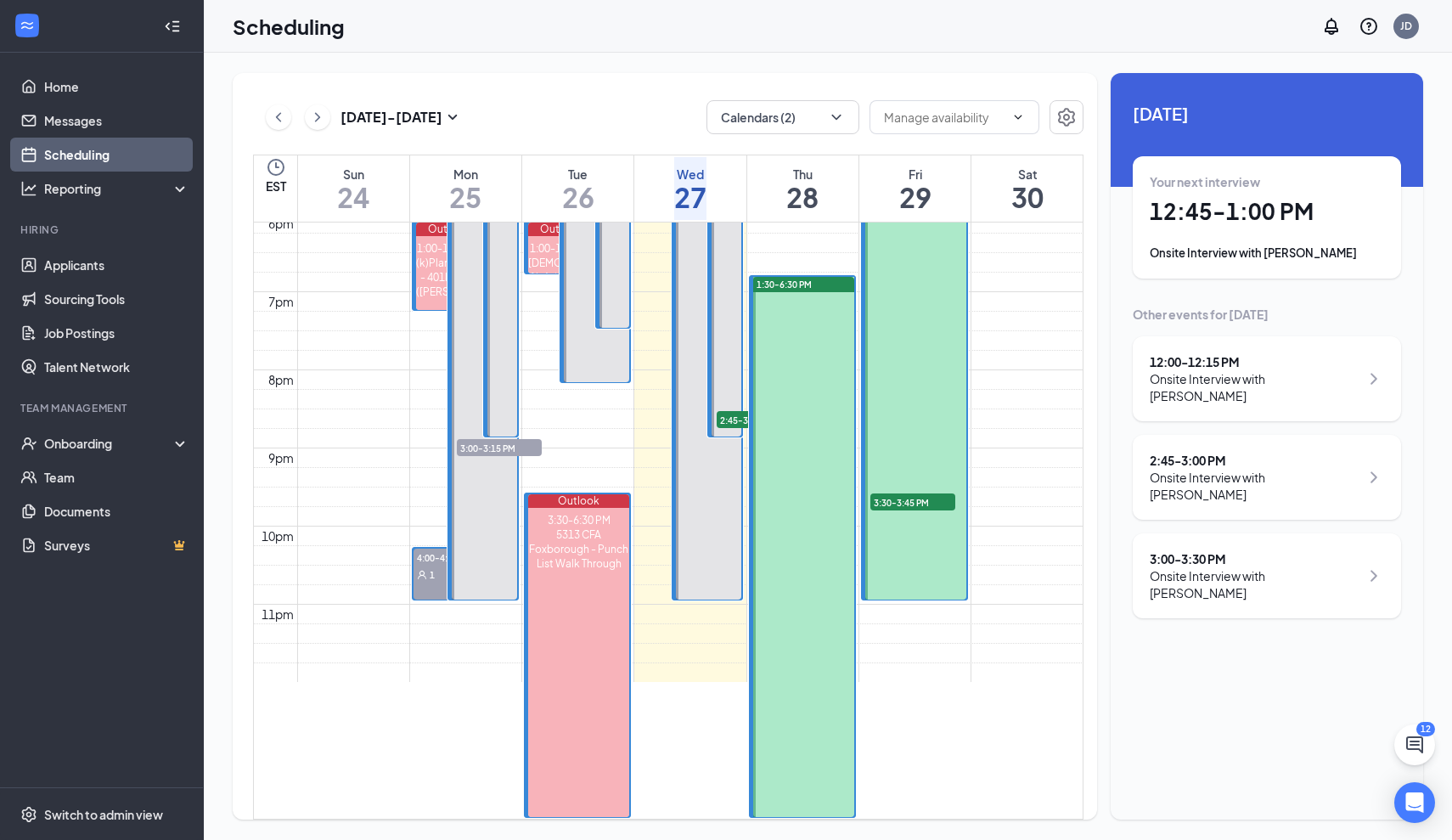
scroll to position [1322, 0]
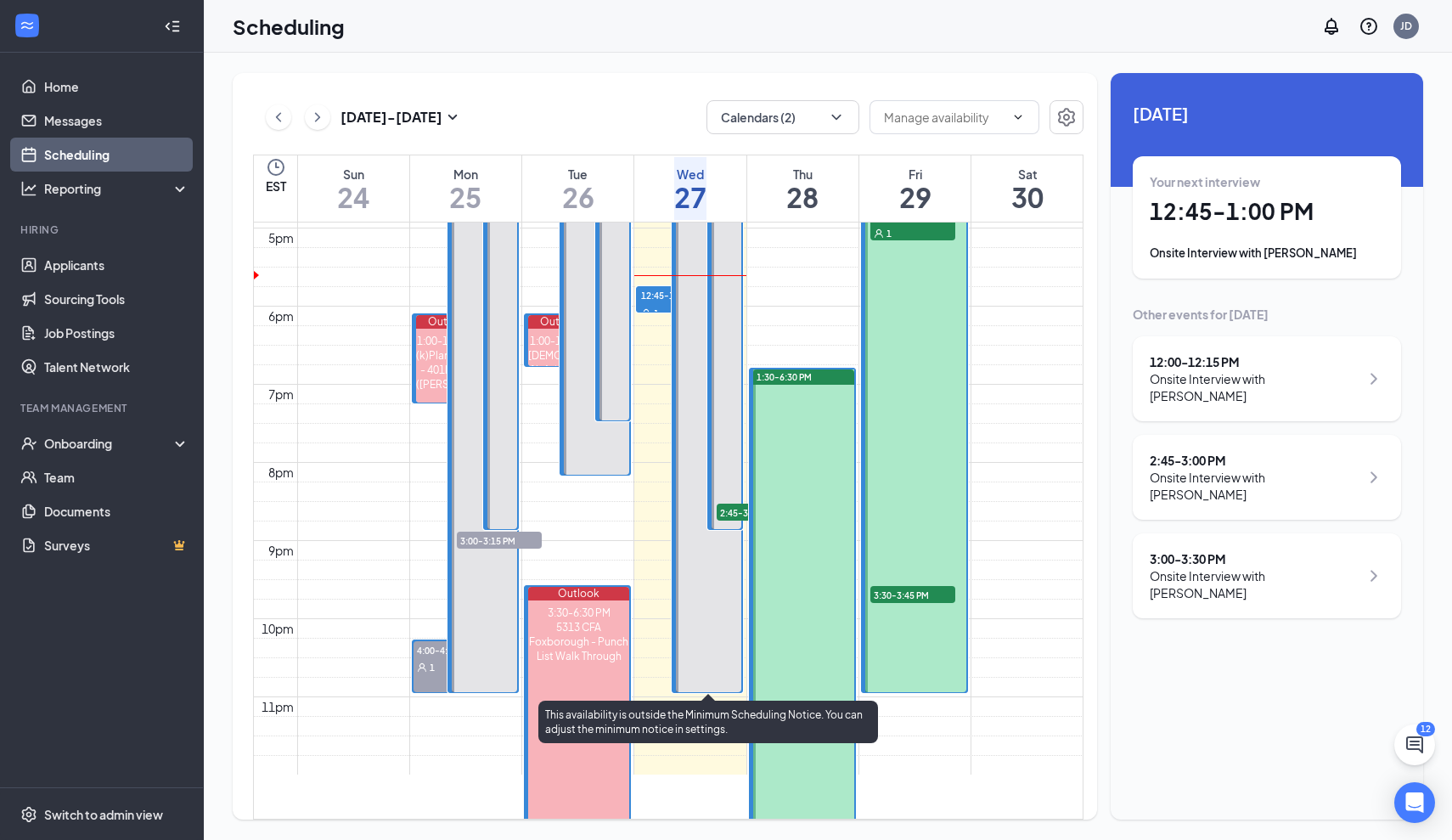
click at [727, 24] on div "1" at bounding box center [723, 16] width 85 height 17
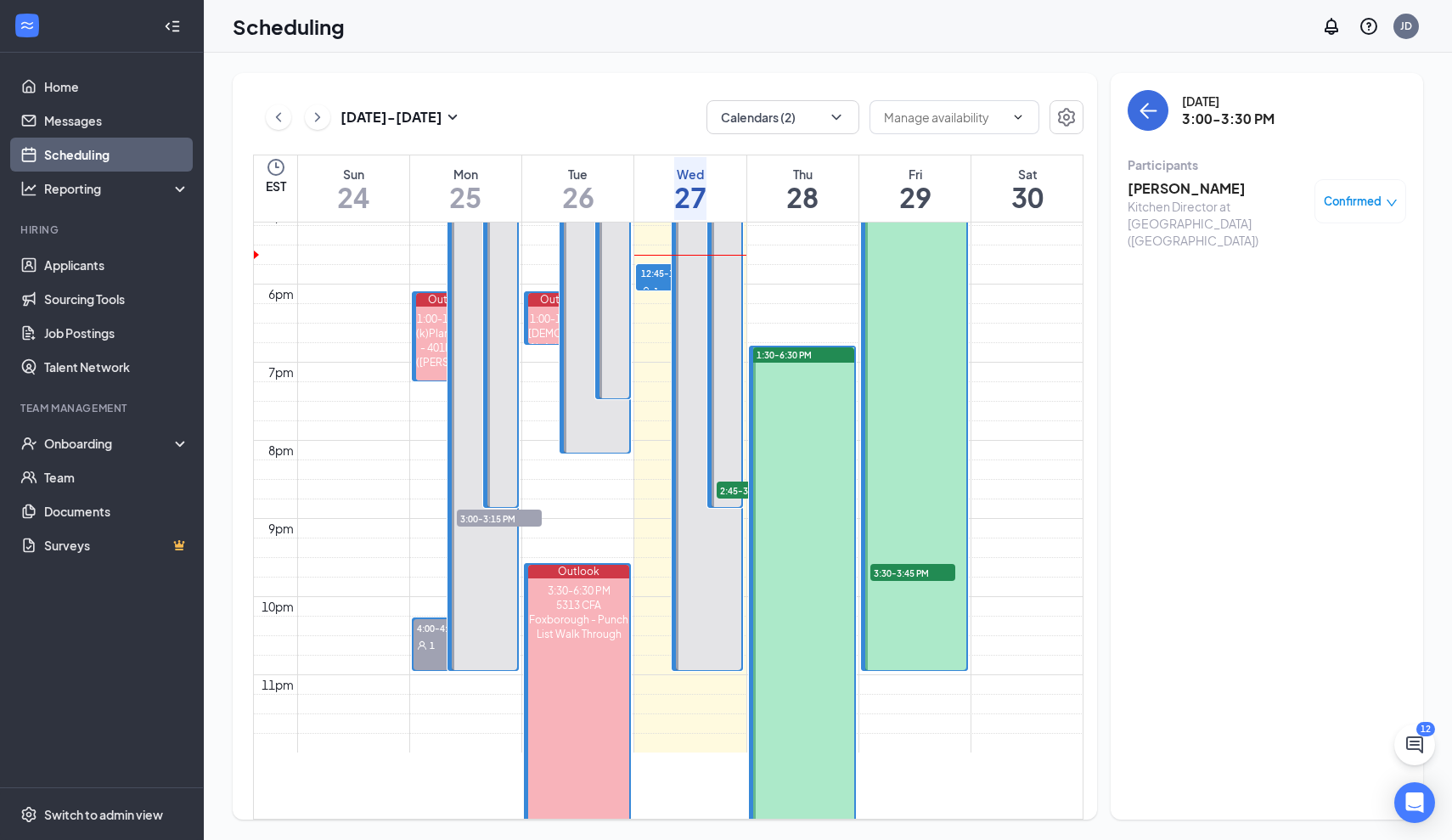
scroll to position [1345, 0]
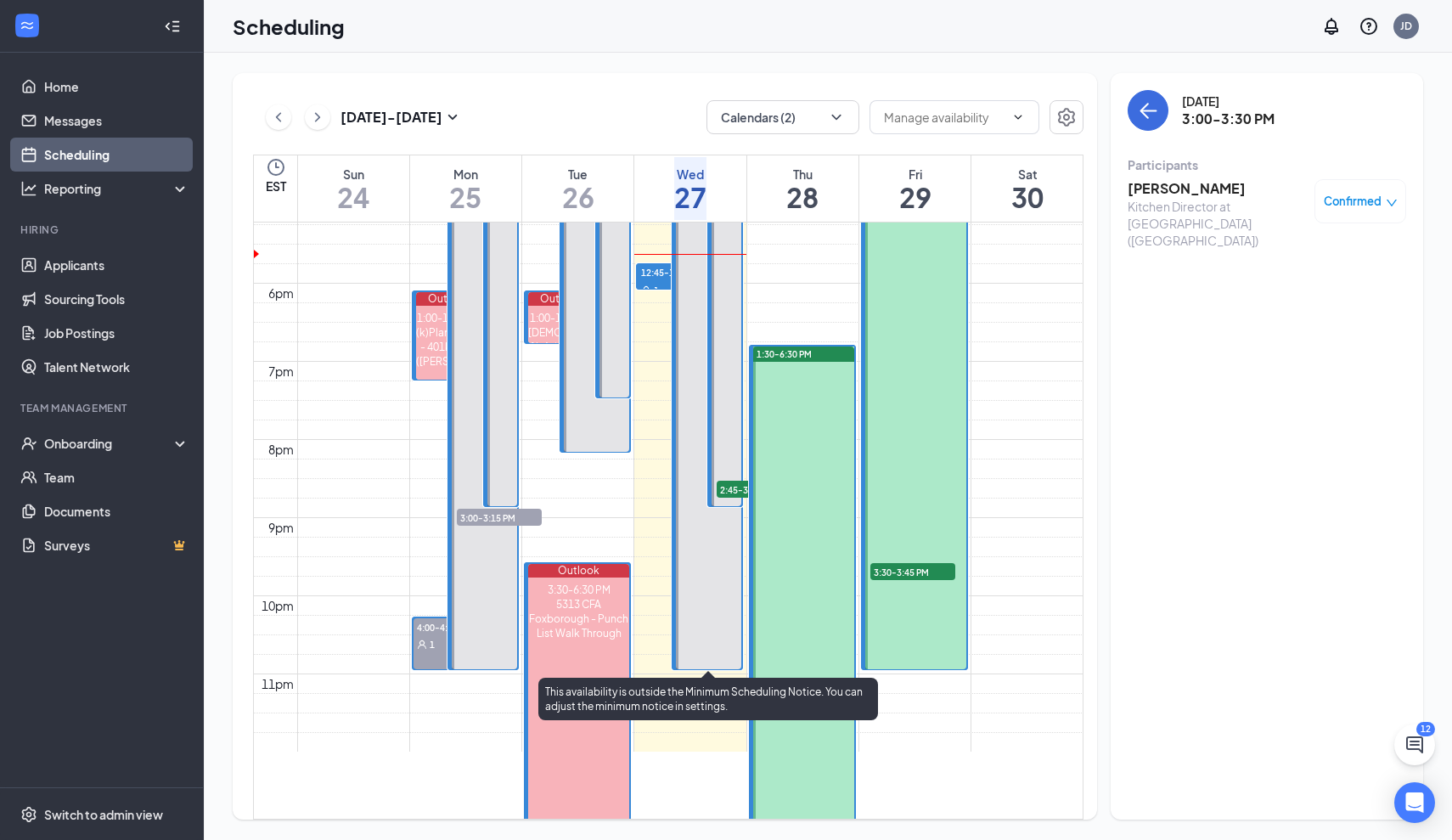
click at [704, 566] on div at bounding box center [709, 317] width 66 height 703
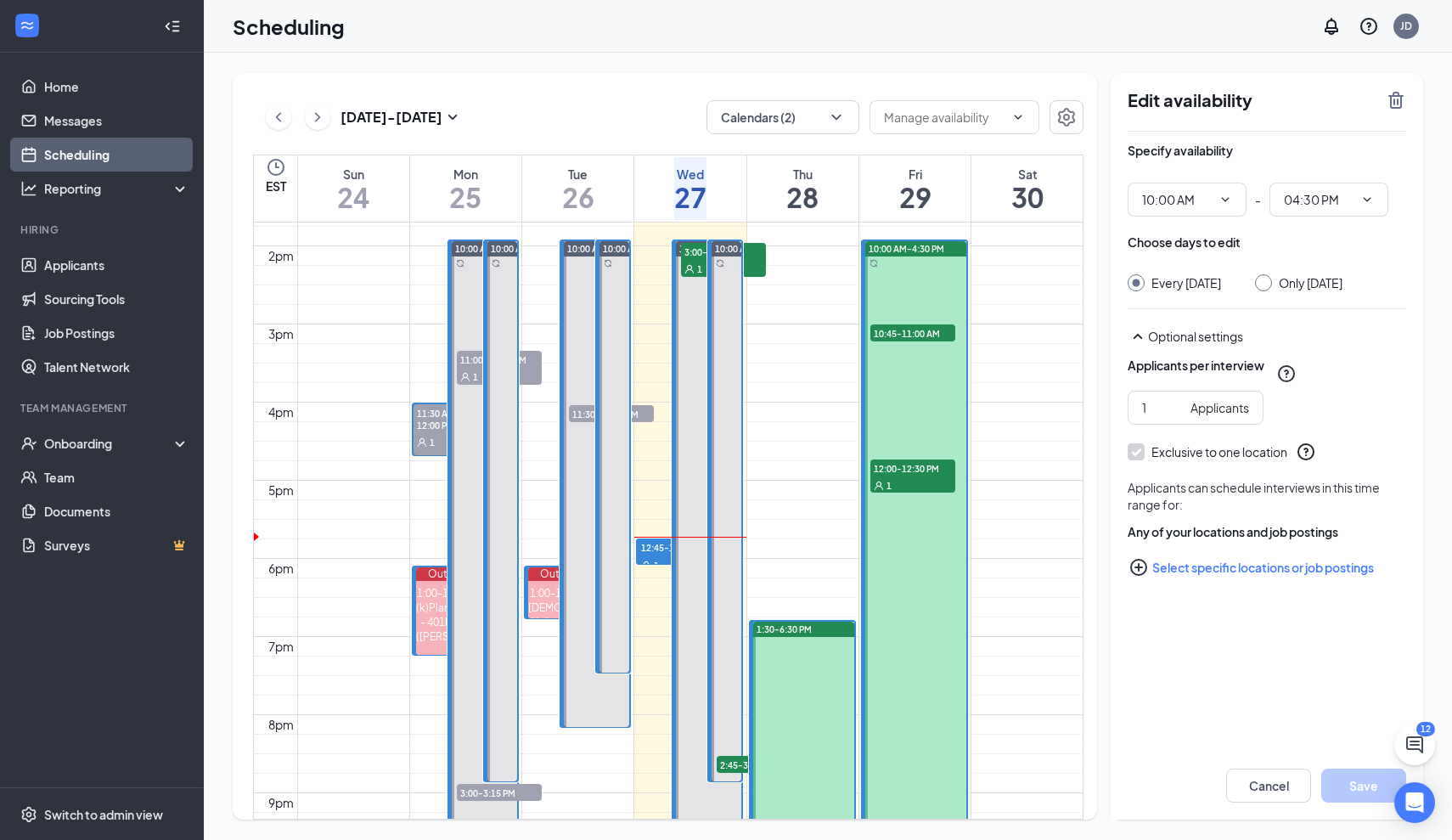
scroll to position [1088, 0]
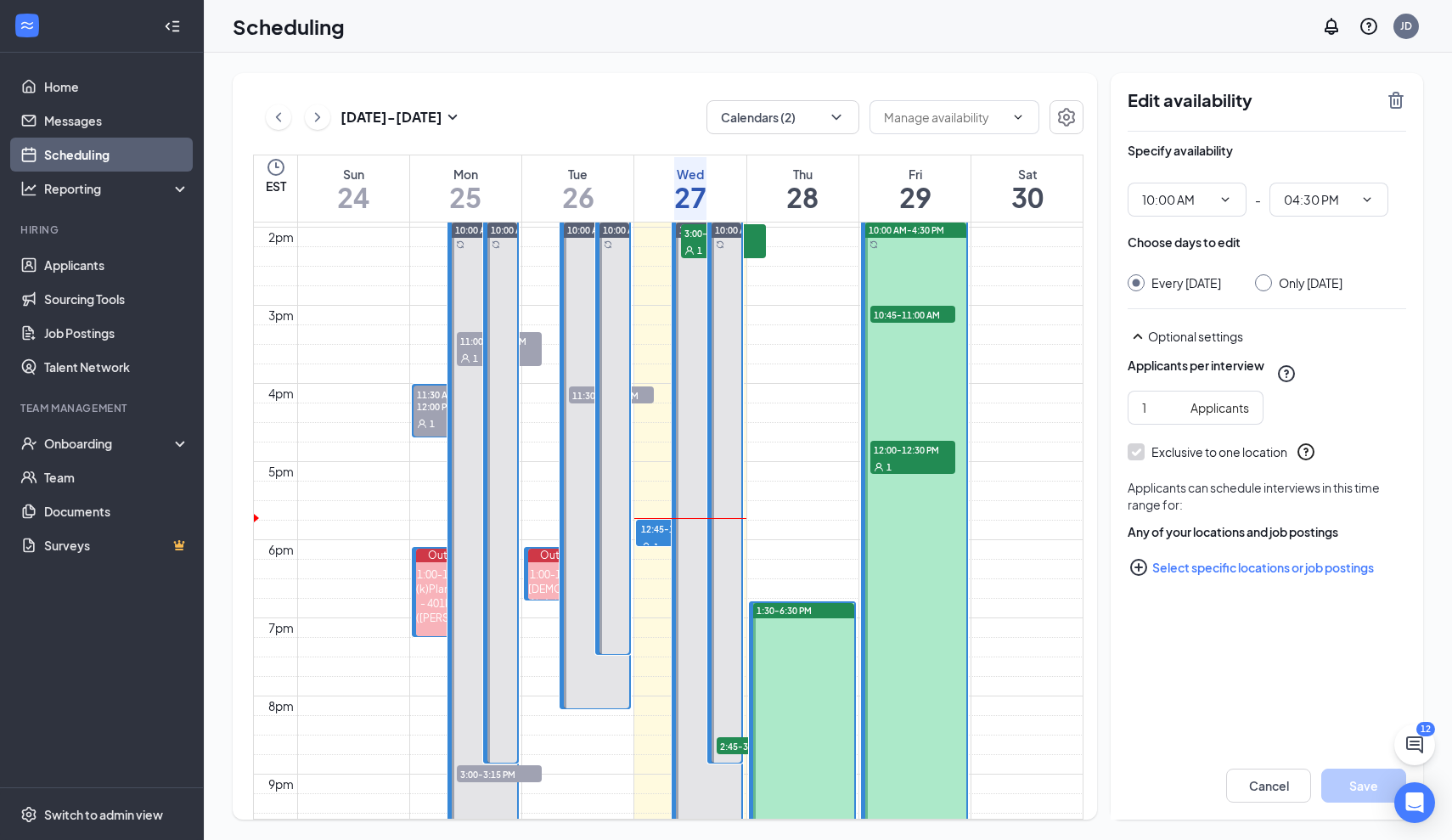
click at [672, 523] on div "10:00 AM-4:30 PM 12:00-12:15 PM 1 3:00-3:30 PM 1" at bounding box center [707, 574] width 69 height 704
click at [652, 529] on span "12:45-1:00 PM" at bounding box center [670, 529] width 64 height 16
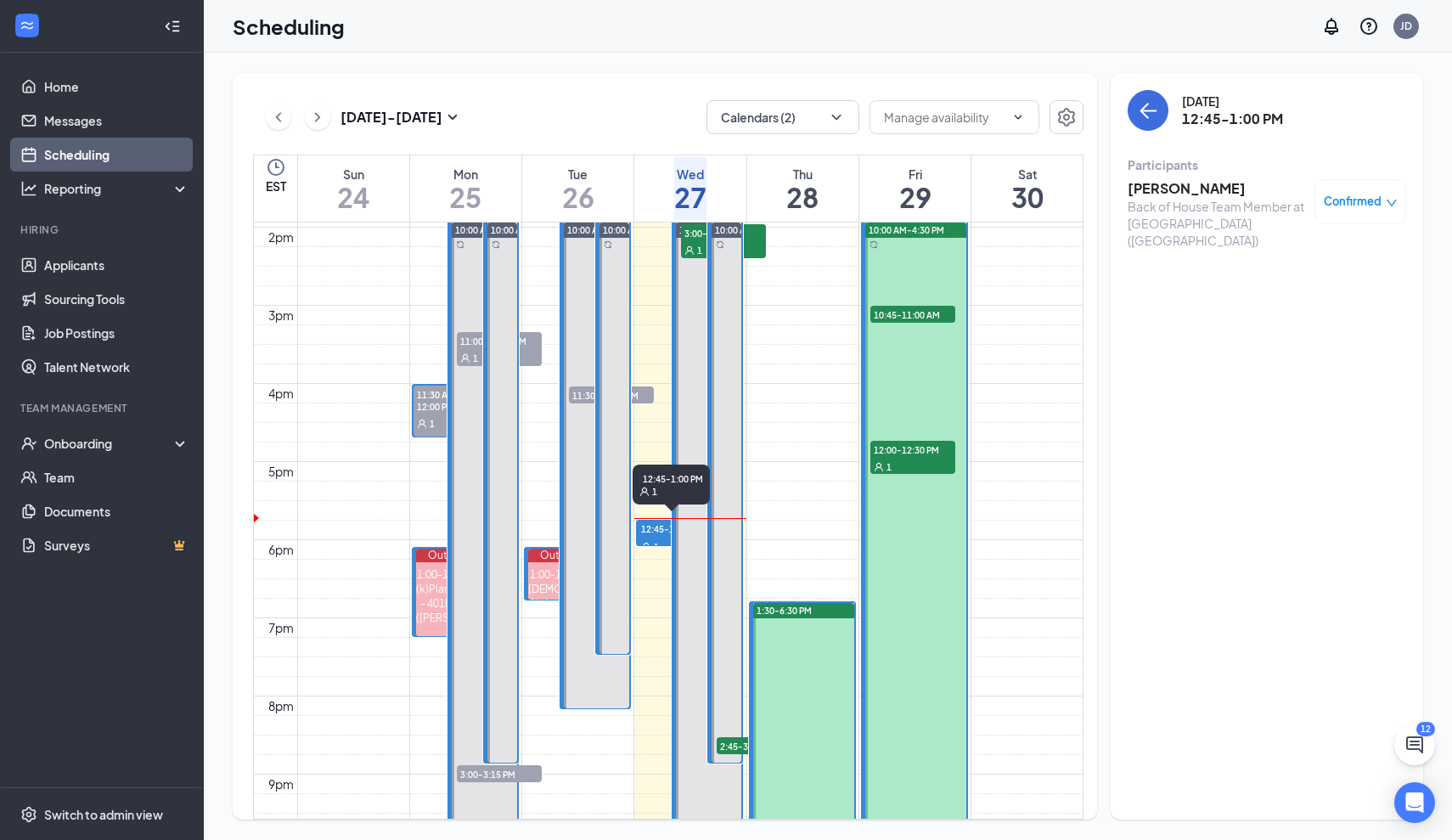
click at [652, 529] on span "12:45-1:00 PM" at bounding box center [670, 529] width 64 height 16
click at [1191, 194] on h3 "[PERSON_NAME]" at bounding box center [1217, 189] width 178 height 19
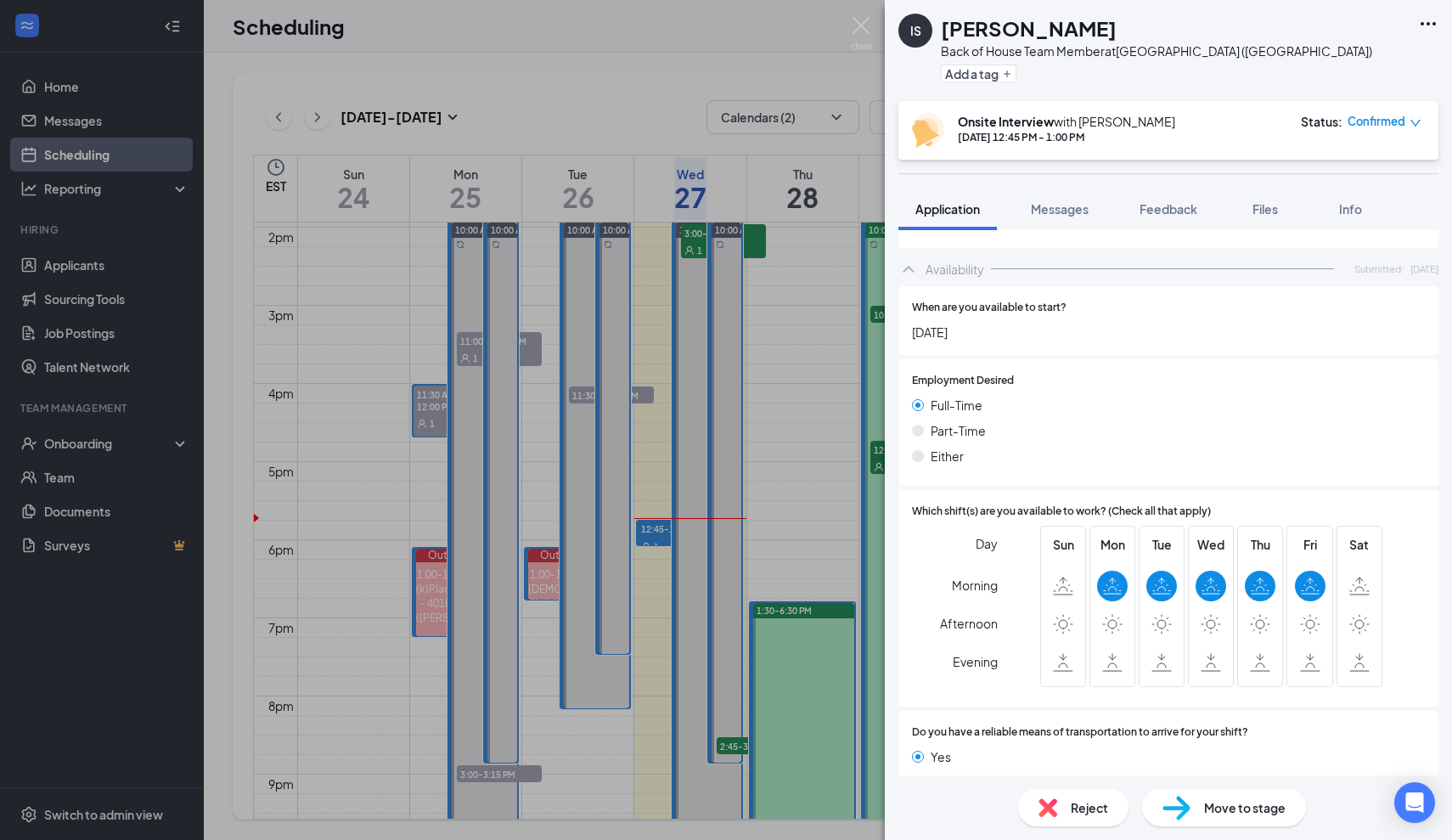
scroll to position [978, 0]
click at [1230, 802] on span "Move to stage" at bounding box center [1245, 808] width 81 height 19
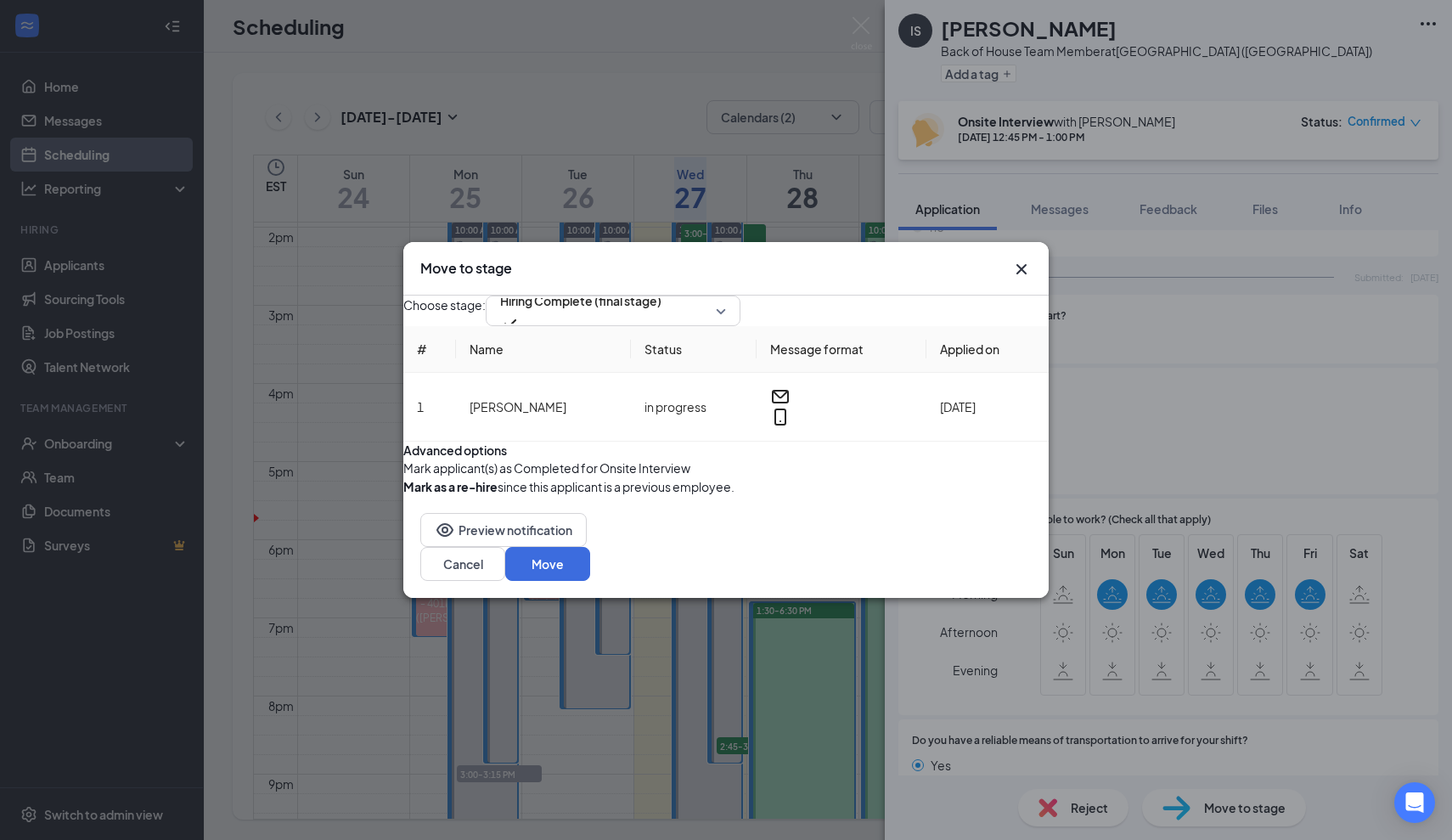
click at [526, 478] on span "Mark applicant(s) as Completed for Onsite Interview" at bounding box center [547, 468] width 287 height 19
click at [403, 478] on button "button" at bounding box center [403, 468] width 0 height 19
click at [590, 580] on button "Move" at bounding box center [548, 563] width 85 height 34
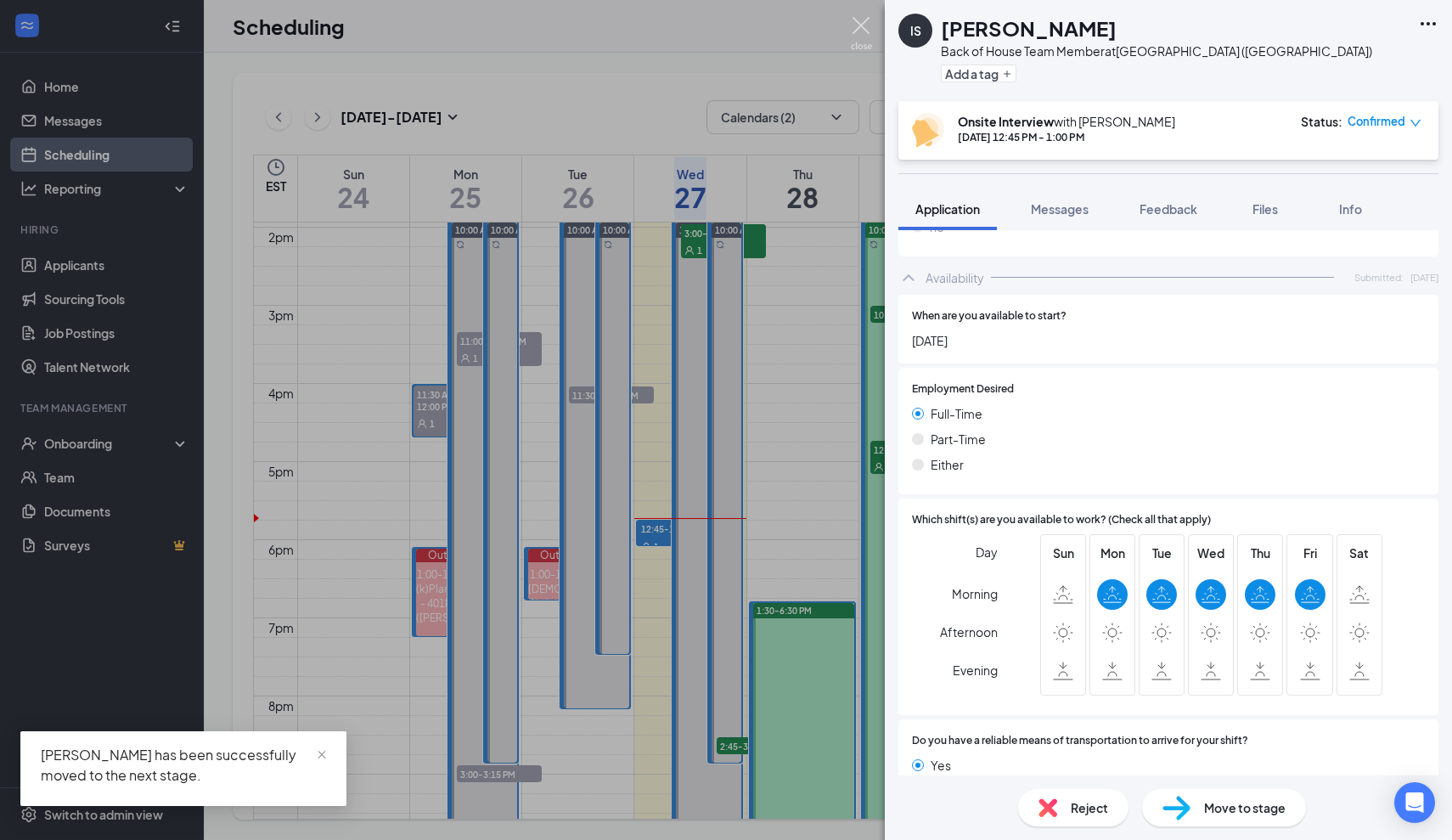
click at [866, 34] on img at bounding box center [861, 34] width 22 height 33
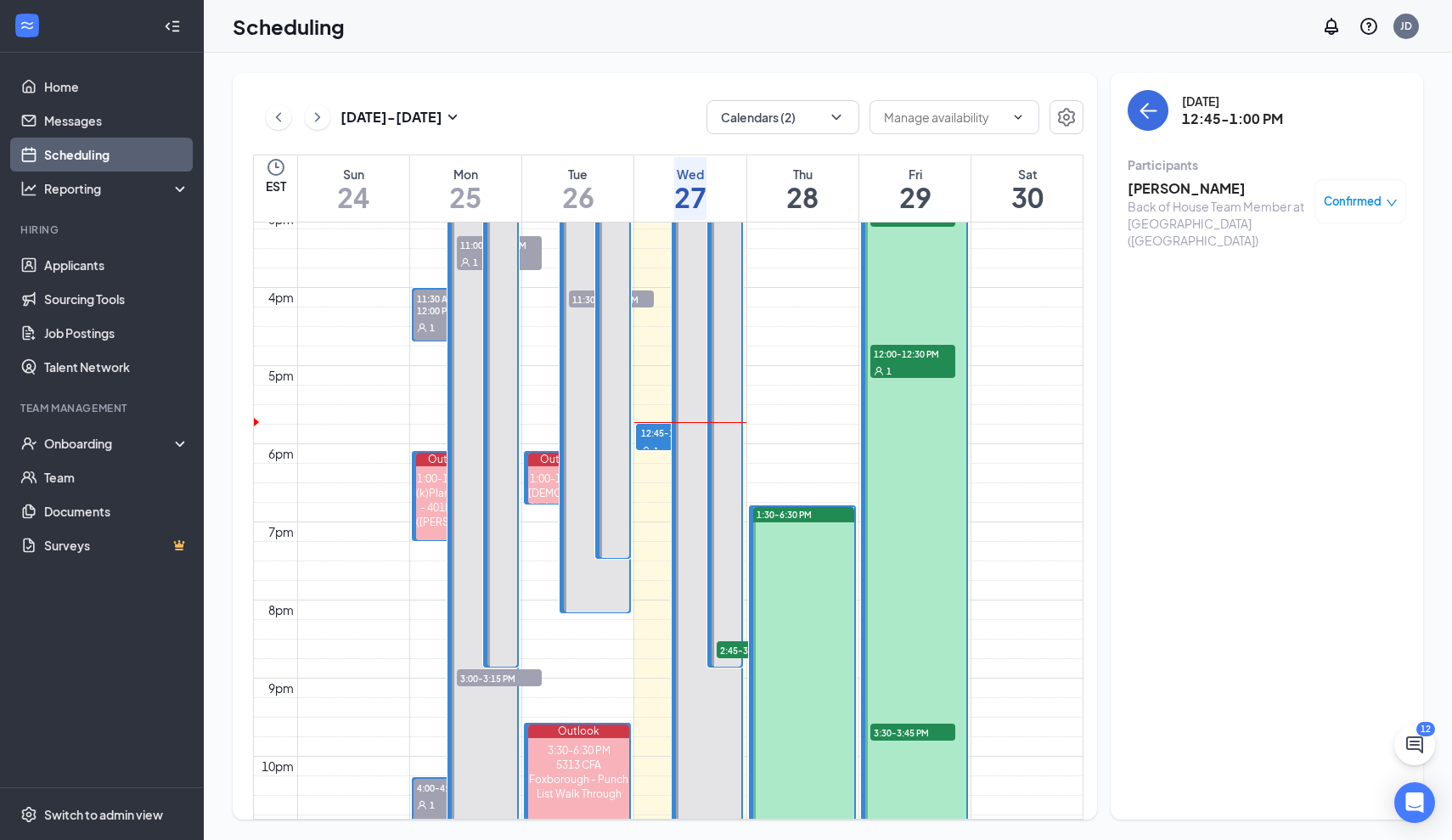
scroll to position [1185, 0]
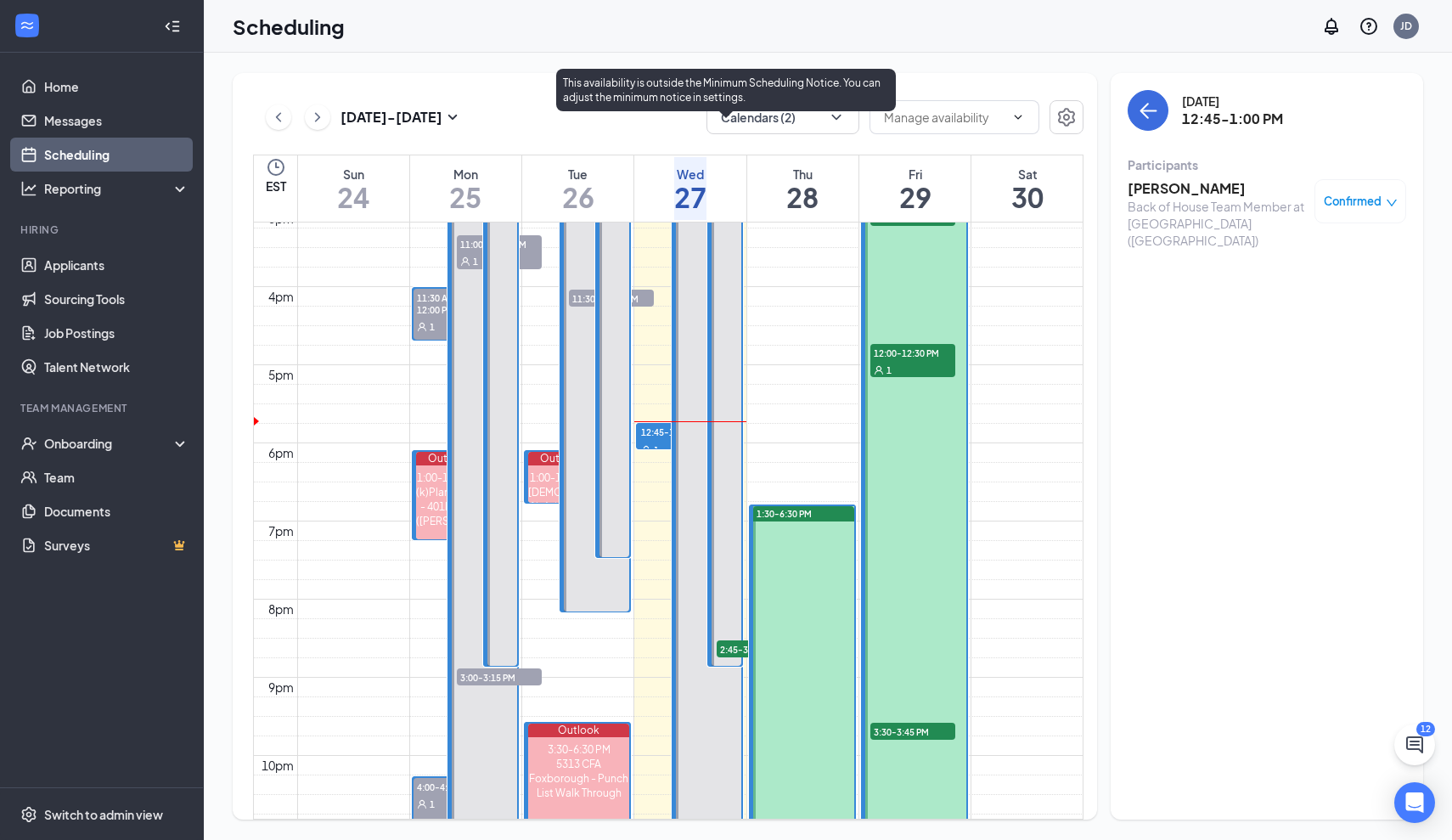
click at [733, 643] on span "2:45-3:00 PM" at bounding box center [759, 649] width 85 height 17
click at [736, 653] on span "2:45-3:00 PM" at bounding box center [759, 649] width 85 height 17
click at [739, 644] on span "2:45-3:00 PM" at bounding box center [759, 649] width 85 height 17
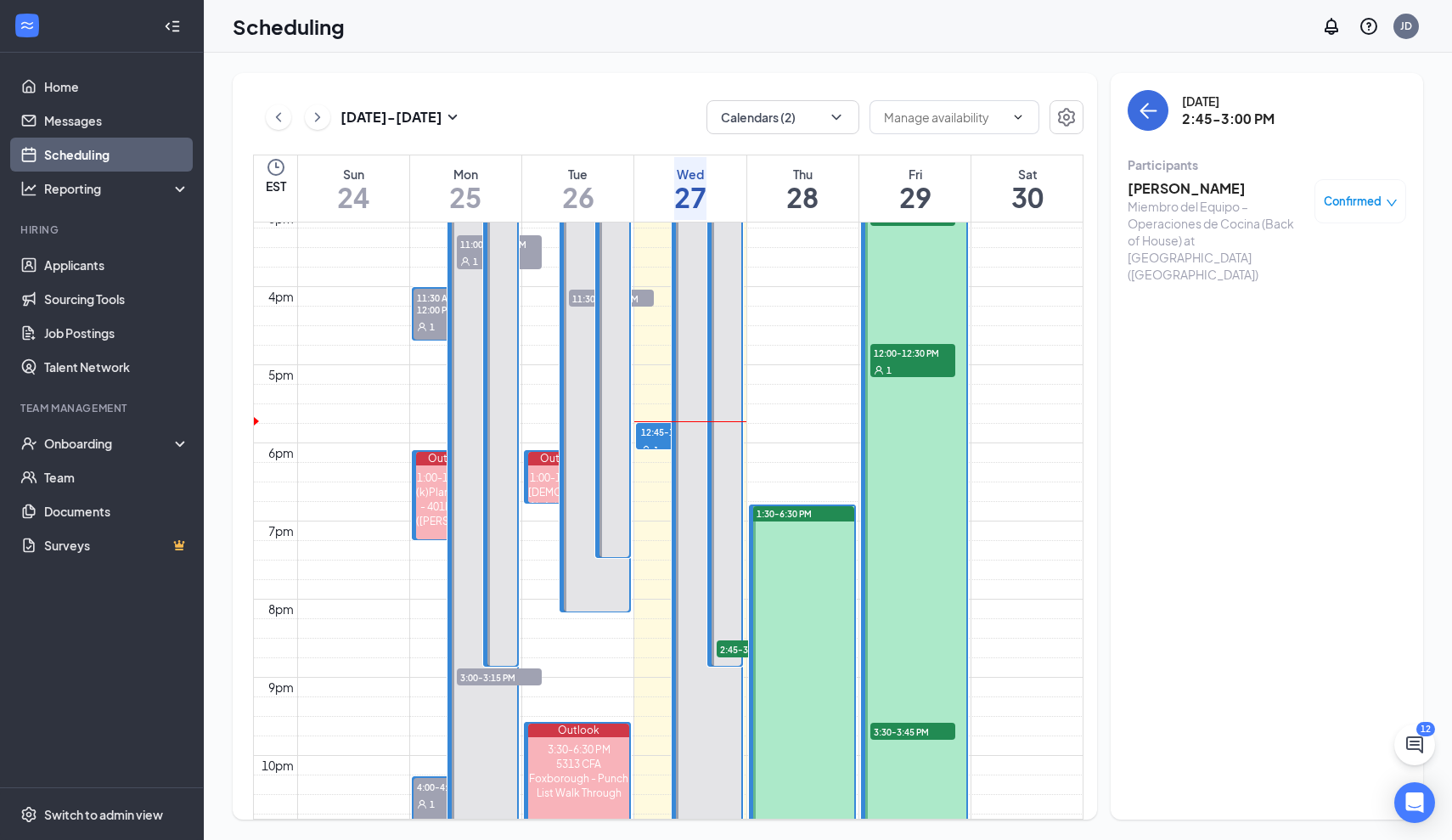
click at [1338, 201] on span "Confirmed" at bounding box center [1352, 202] width 58 height 17
click at [1305, 293] on span "Mark complete" at bounding box center [1292, 303] width 116 height 19
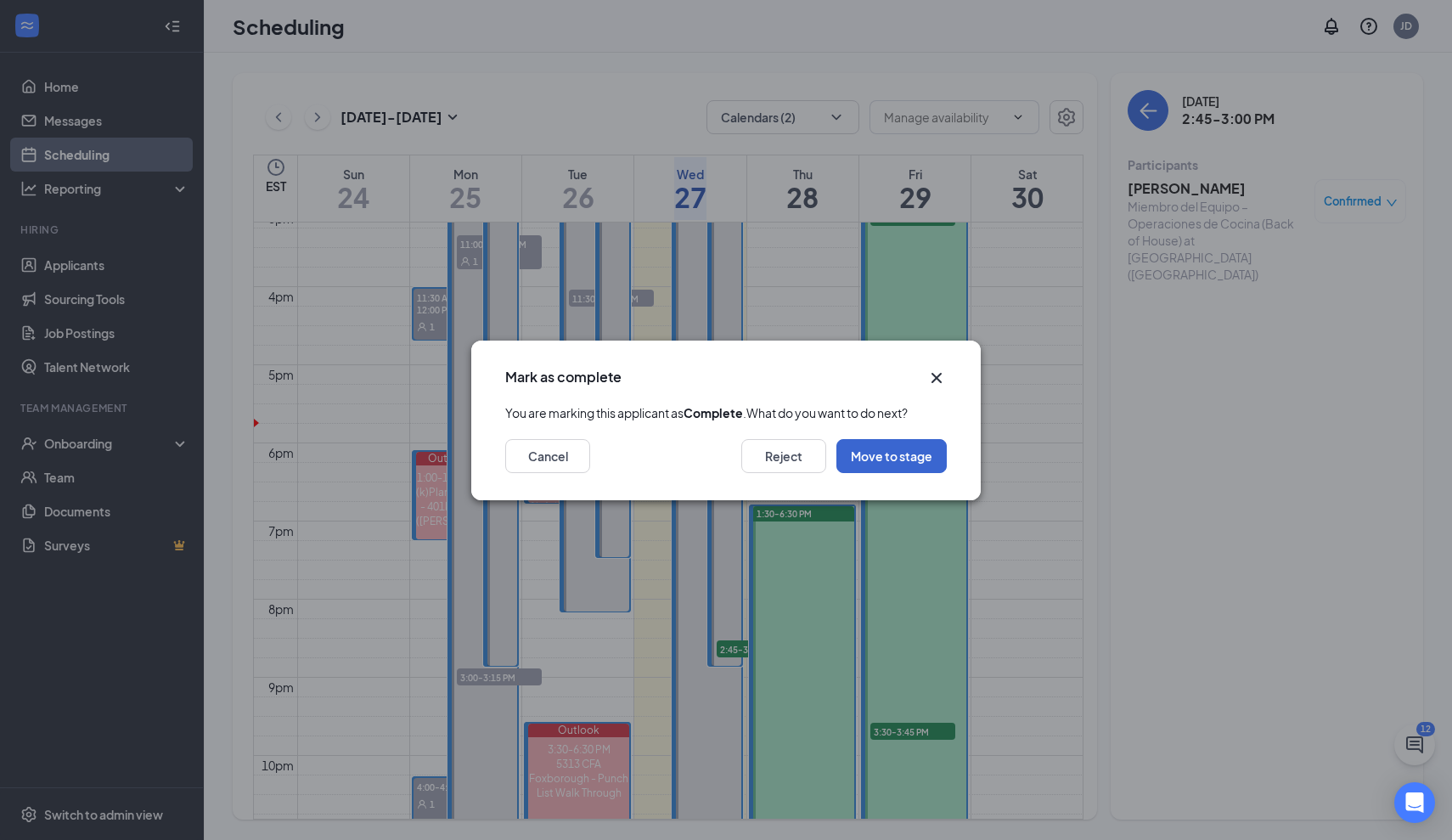
click at [904, 473] on button "Move to stage" at bounding box center [892, 455] width 111 height 34
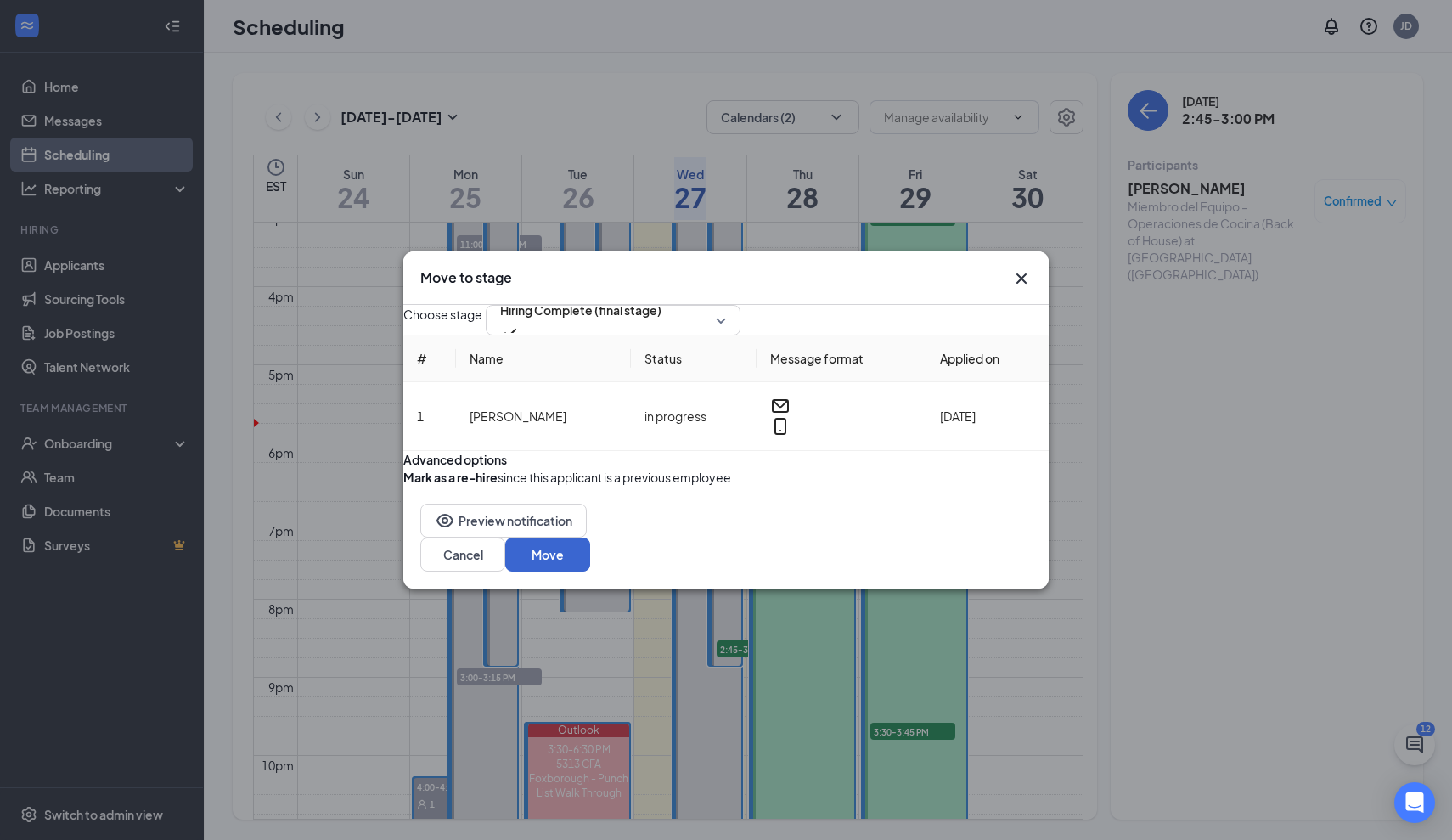
click at [590, 571] on button "Move" at bounding box center [548, 554] width 85 height 34
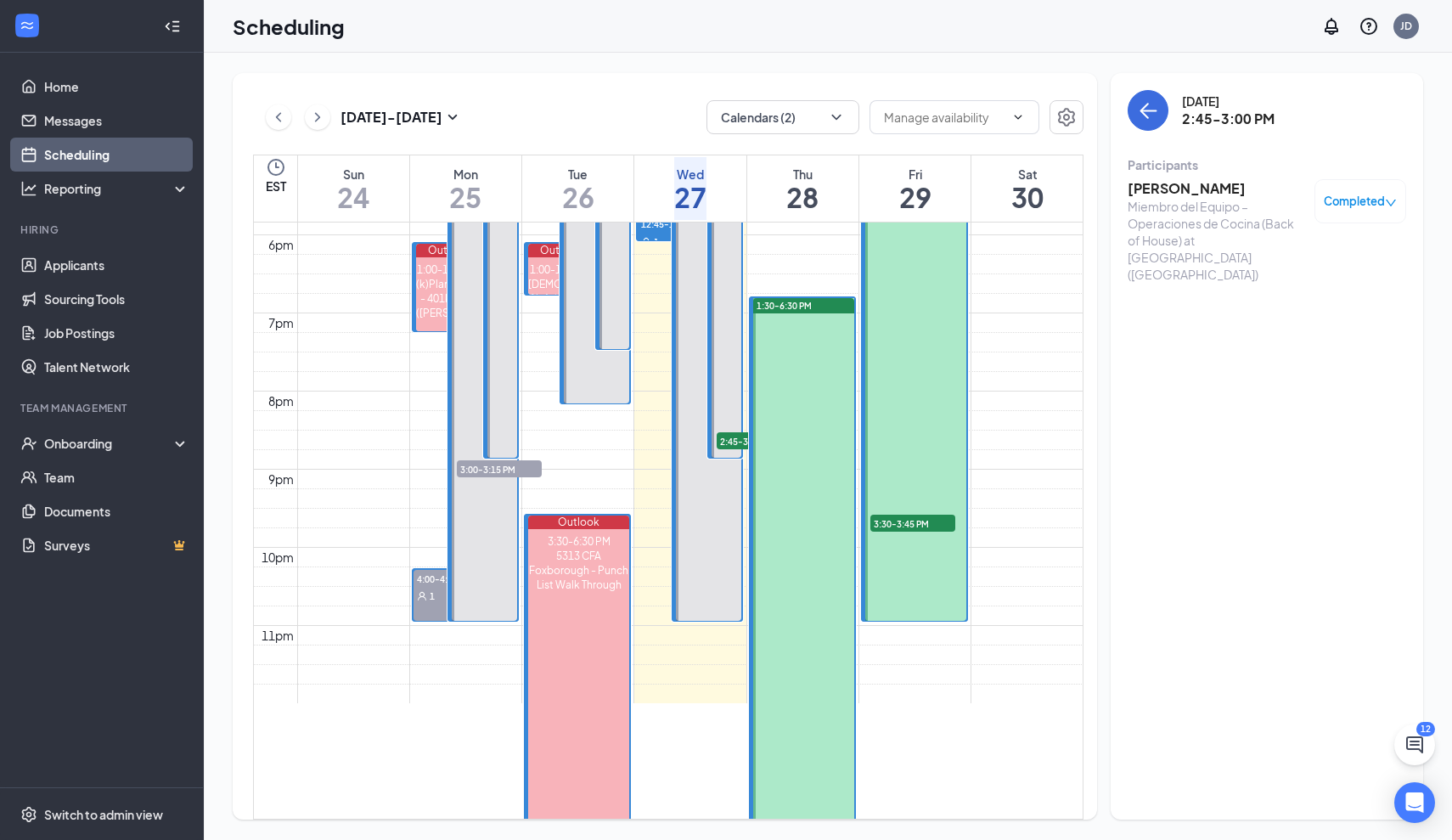
scroll to position [1394, 0]
click at [920, 601] on div at bounding box center [916, 268] width 101 height 703
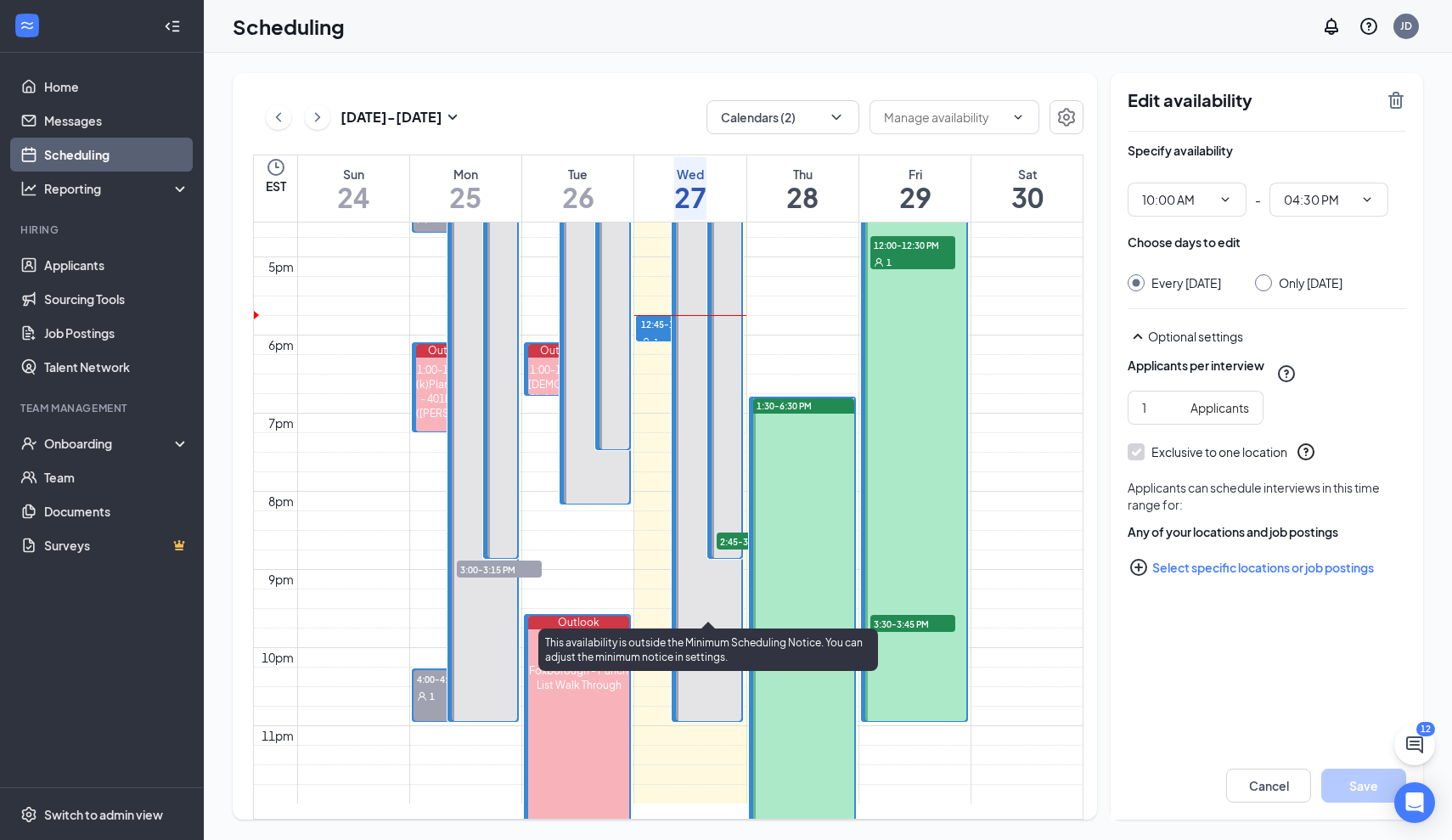
scroll to position [1290, 0]
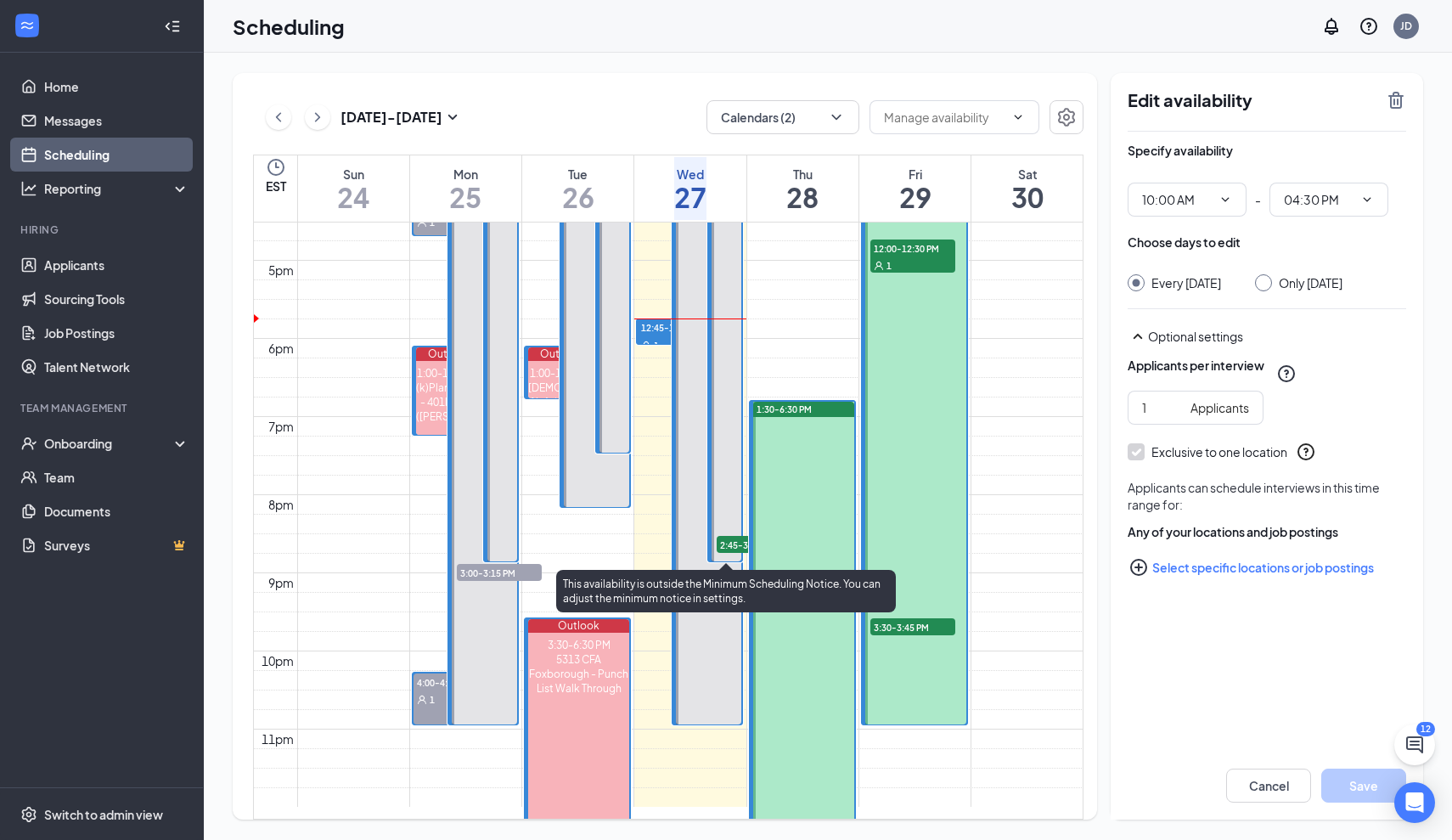
click at [744, 542] on span "2:45-3:00 PM" at bounding box center [759, 544] width 85 height 17
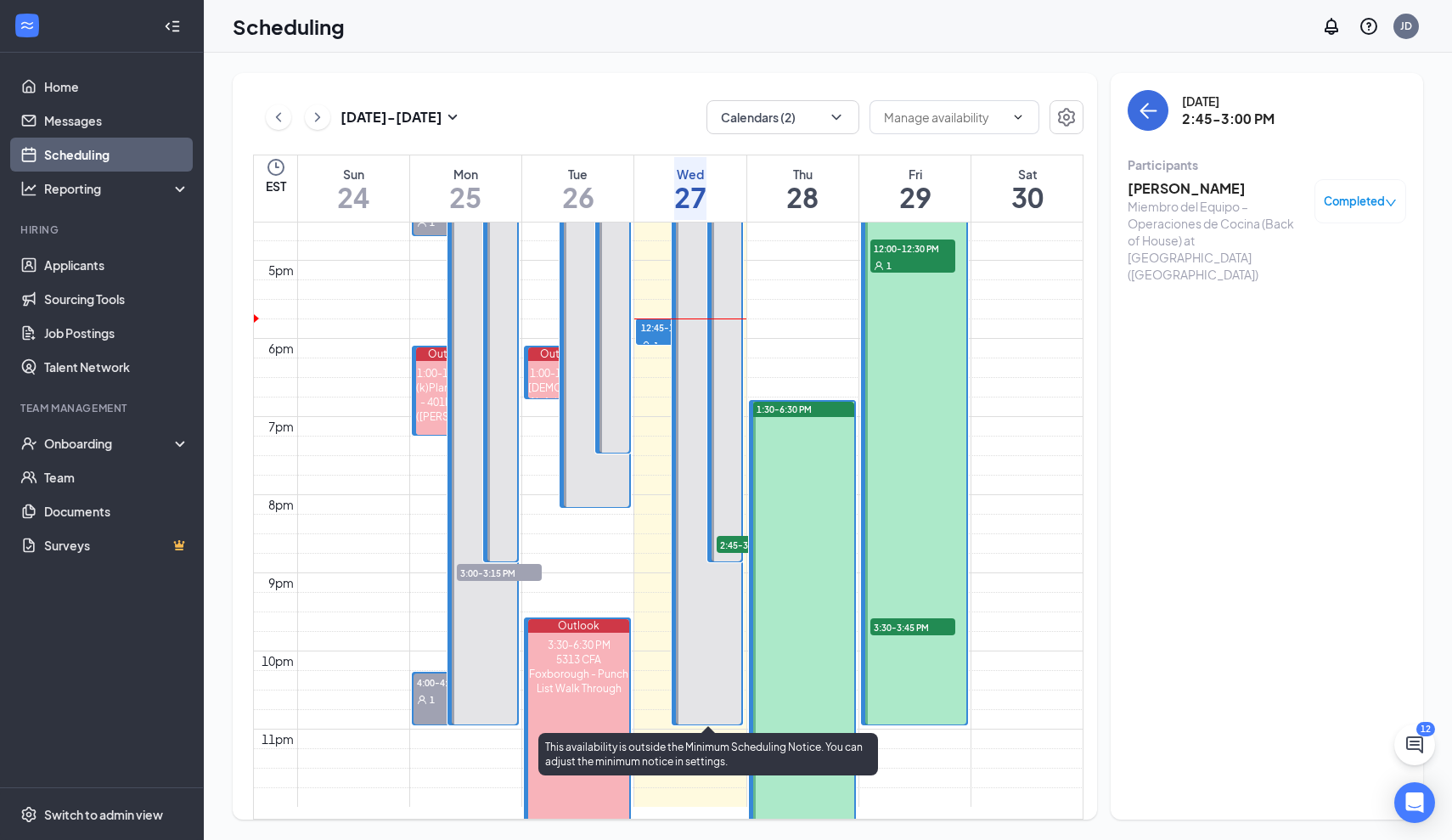
click at [678, 321] on div at bounding box center [709, 373] width 66 height 703
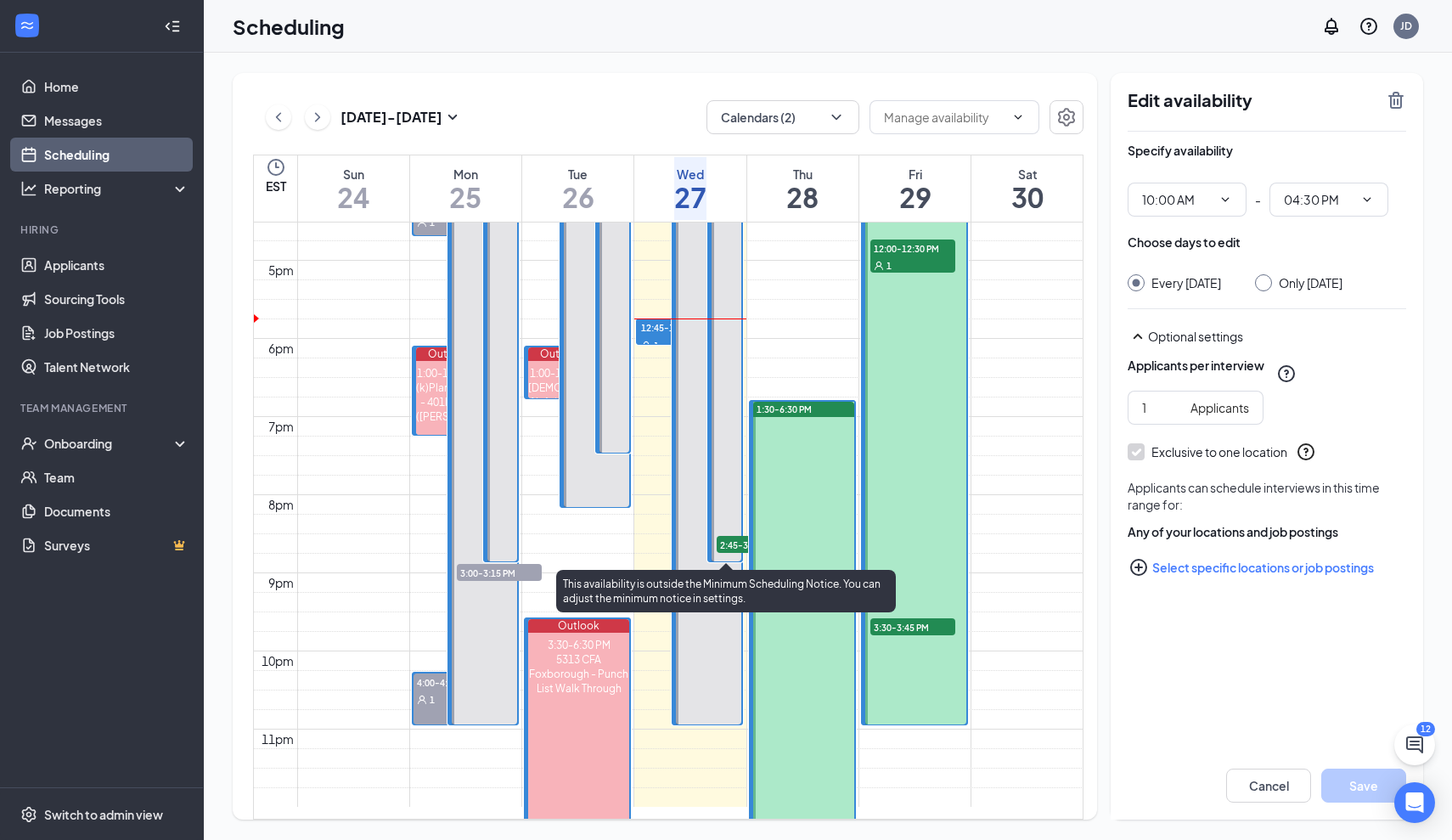
click at [742, 538] on span "2:45-3:00 PM" at bounding box center [759, 544] width 85 height 17
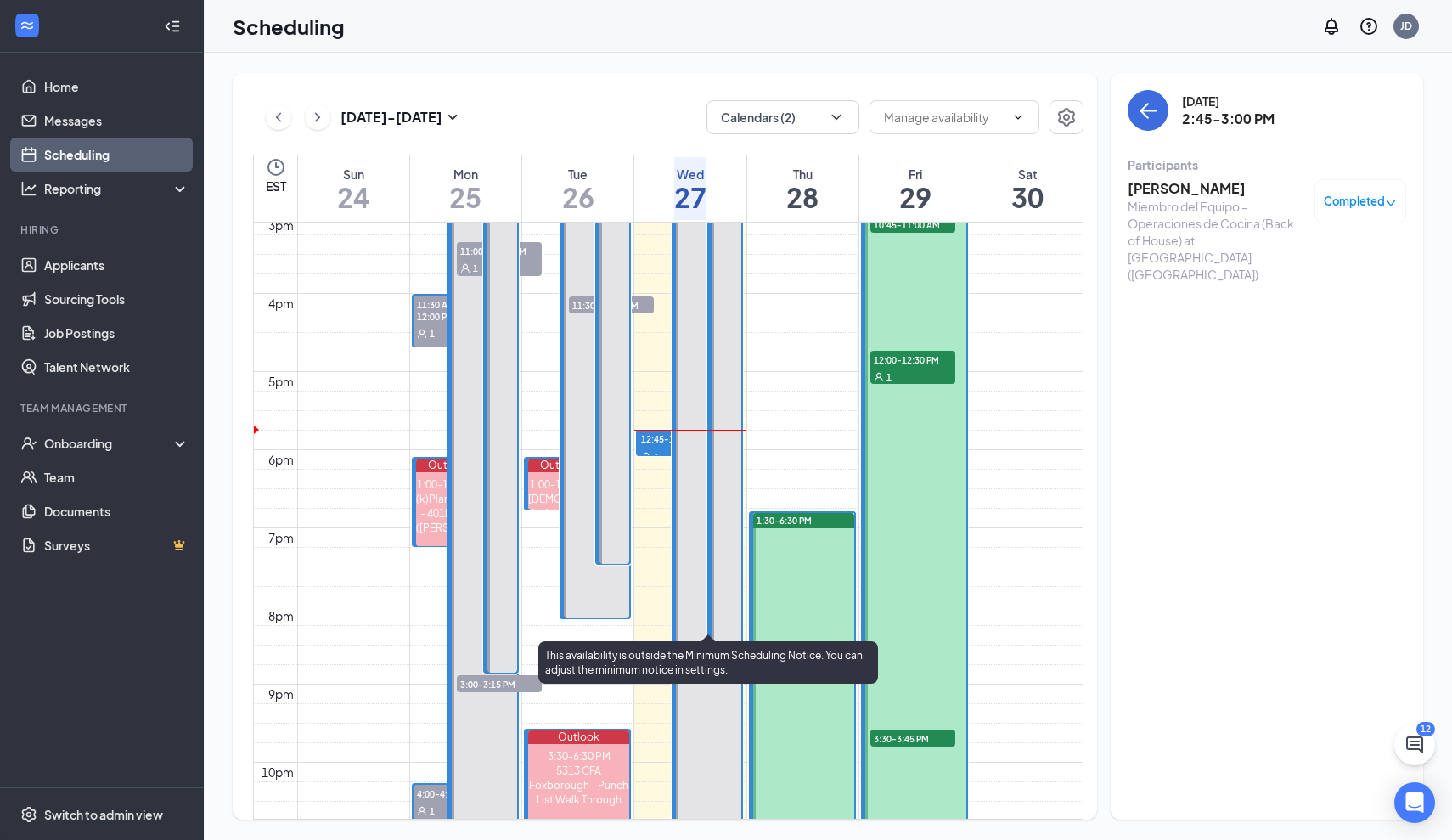
scroll to position [1173, 0]
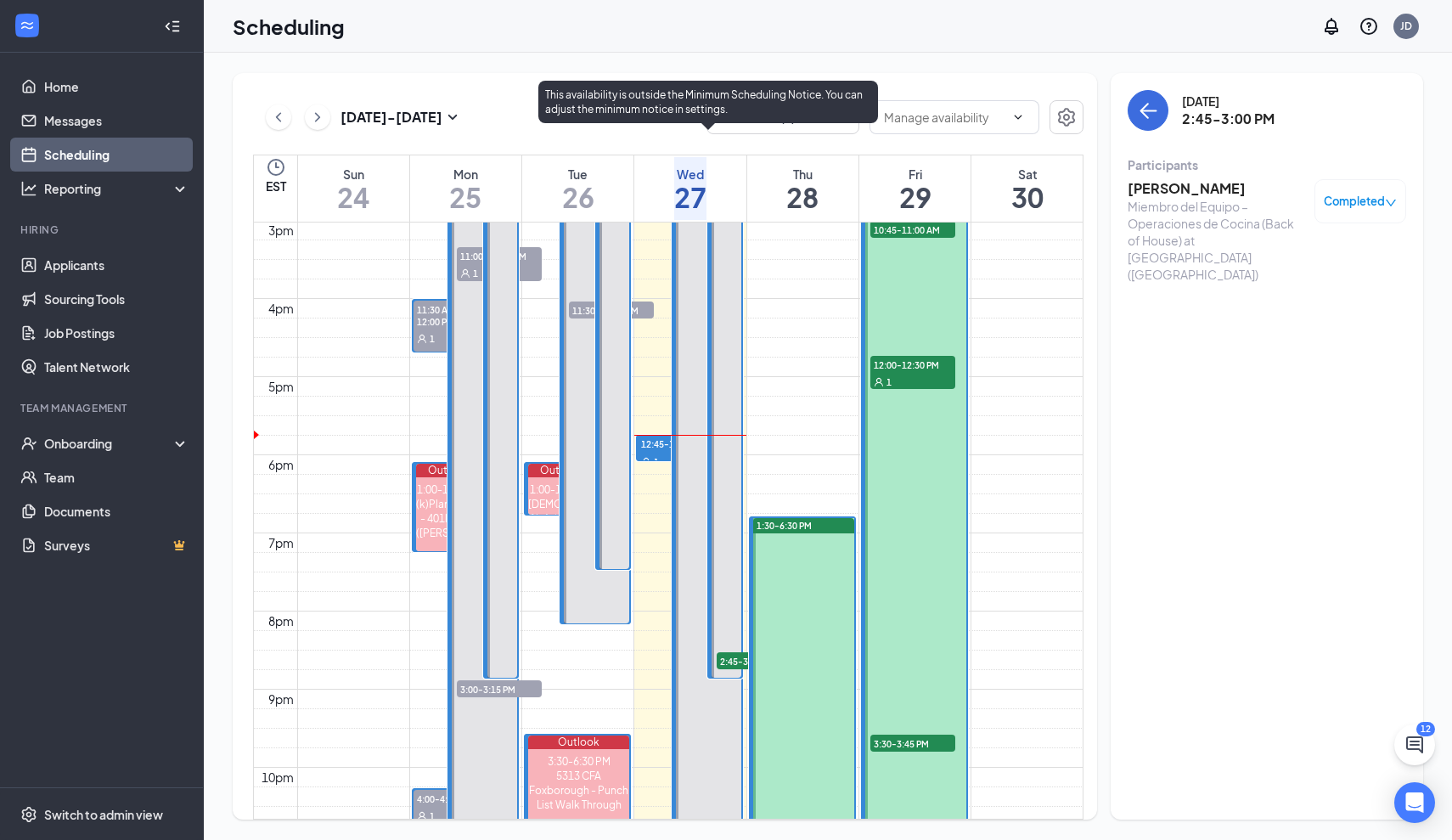
click at [734, 173] on div "1" at bounding box center [723, 165] width 85 height 17
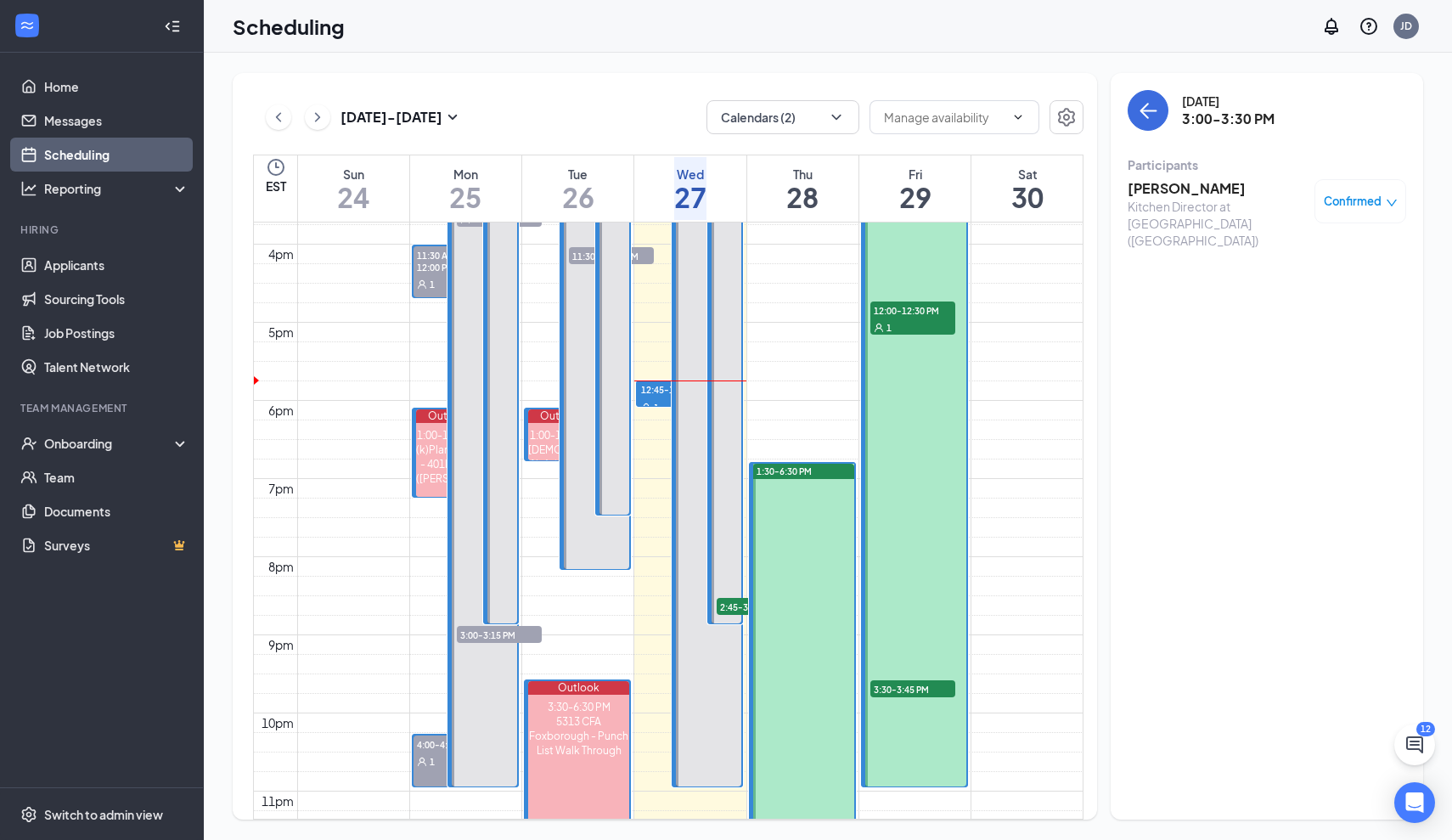
scroll to position [1227, 0]
click at [74, 269] on link "Applicants" at bounding box center [117, 265] width 145 height 34
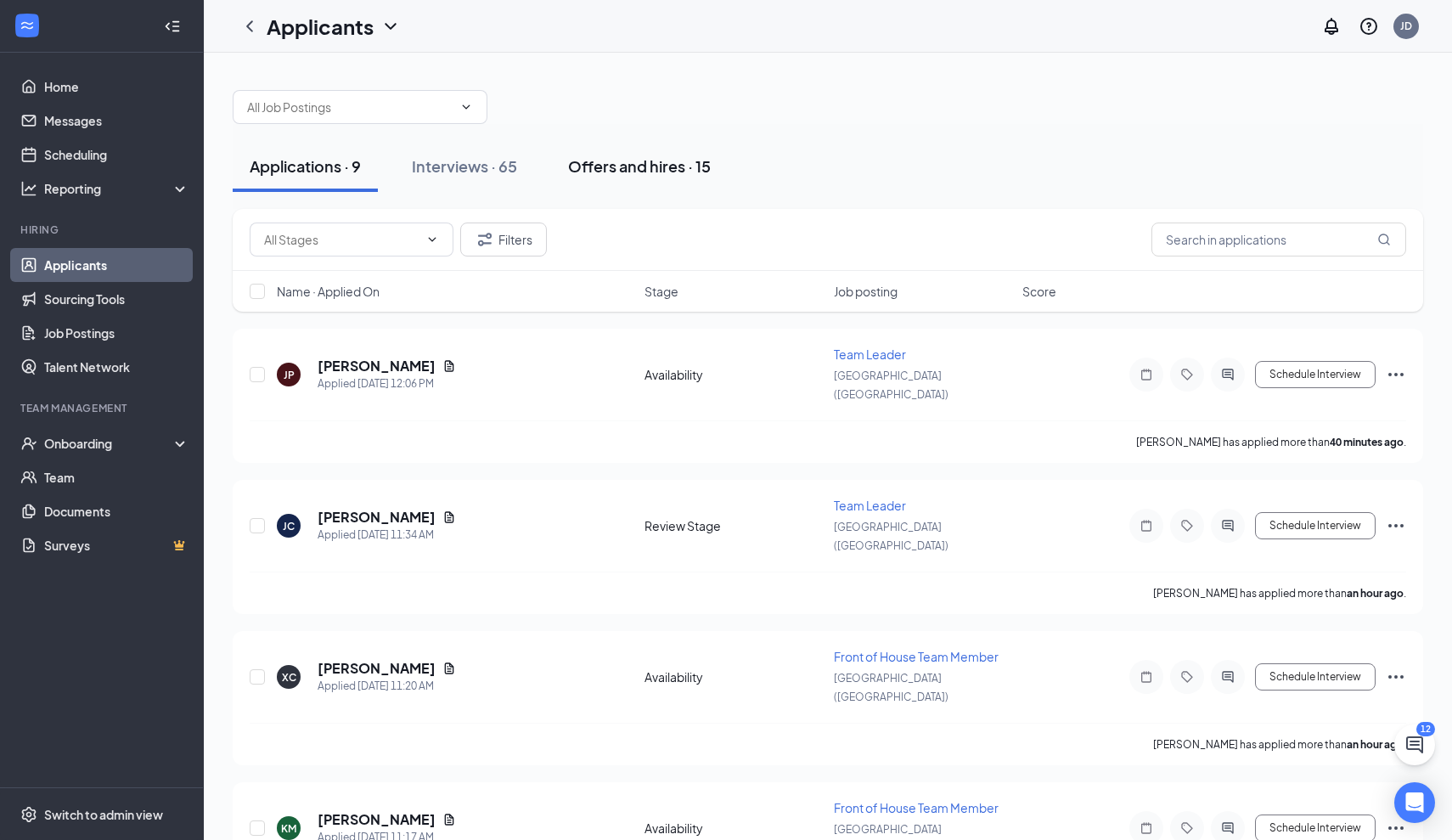
click at [654, 170] on div "Offers and hires · 15" at bounding box center [639, 166] width 143 height 22
